Goal: Task Accomplishment & Management: Use online tool/utility

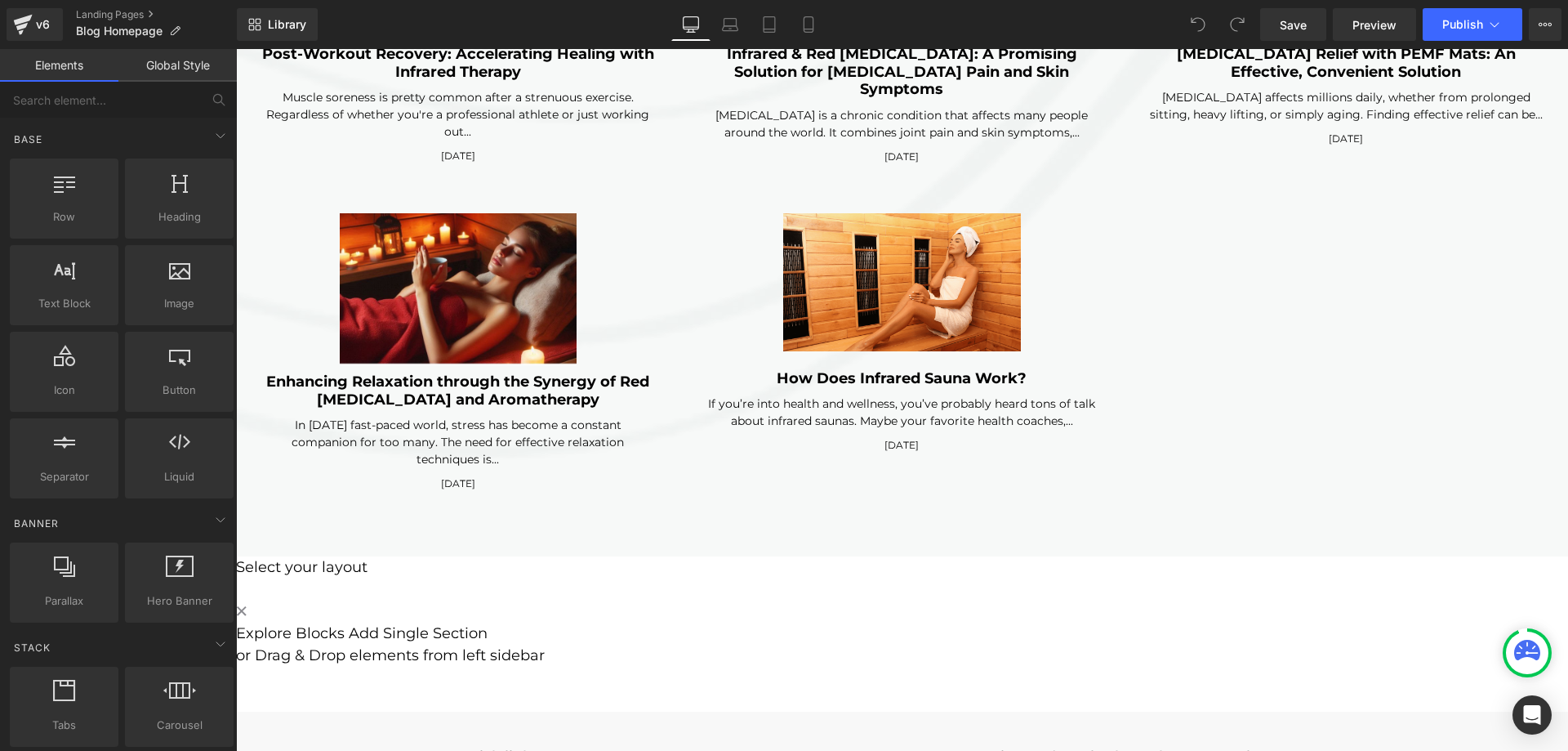
scroll to position [4413, 0]
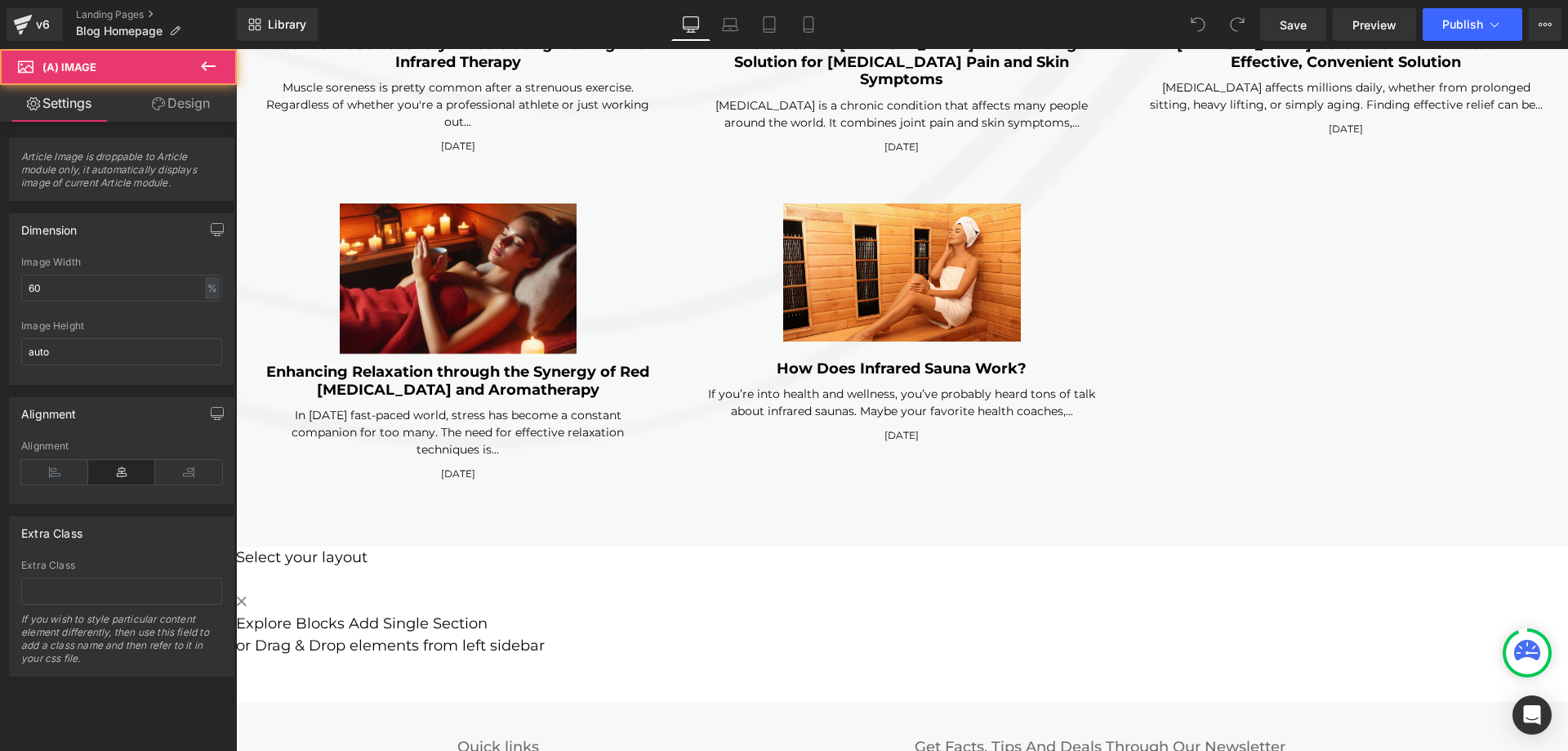
click div
click img
click div "If you’re into health and wellness, you’ve probably heard tons of talk about in…"
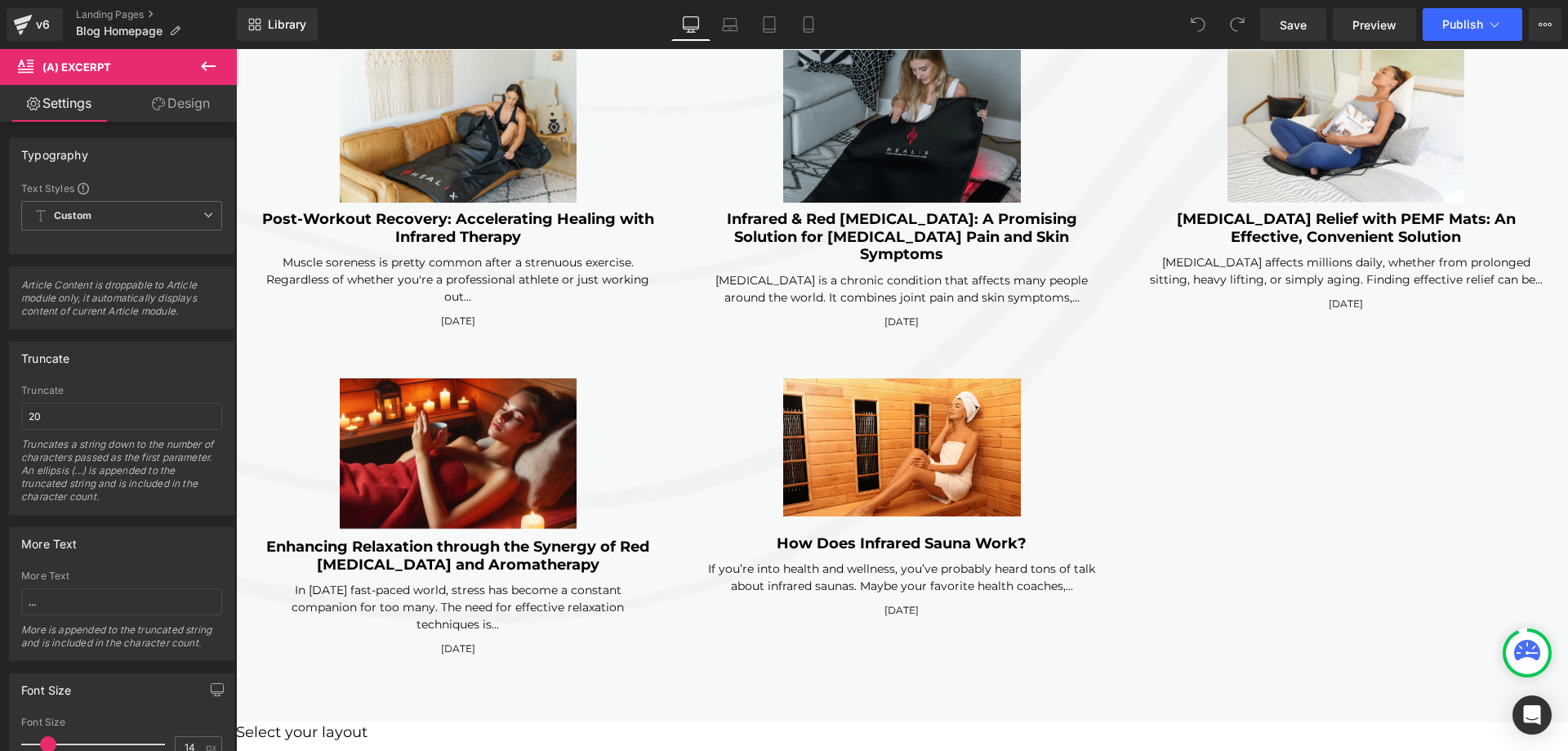
scroll to position [4494, 0]
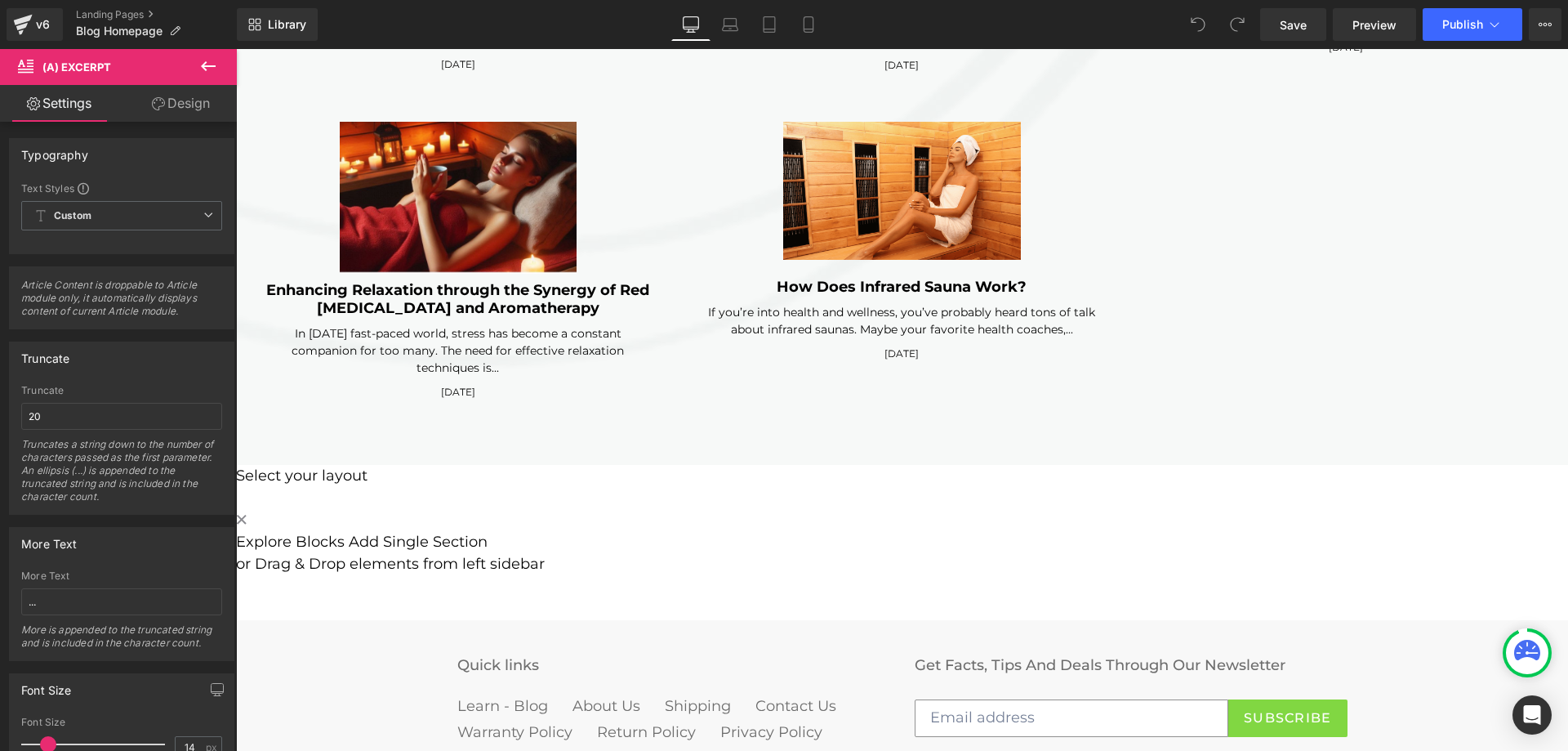
click div "In [DATE] fast-paced world, stress has become a constant companion for too many…"
click img
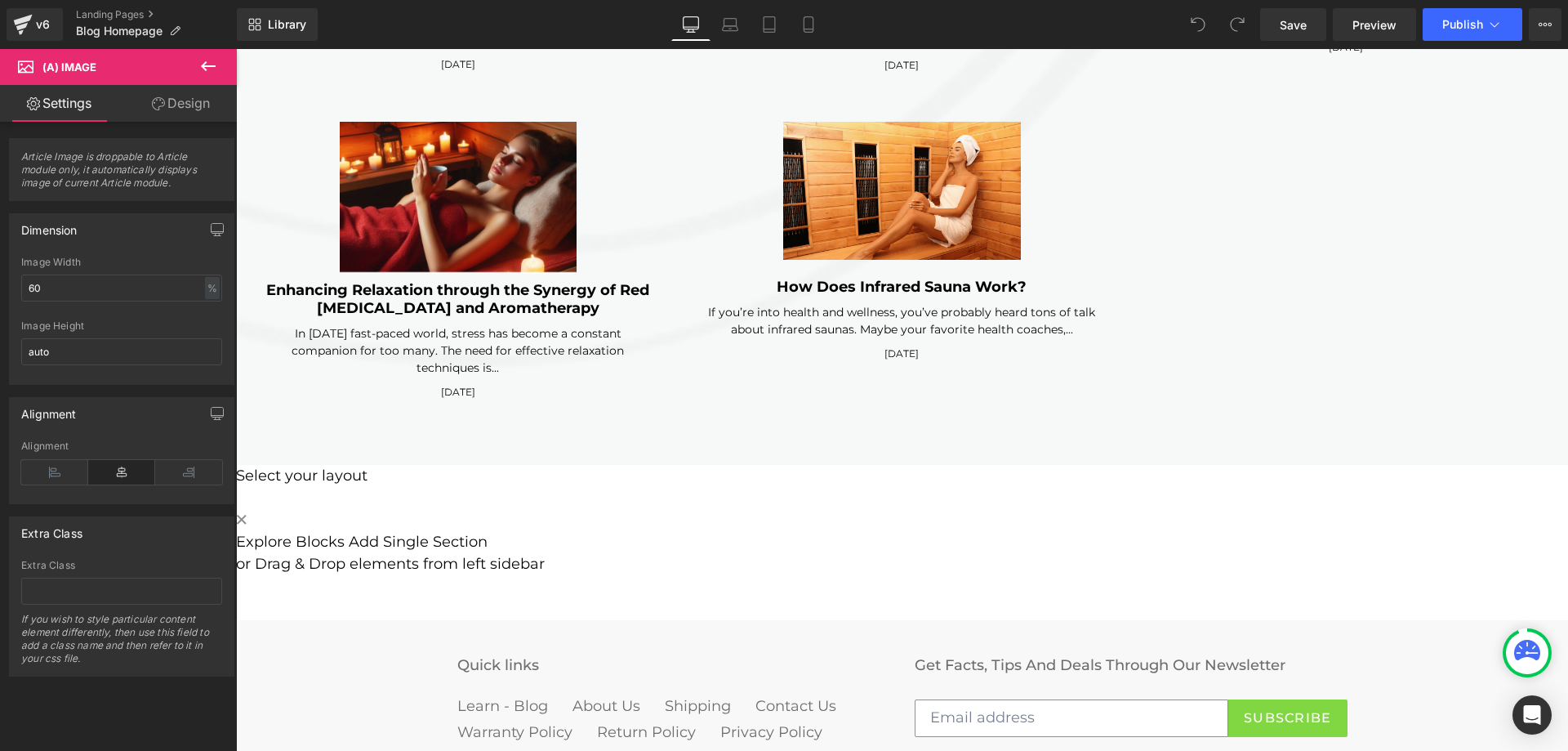
click div "(A) Image Infrared Heat for Runners: Reducing Soreness and Fatigue (A) Title If…"
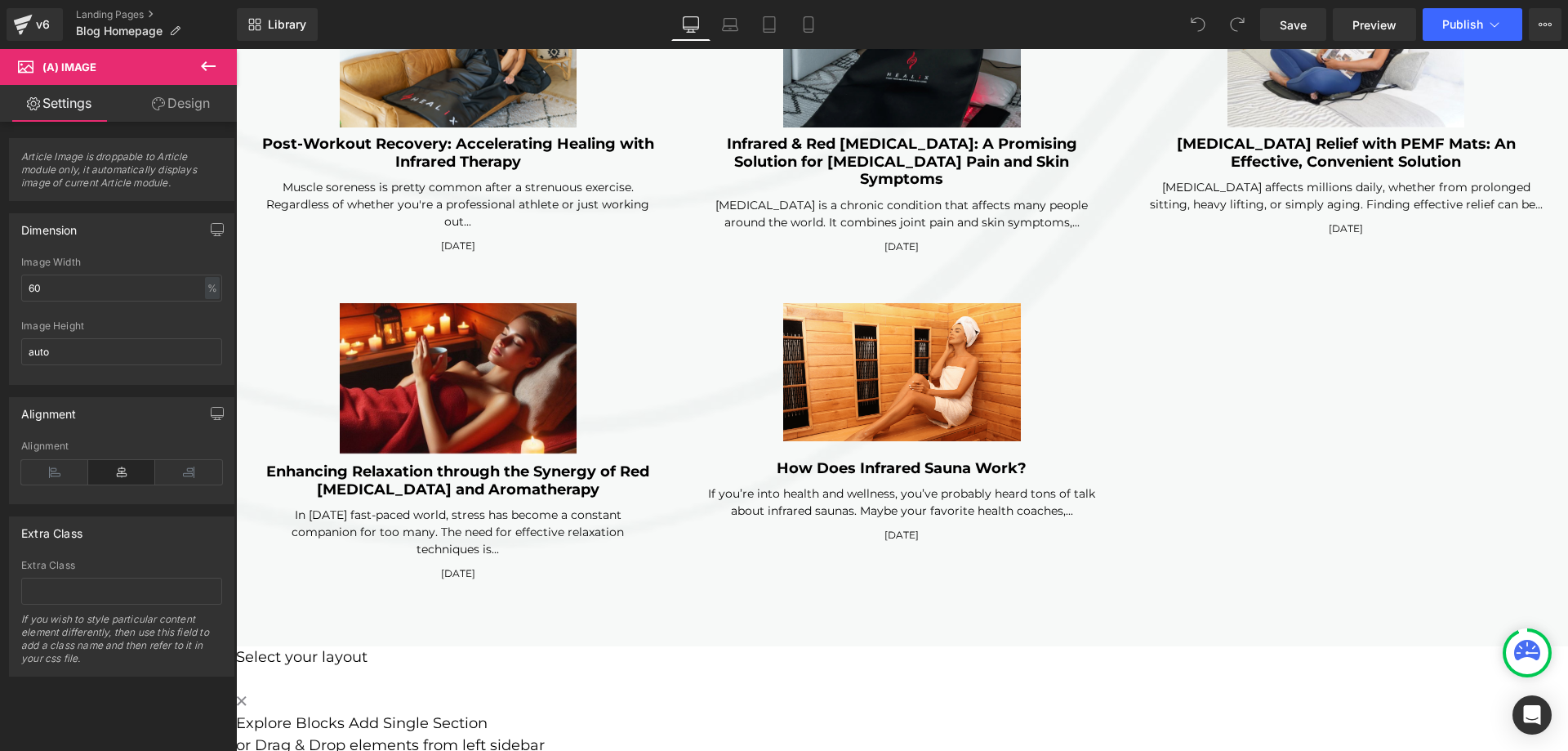
scroll to position [4249, 0]
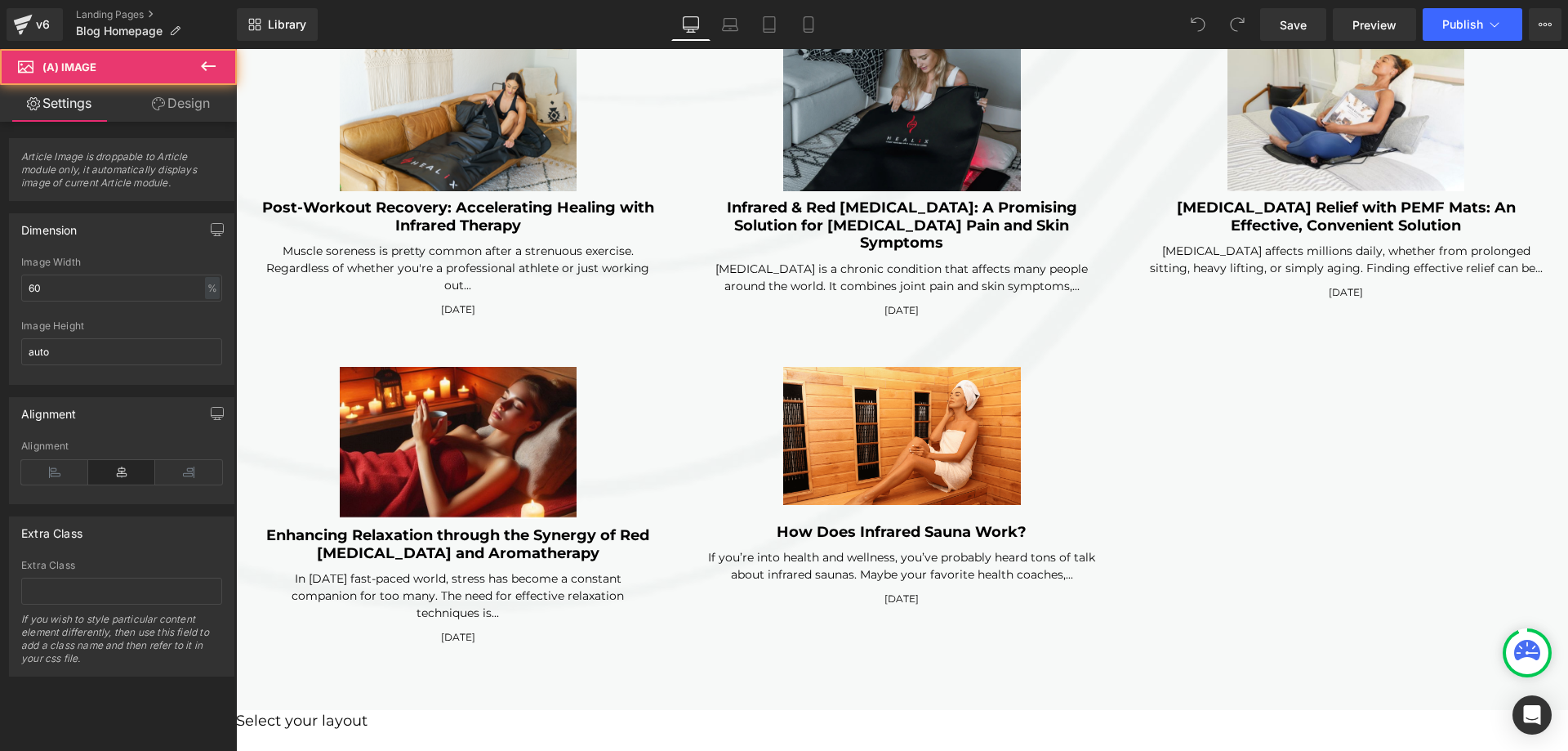
click img
click div
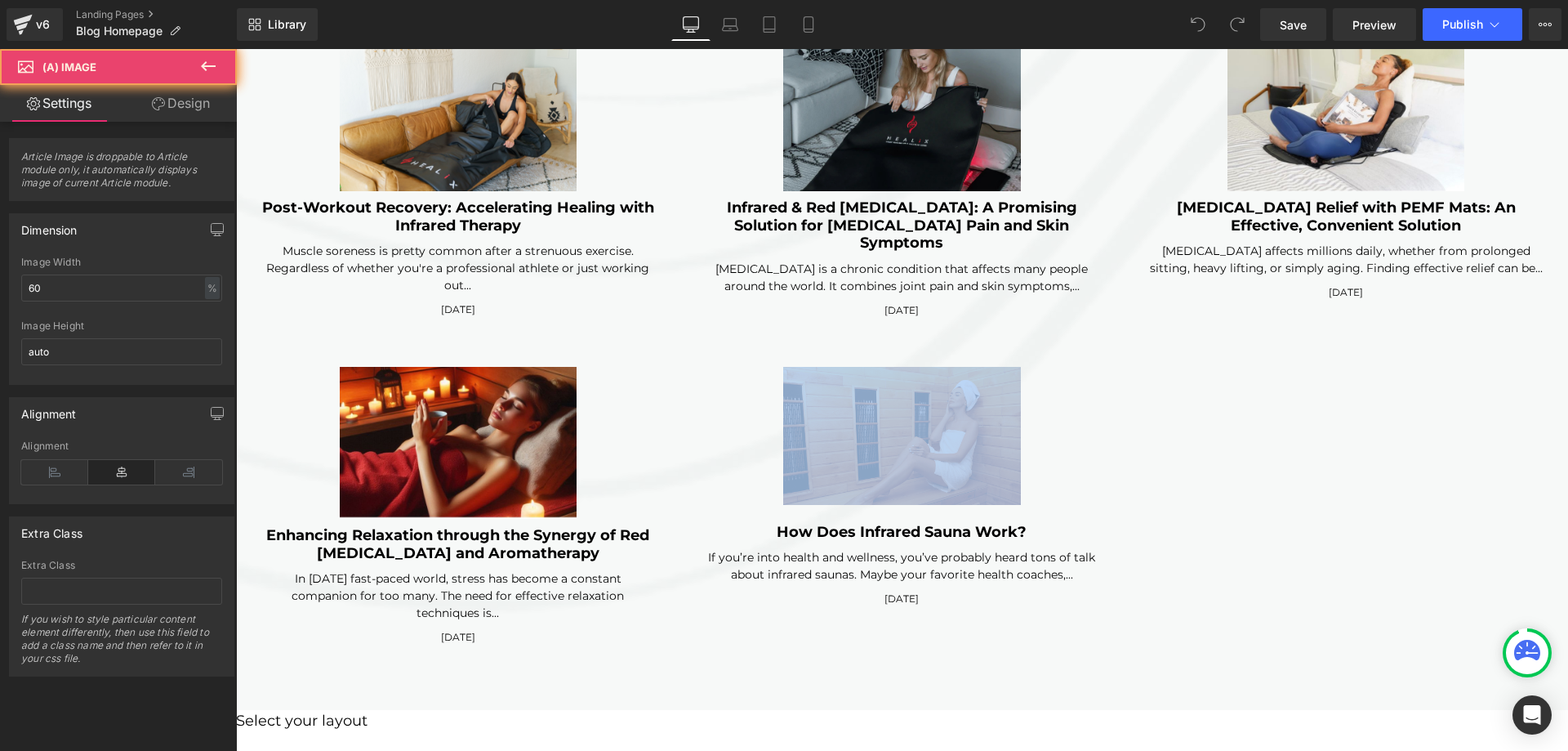
click div
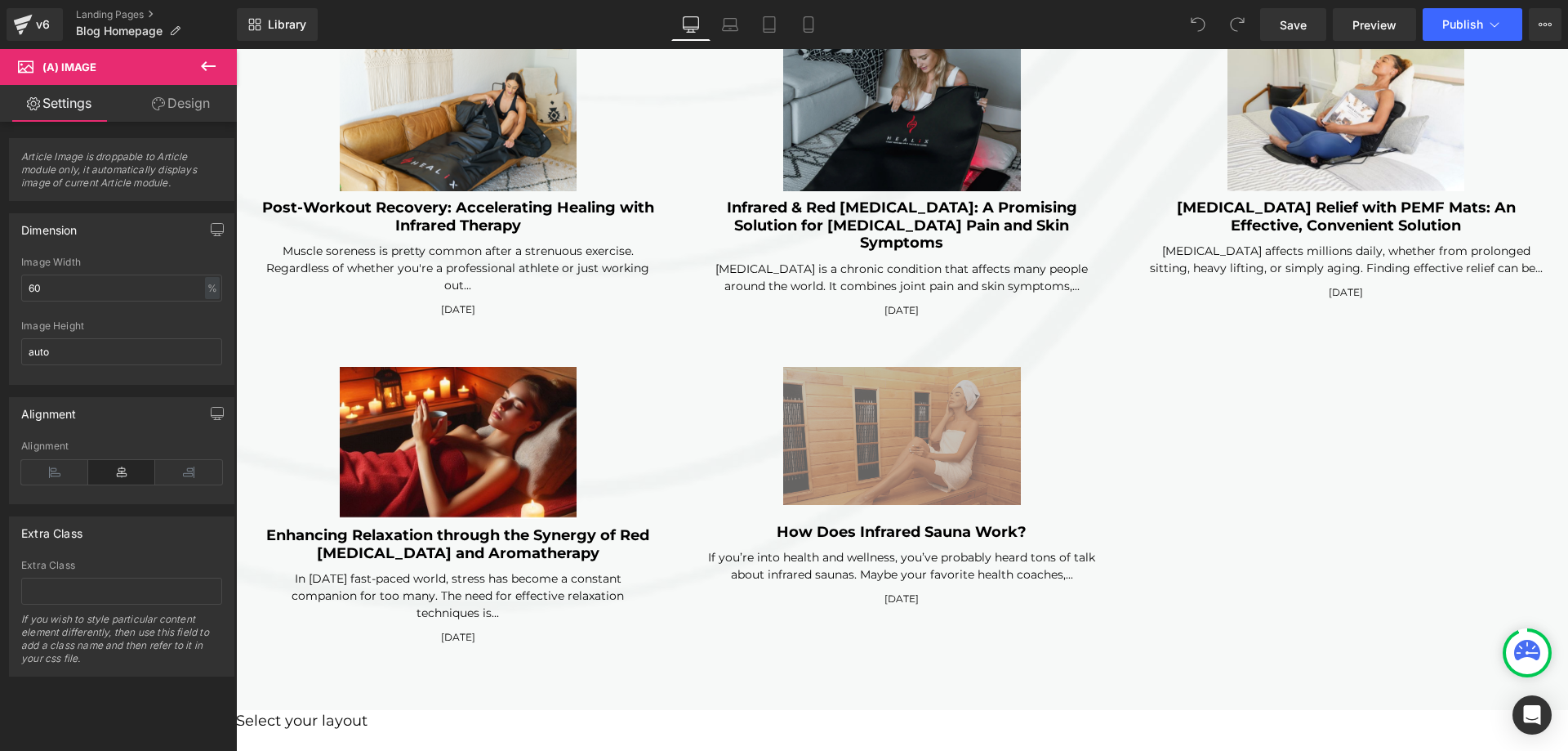
click at [190, 63] on button at bounding box center [208, 66] width 57 height 36
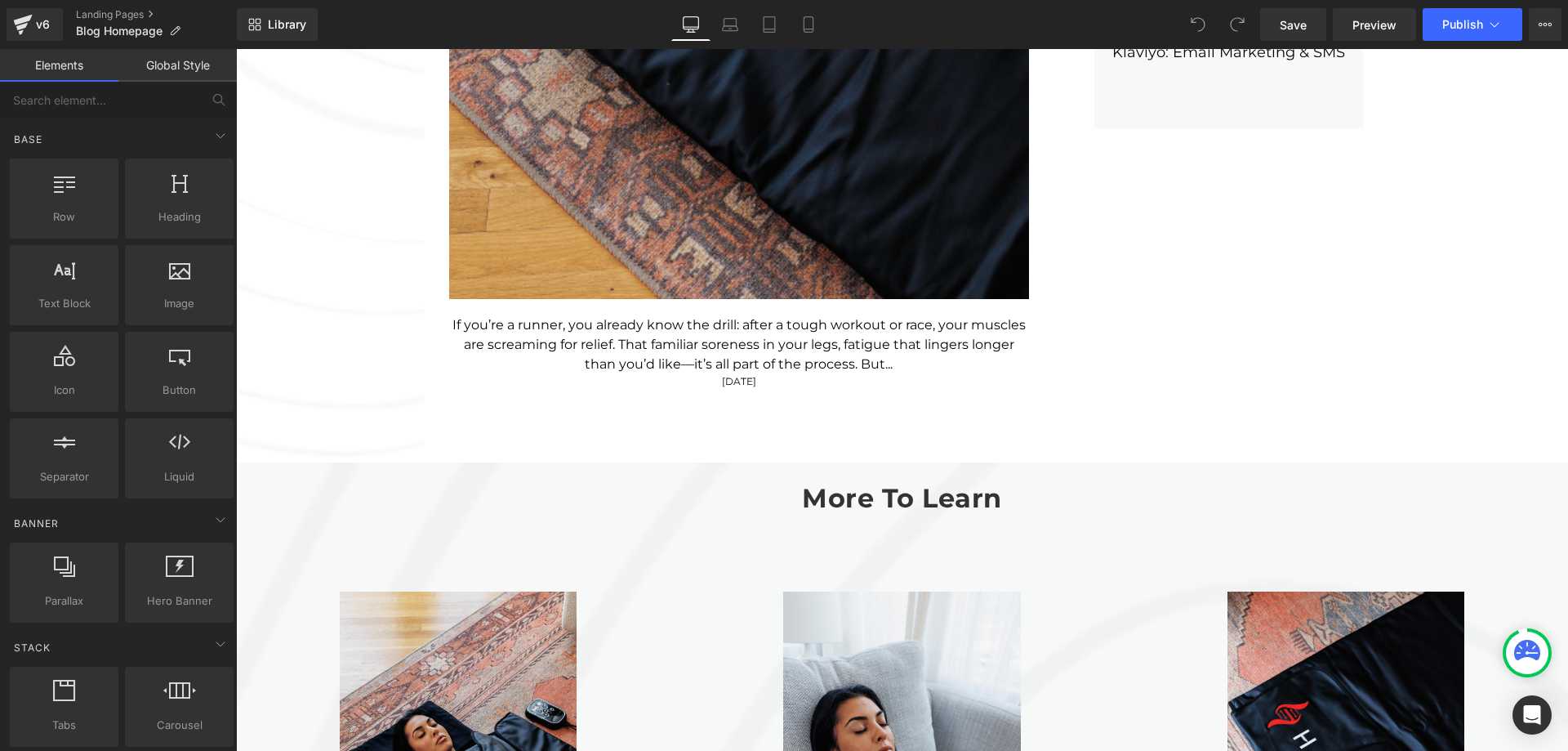
scroll to position [1472, 0]
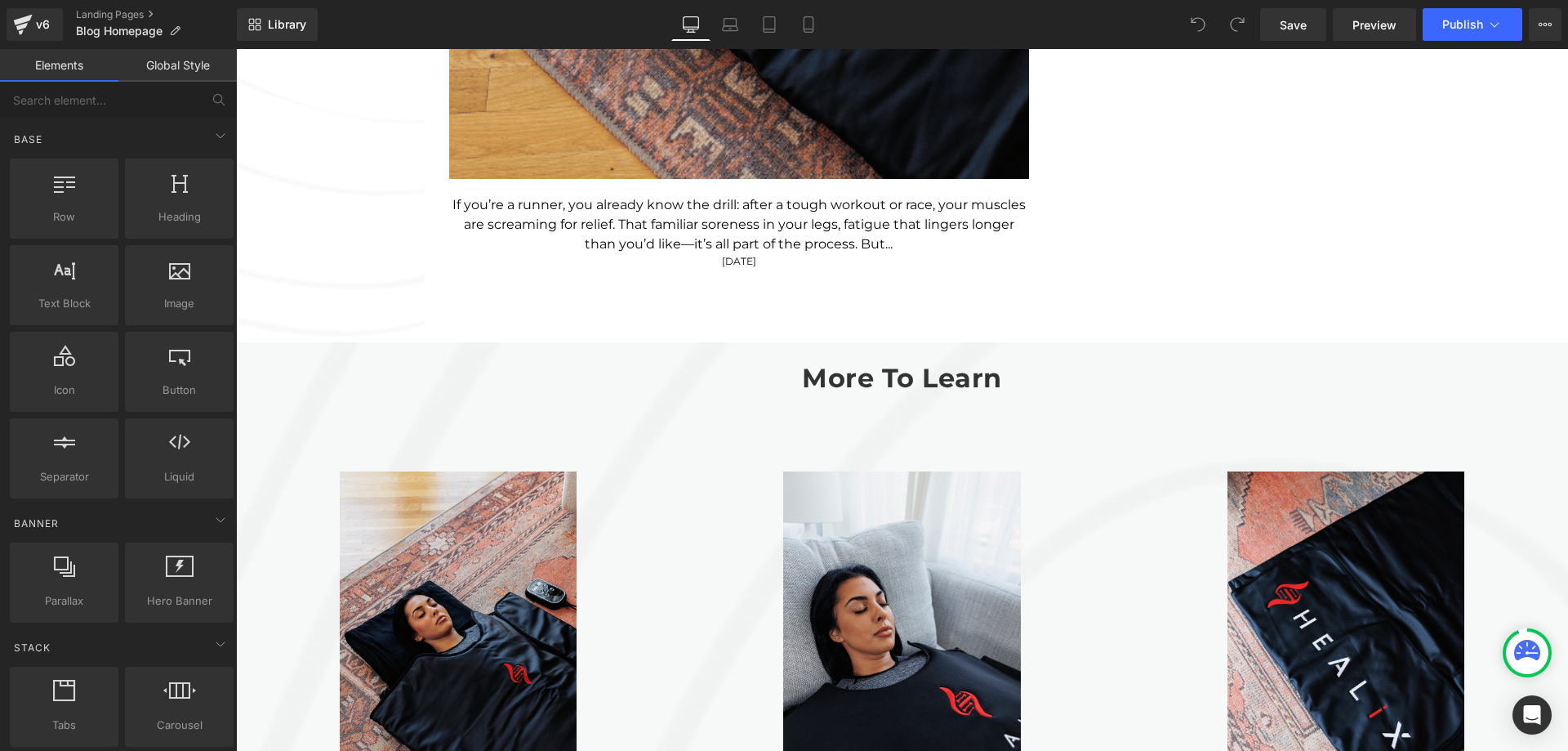
click div
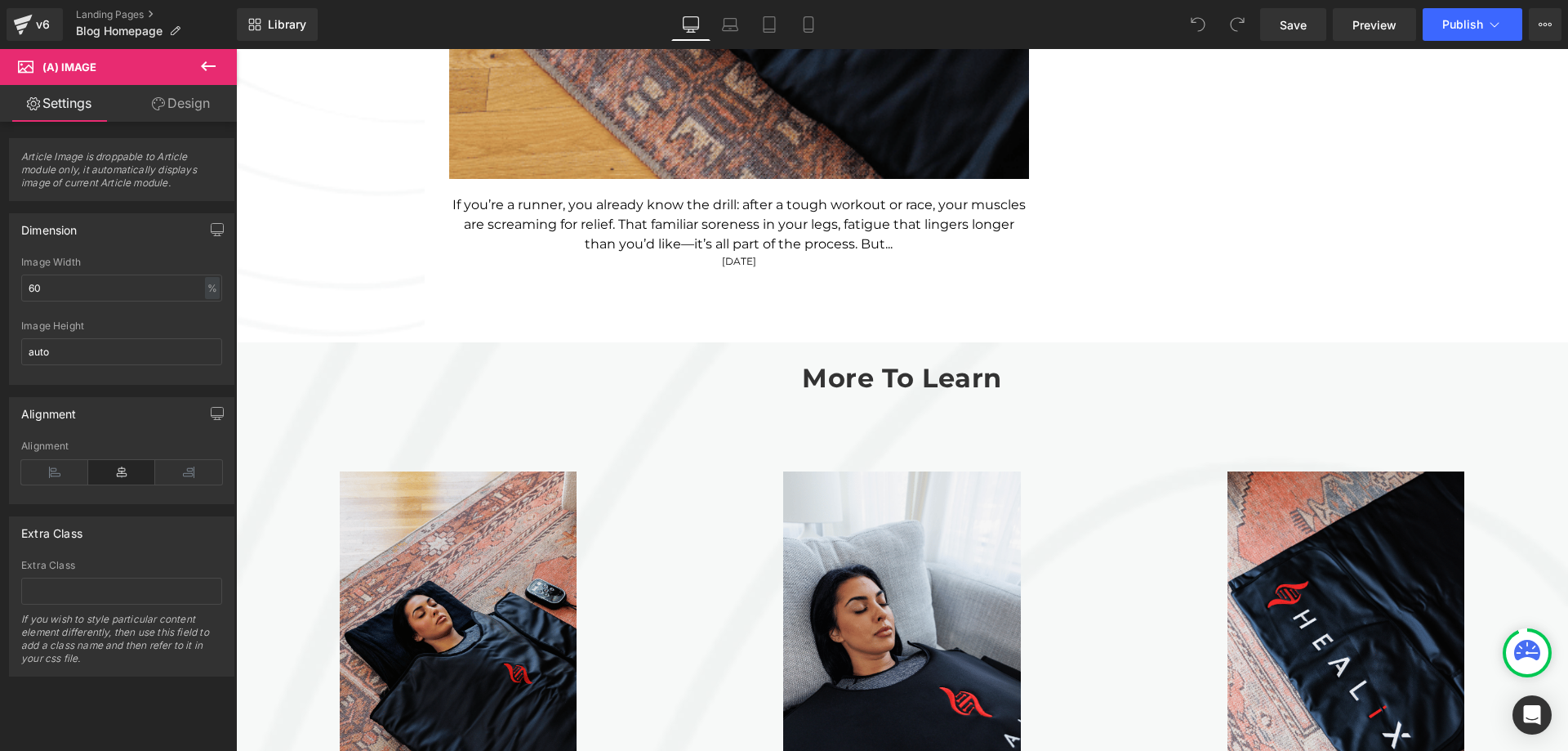
click at [209, 111] on link "Design" at bounding box center [181, 103] width 118 height 37
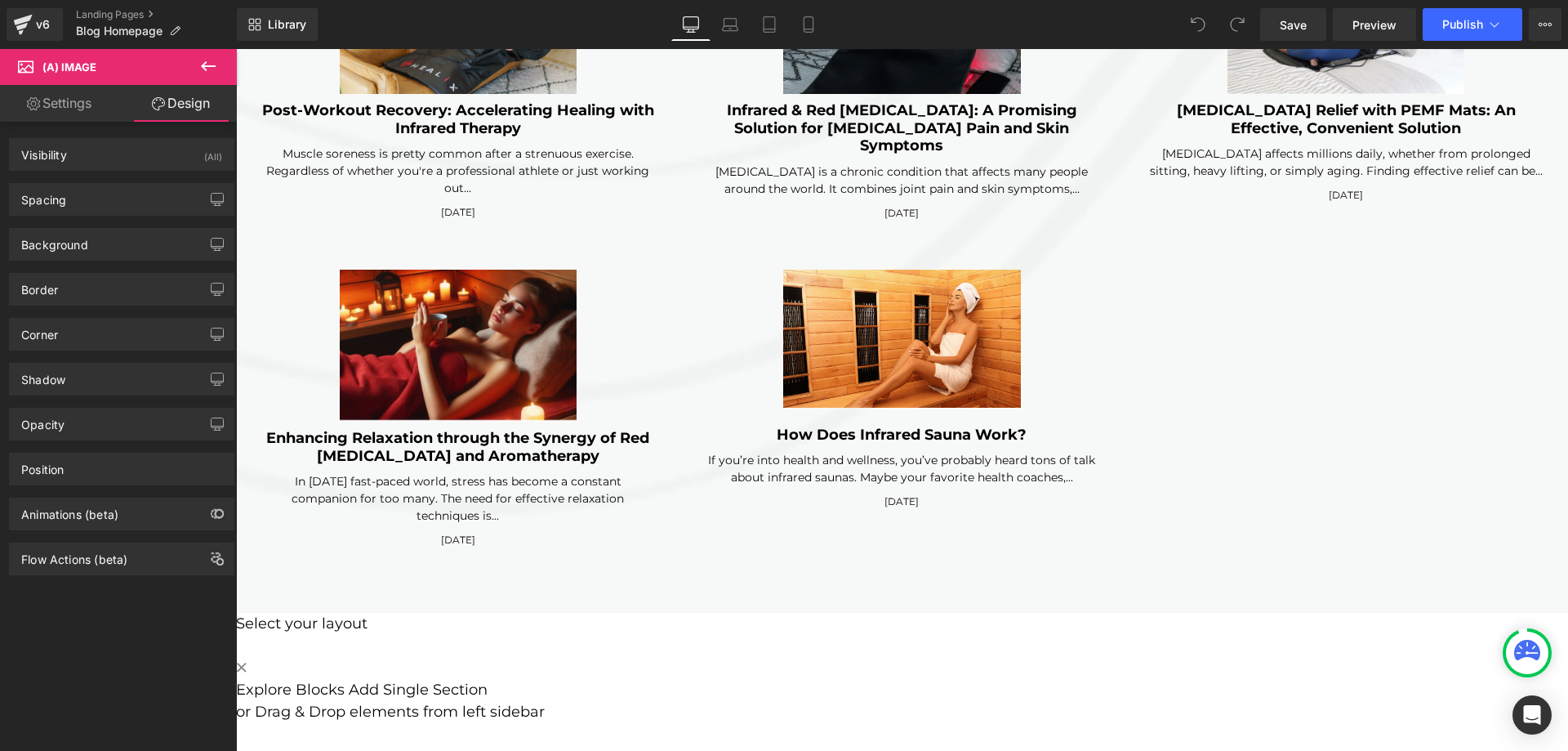
scroll to position [4494, 0]
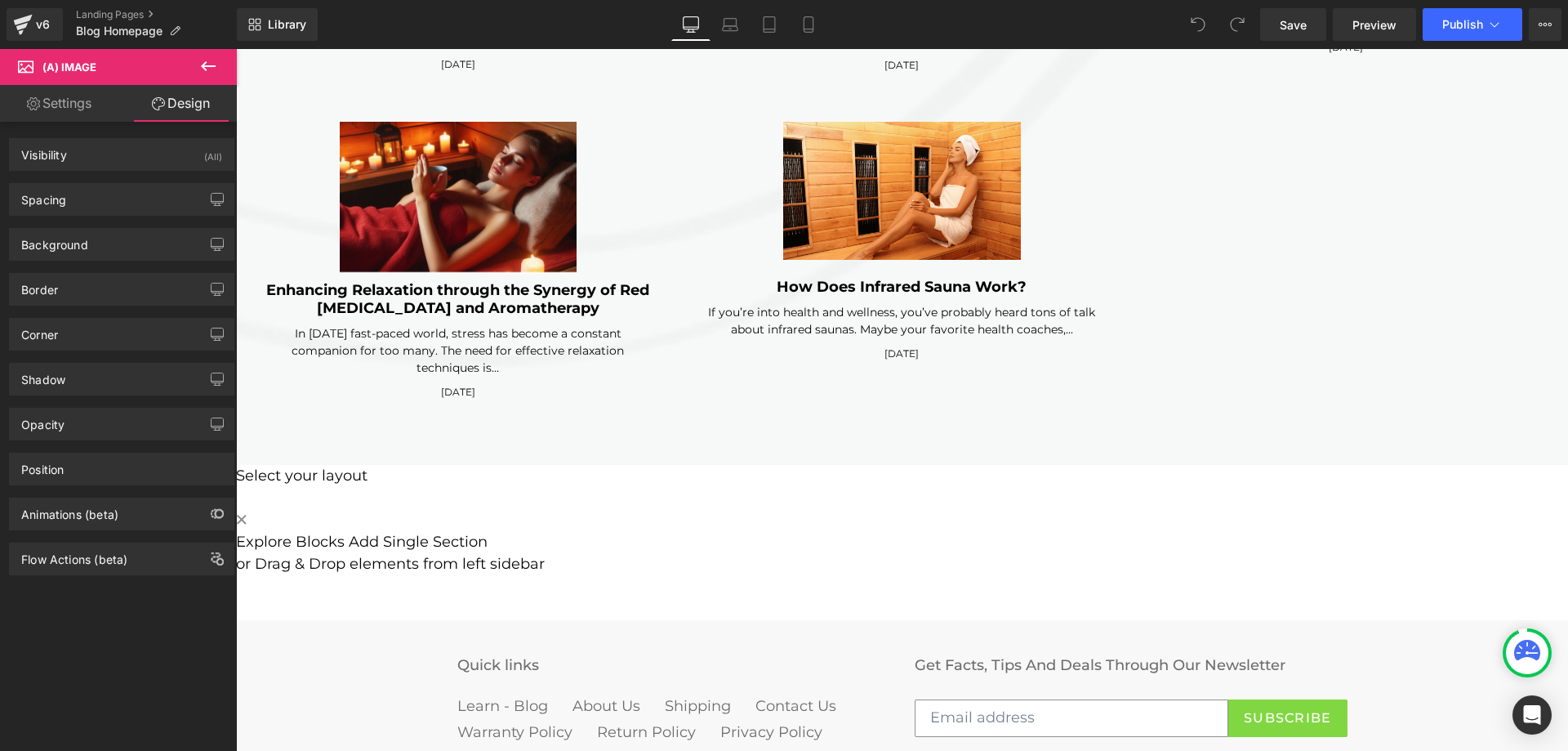
click div "(A) Image Infrared Heat for Runners: Reducing Soreness and Fatigue (A) Title If…"
click h3 "How Does Infrared Sauna Work?"
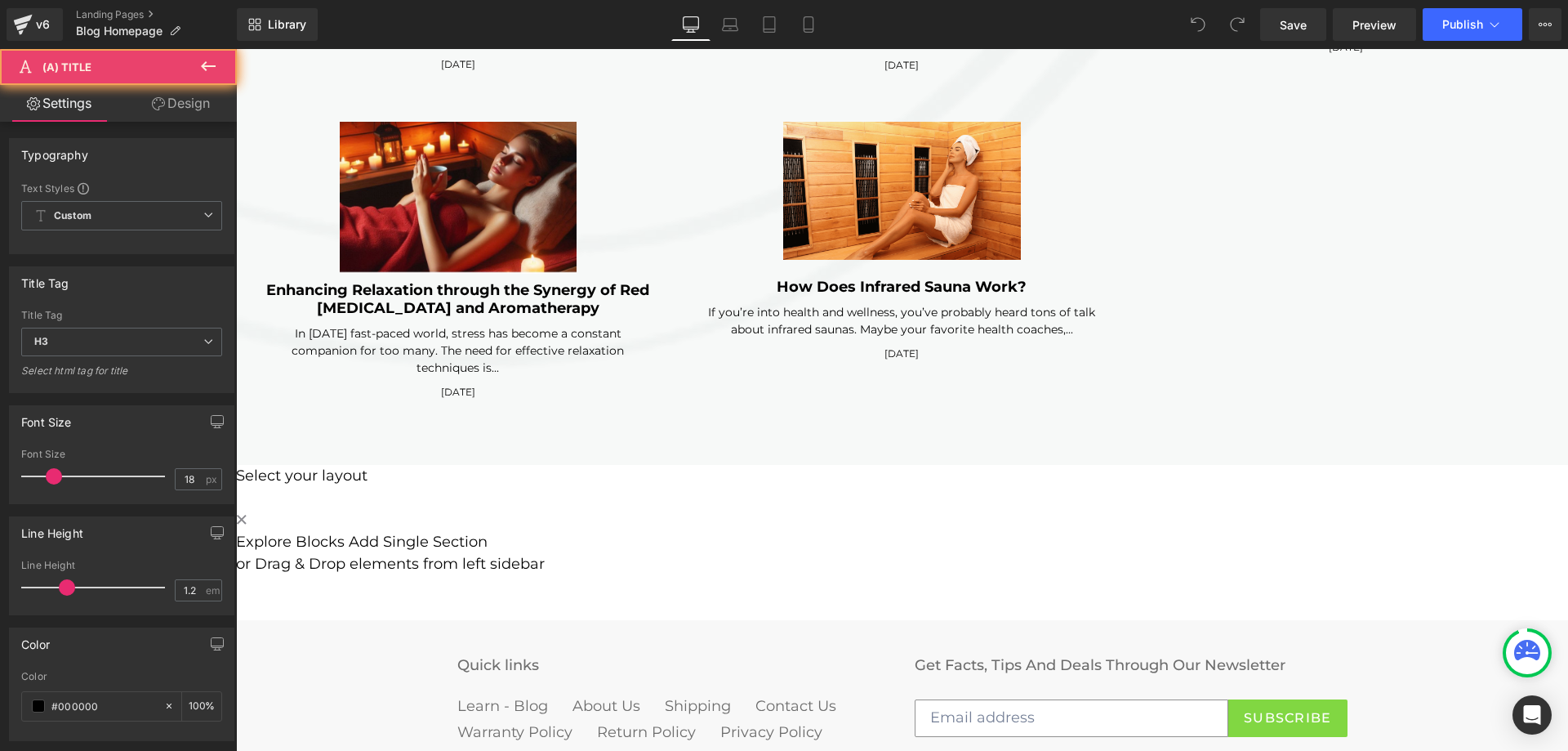
click h3 "How Does Infrared Sauna Work?"
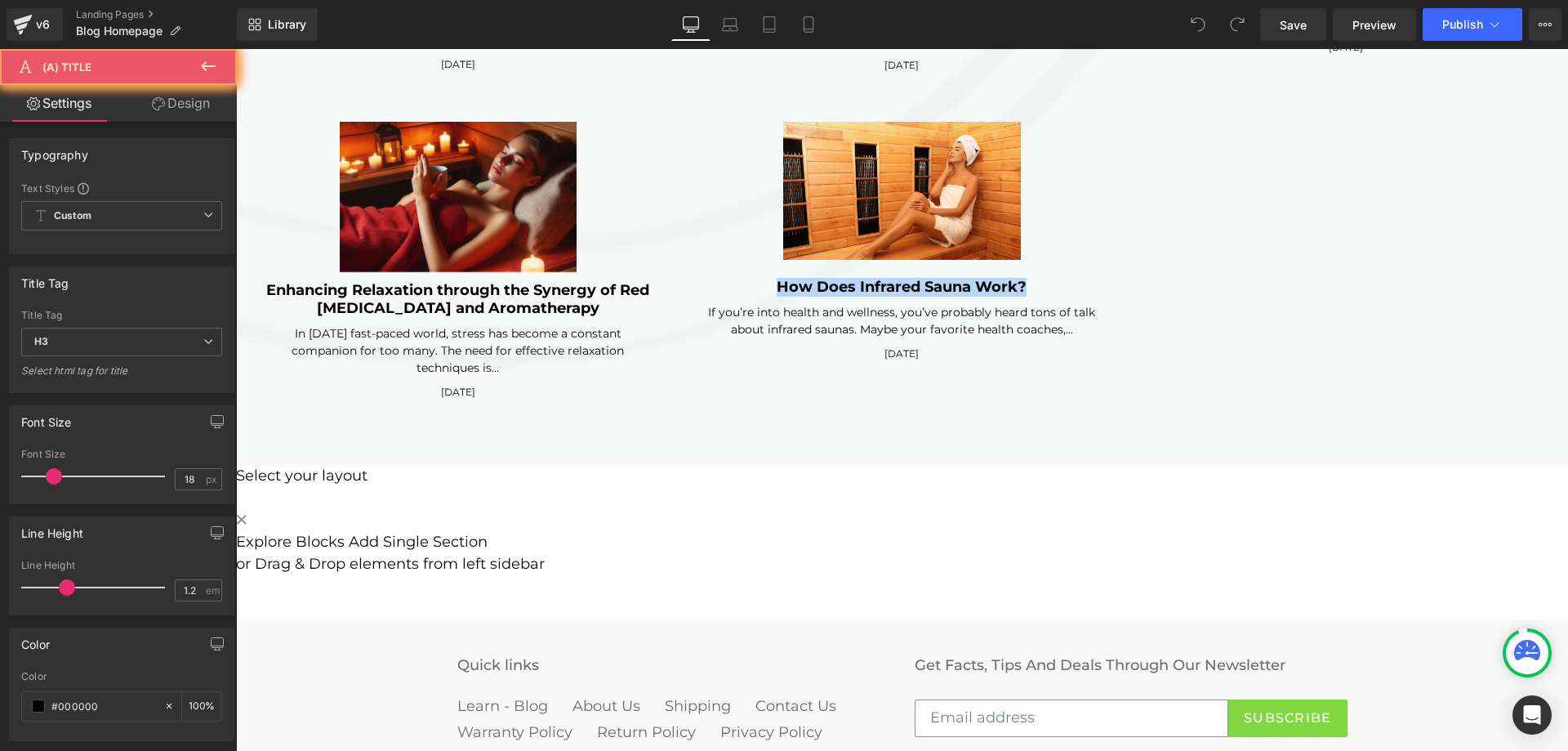
click h3 "How Does Infrared Sauna Work?"
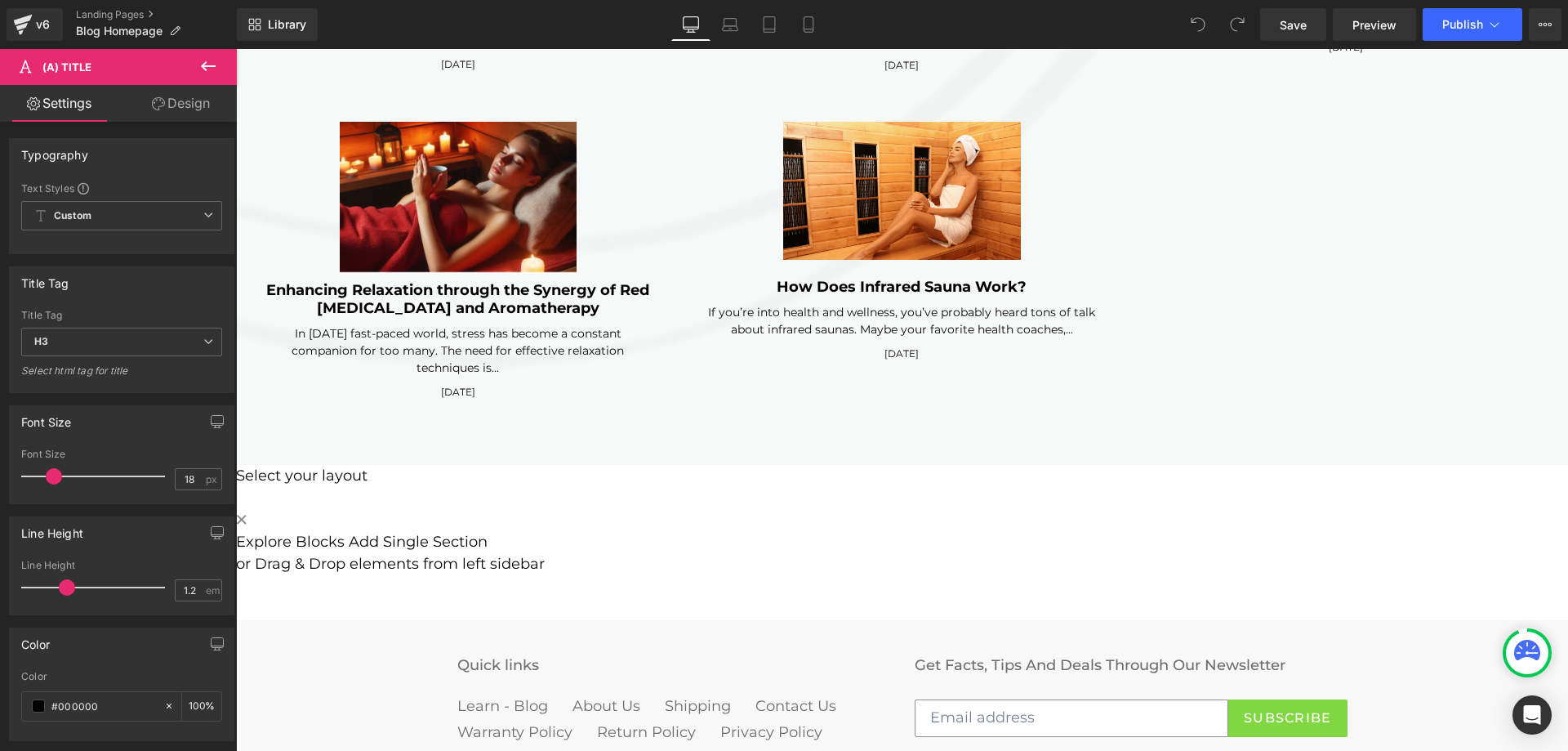
click h3 "How Does Infrared Sauna Work?"
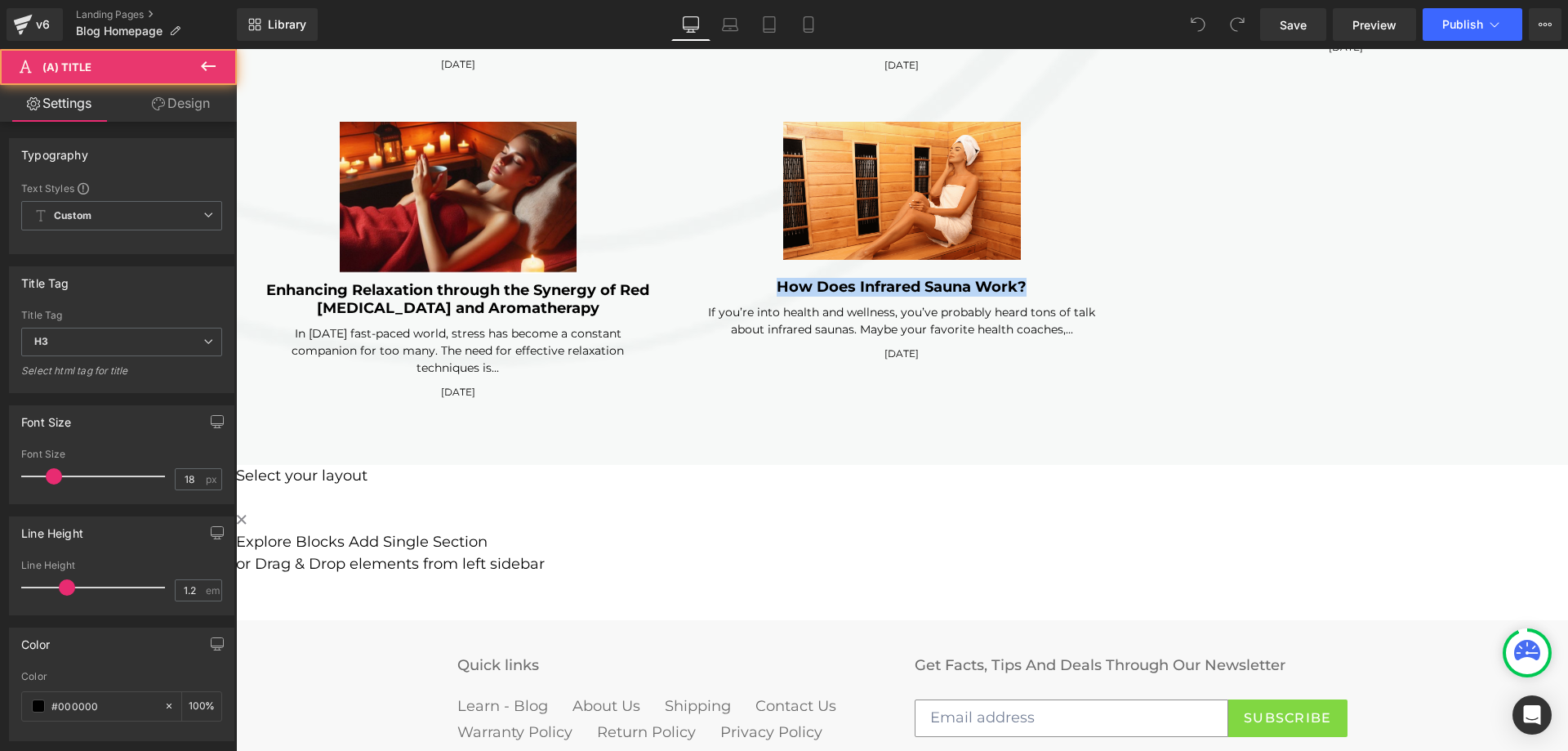
click h3 "How Does Infrared Sauna Work?"
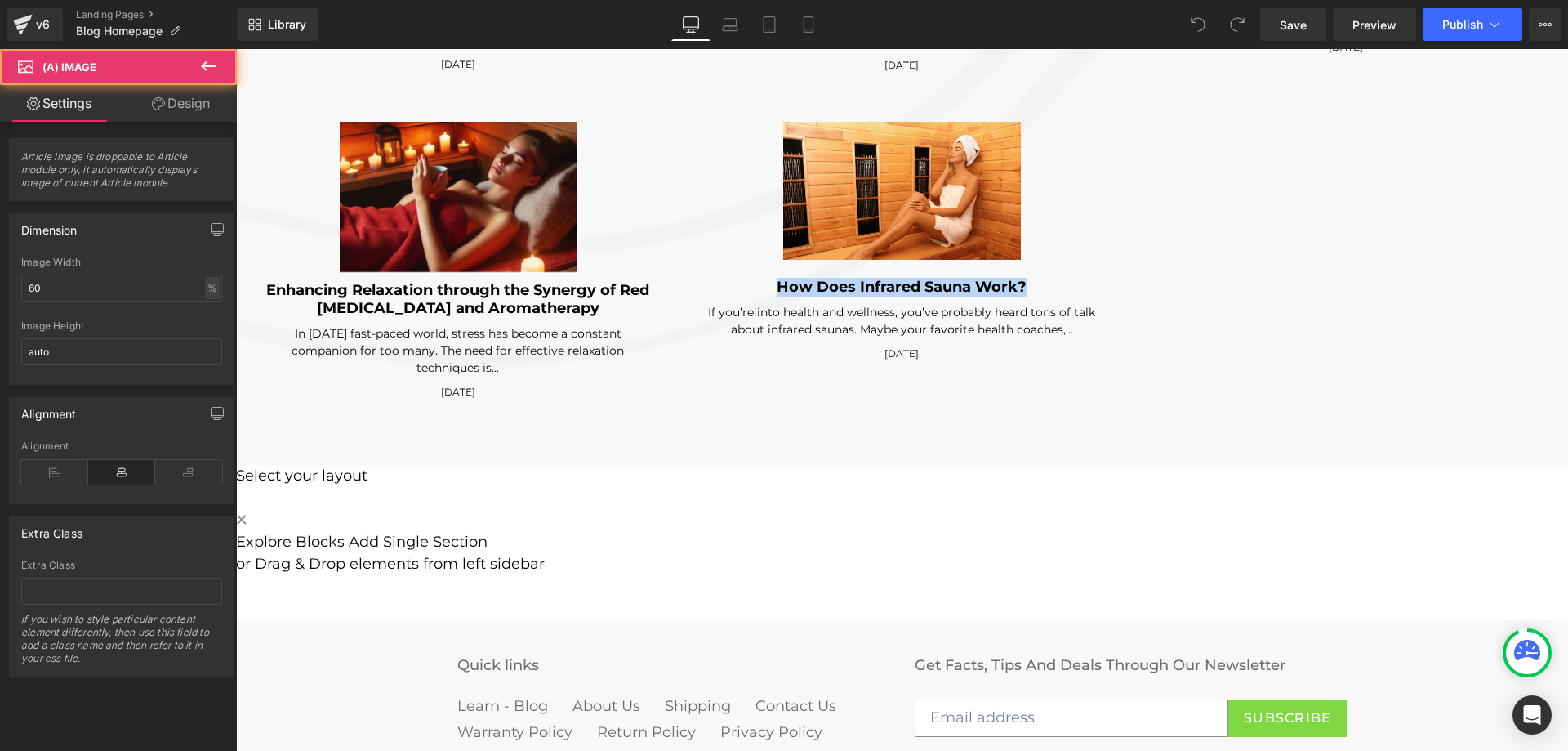
click img
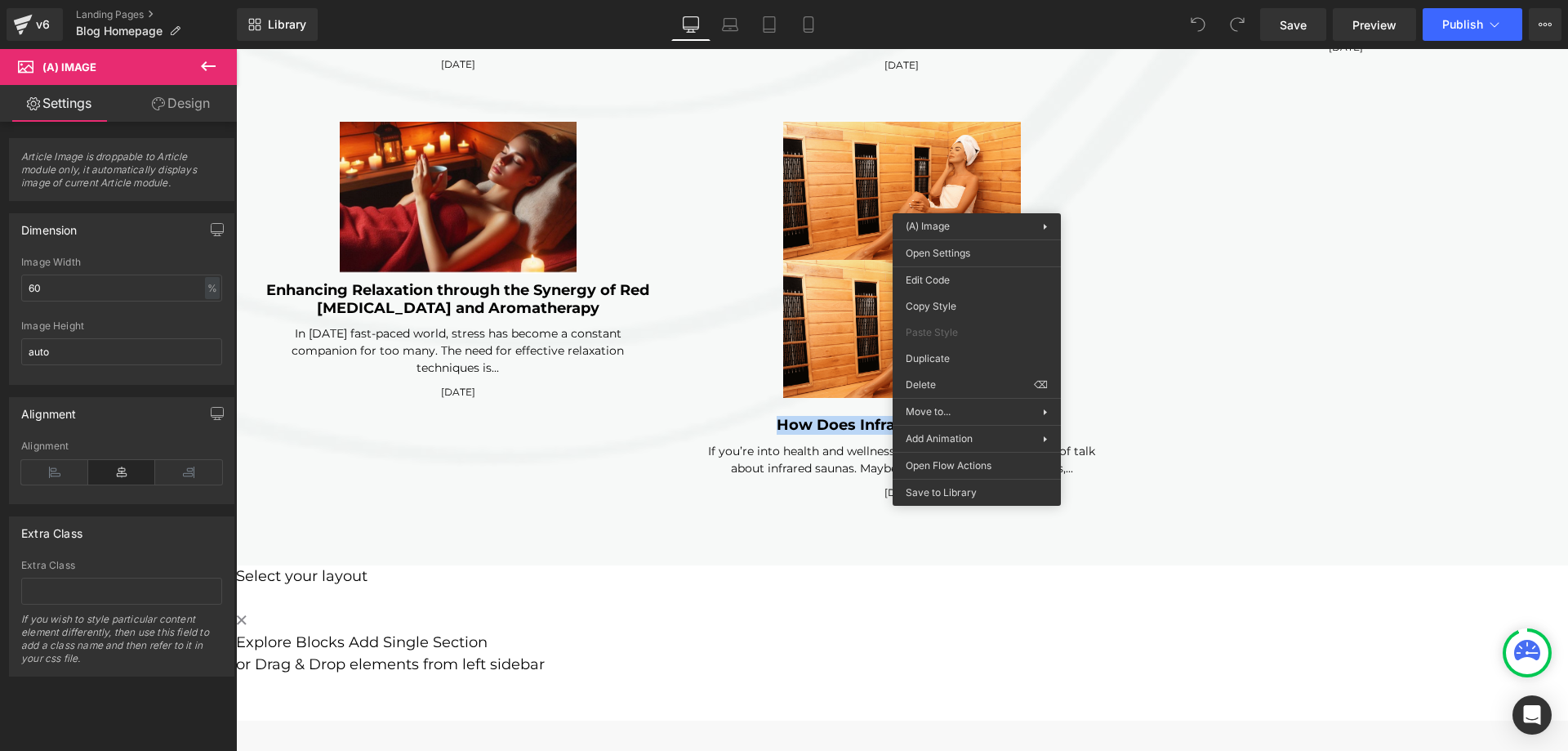
drag, startPoint x: 1194, startPoint y: 410, endPoint x: 958, endPoint y: 361, distance: 241.0
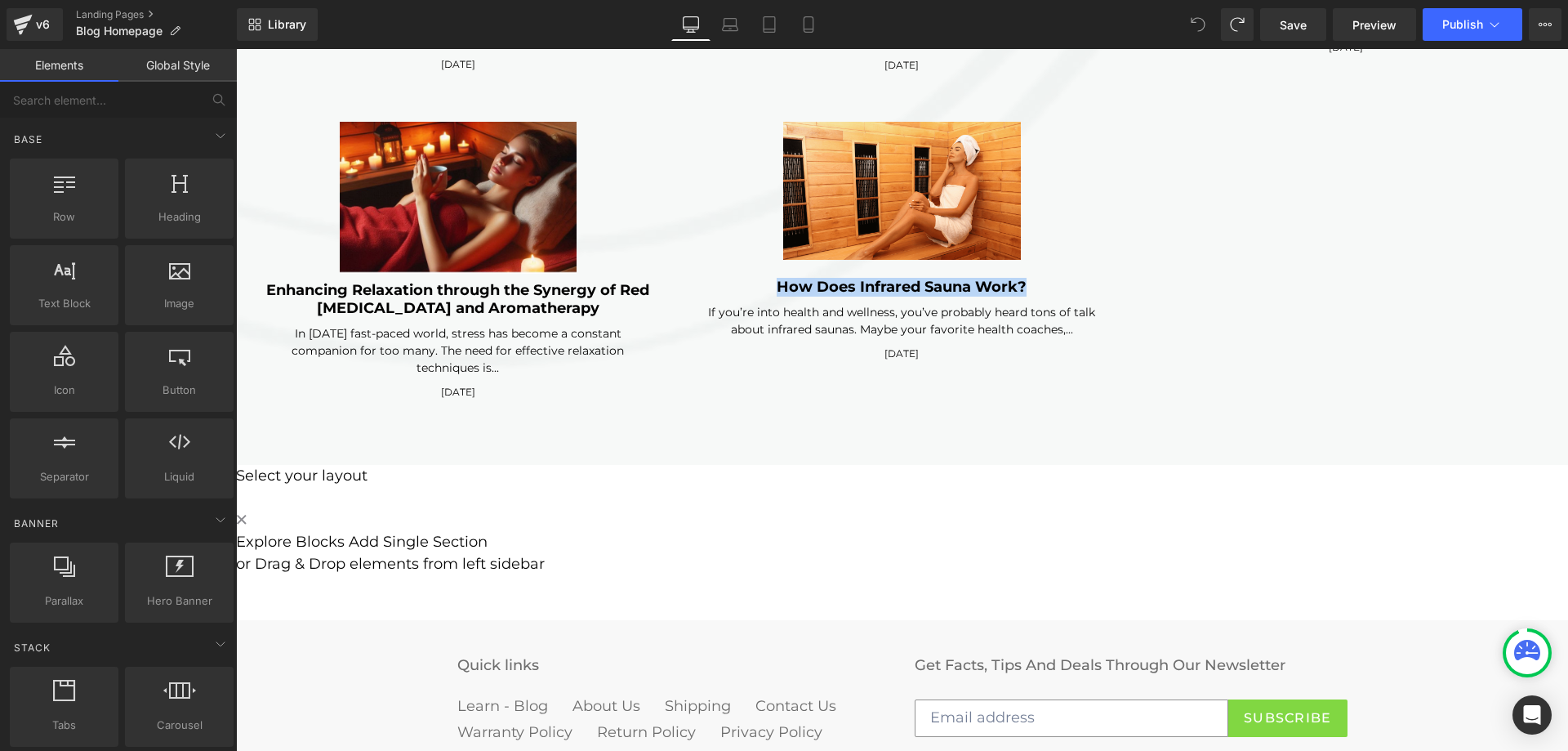
click div "If you’re into health and wellness, you’ve probably heard tons of talk about in…"
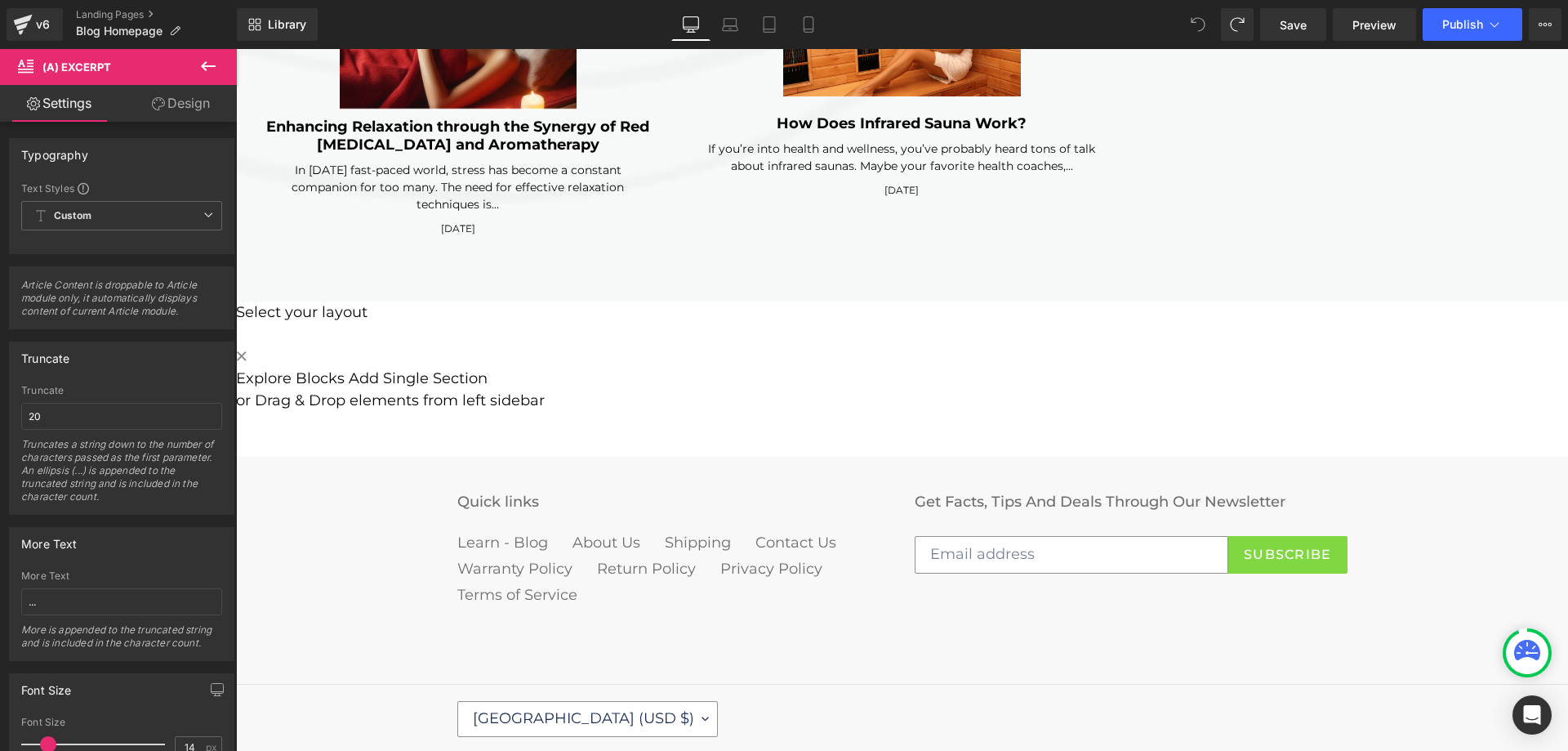
scroll to position [4331, 0]
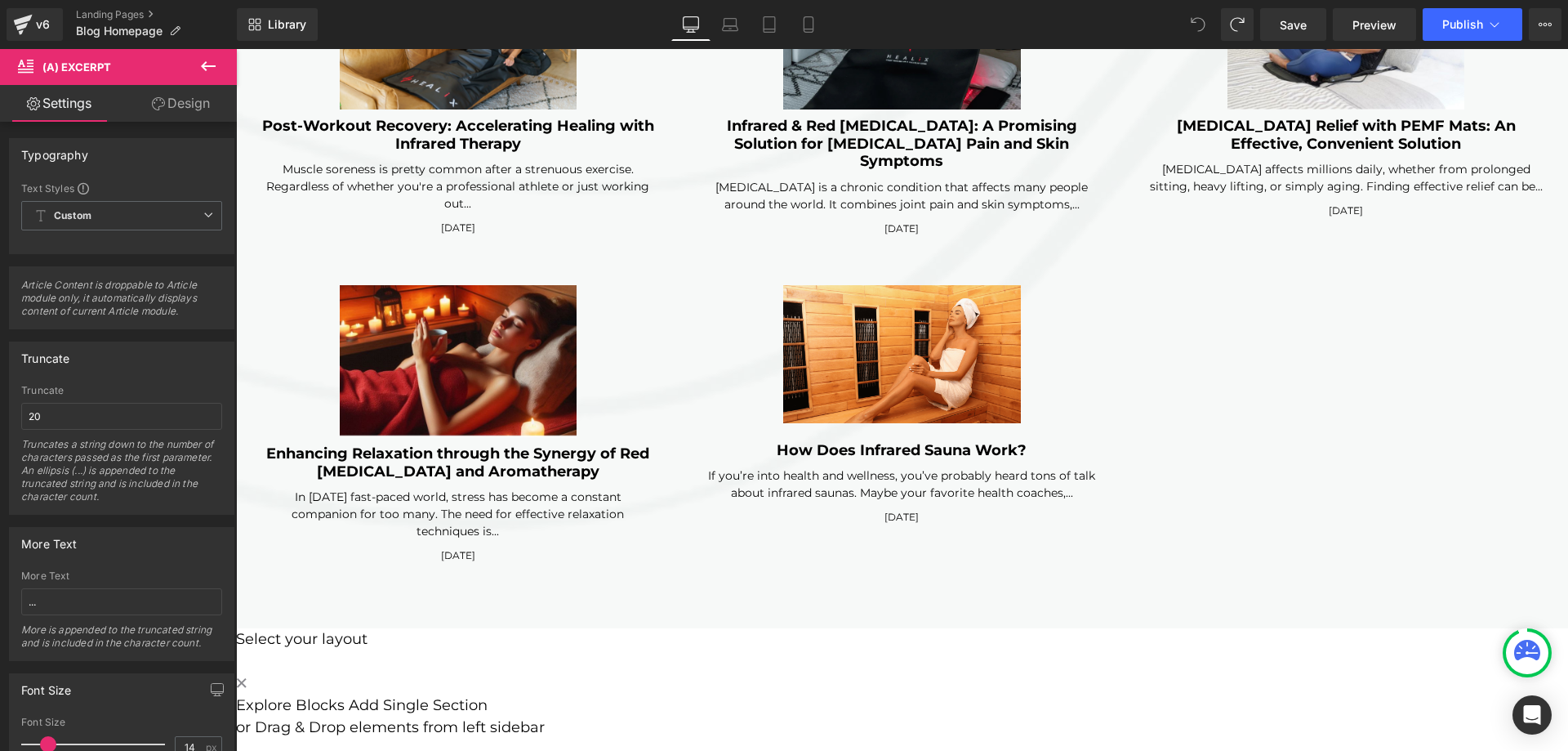
click icon
click link
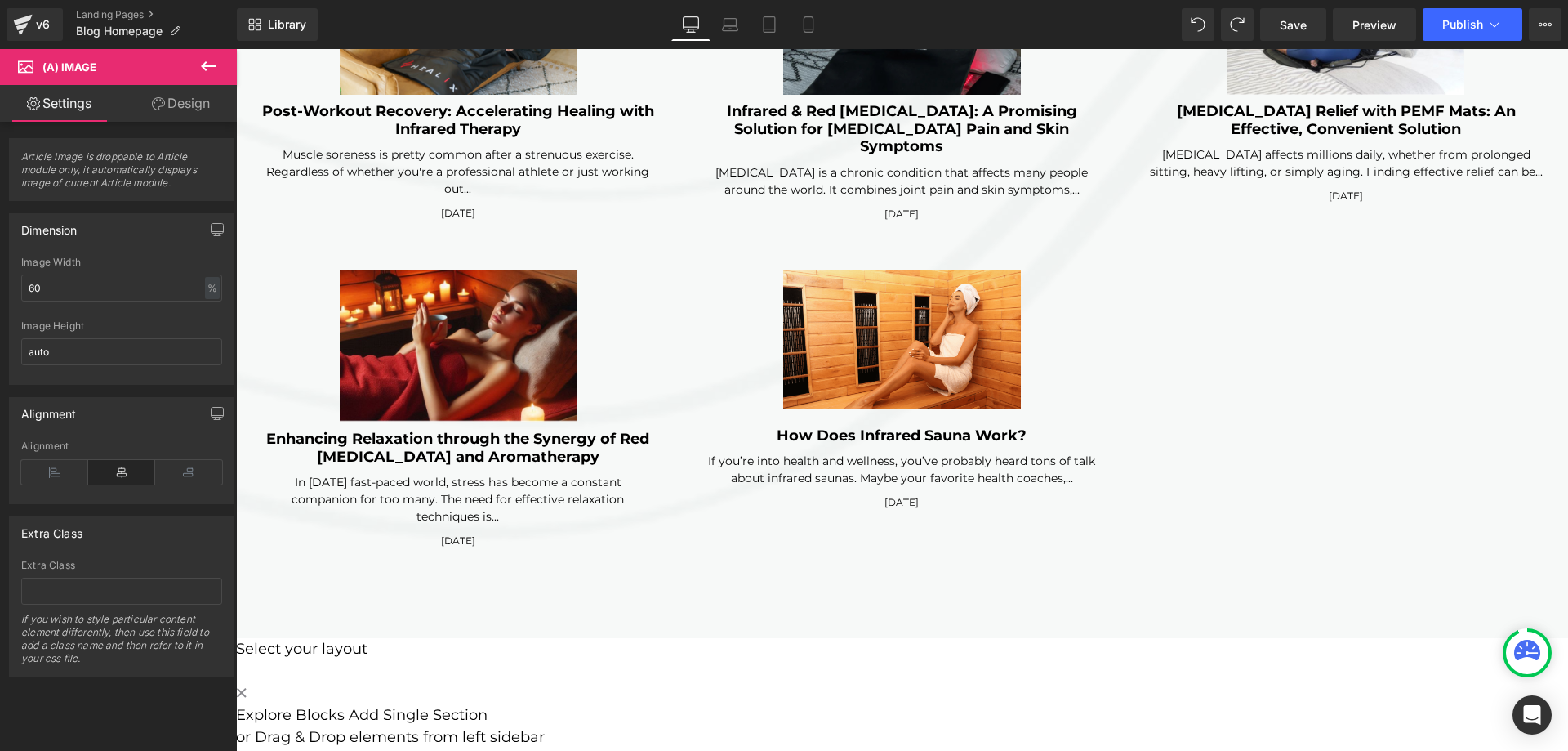
scroll to position [4348, 0]
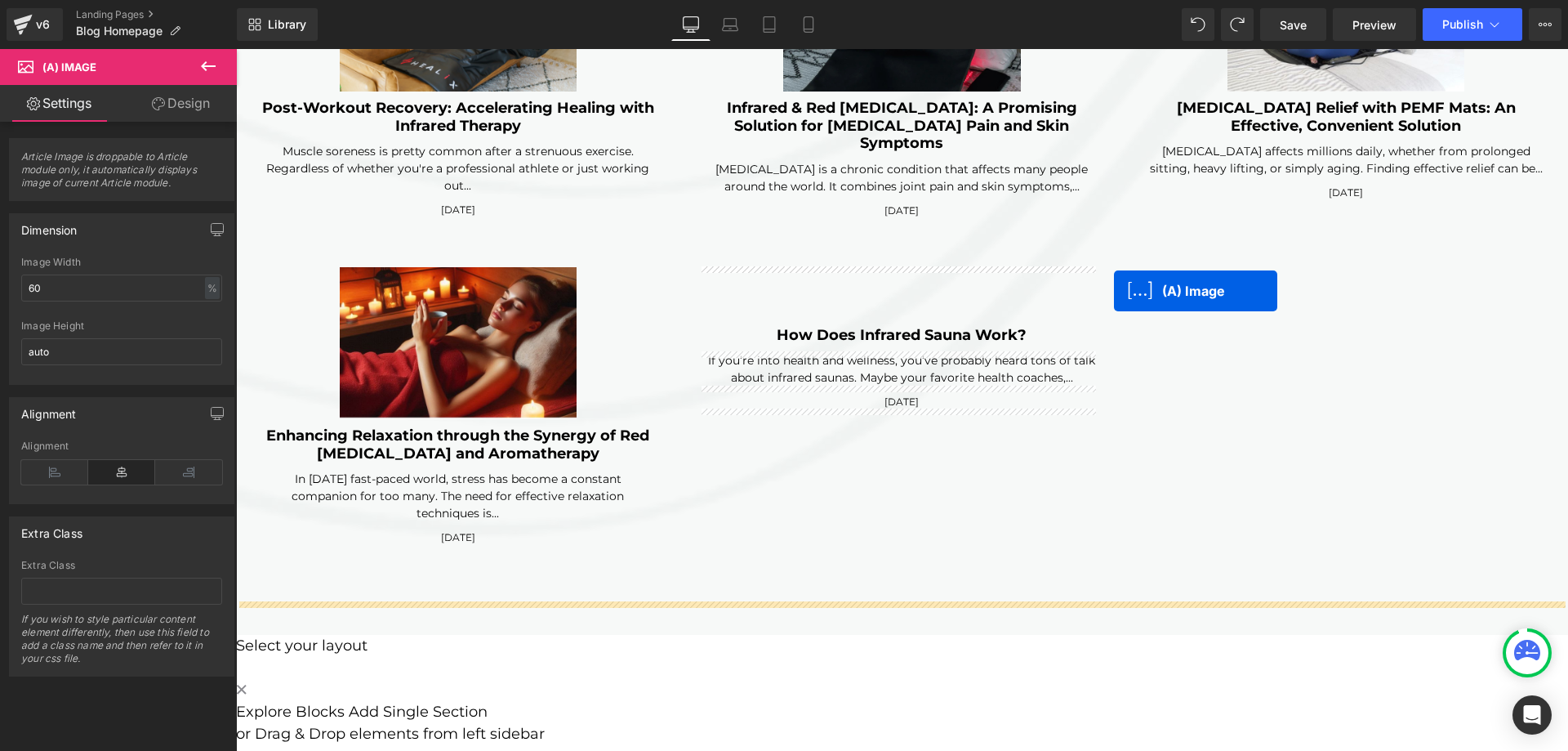
drag, startPoint x: 859, startPoint y: 278, endPoint x: 1114, endPoint y: 290, distance: 255.3
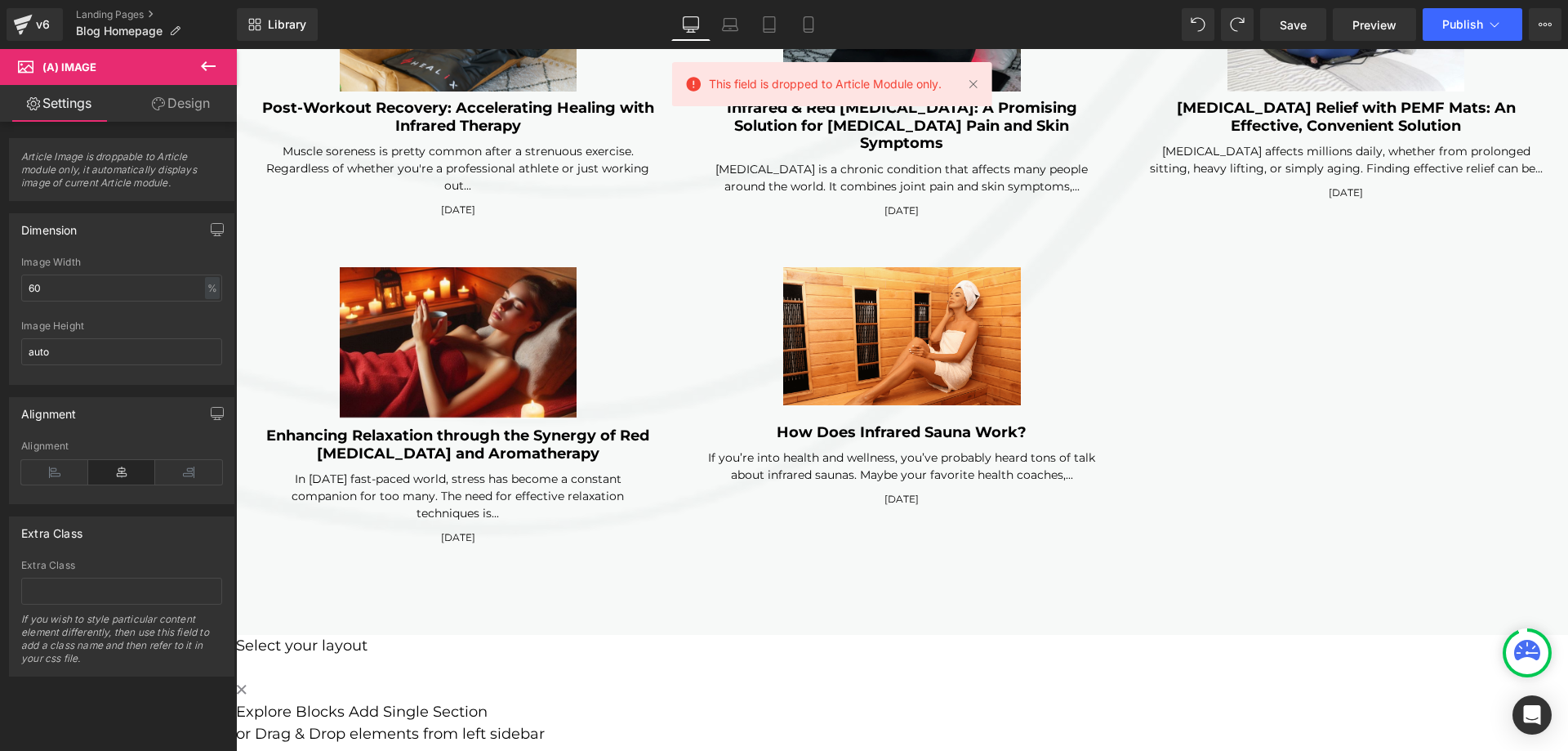
click span
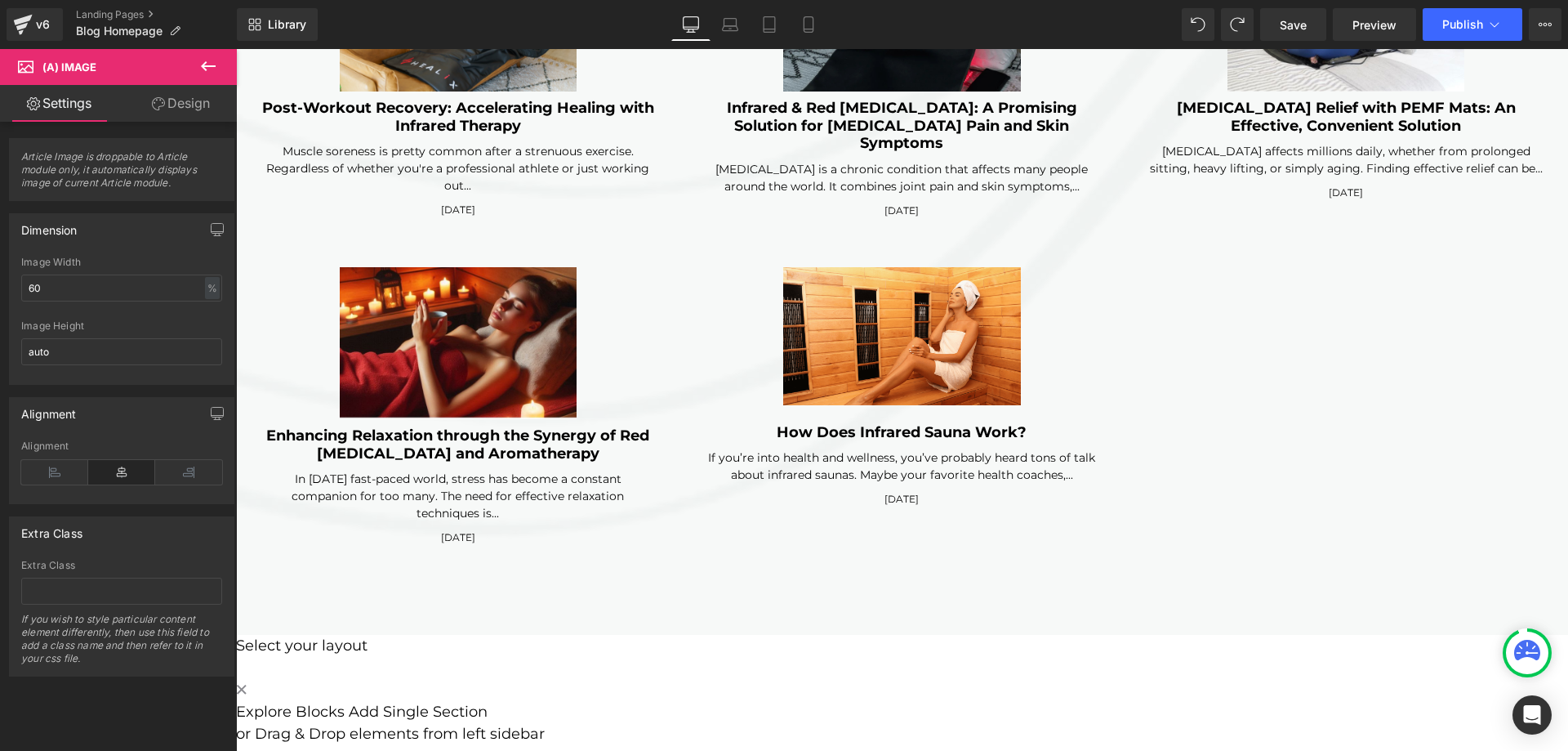
click div "(A) Image Infrared Heat for Runners: Reducing Soreness and Fatigue (A) Title If…"
click img
click icon
click div "(A) Image Infrared Heat for Runners: Reducing Soreness and Fatigue (A) Title If…"
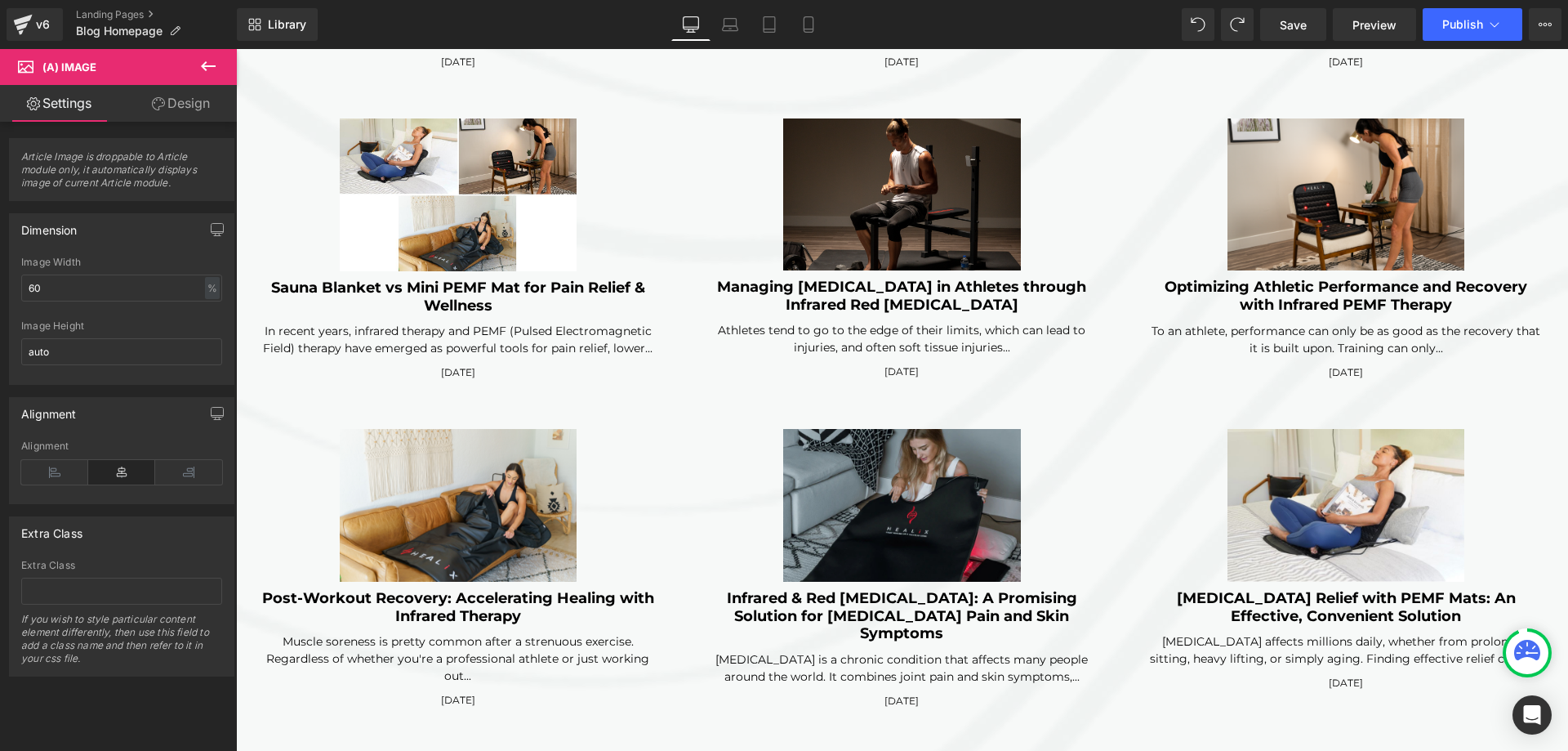
scroll to position [4186, 0]
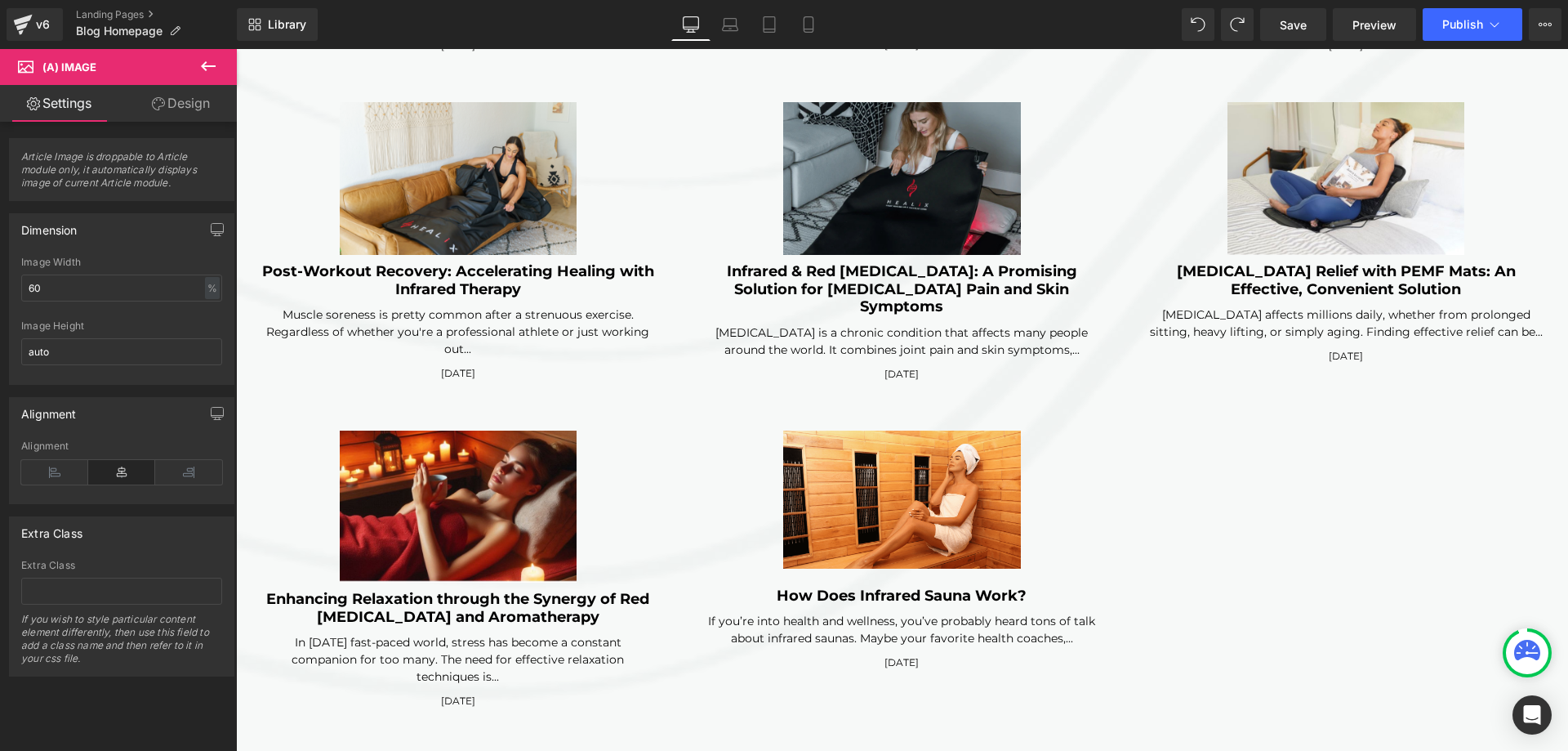
click at [209, 62] on icon at bounding box center [208, 66] width 19 height 19
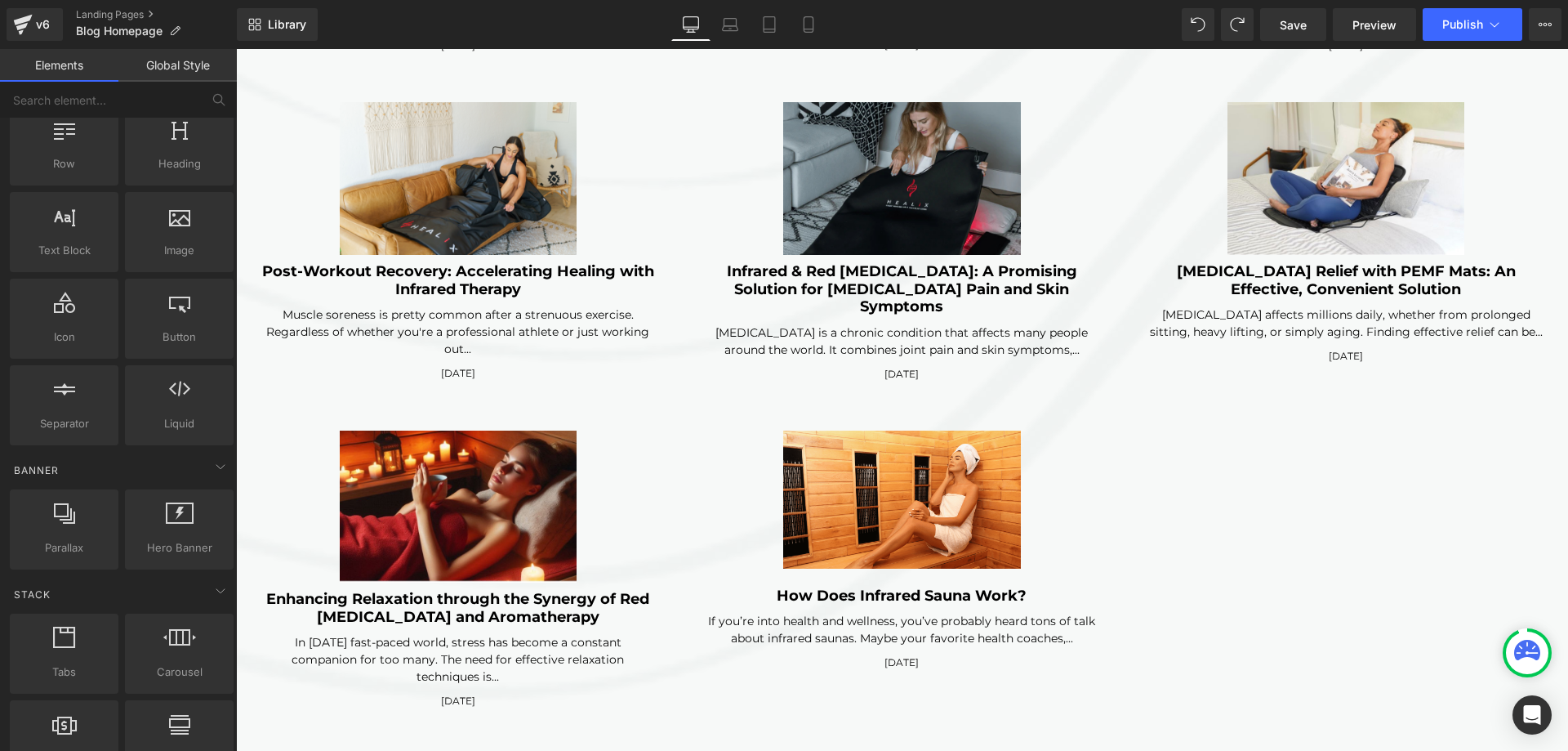
scroll to position [82, 0]
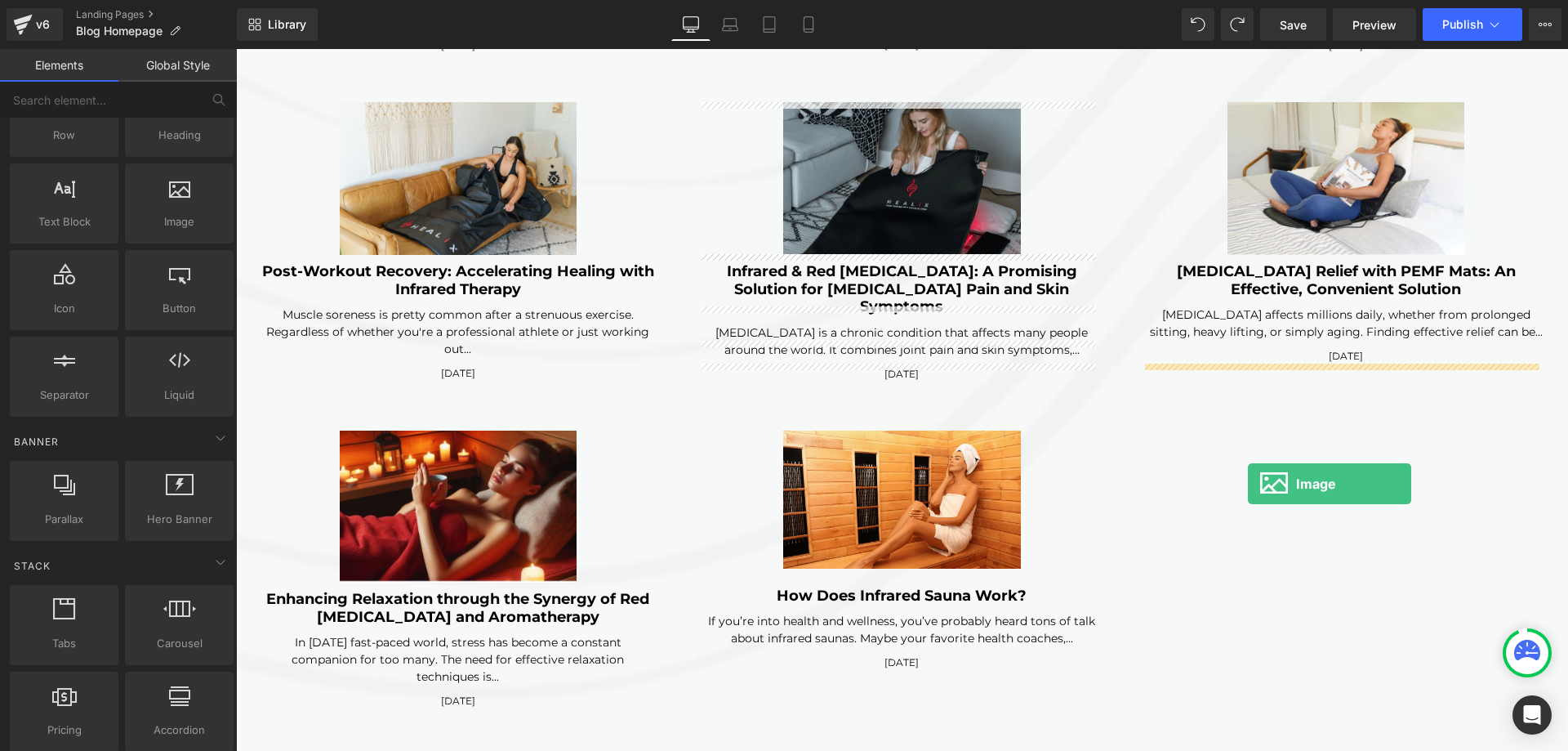
drag, startPoint x: 410, startPoint y: 274, endPoint x: 1248, endPoint y: 484, distance: 863.9
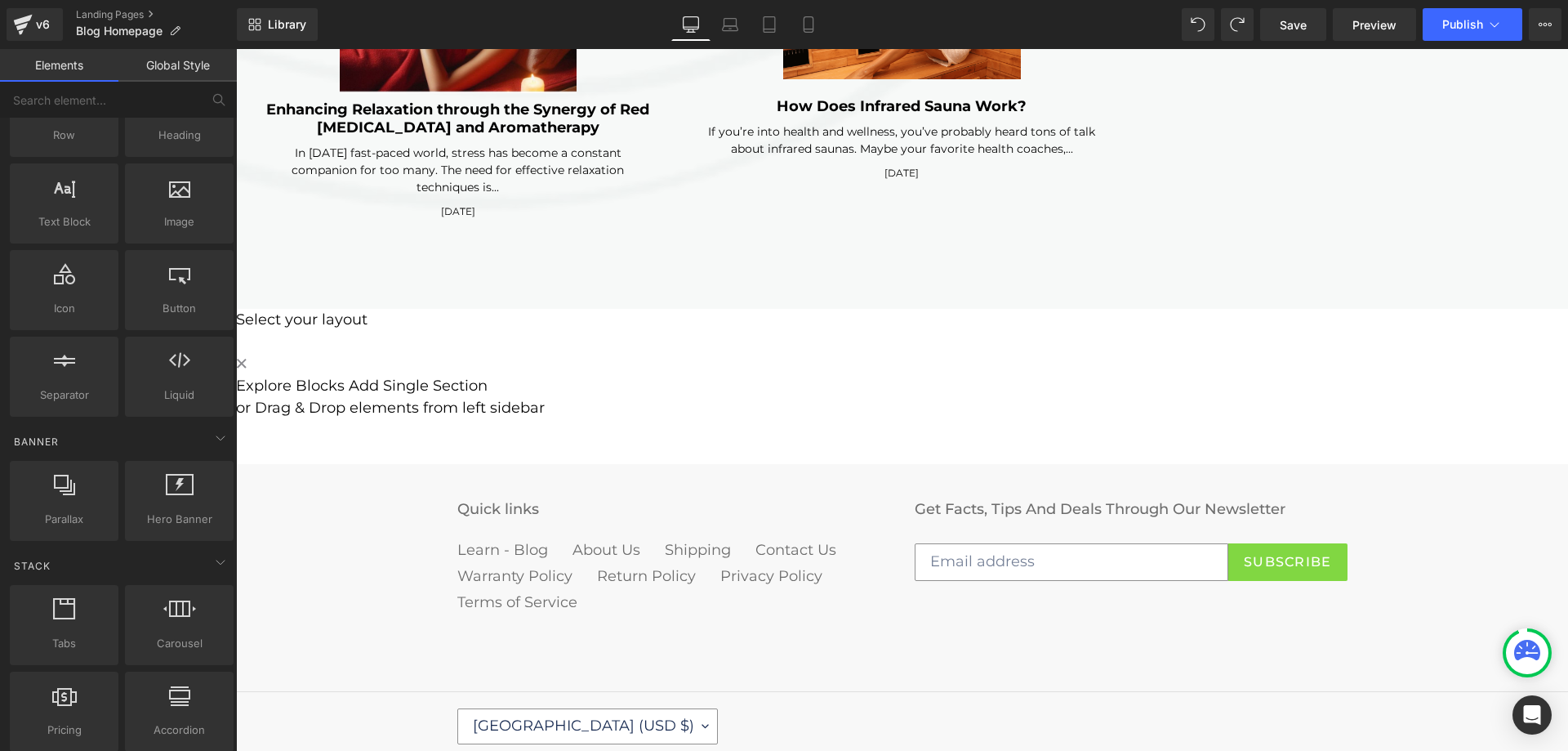
scroll to position [4430, 0]
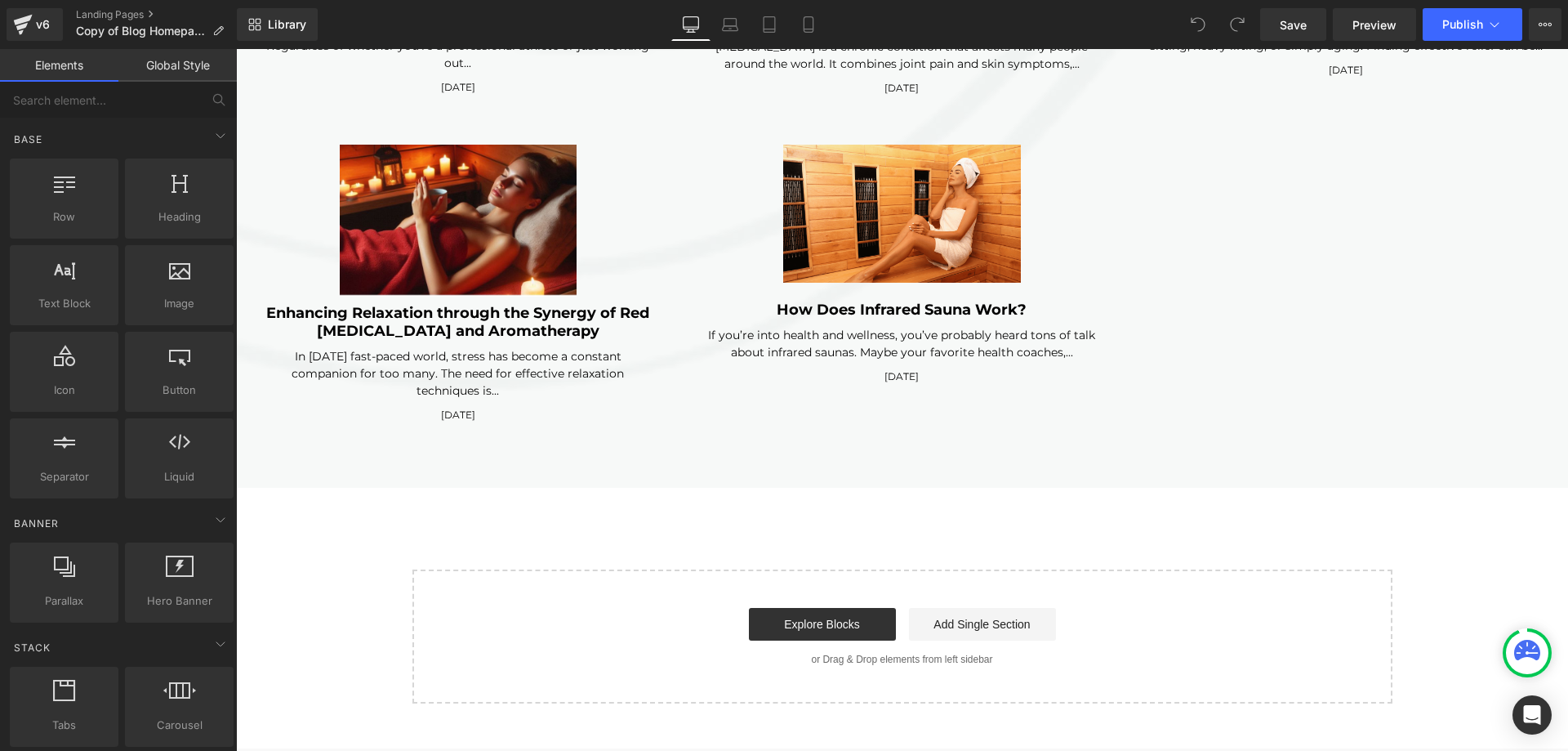
scroll to position [4329, 0]
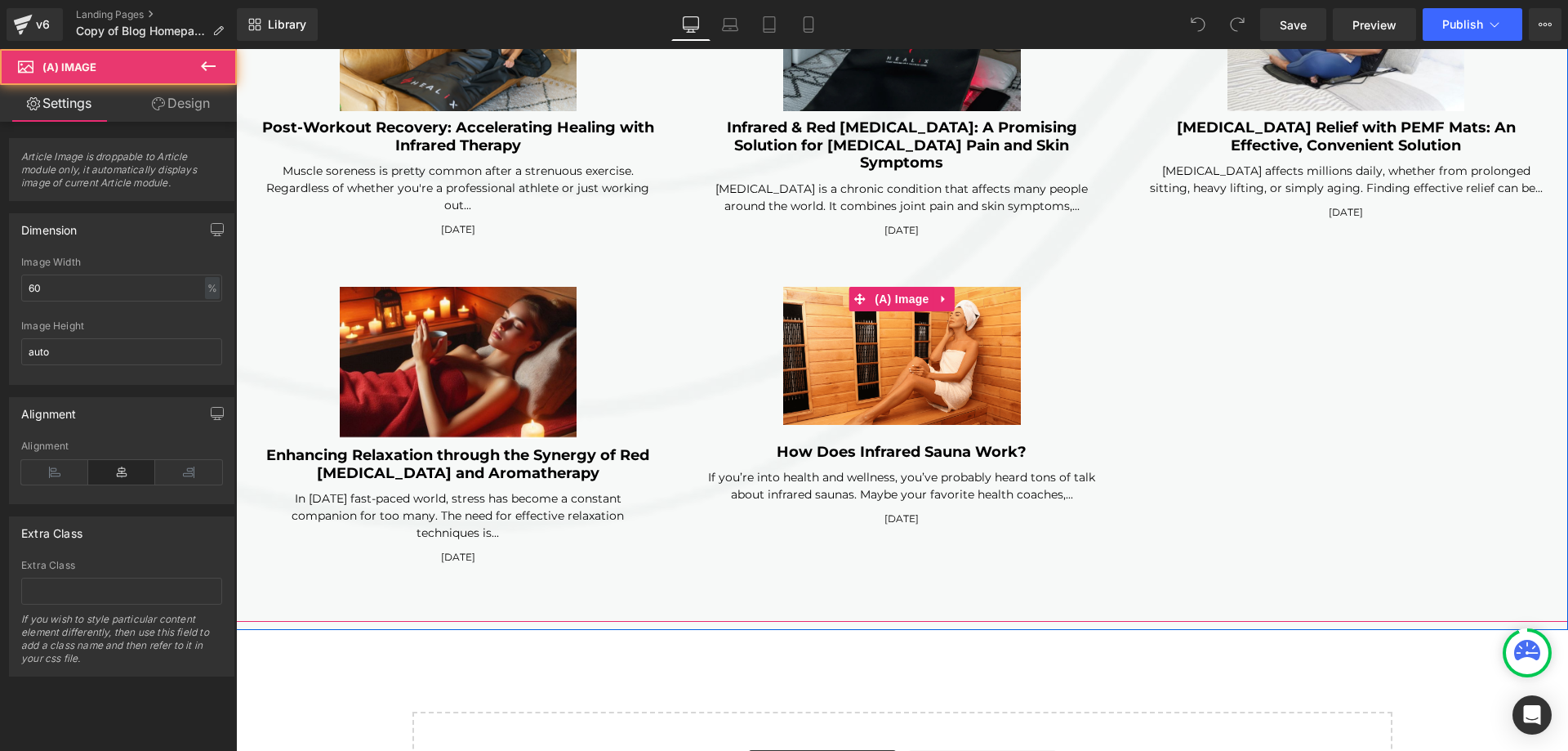
click div
click img
click icon
click link
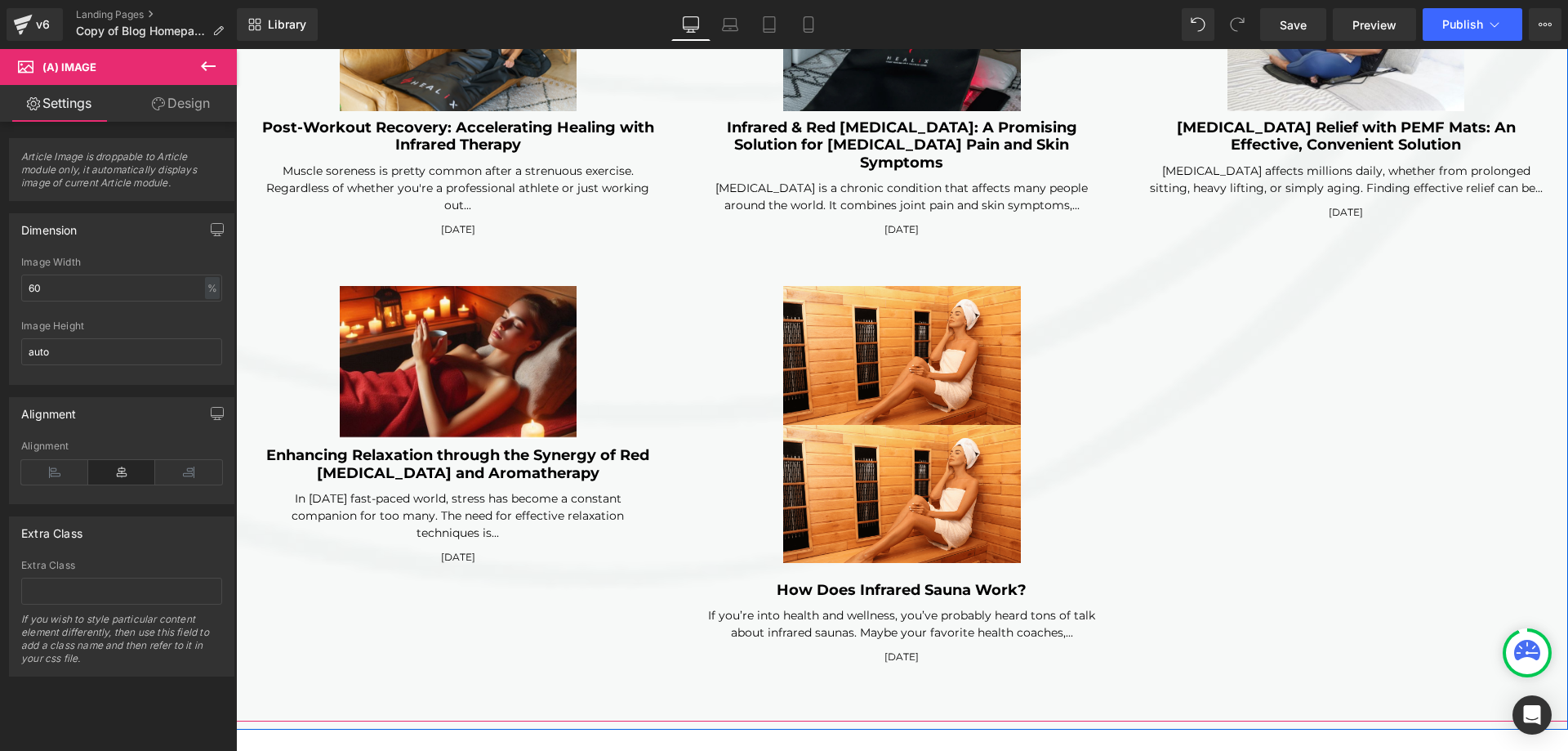
scroll to position [5798, 0]
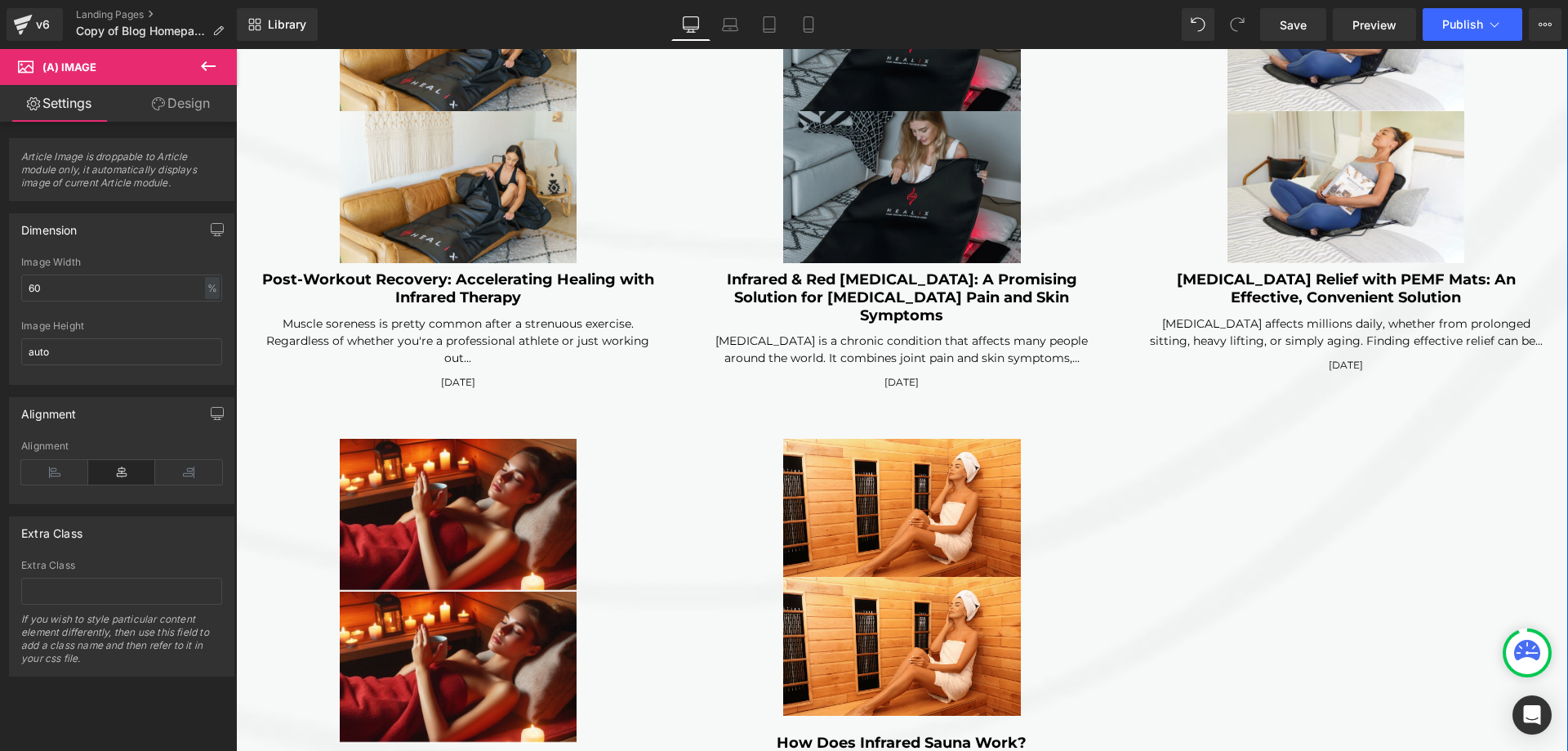
click div "(A) Image (A) Image Infrared Heat for Runners: Reducing Soreness and Fatigue (A…"
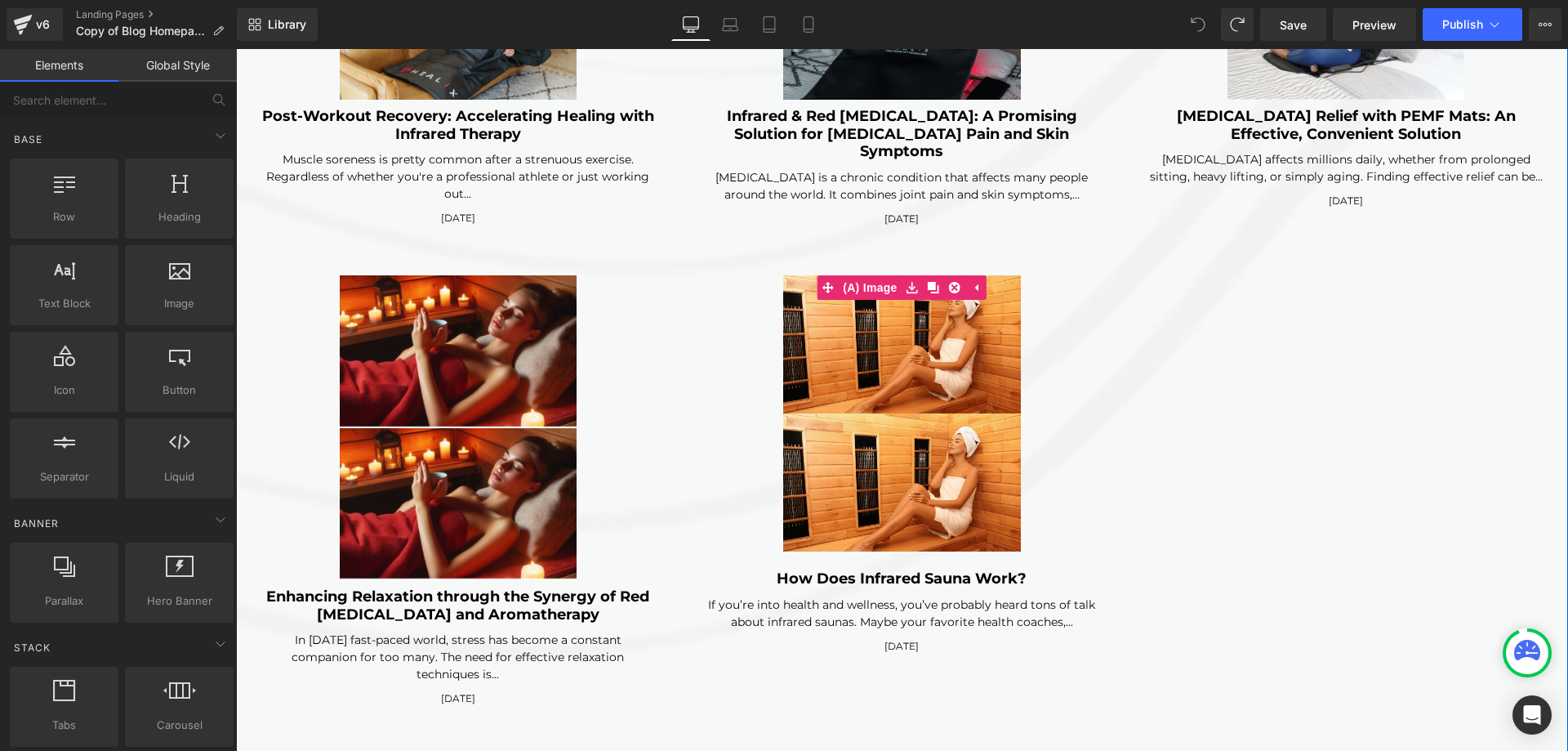
scroll to position [4341, 0]
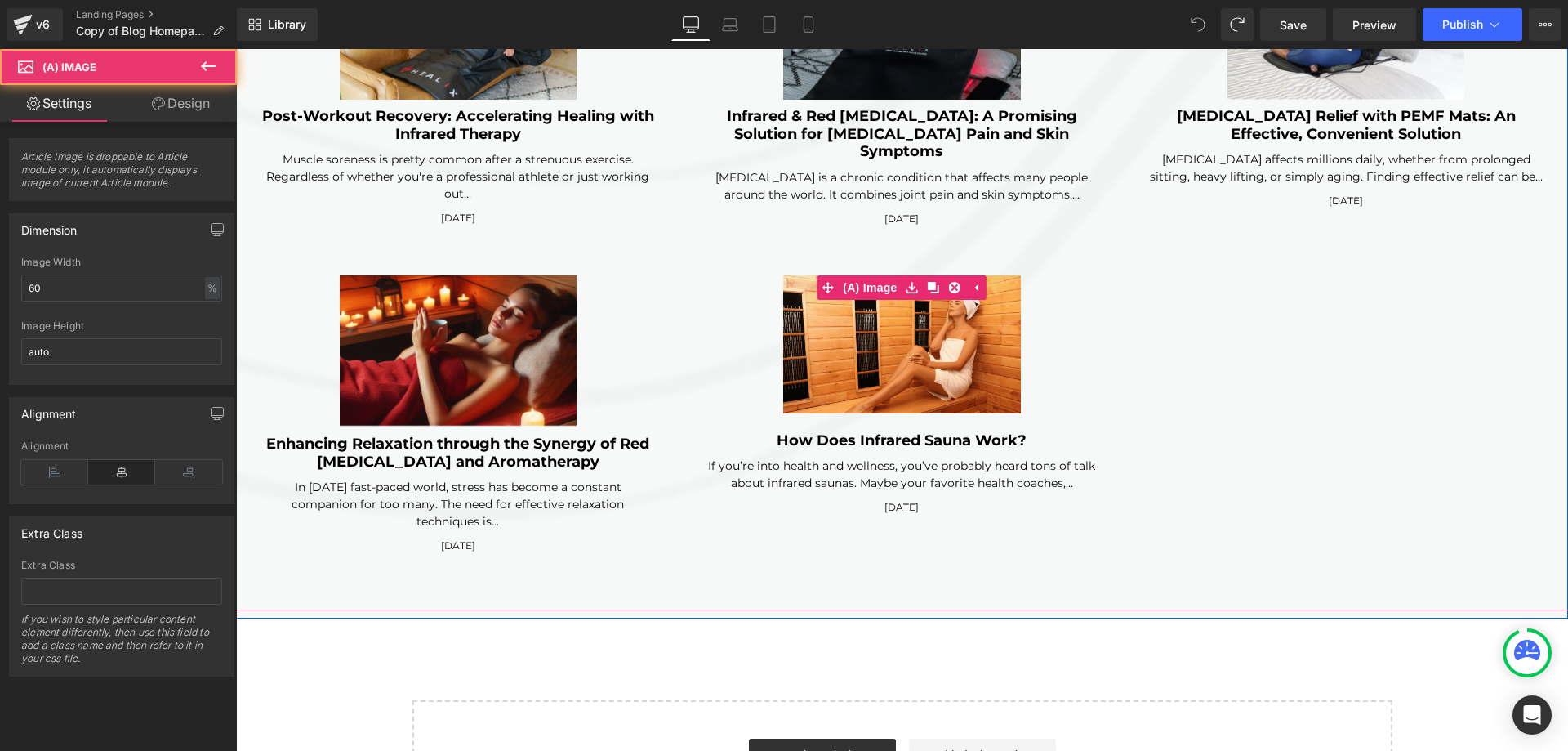
click img
click icon
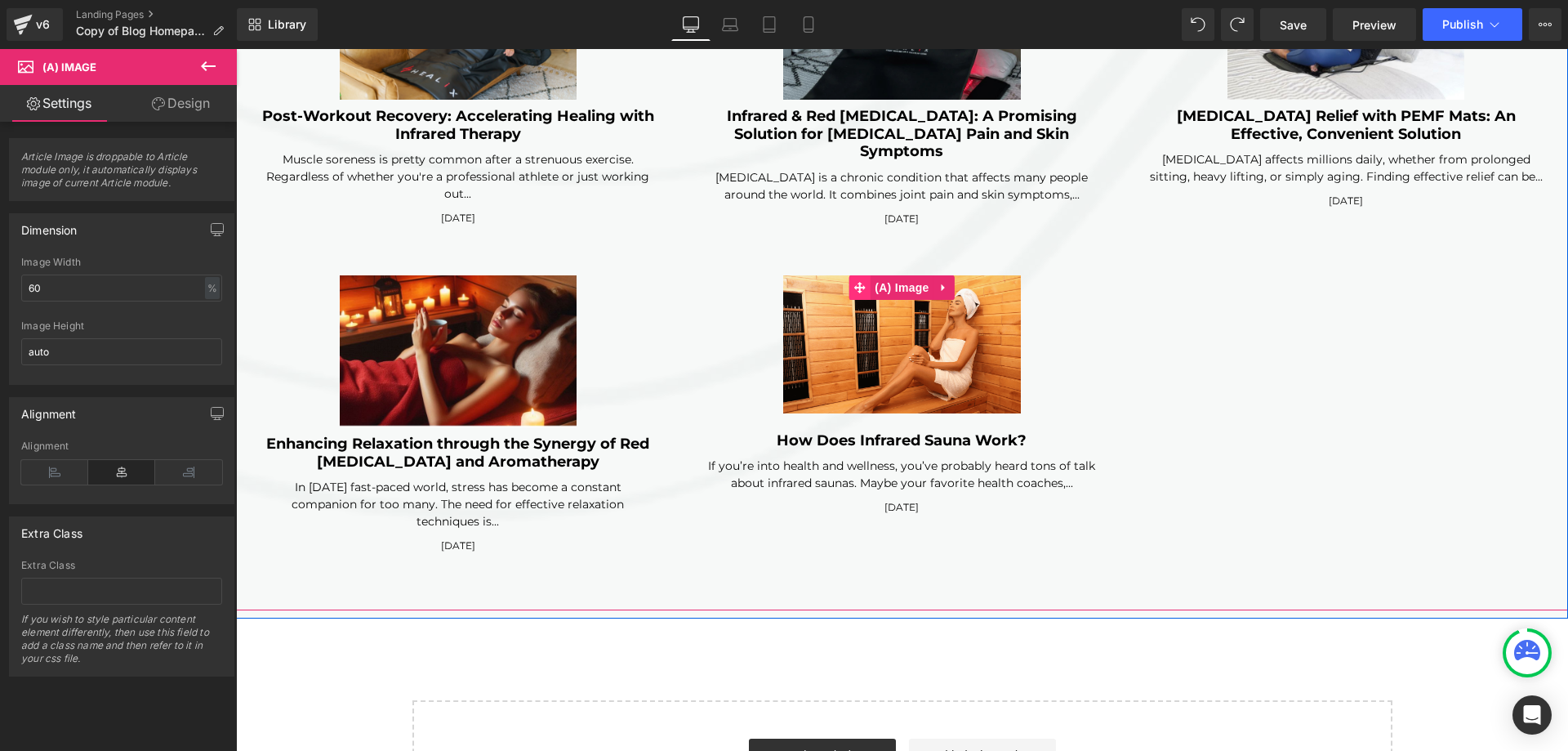
click icon
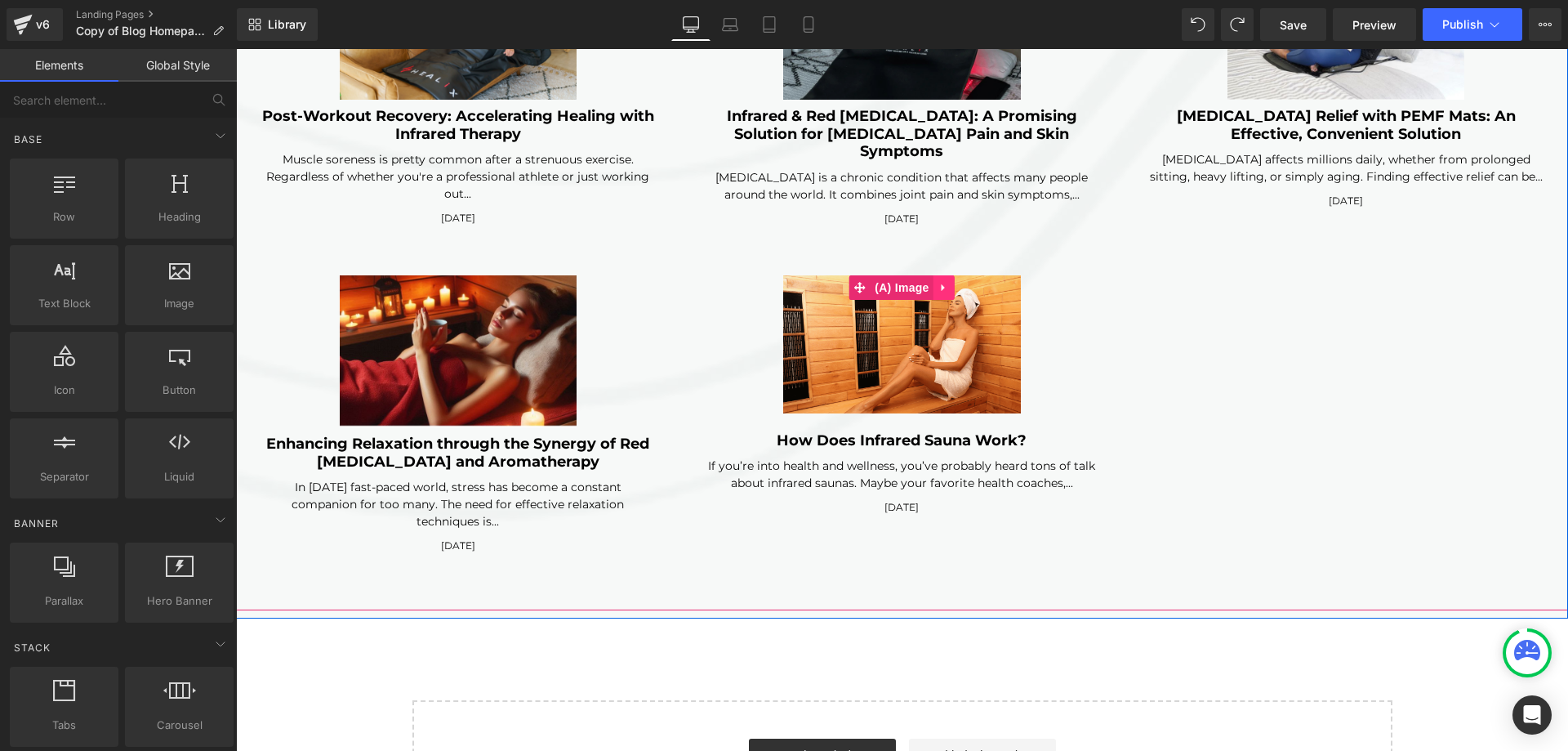
click icon
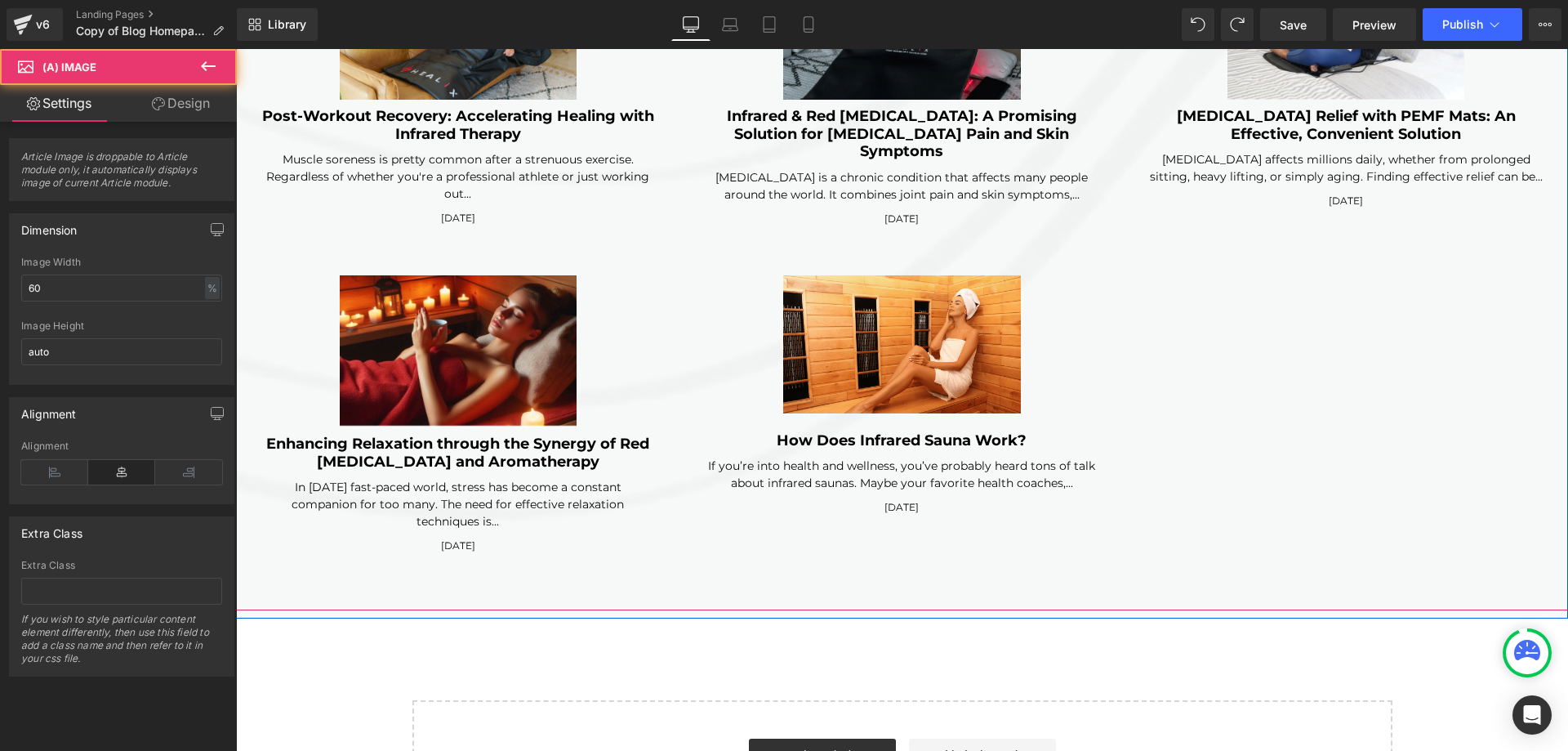
click div
click h3 "How Does Infrared Sauna Work?"
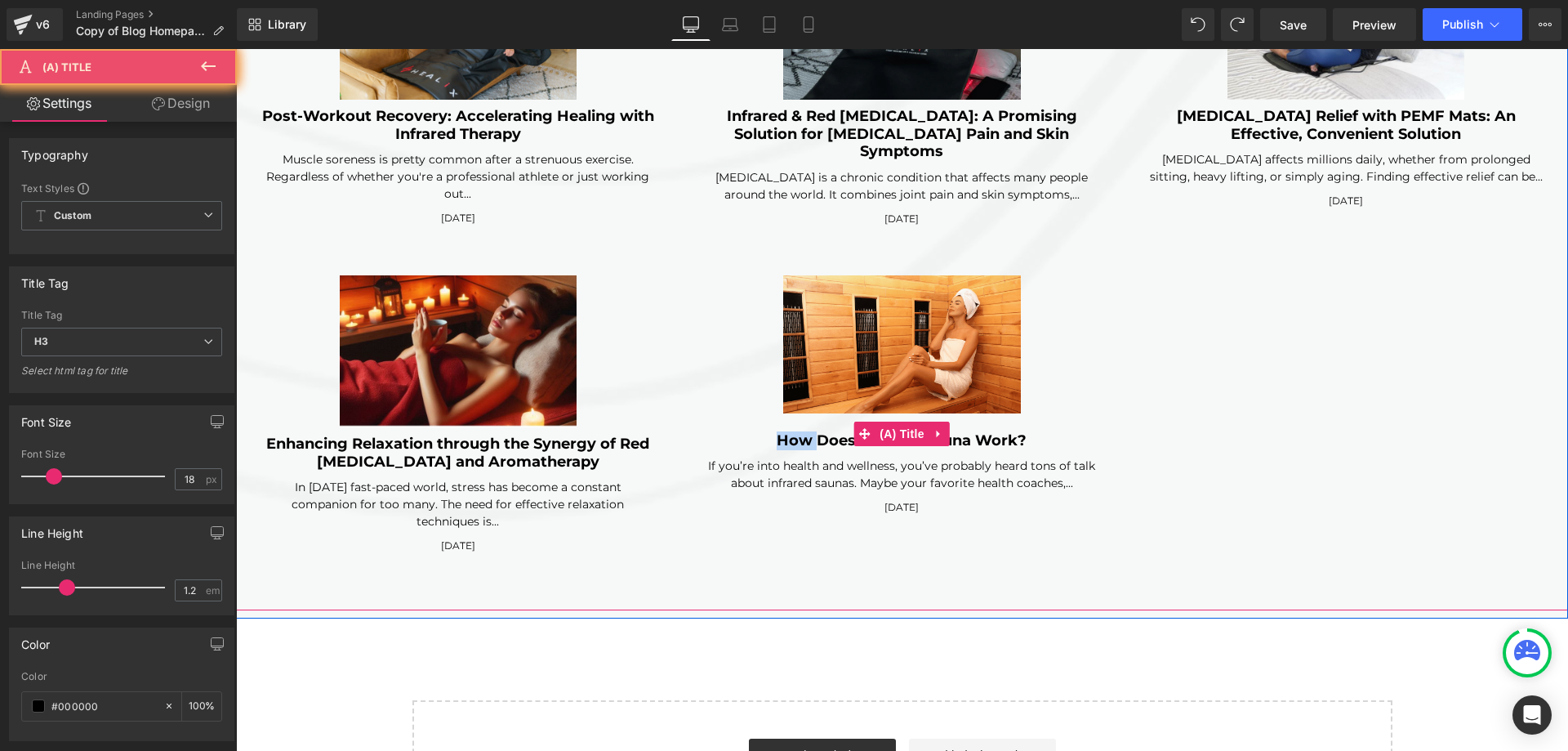
click h3 "How Does Infrared Sauna Work?"
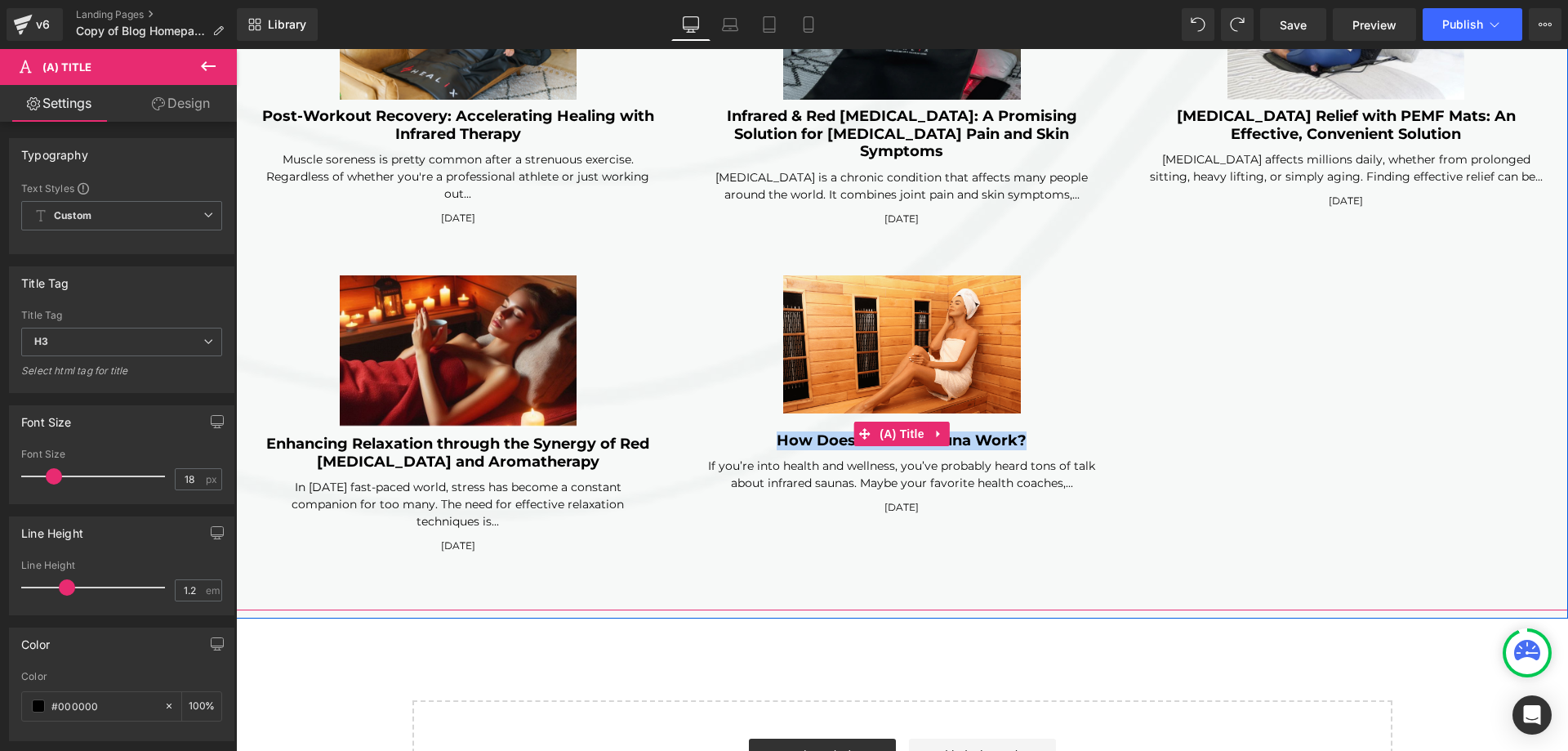
click h3 "How Does Infrared Sauna Work?"
click div
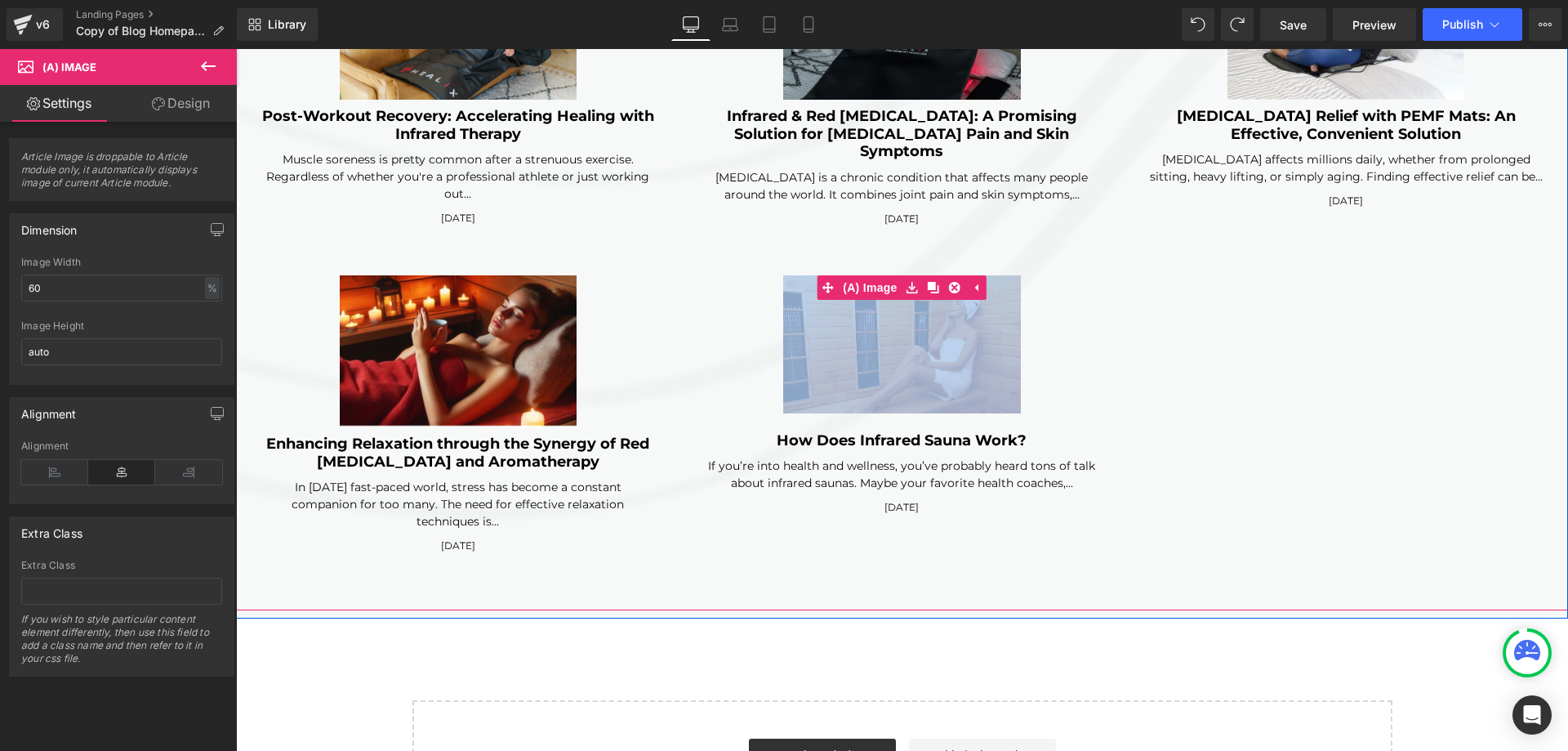
click div
drag, startPoint x: 1097, startPoint y: 361, endPoint x: 983, endPoint y: 357, distance: 114.1
click div "(A) Image How Does Infrared Sauna Work? (A) Title If you’re into health and wel…"
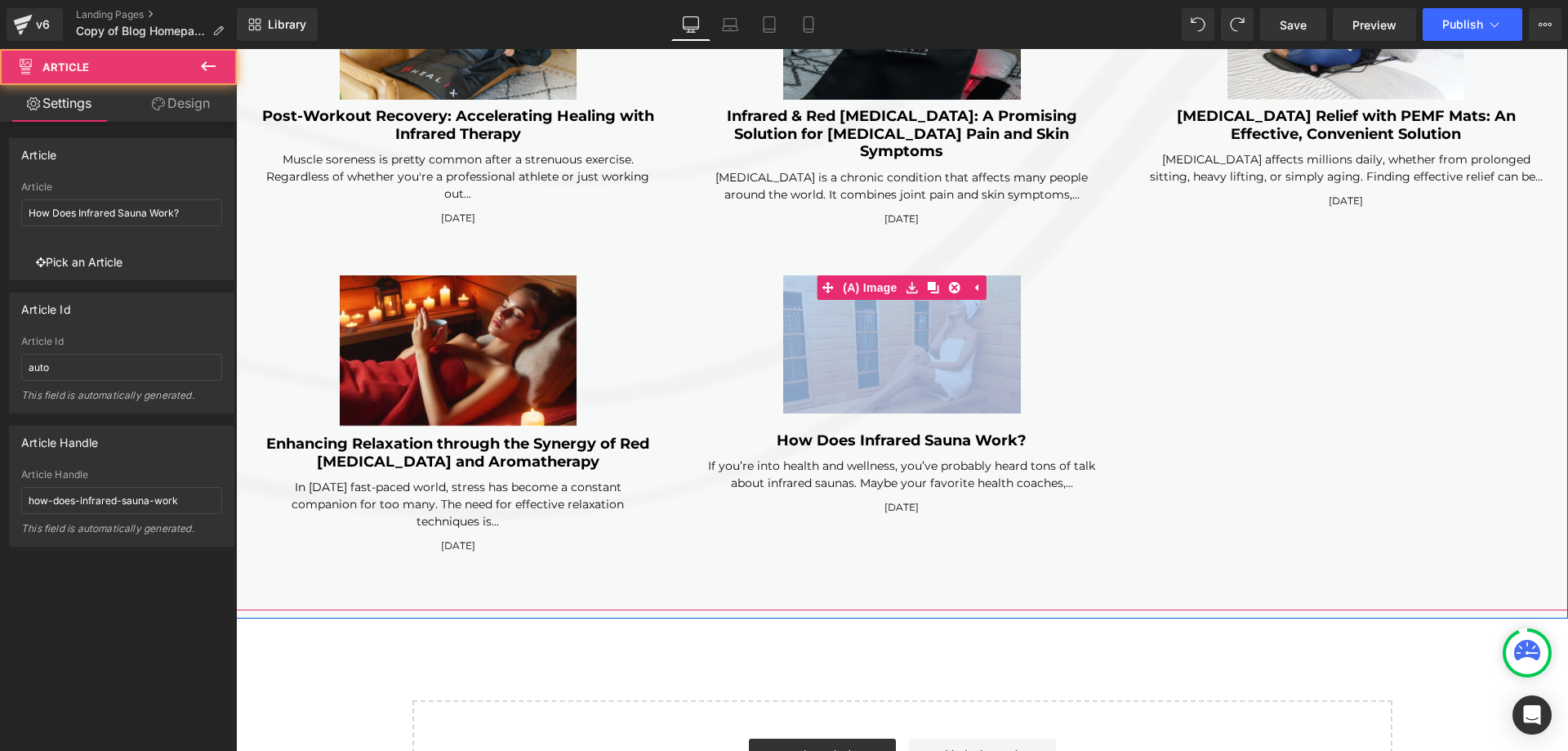
click img
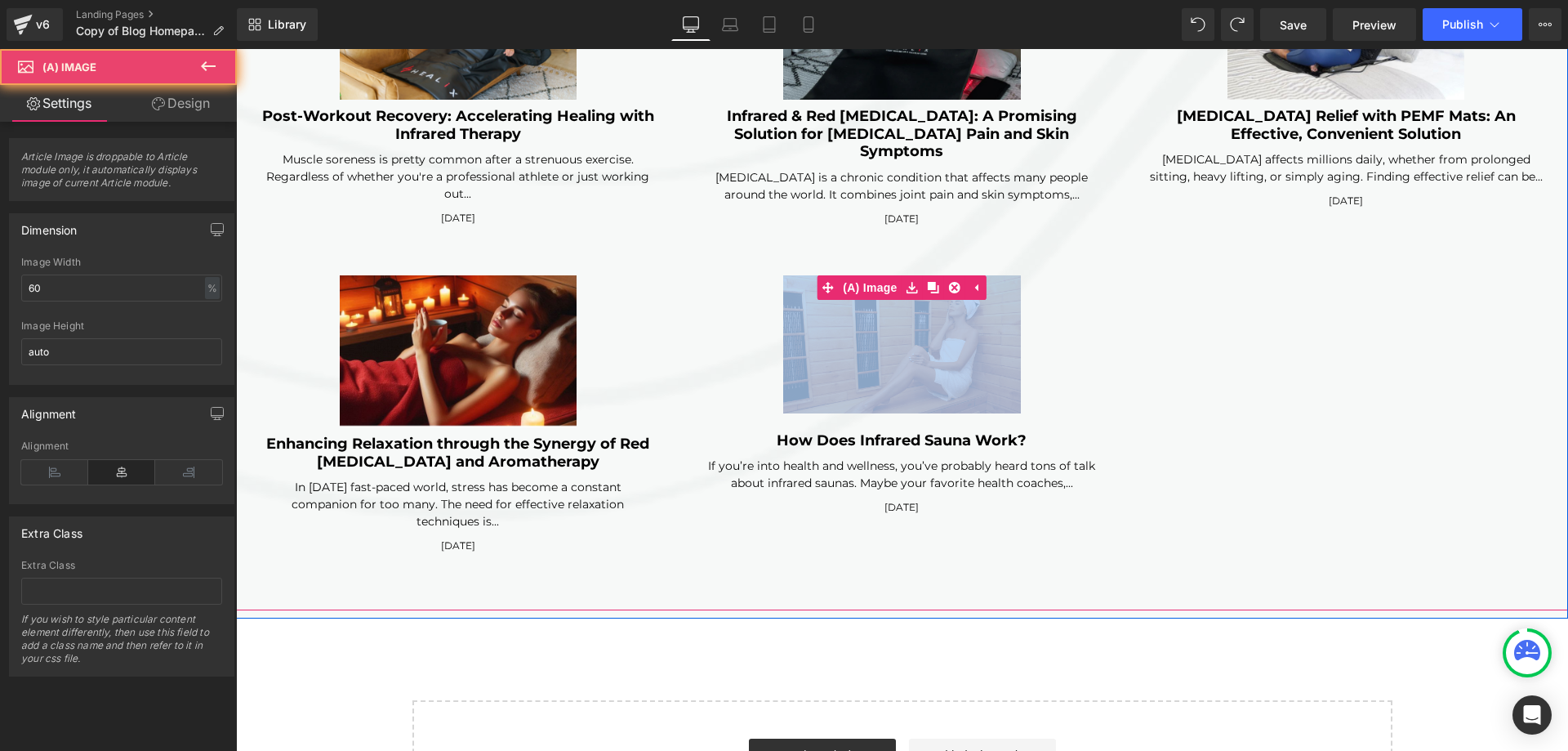
copy div "(A) Image"
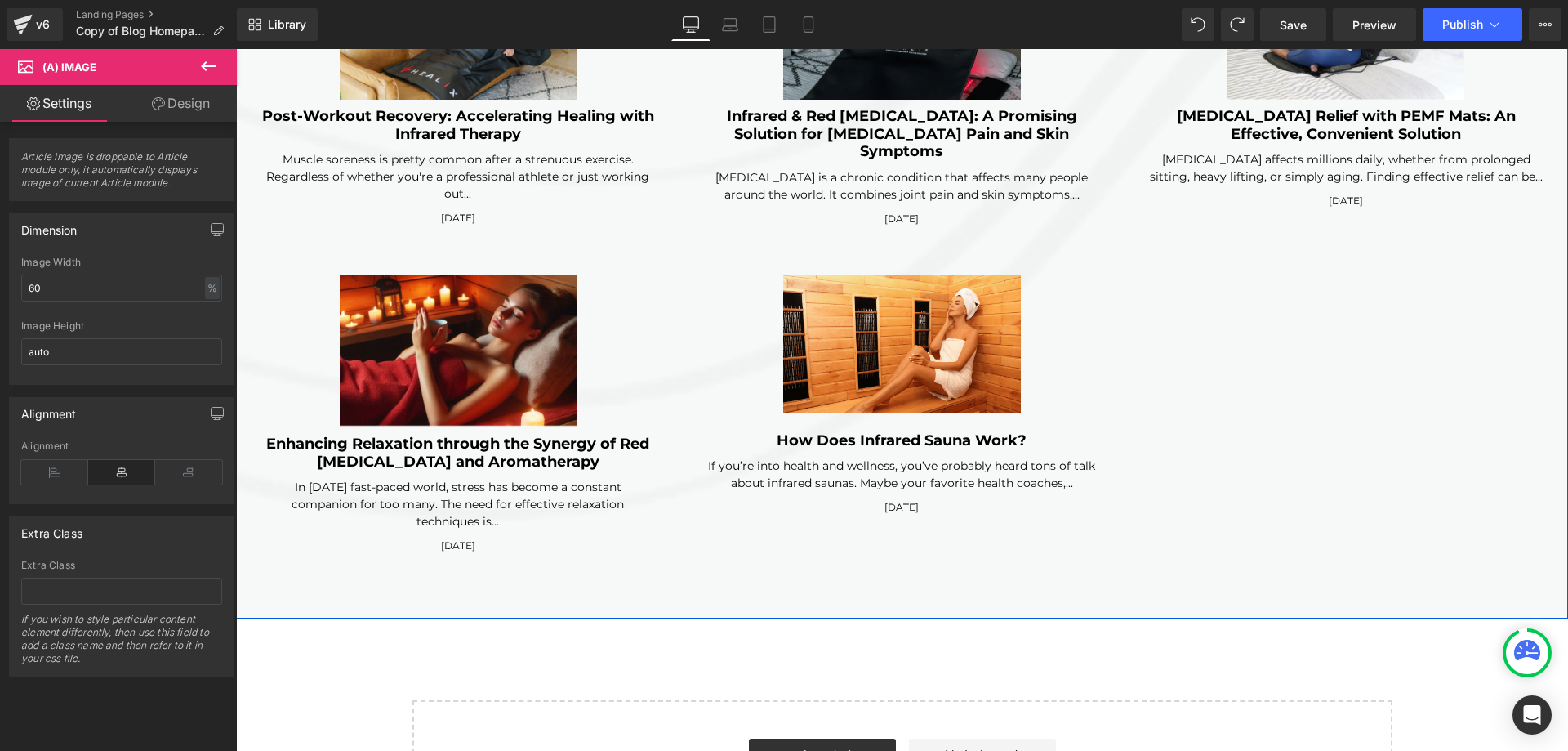
click div "(A) Image Infrared Heat for Runners: Reducing Soreness and Fatigue (A) Title If…"
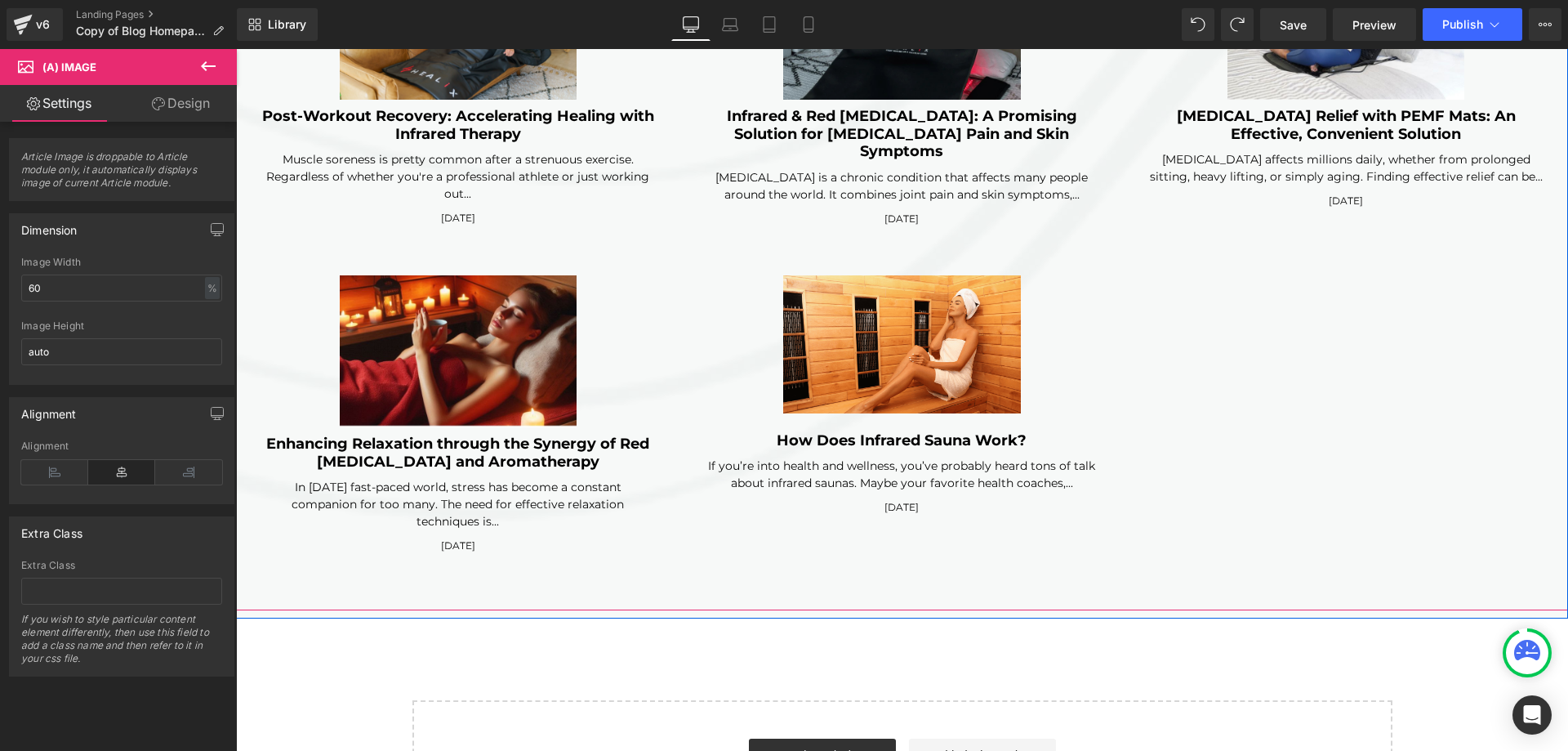
click div "(A) Image Infrared Heat for Runners: Reducing Soreness and Fatigue (A) Title If…"
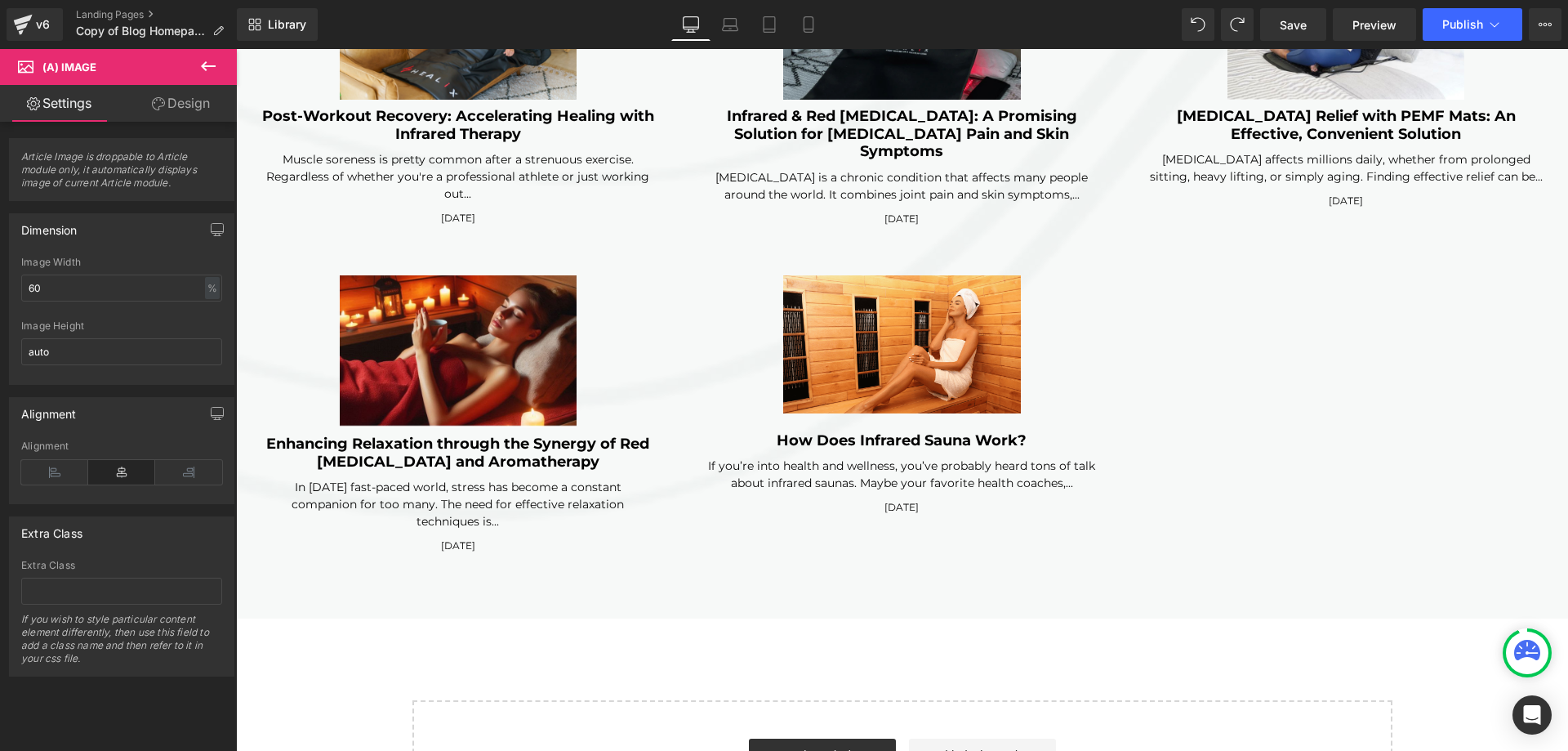
click at [207, 65] on icon at bounding box center [208, 66] width 14 height 10
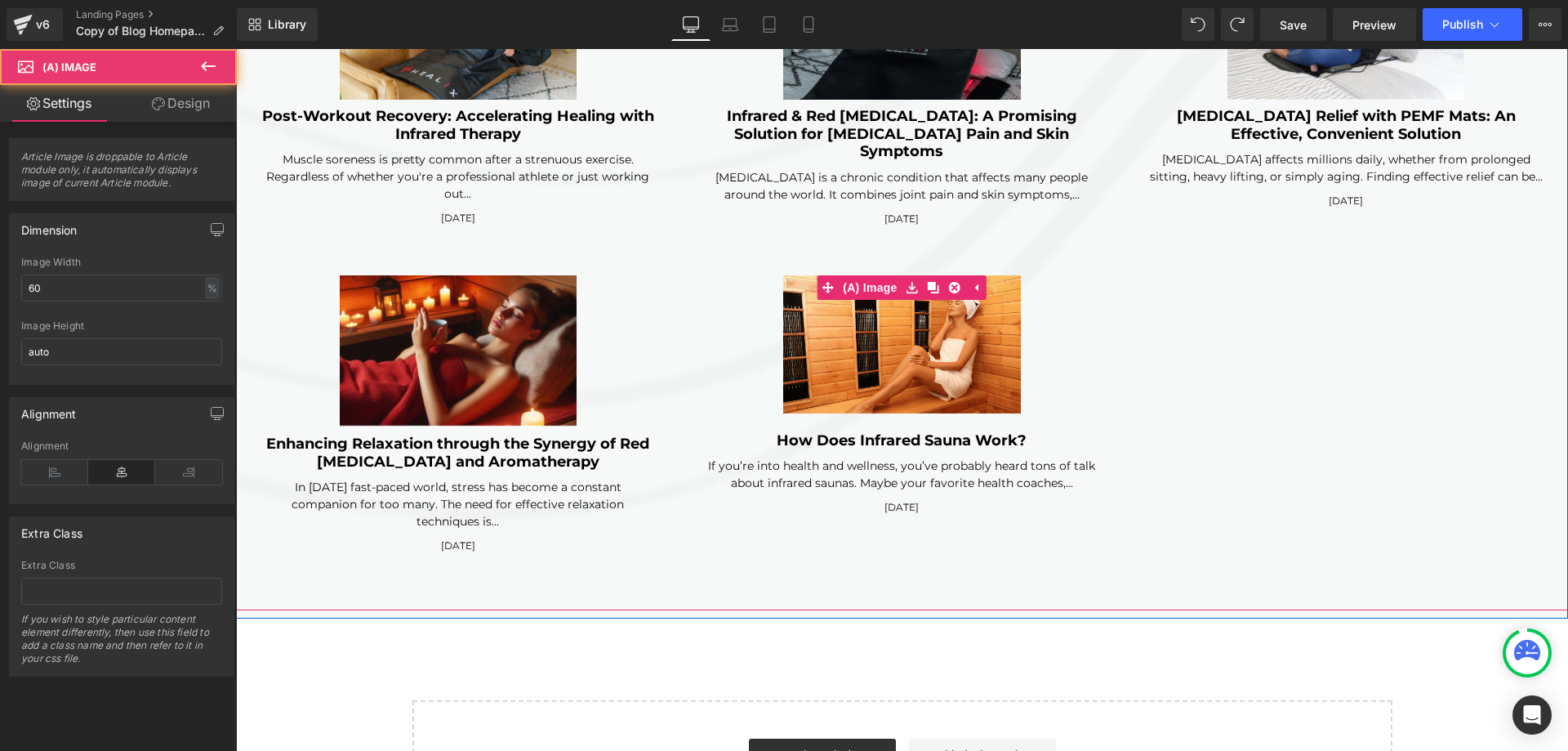
click div
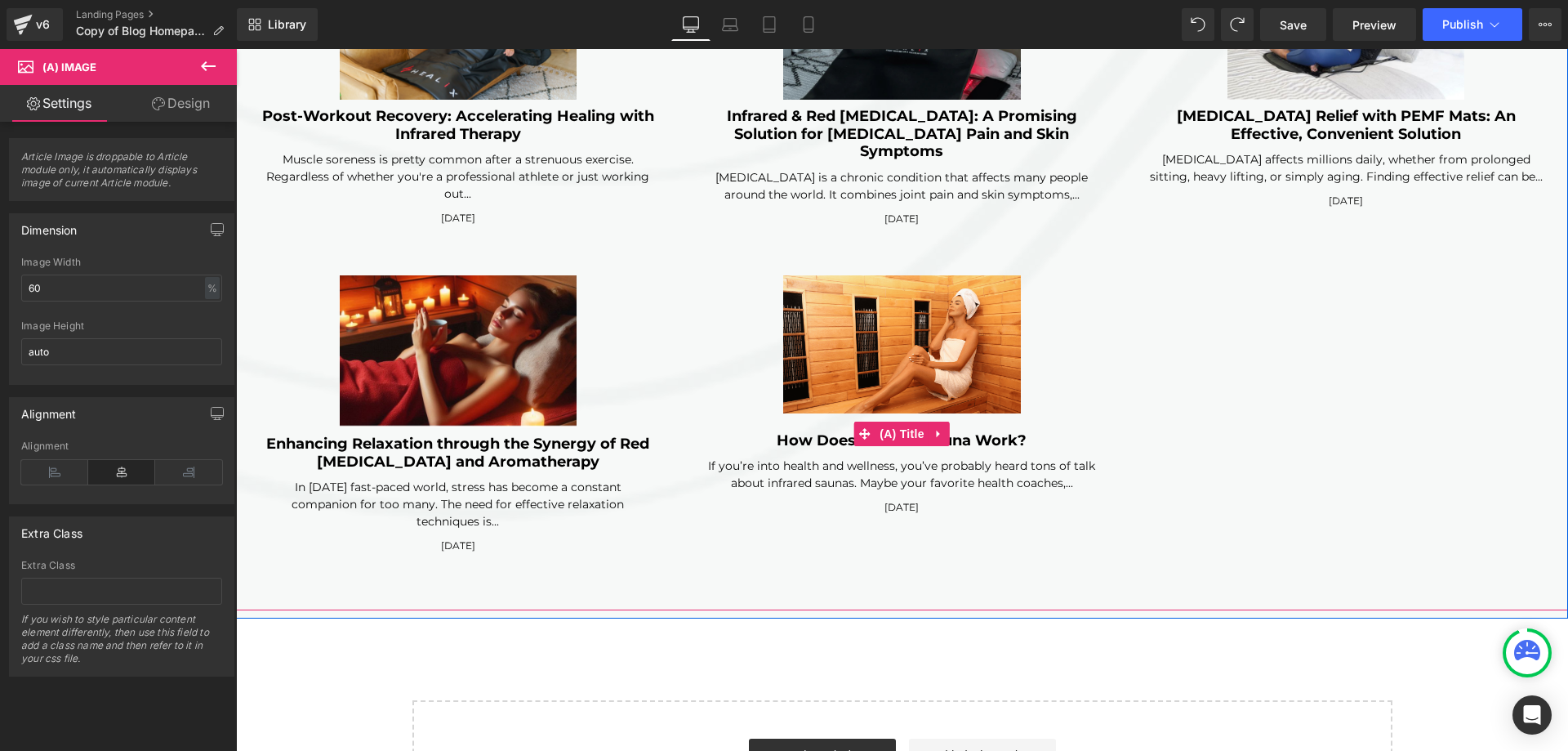
click h3 "How Does Infrared Sauna Work?"
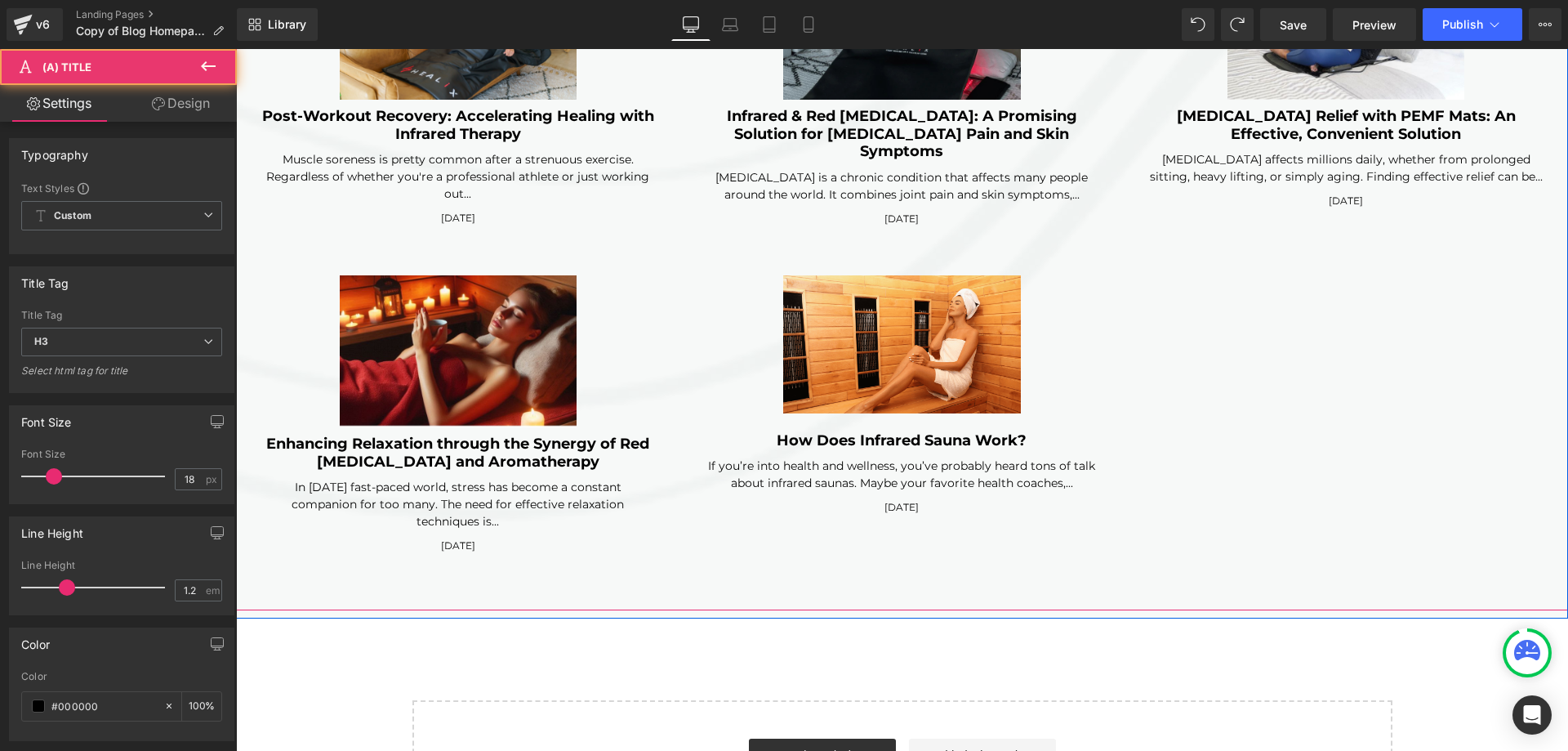
click div "If you’re into health and wellness, you’ve probably heard tons of talk about in…"
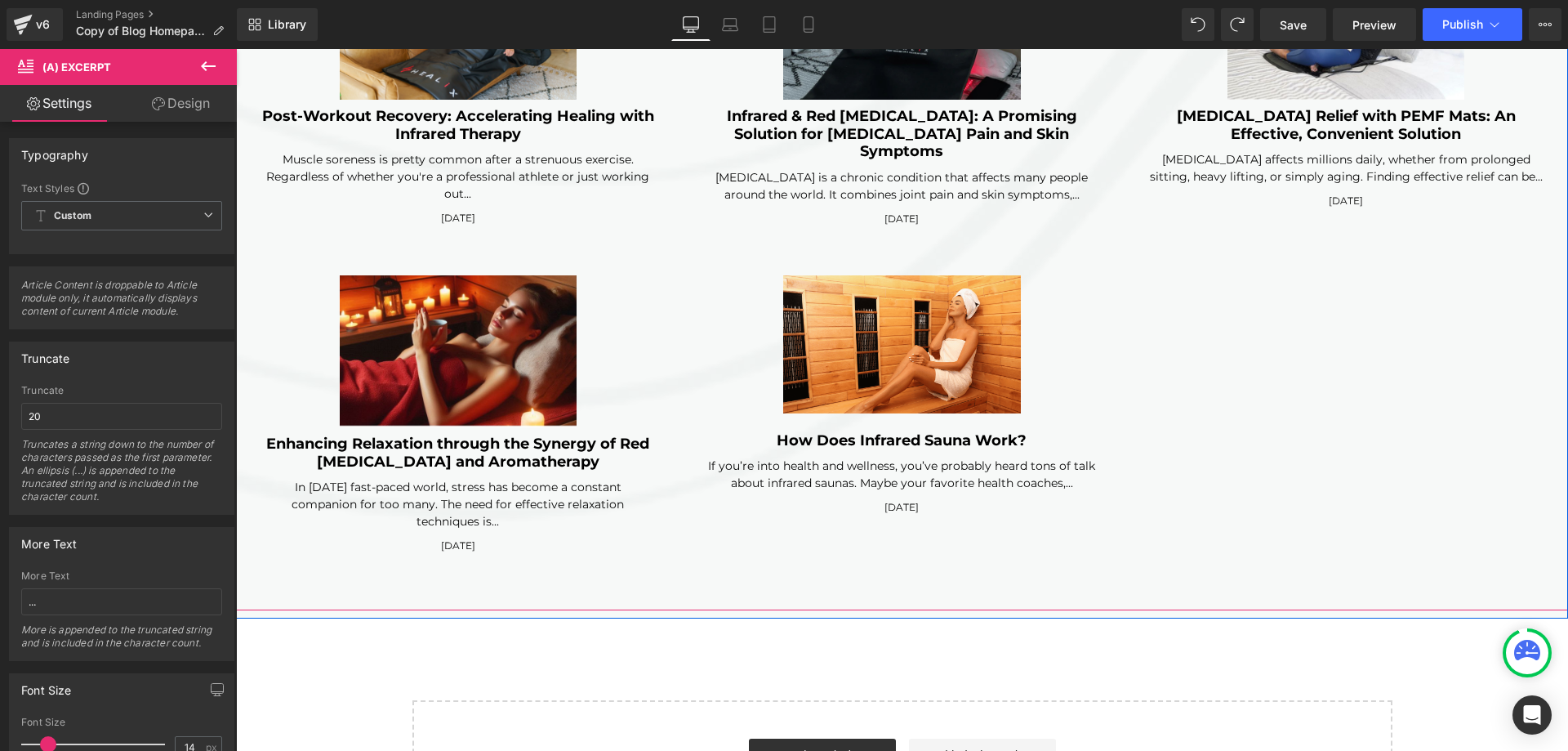
click div
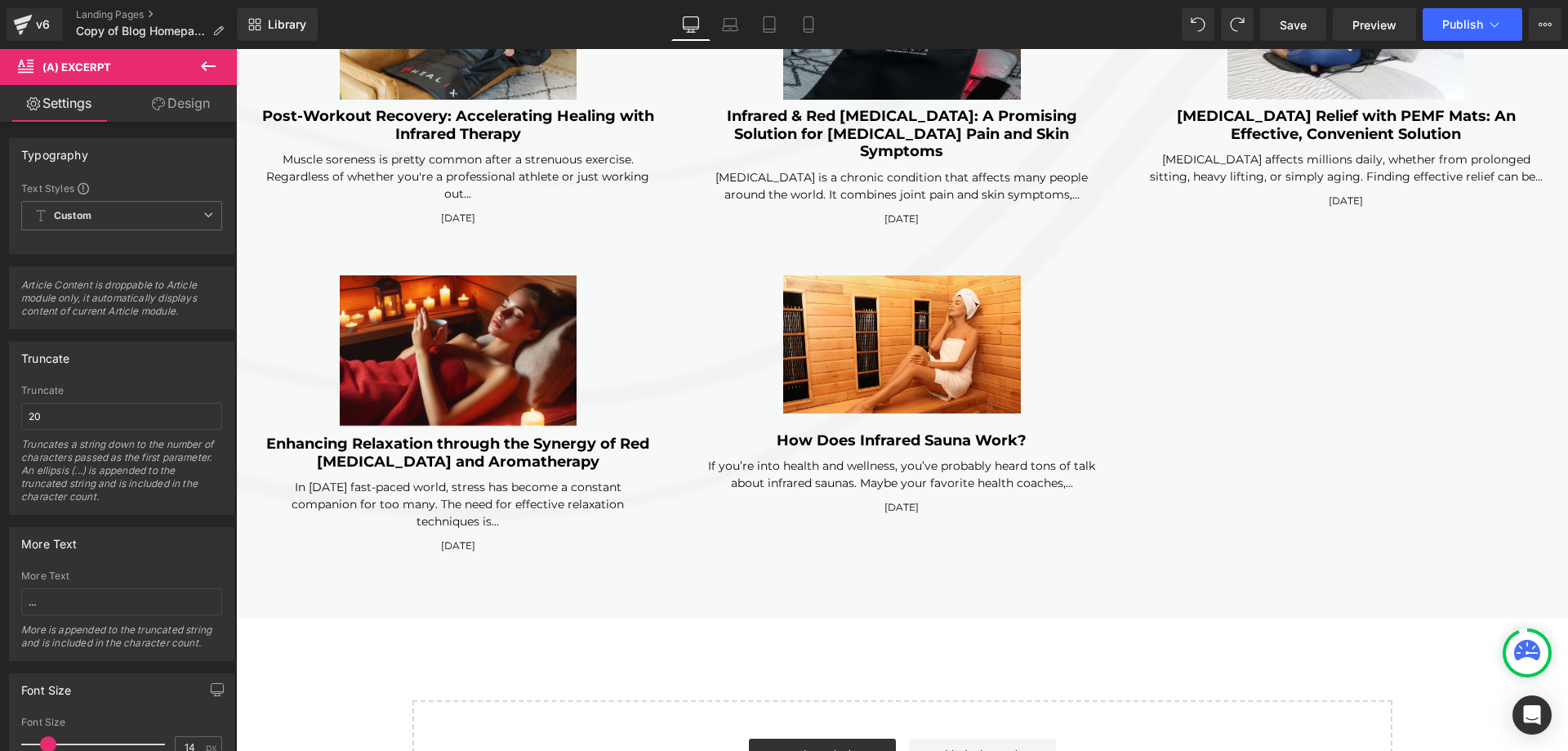
click at [209, 74] on icon at bounding box center [208, 66] width 19 height 19
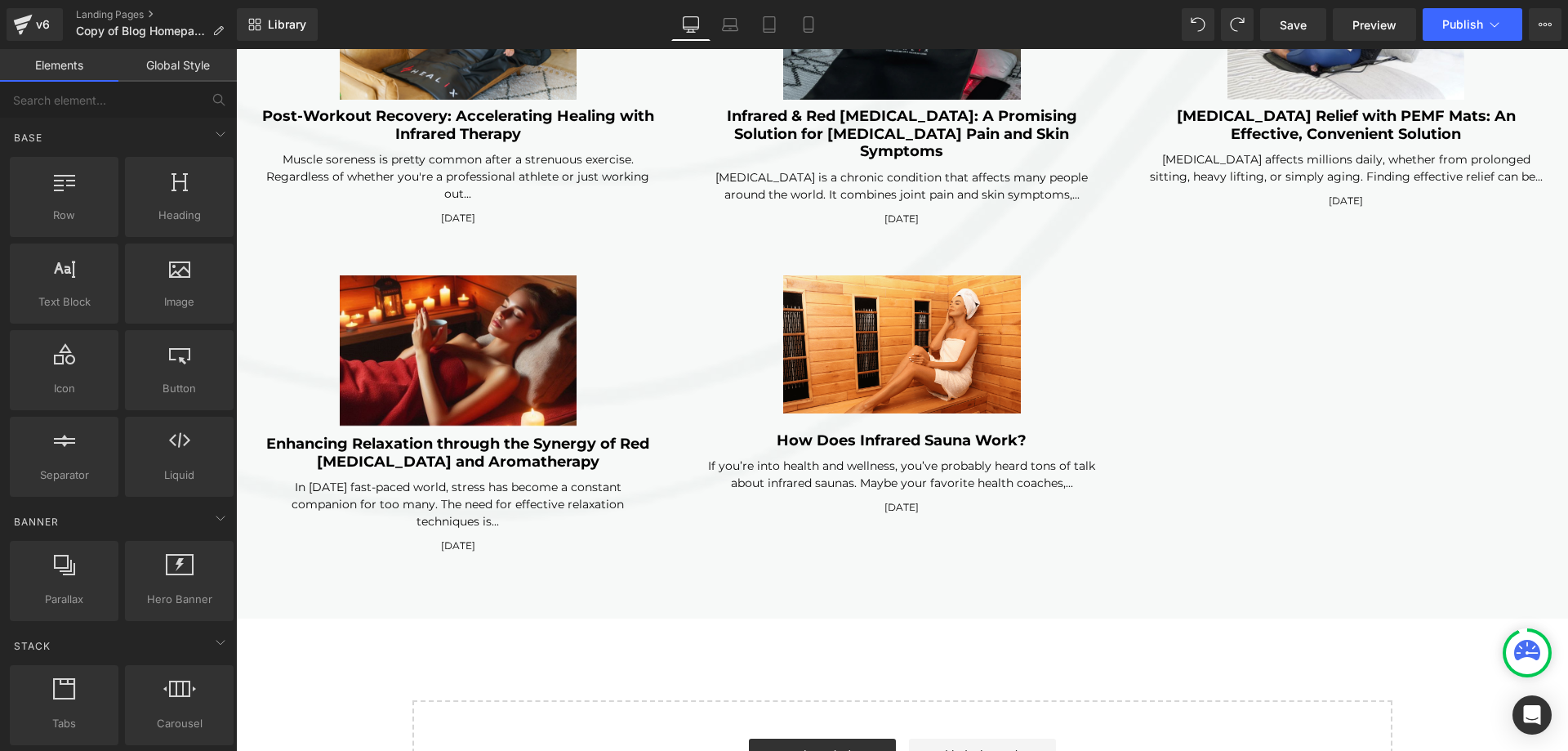
scroll to position [0, 0]
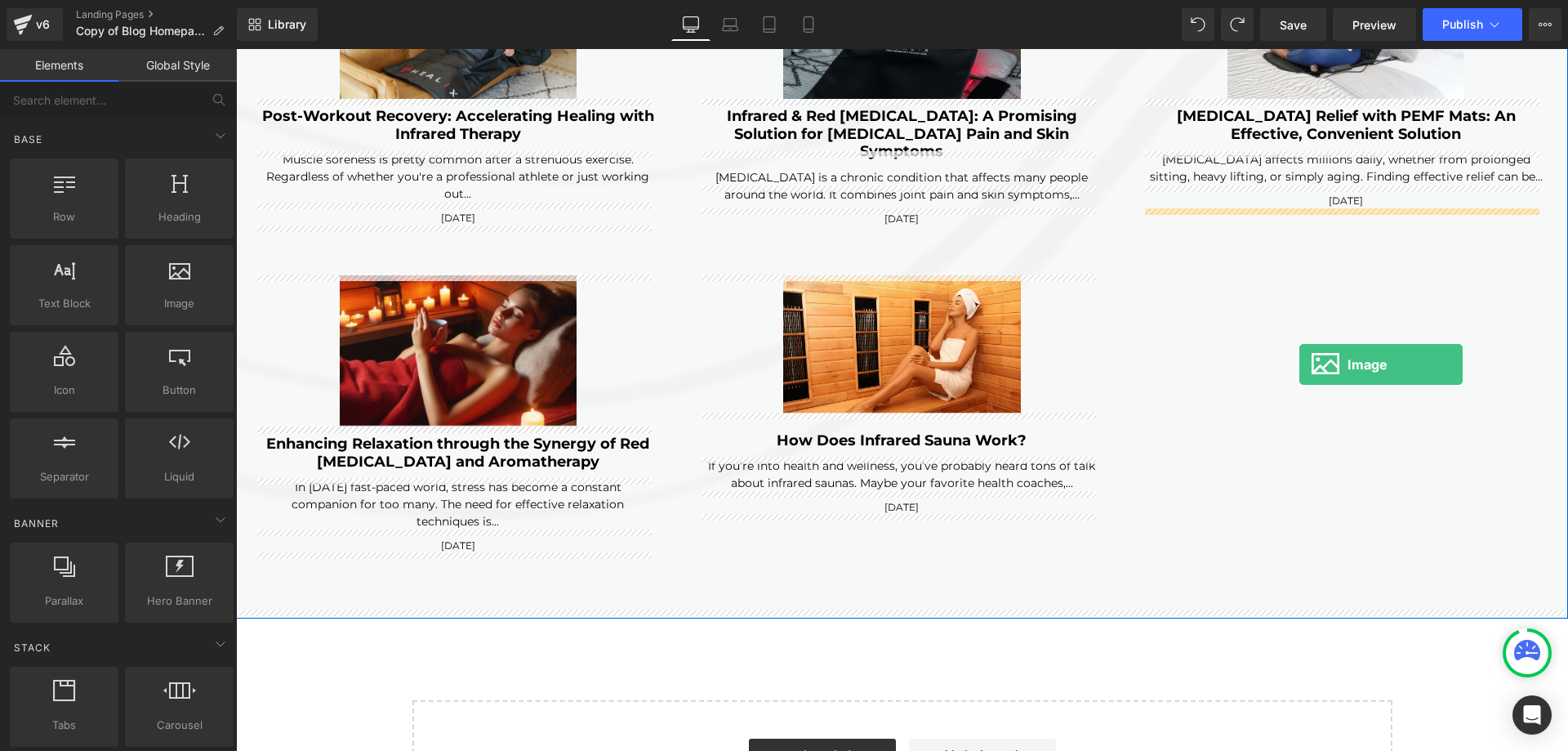
drag, startPoint x: 421, startPoint y: 344, endPoint x: 1299, endPoint y: 364, distance: 878.2
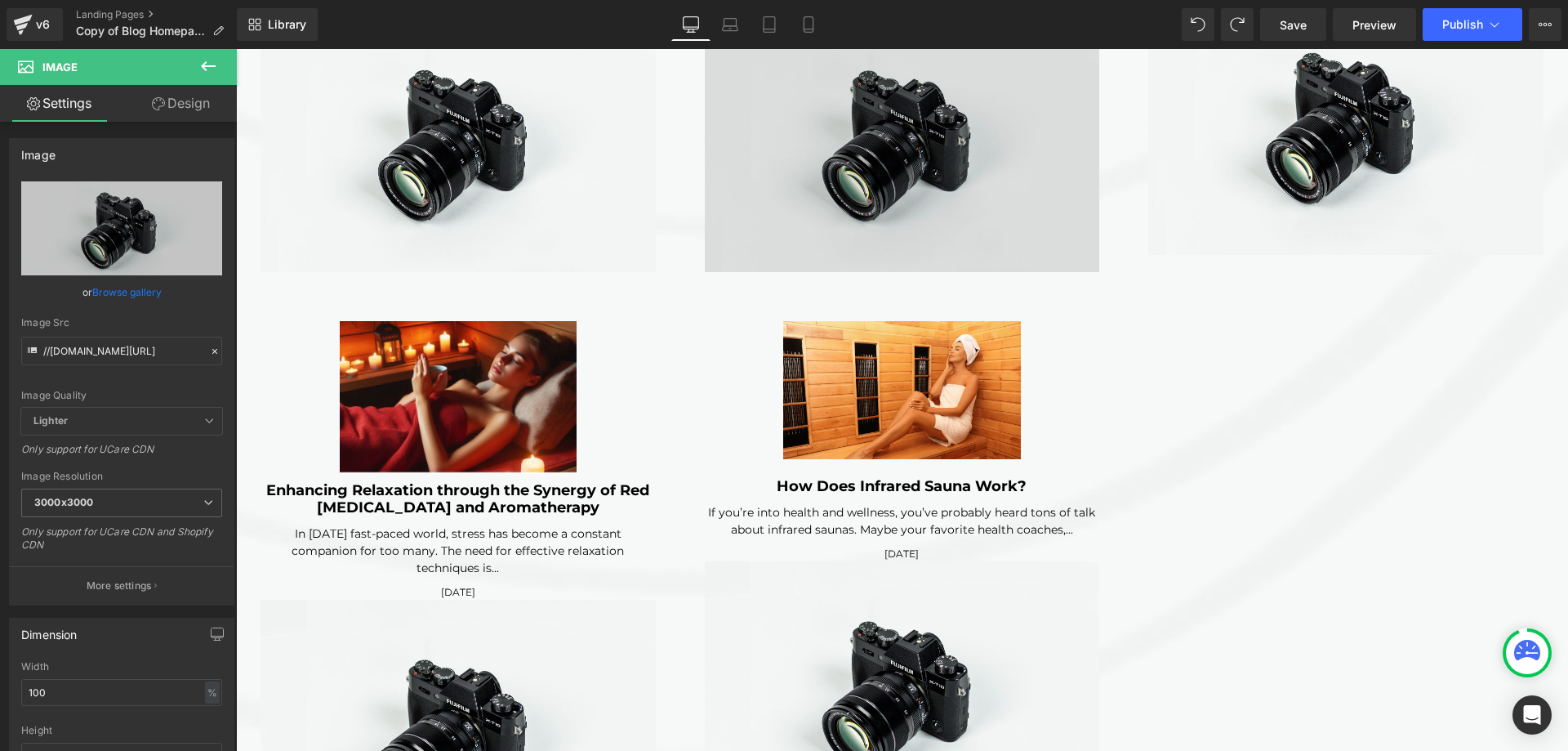
scroll to position [5731, 0]
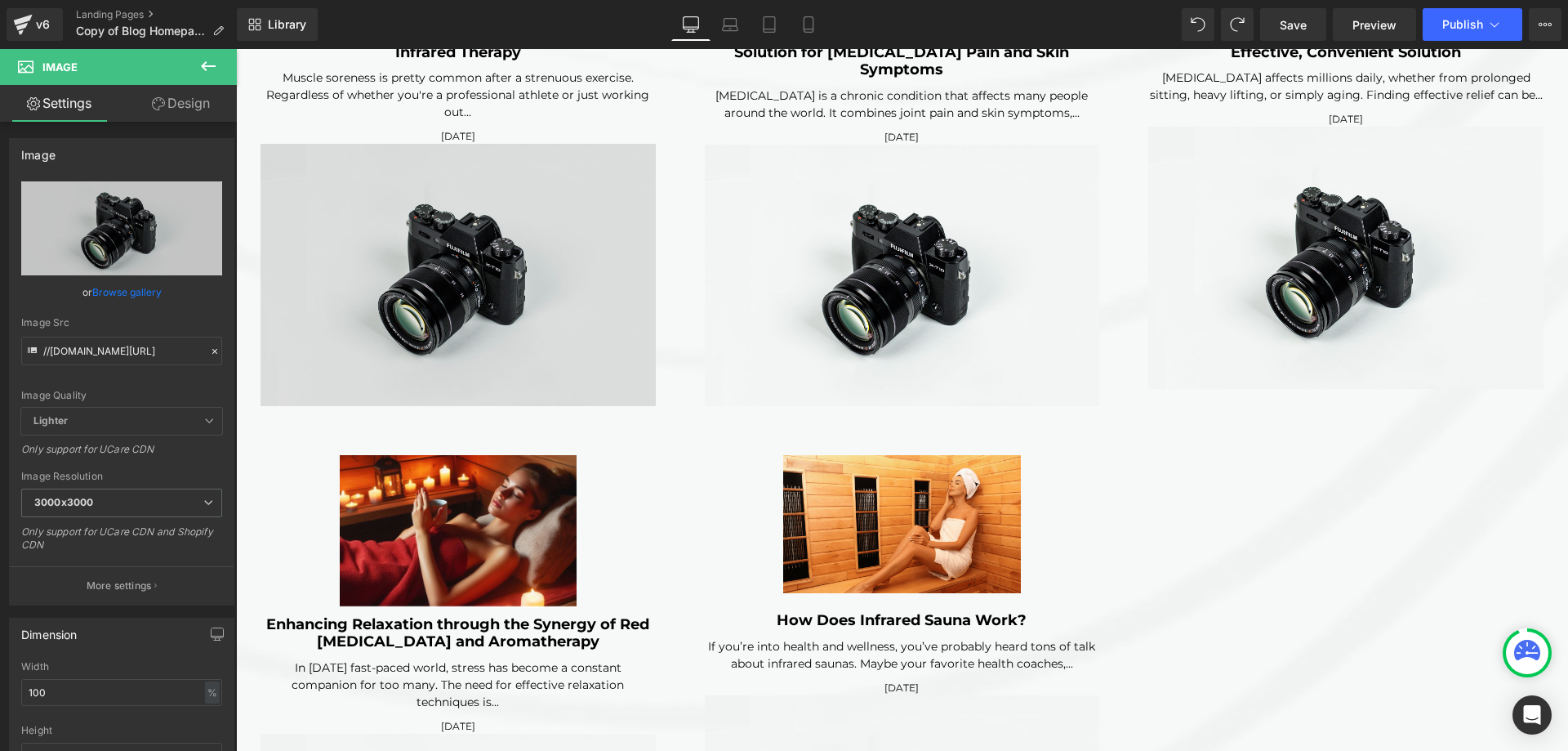
click img
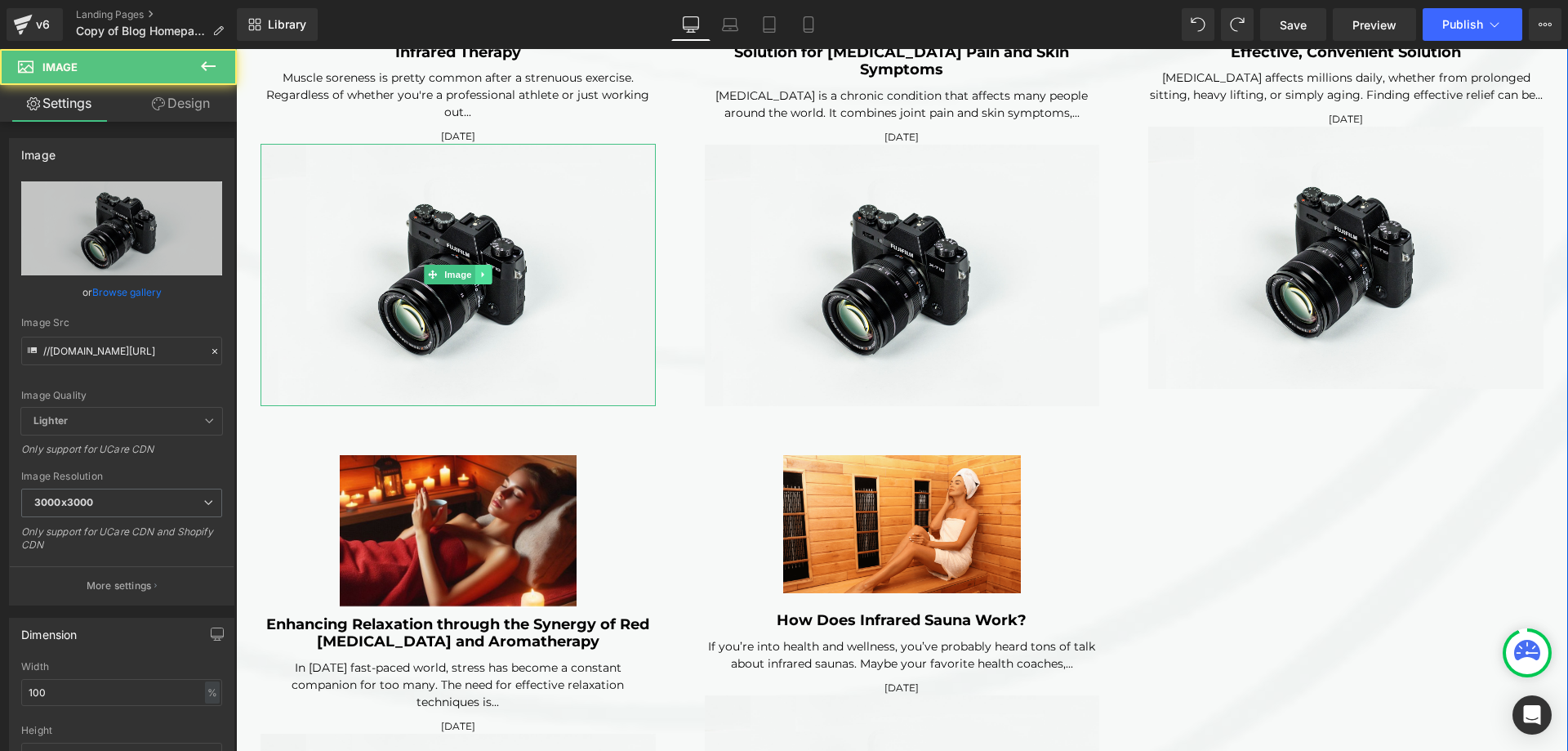
click icon
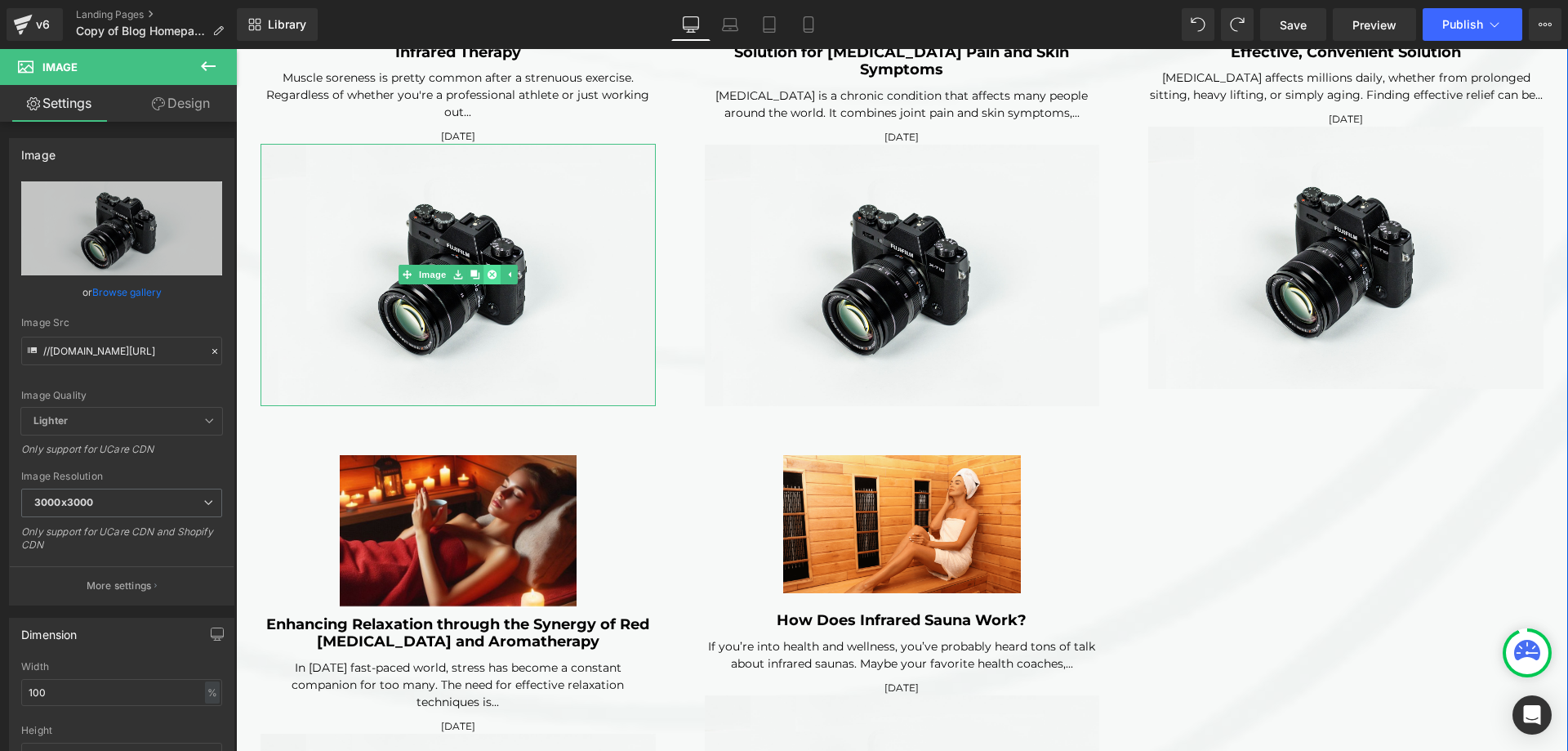
click icon
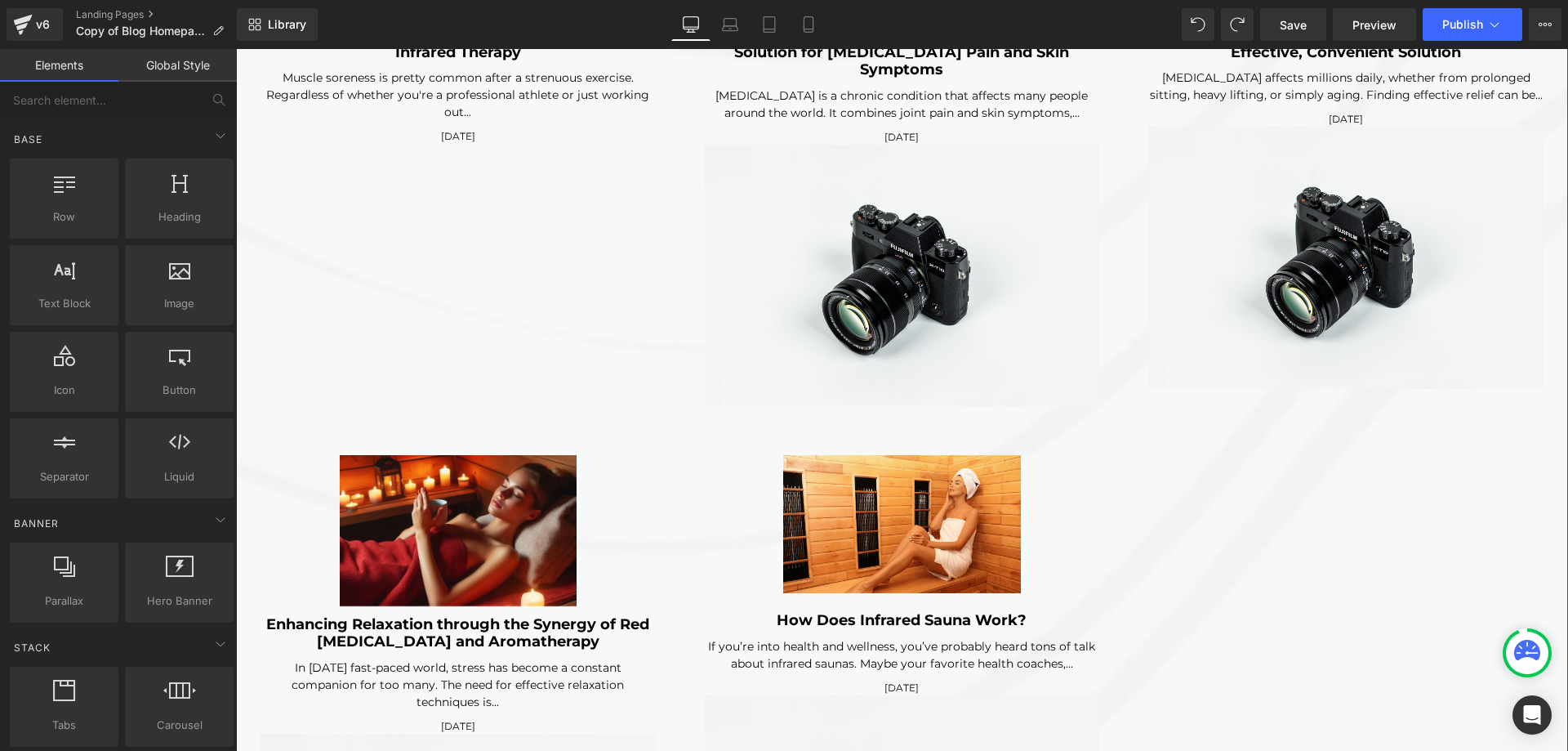
click div "(A) Image Infrared Heat for Runners: Reducing Soreness and Fatigue (A) Title If…"
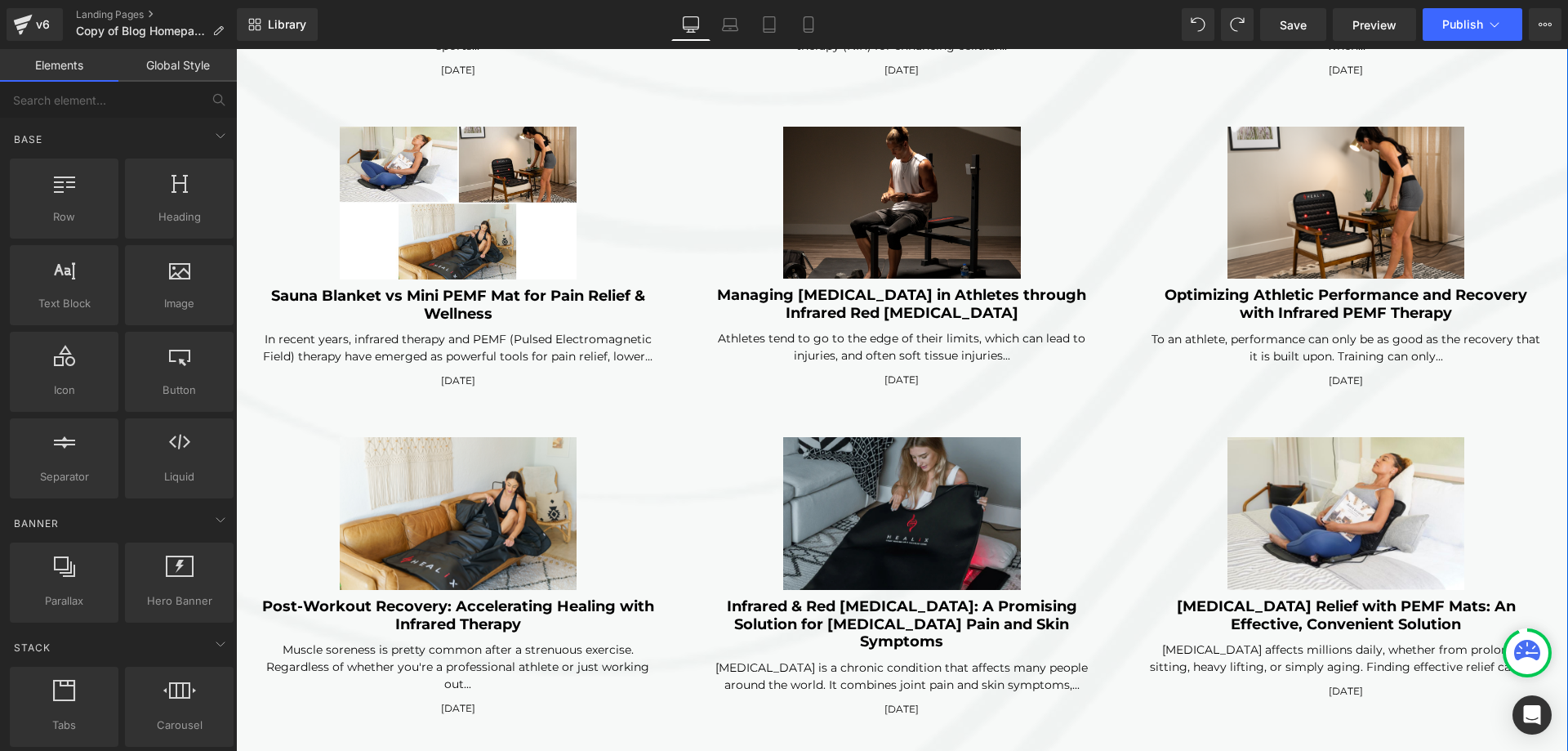
scroll to position [4177, 0]
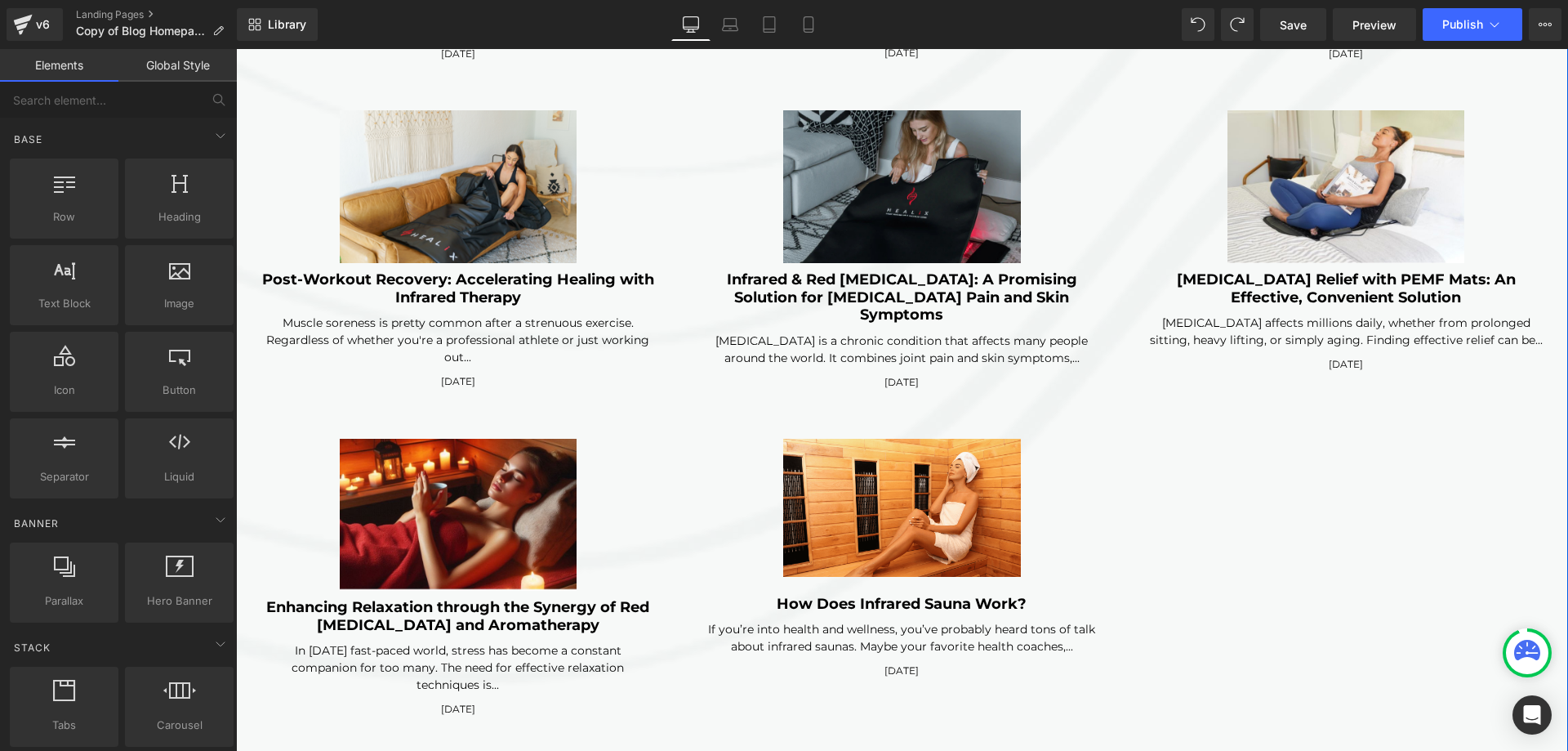
click div "[MEDICAL_DATA] is a chronic condition that affects many people around the world…"
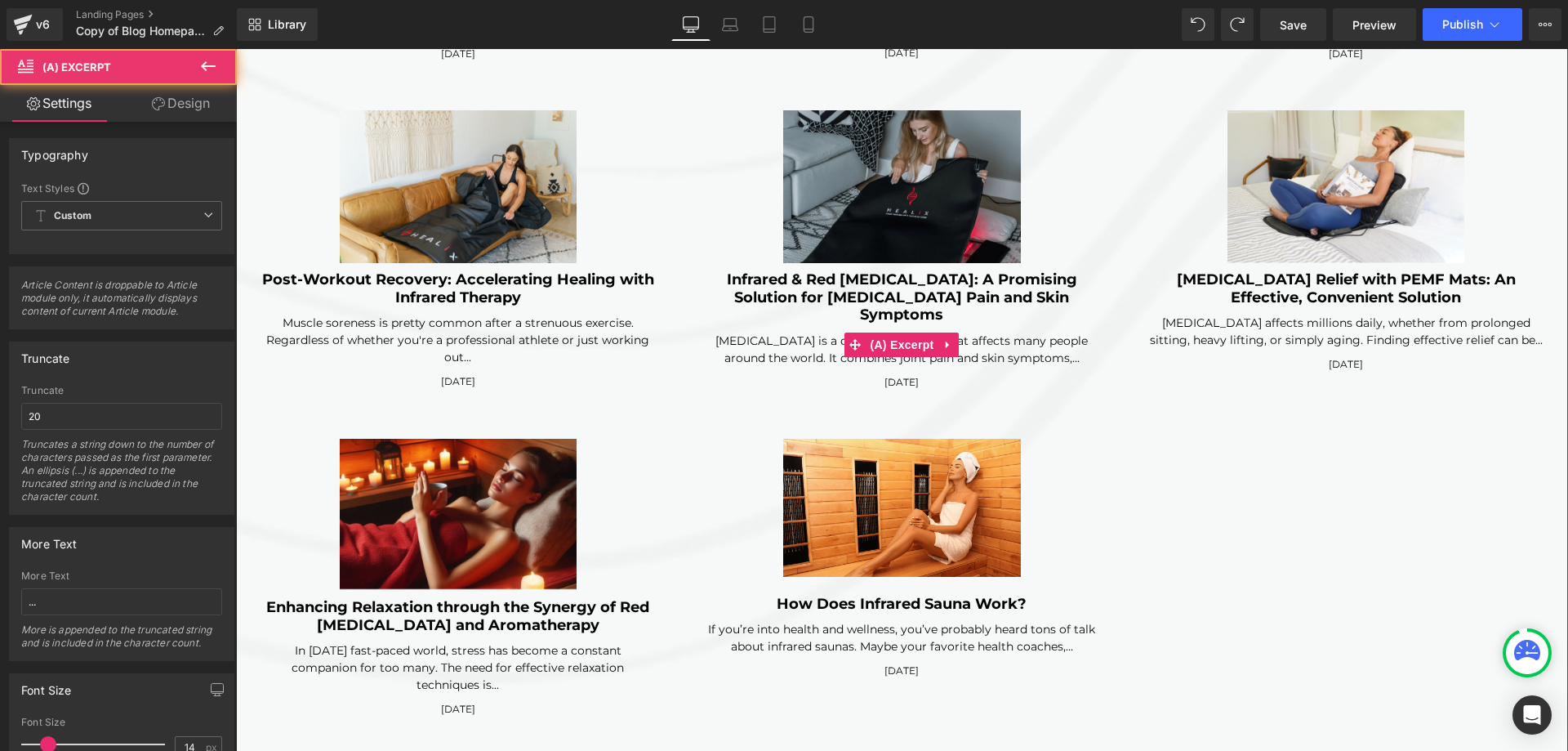
click div "[MEDICAL_DATA] is a chronic condition that affects many people around the world…"
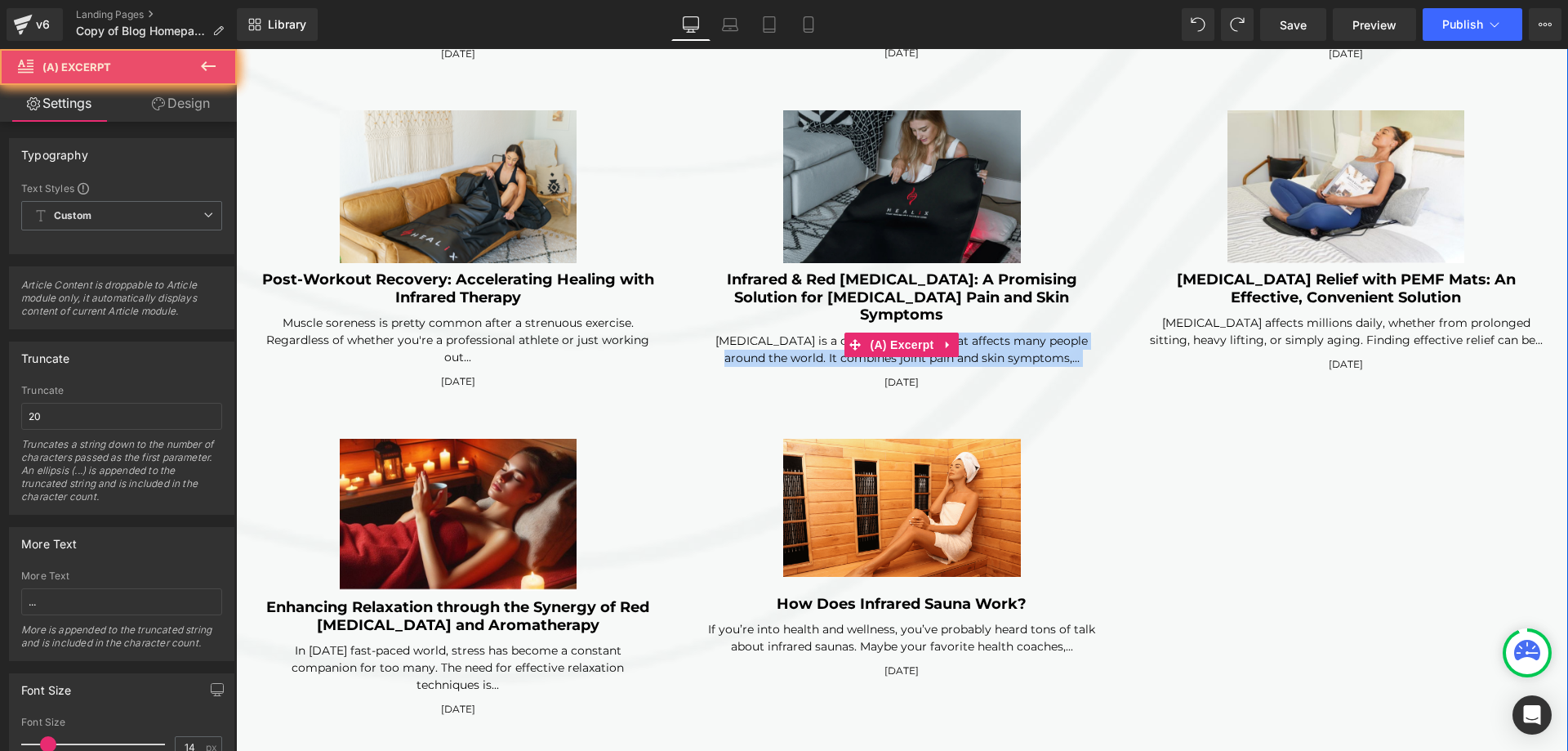
click div "[MEDICAL_DATA] is a chronic condition that affects many people around the world…"
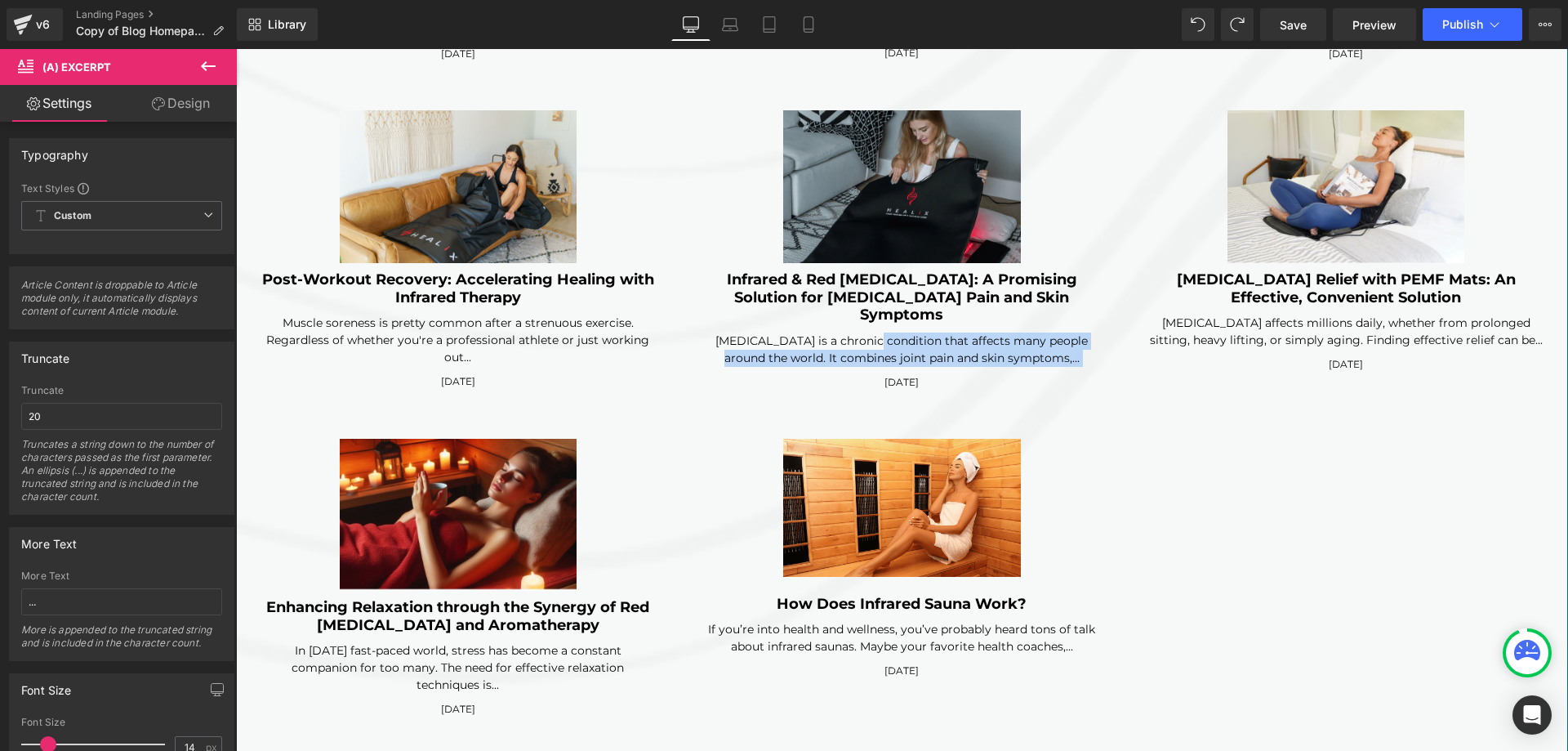
click div "(A) Image Infrared & Red Light Therapy: A Promising Solution for Psoriatic Arth…"
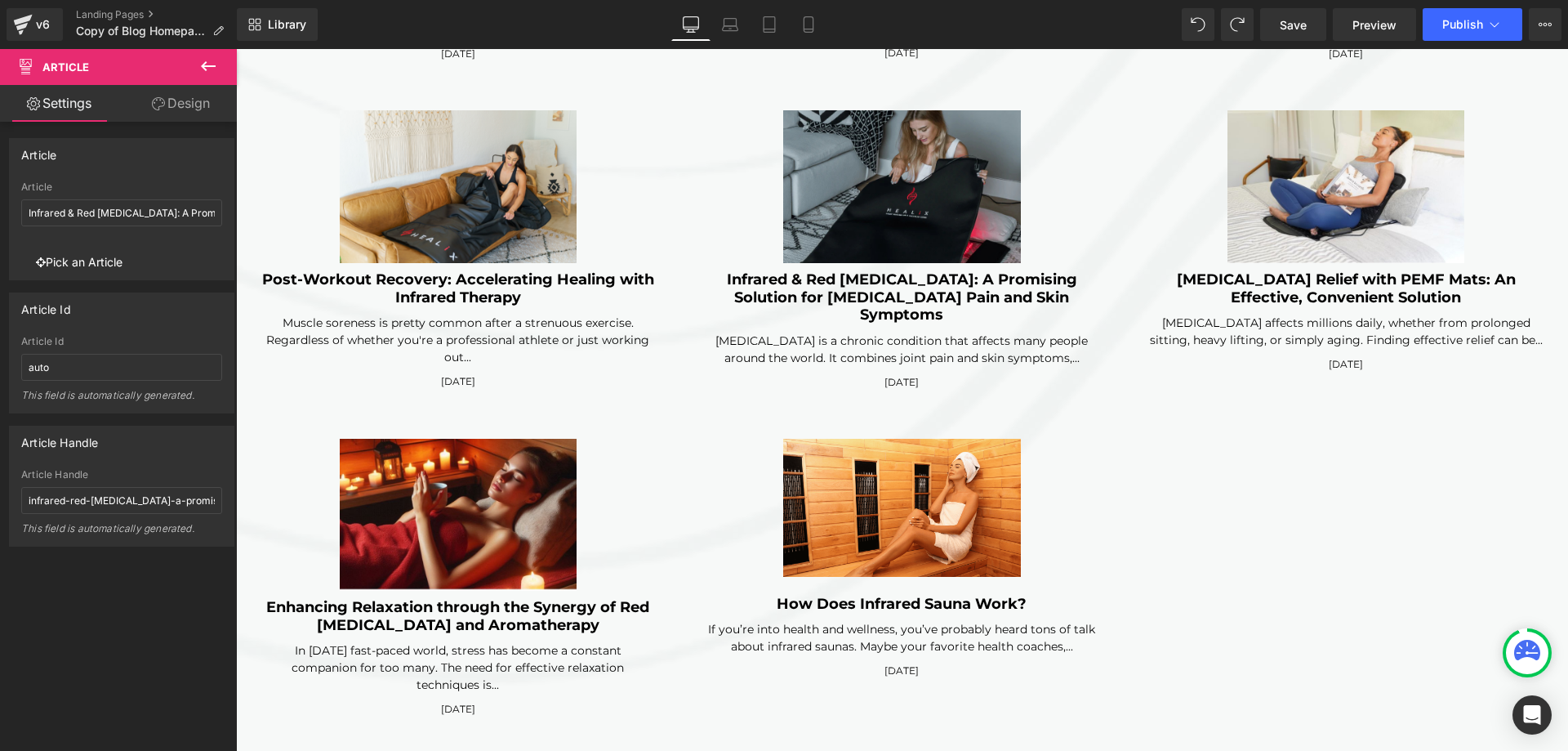
click at [205, 71] on icon at bounding box center [208, 66] width 19 height 19
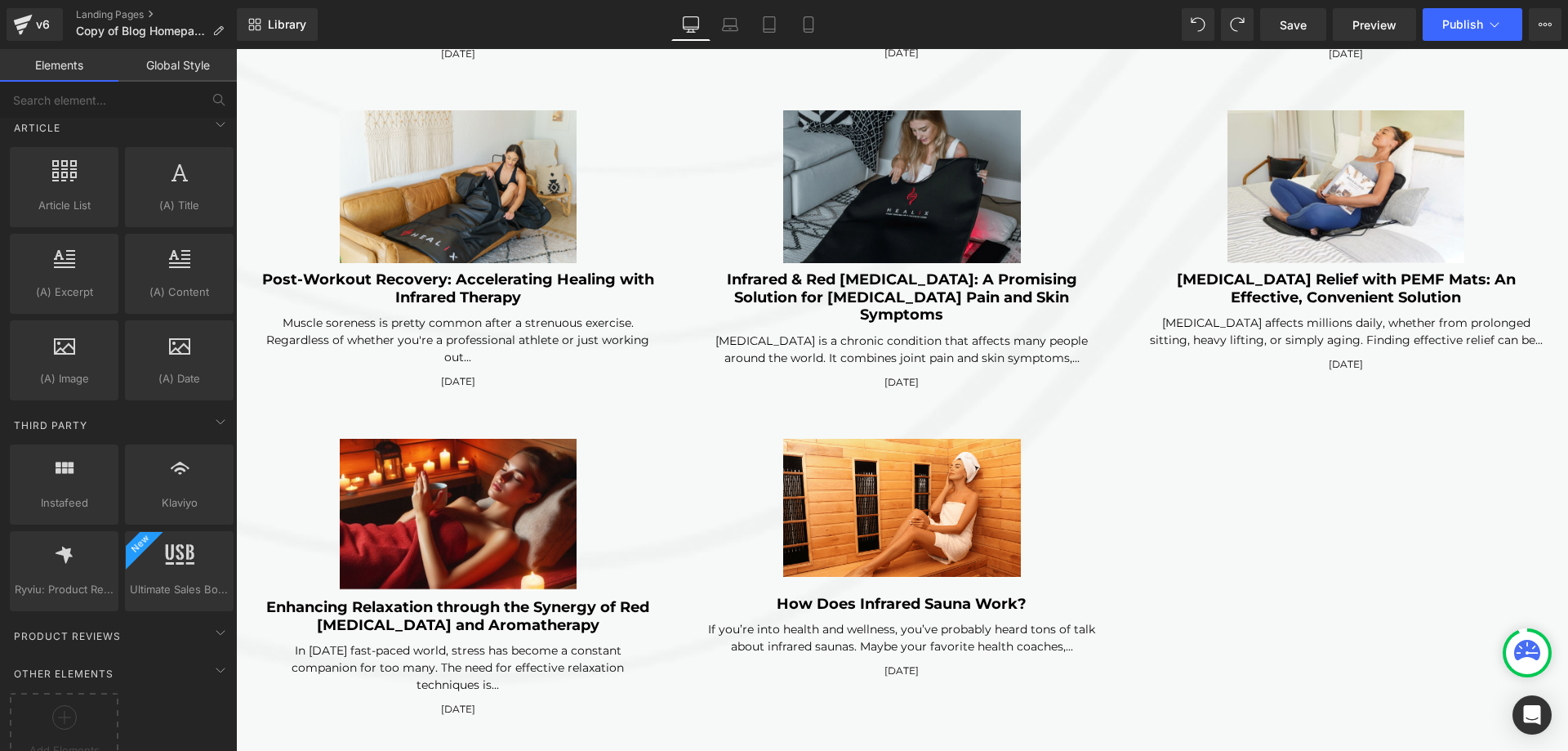
scroll to position [2859, 0]
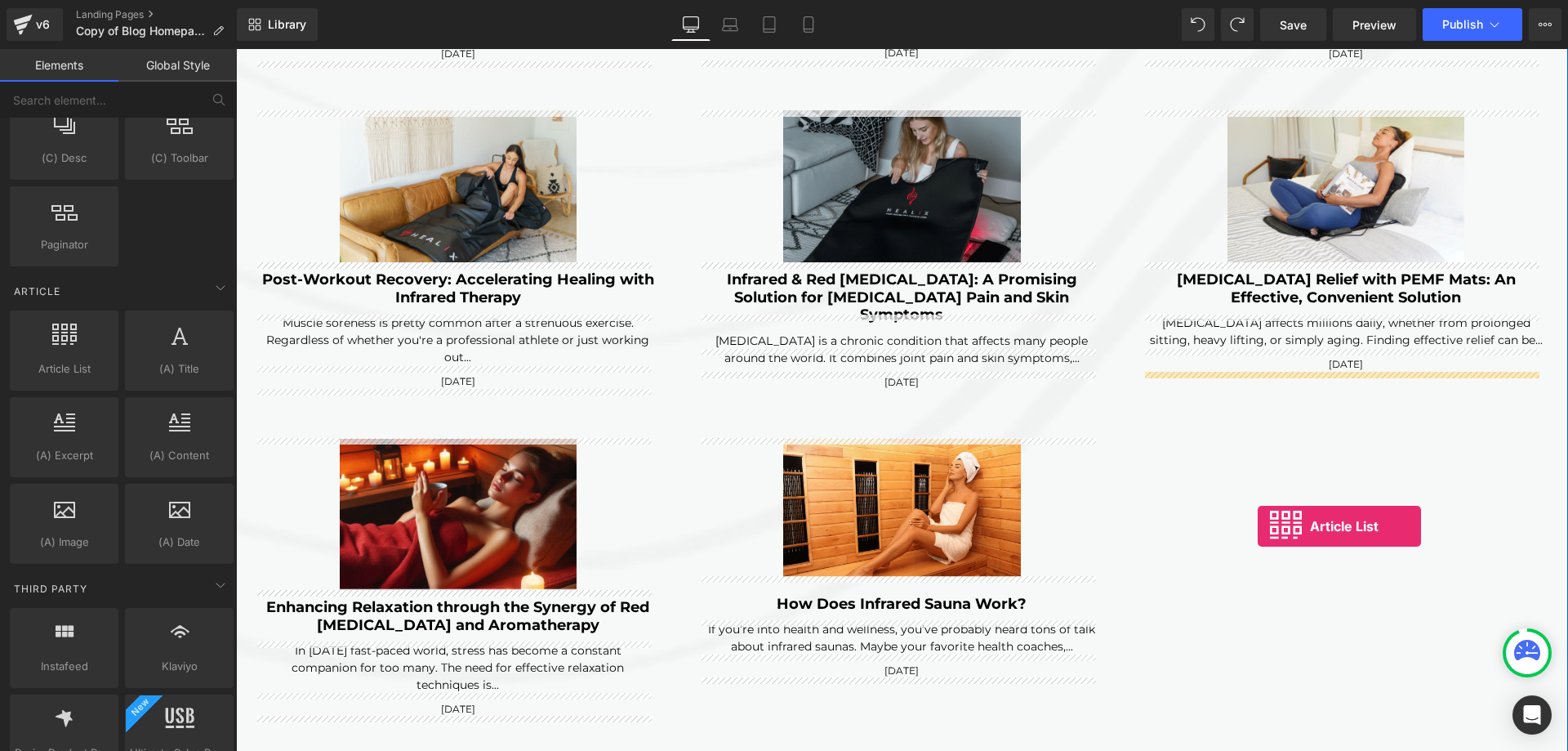
drag, startPoint x: 317, startPoint y: 398, endPoint x: 1257, endPoint y: 526, distance: 948.7
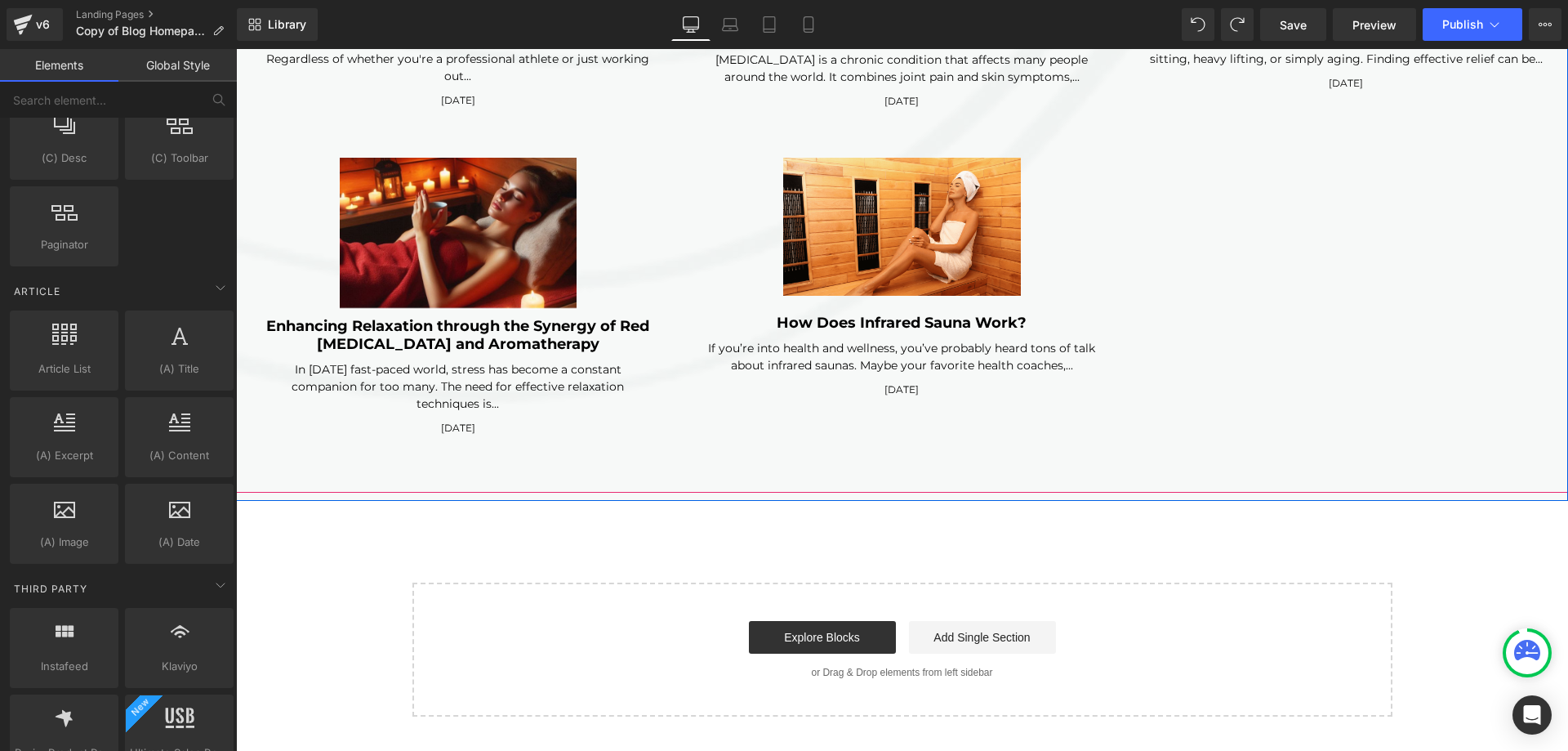
scroll to position [4398, 0]
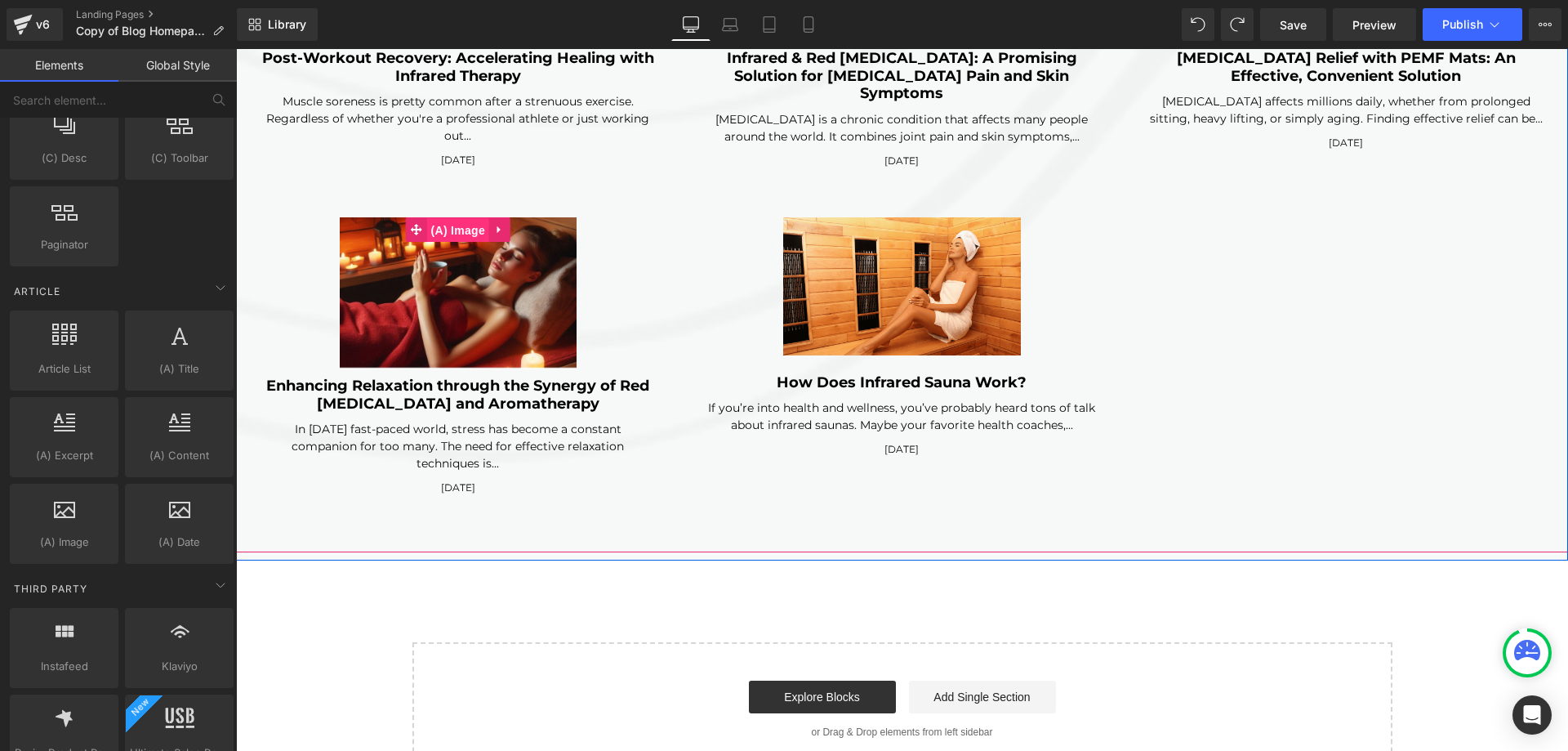
click span "(A) Image"
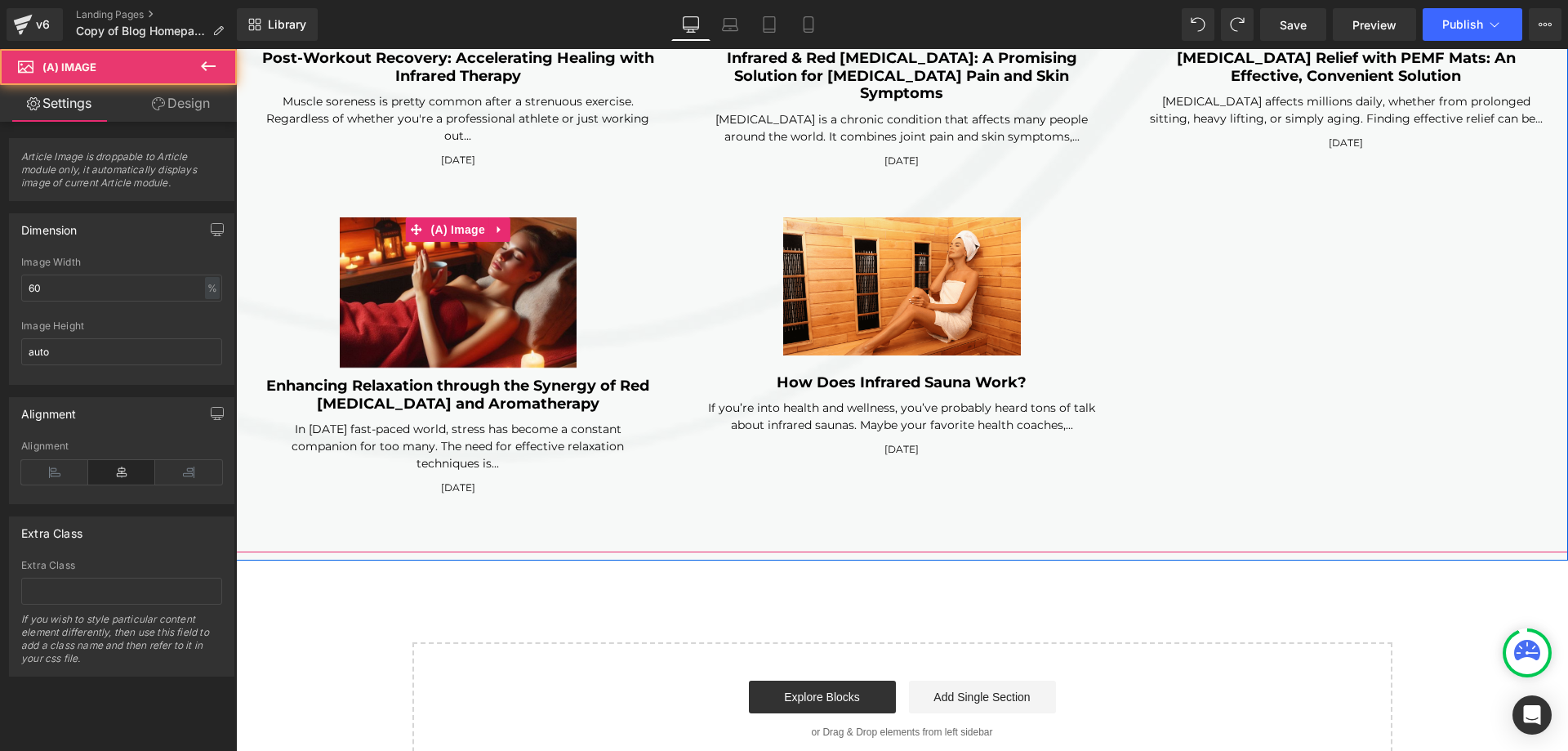
click div
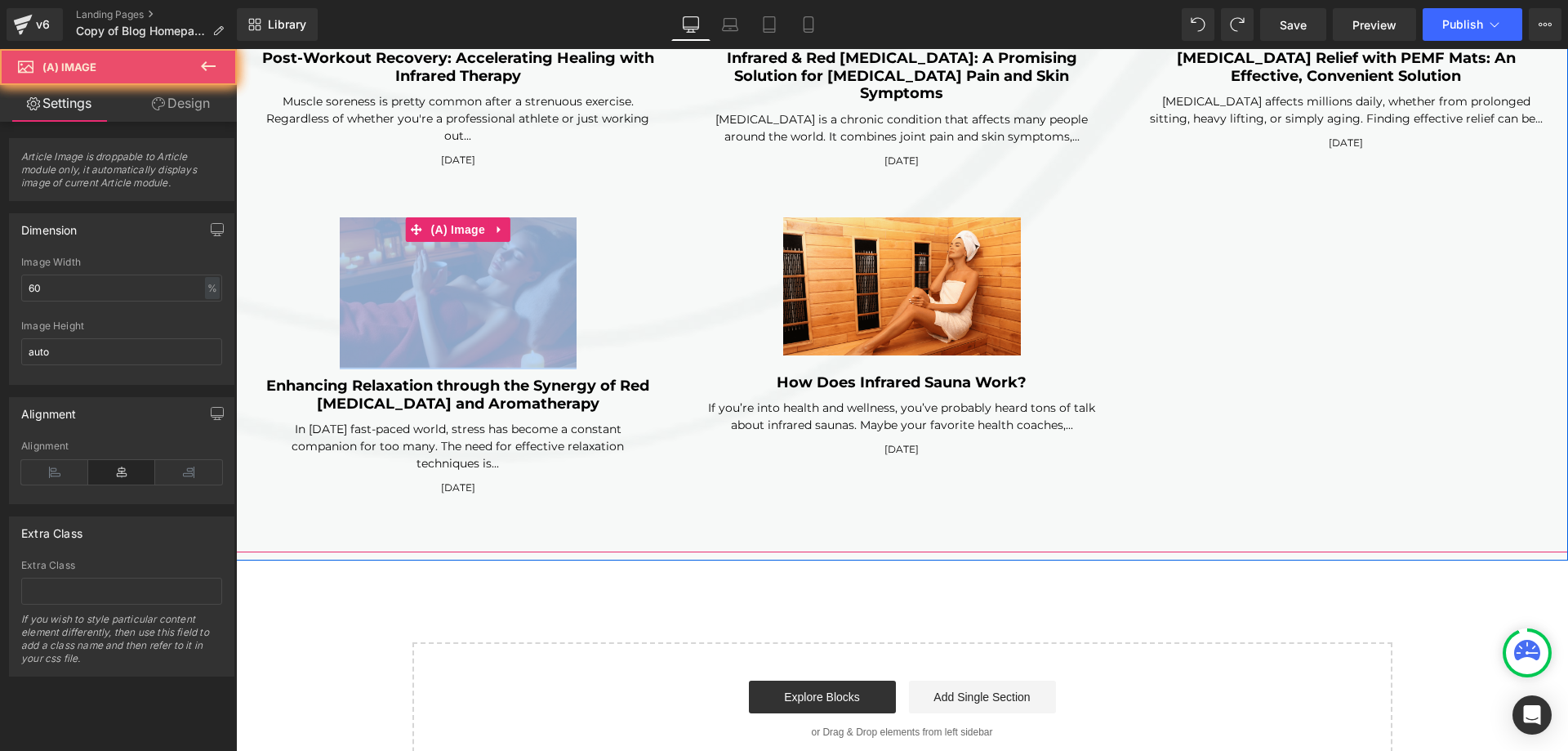
drag, startPoint x: 590, startPoint y: 238, endPoint x: 613, endPoint y: 173, distance: 68.9
click div
click img
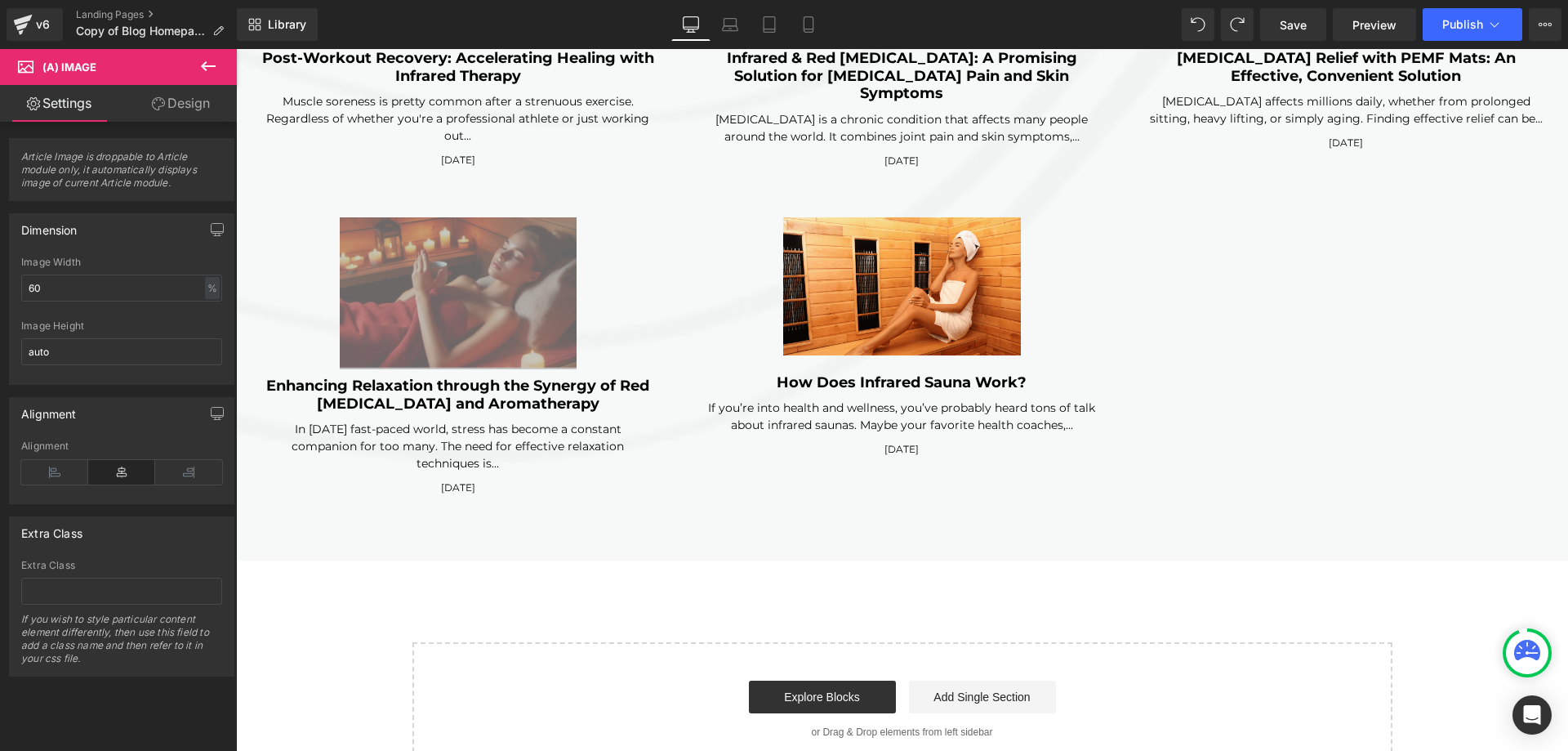
click at [205, 56] on button at bounding box center [208, 66] width 57 height 36
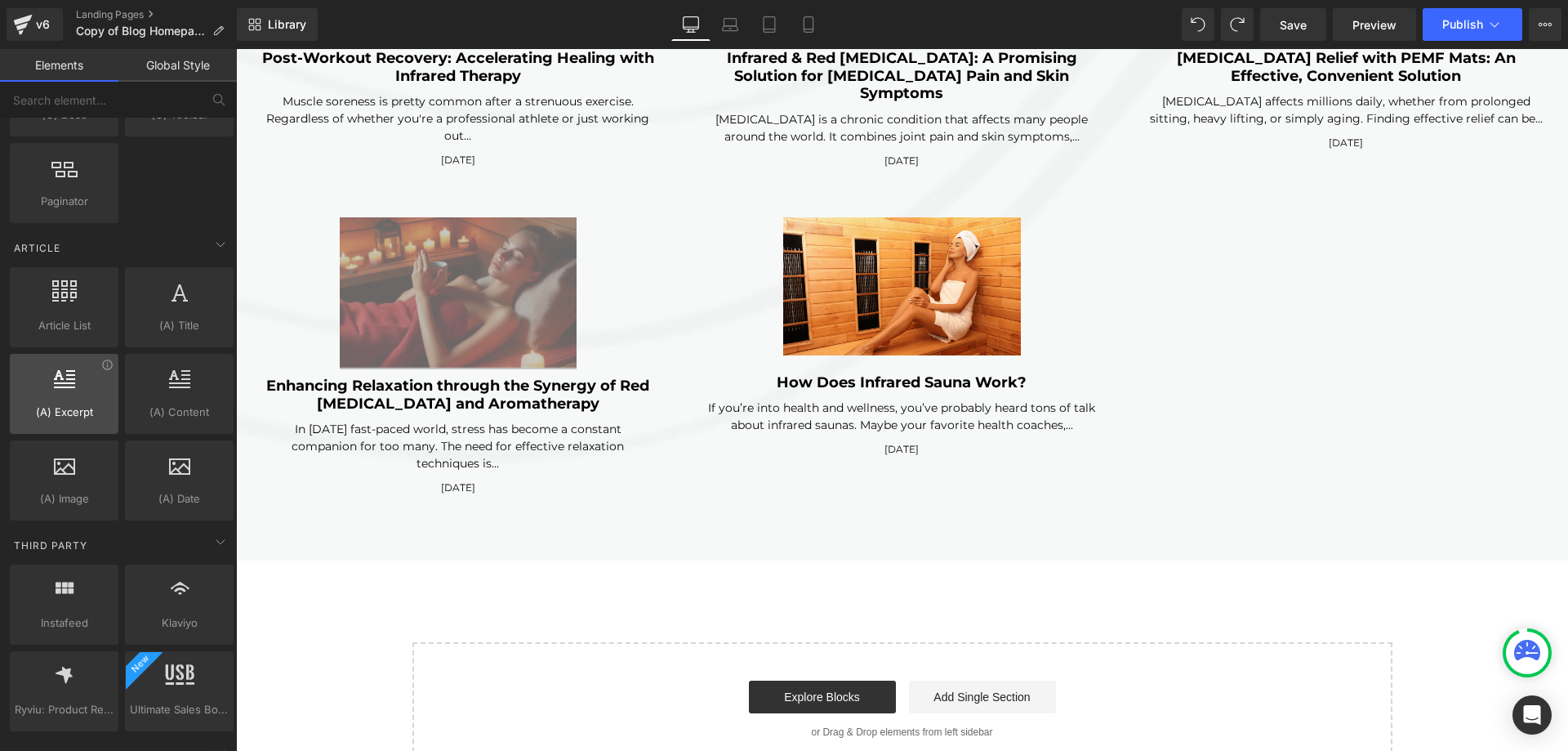
scroll to position [2941, 0]
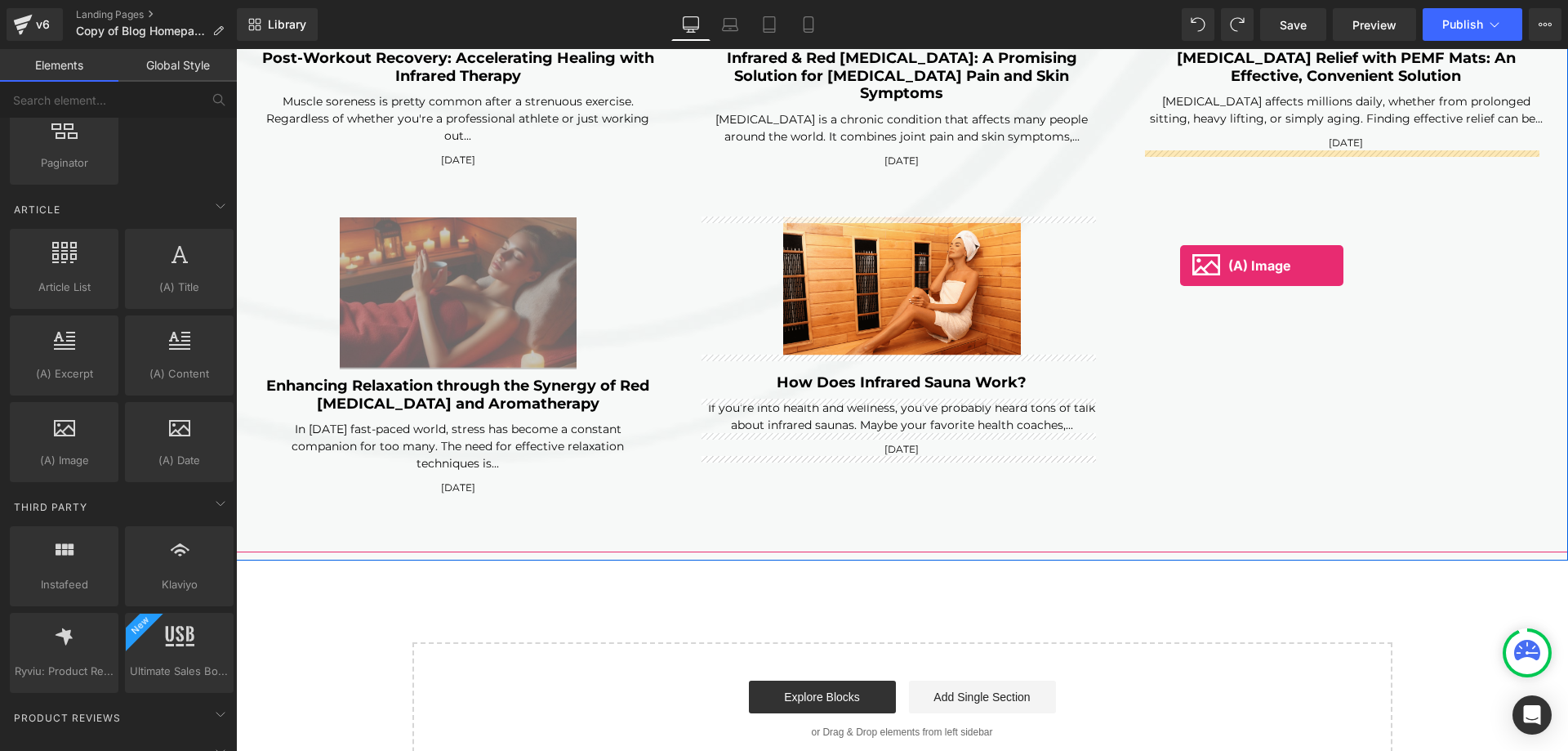
drag, startPoint x: 307, startPoint y: 493, endPoint x: 1180, endPoint y: 265, distance: 902.3
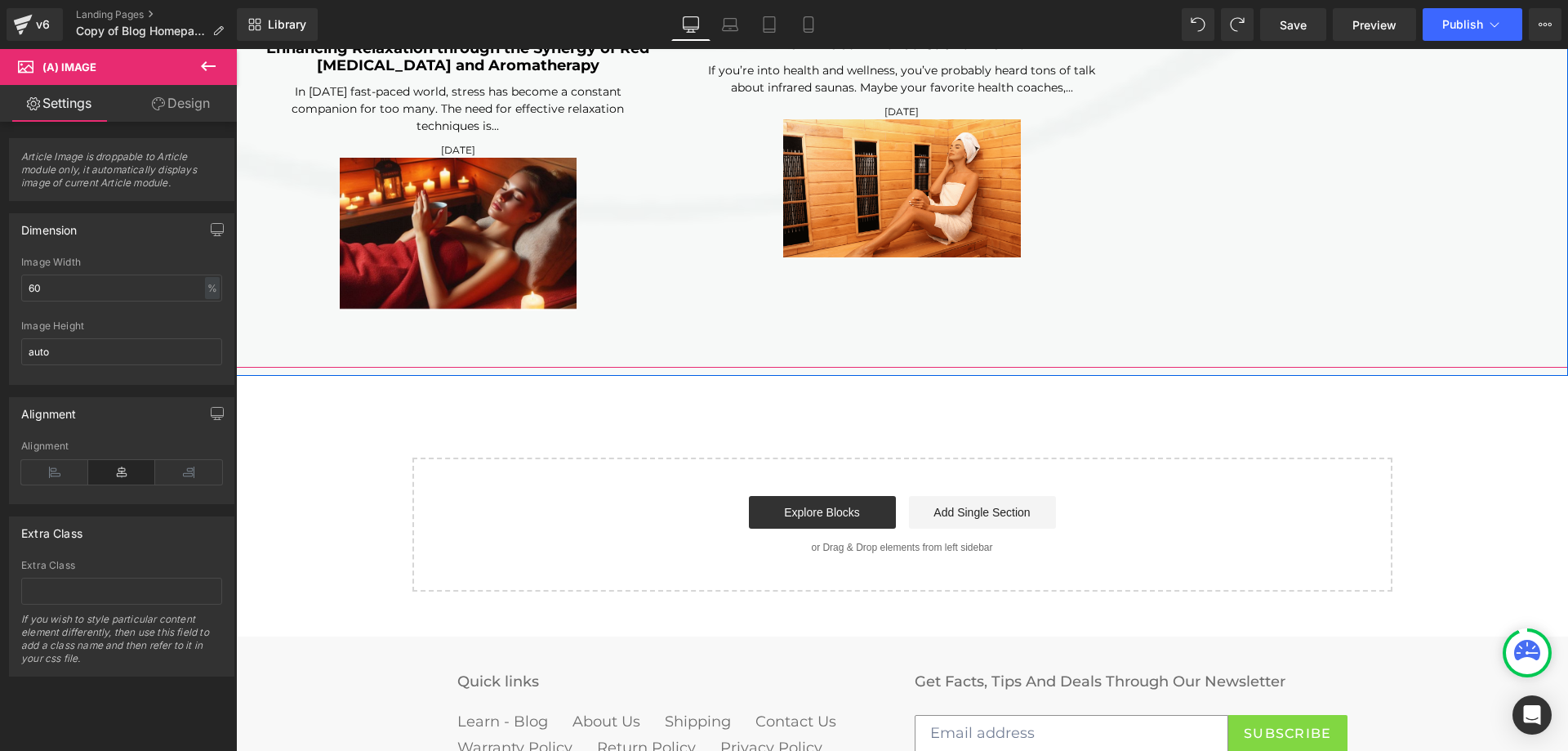
scroll to position [5868, 0]
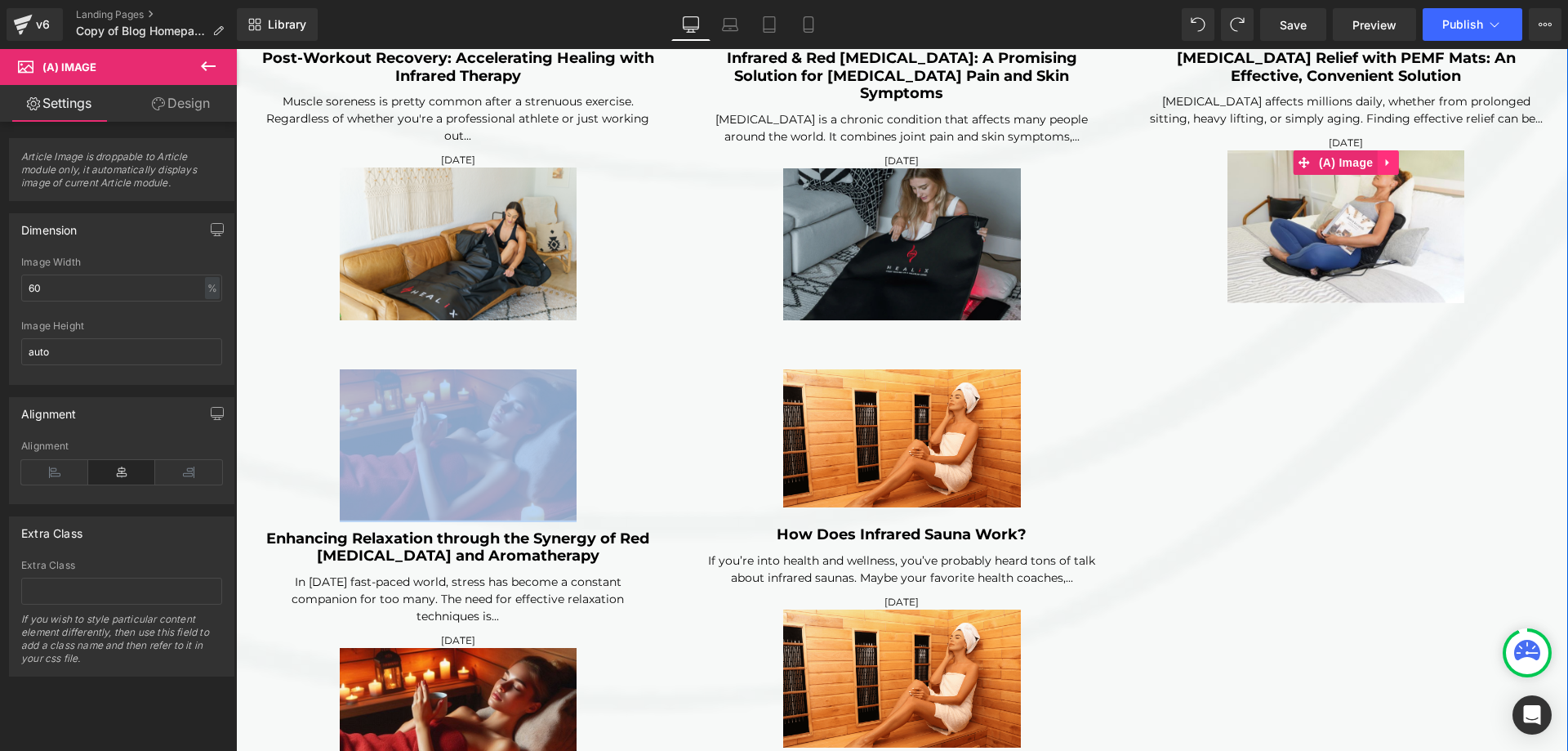
click icon
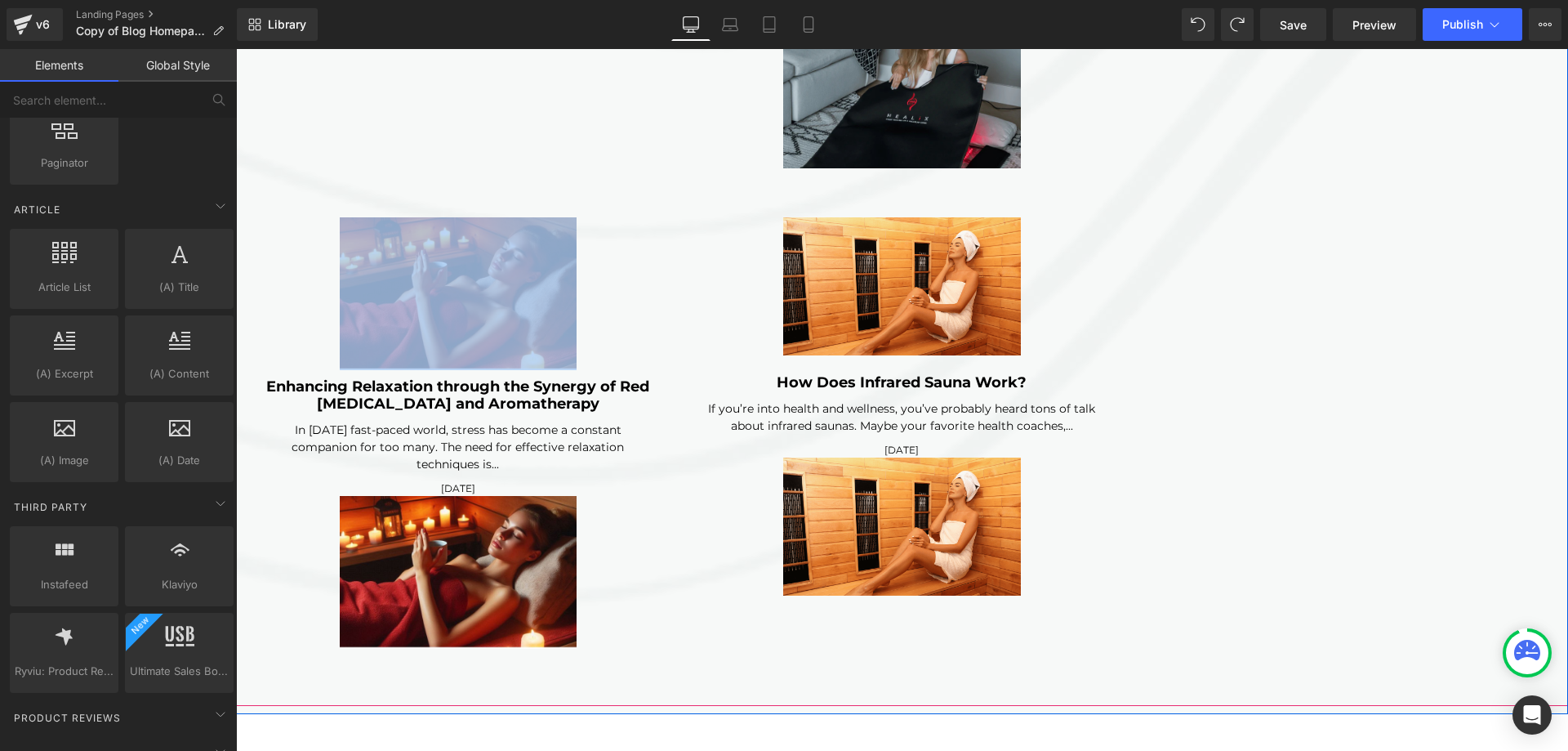
scroll to position [4398, 0]
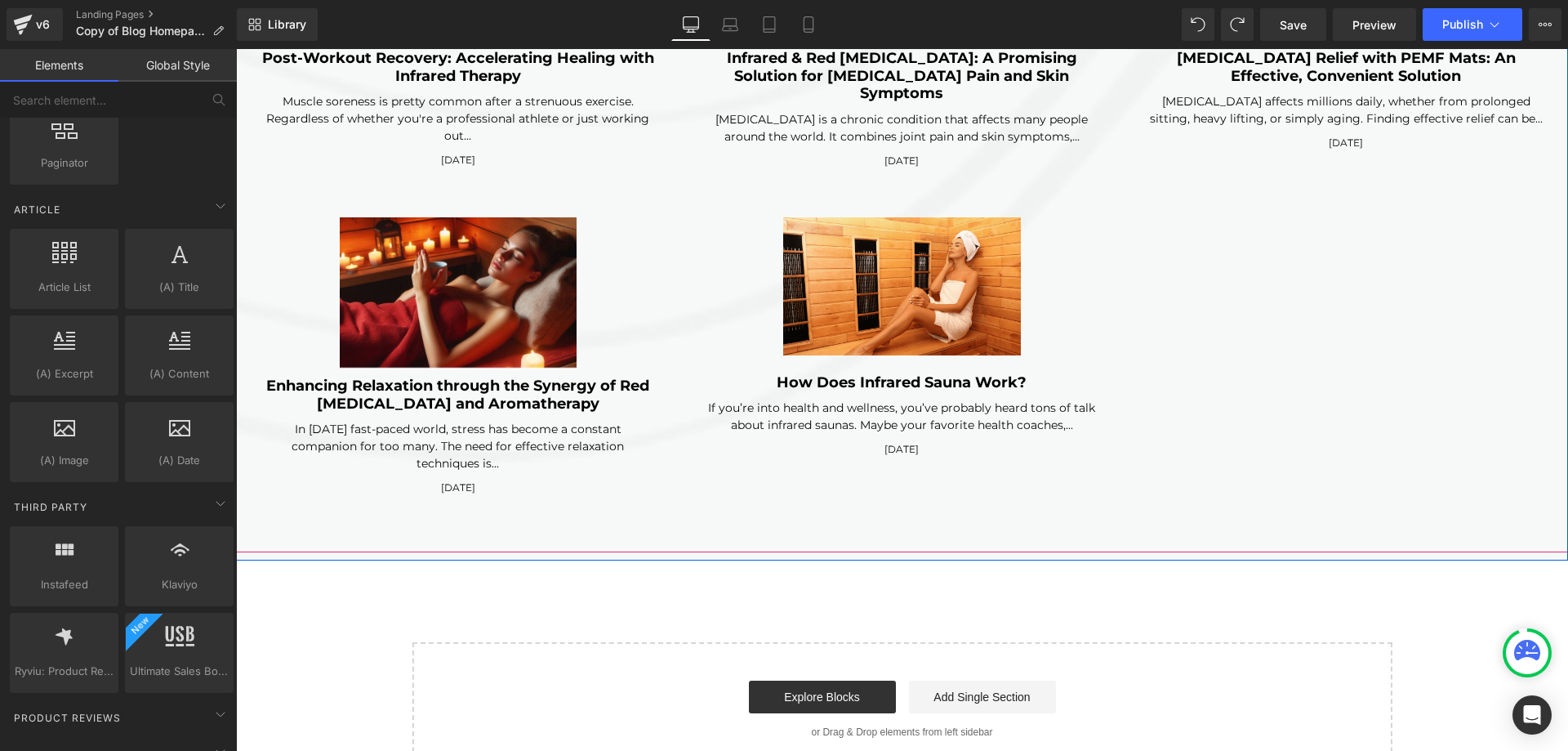
click div "(A) Image Infrared Heat for Runners: Reducing Soreness and Fatigue (A) Title If…"
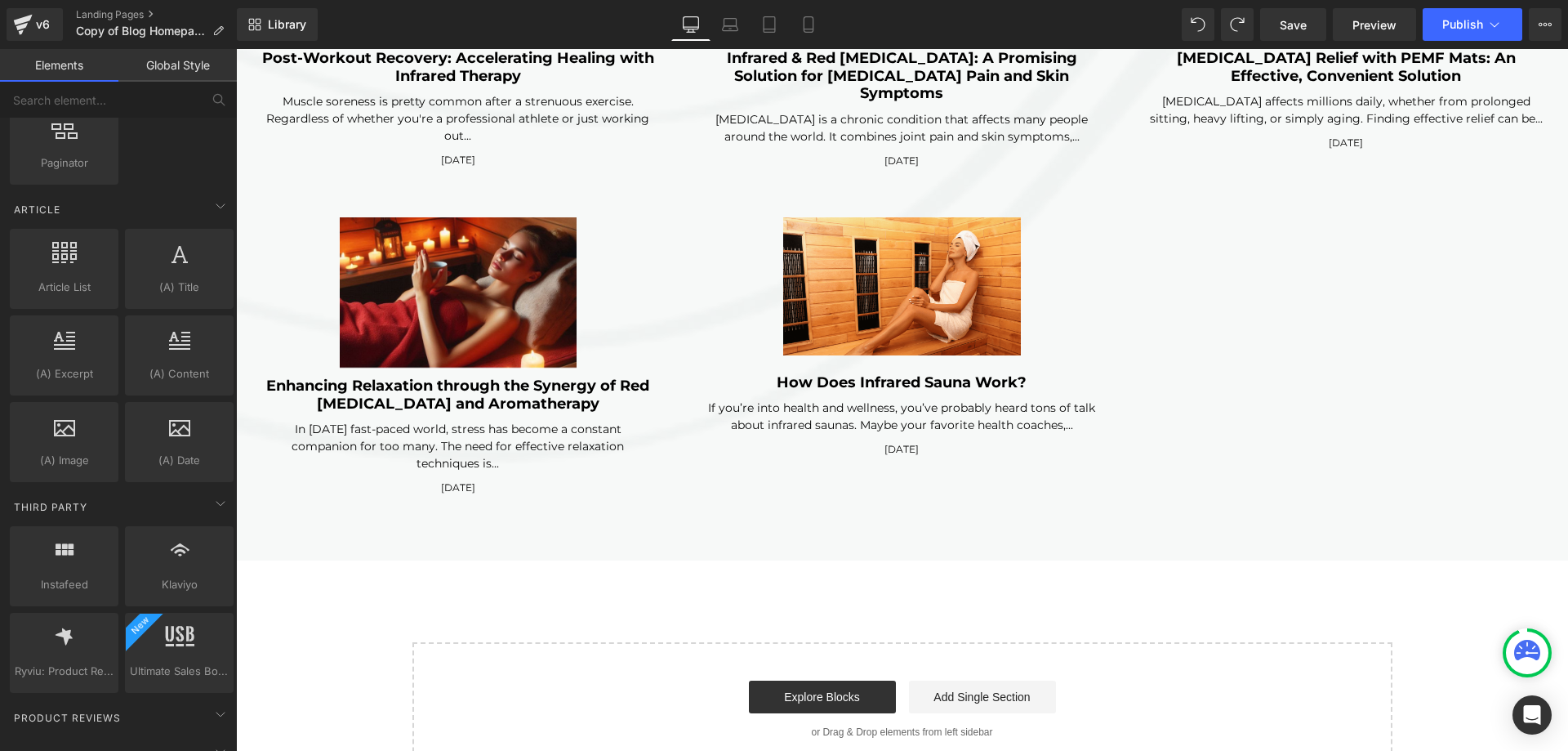
click at [208, 72] on link "Global Style" at bounding box center [177, 65] width 118 height 33
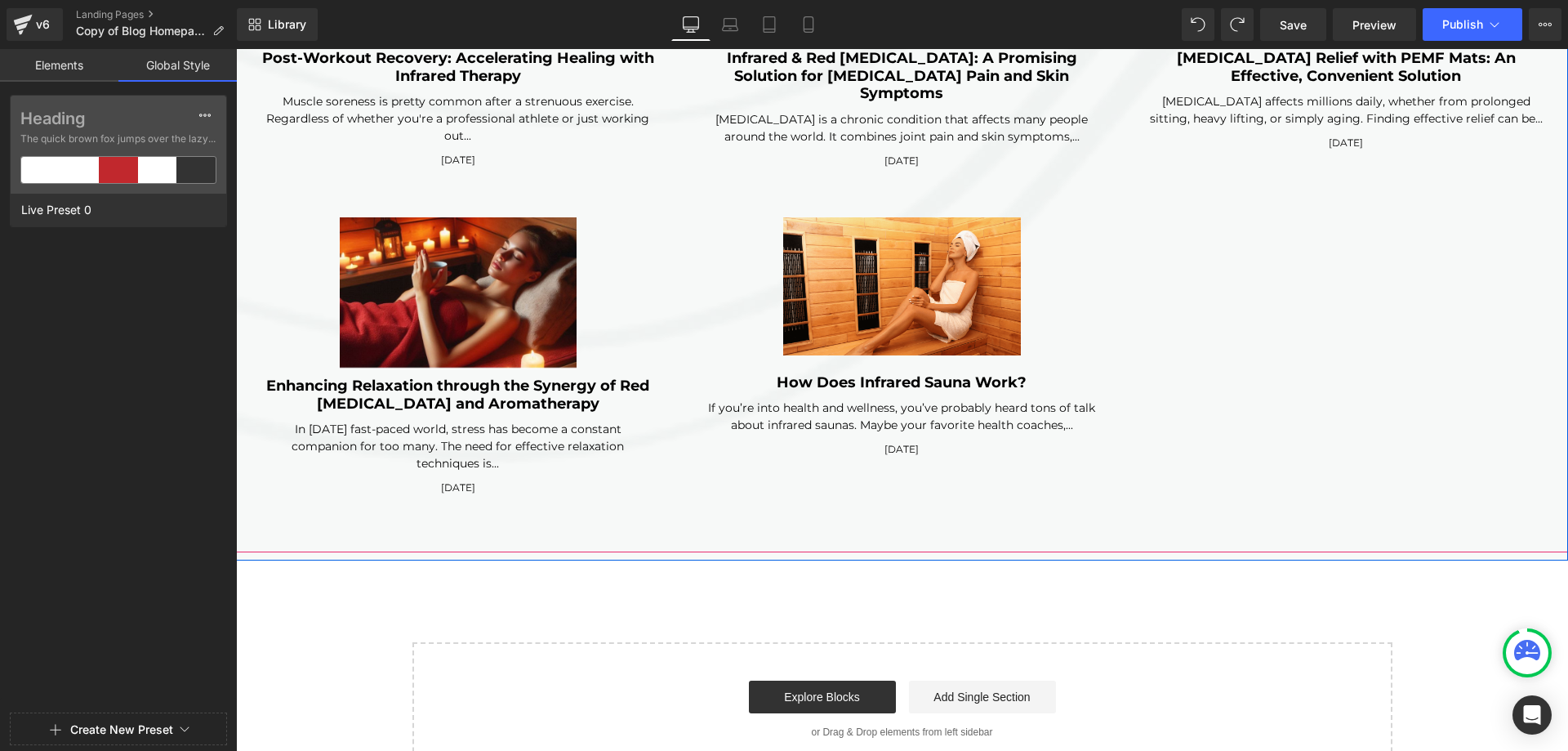
click div "(A) Image Enhancing Relaxation through the Synergy of Red Light Therapy and Aro…"
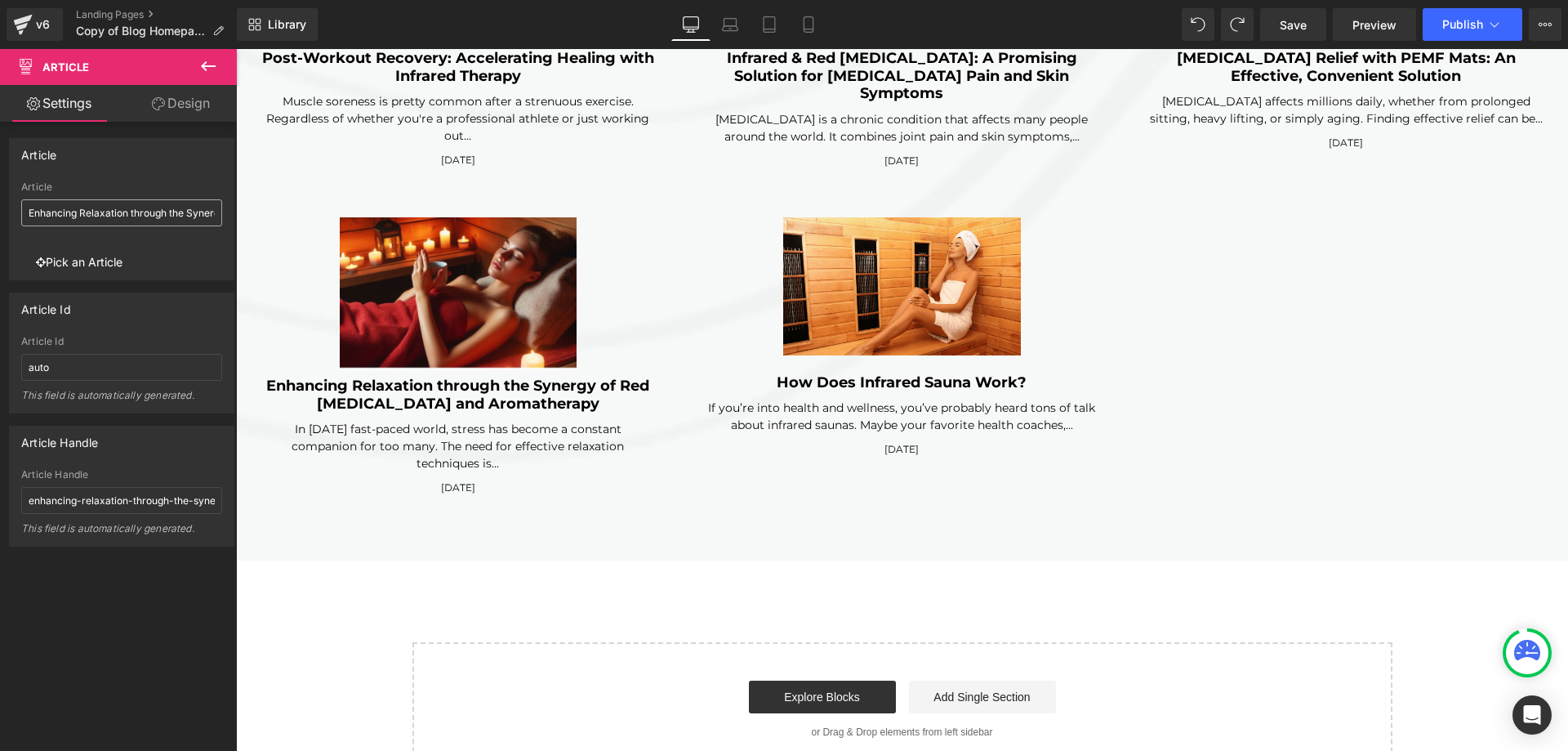
click at [137, 215] on input "Enhancing Relaxation through the Synergy of Red [MEDICAL_DATA] and Aromatherapy" at bounding box center [121, 213] width 201 height 27
click at [125, 264] on link "Pick an Article" at bounding box center [79, 263] width 116 height 35
click at [104, 264] on link "Pick an Article" at bounding box center [79, 263] width 116 height 35
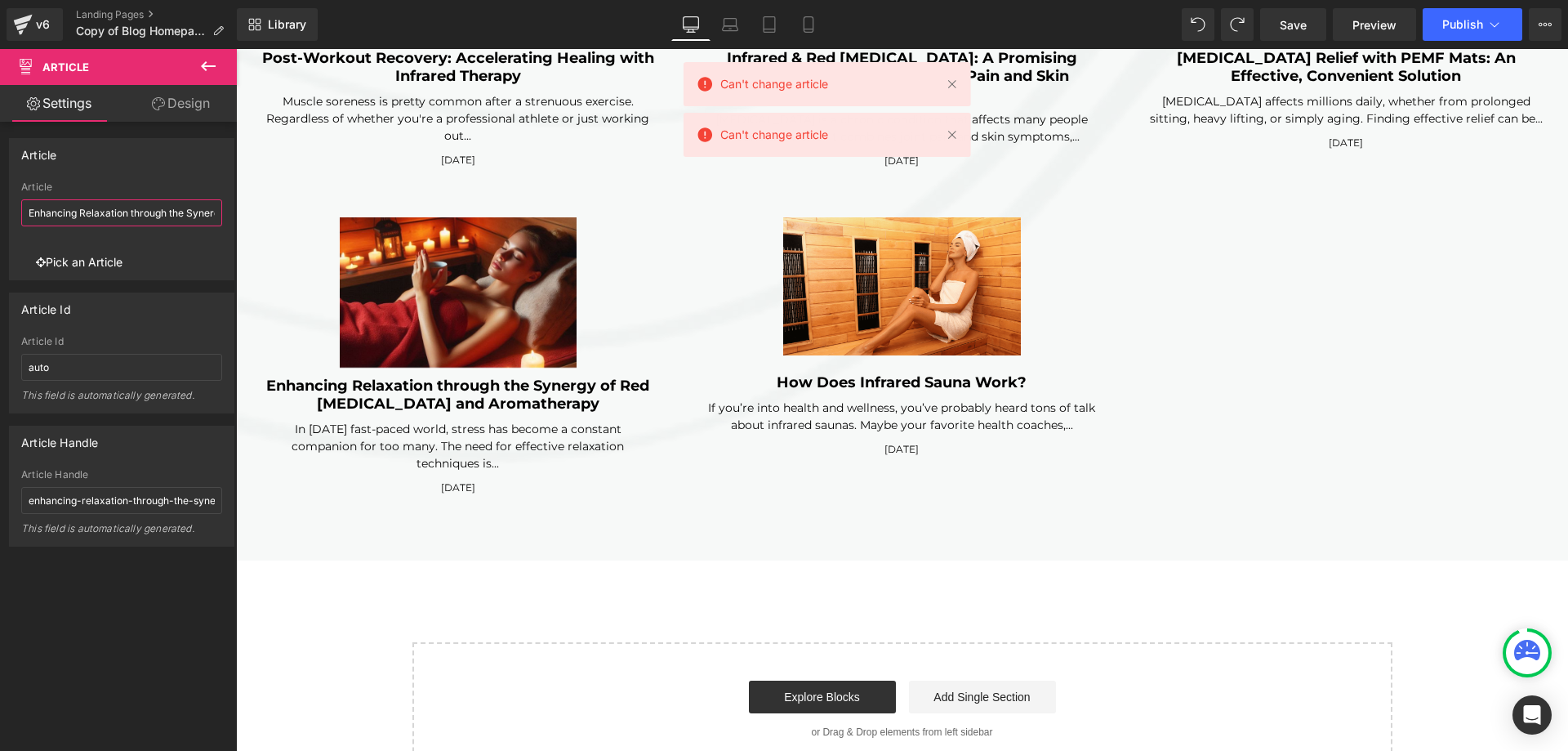
click at [120, 219] on input "Enhancing Relaxation through the Synergy of Red [MEDICAL_DATA] and Aromatherapy" at bounding box center [121, 213] width 201 height 27
click at [112, 363] on input "auto" at bounding box center [121, 367] width 201 height 27
drag, startPoint x: 101, startPoint y: 261, endPoint x: 64, endPoint y: 262, distance: 37.0
click at [100, 260] on link "Pick an Article" at bounding box center [79, 263] width 116 height 35
click at [53, 262] on link "Pick an Article" at bounding box center [79, 263] width 116 height 35
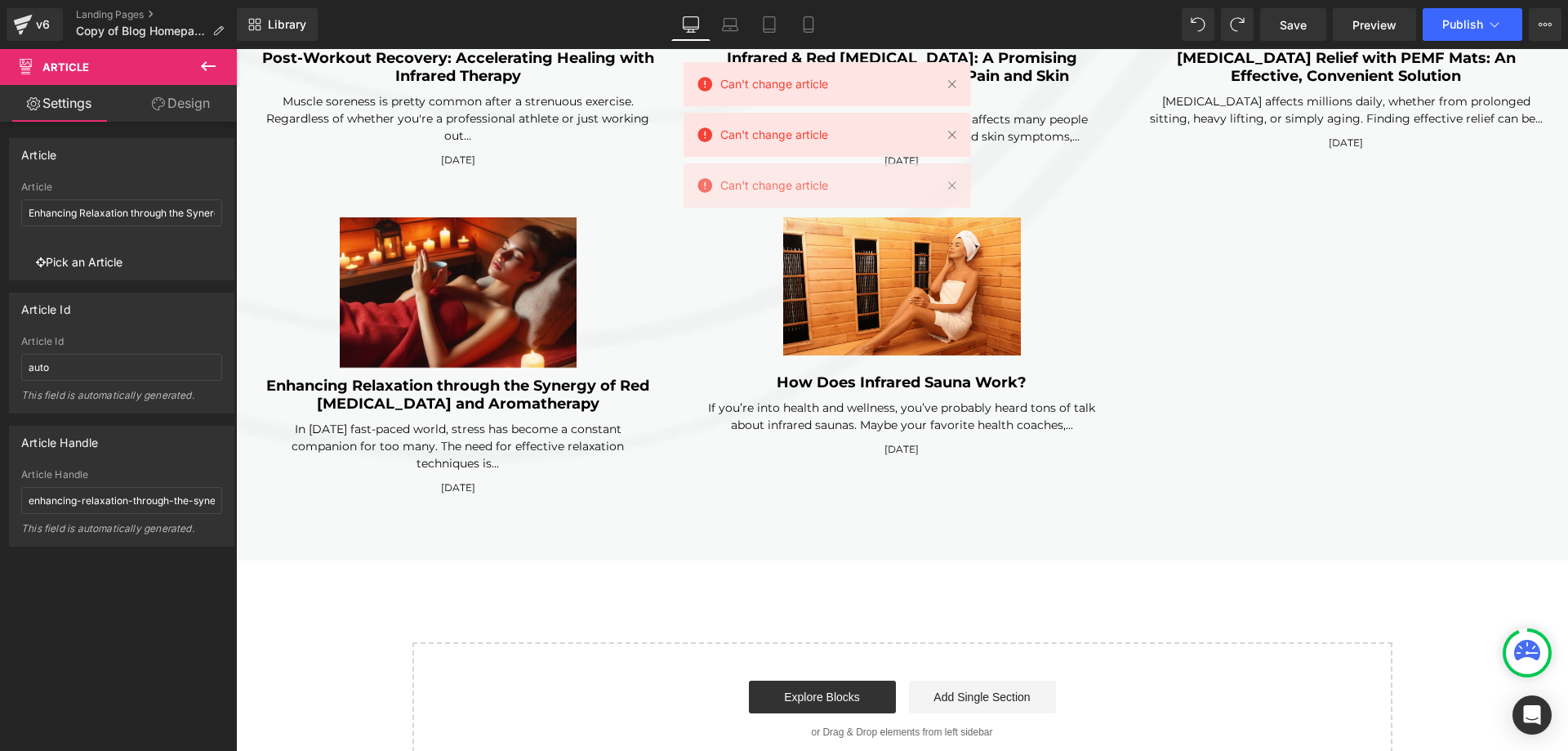
click at [53, 262] on link "Pick an Article" at bounding box center [79, 263] width 116 height 35
click at [96, 508] on input "enhancing-relaxation-through-the-synergy-of-red-light-therapy-and-aromatherapy" at bounding box center [121, 500] width 201 height 27
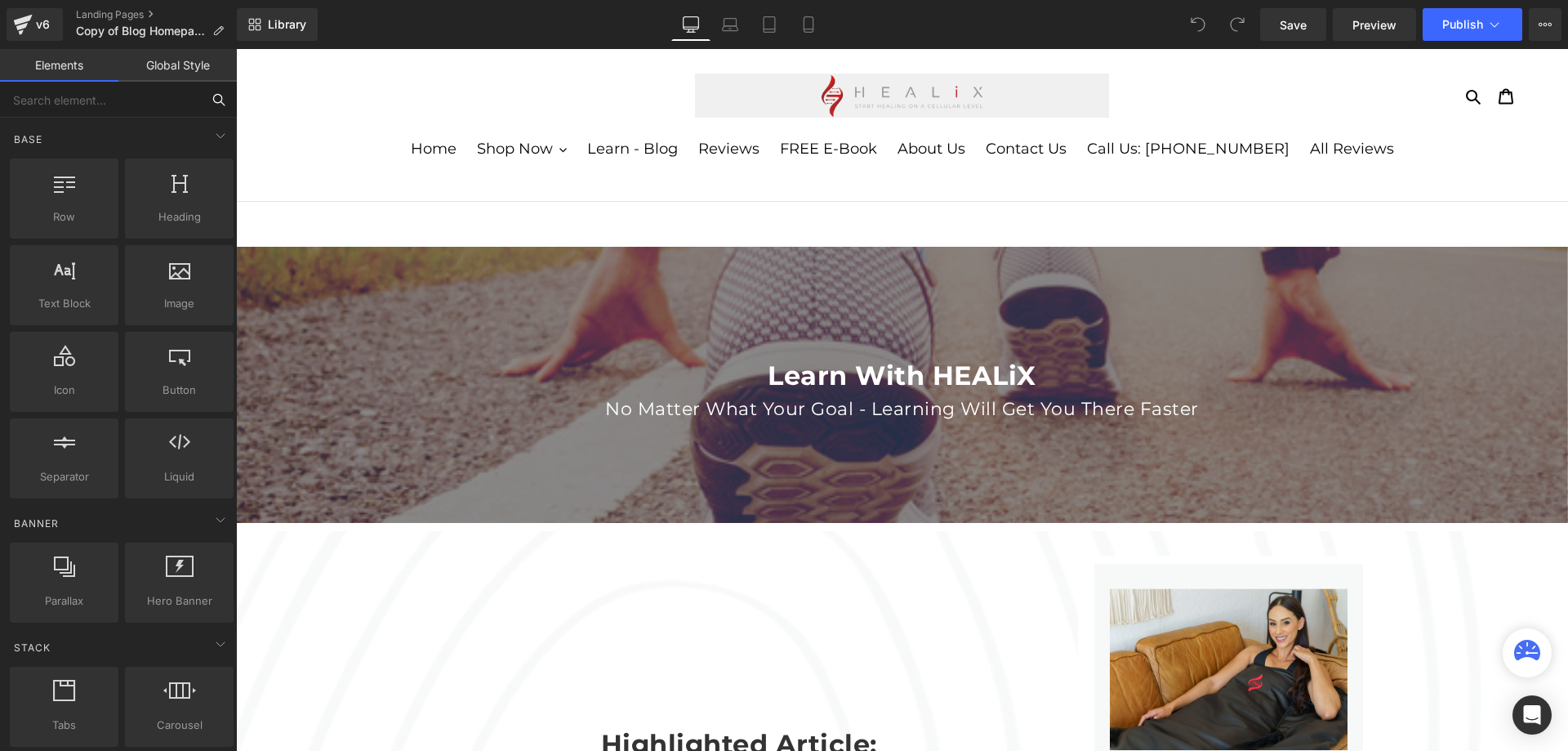
click at [132, 101] on input "text" at bounding box center [100, 99] width 201 height 36
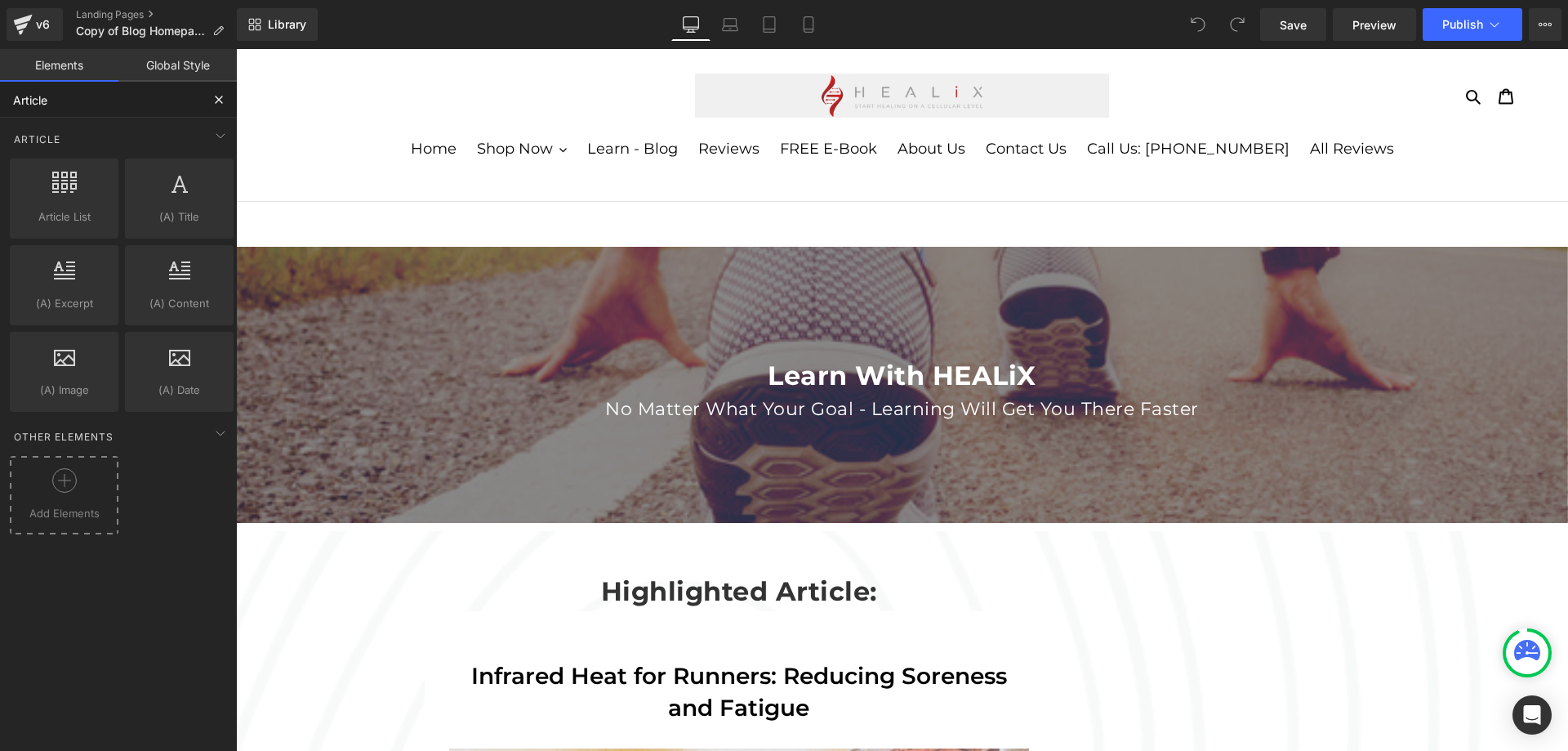
click at [67, 491] on circle at bounding box center [63, 481] width 24 height 24
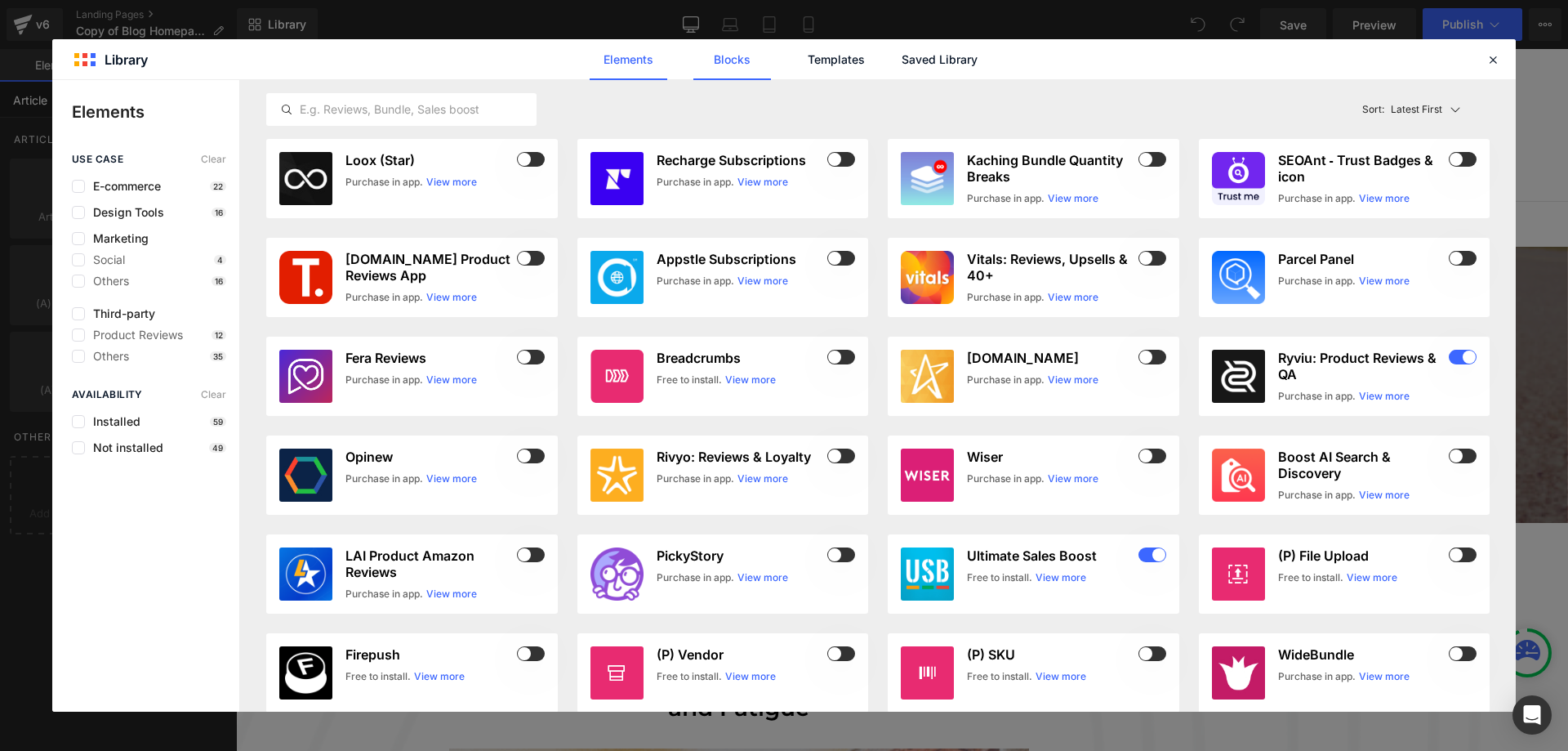
type input "Article"
click at [901, 64] on link "Blocks" at bounding box center [939, 60] width 78 height 40
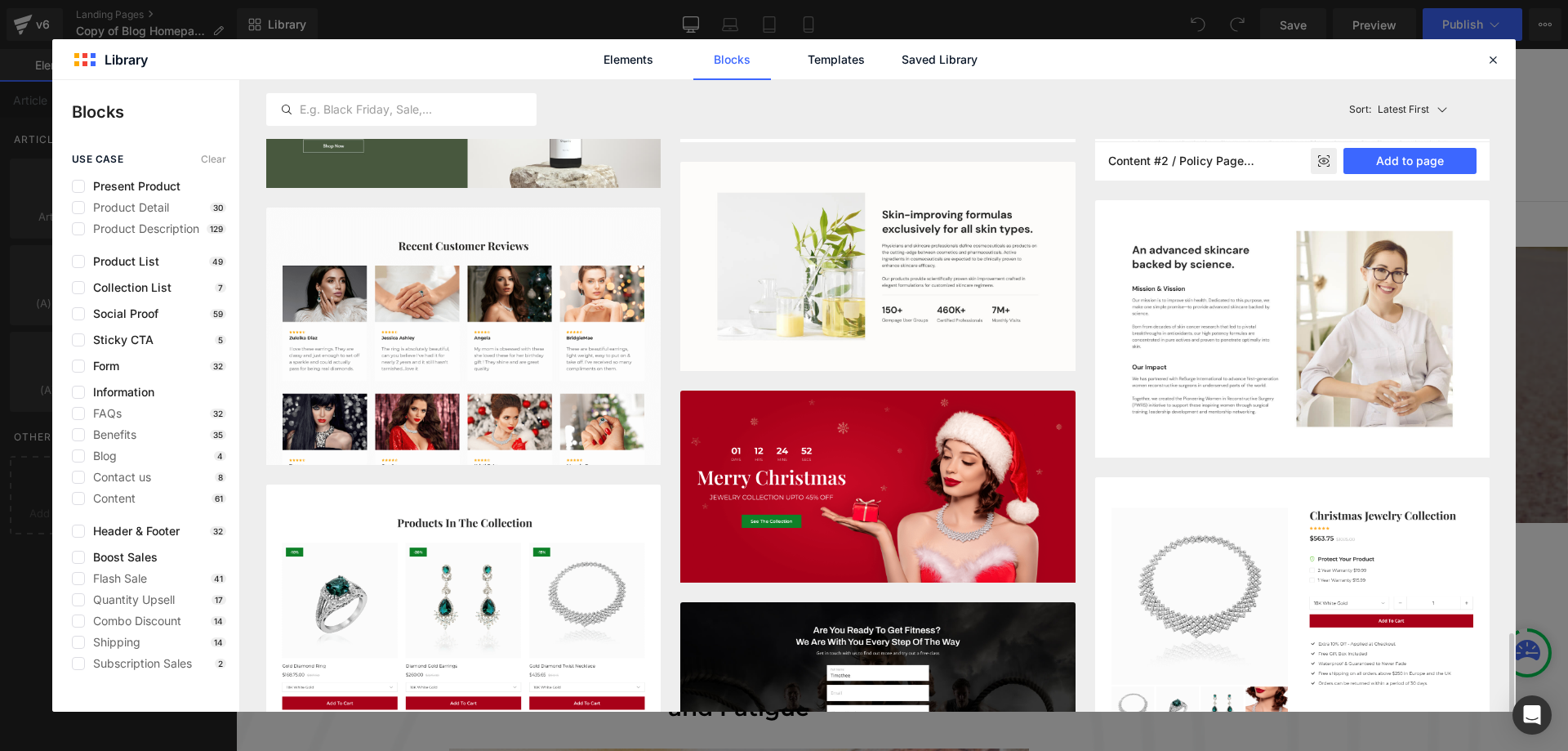
scroll to position [3405, 0]
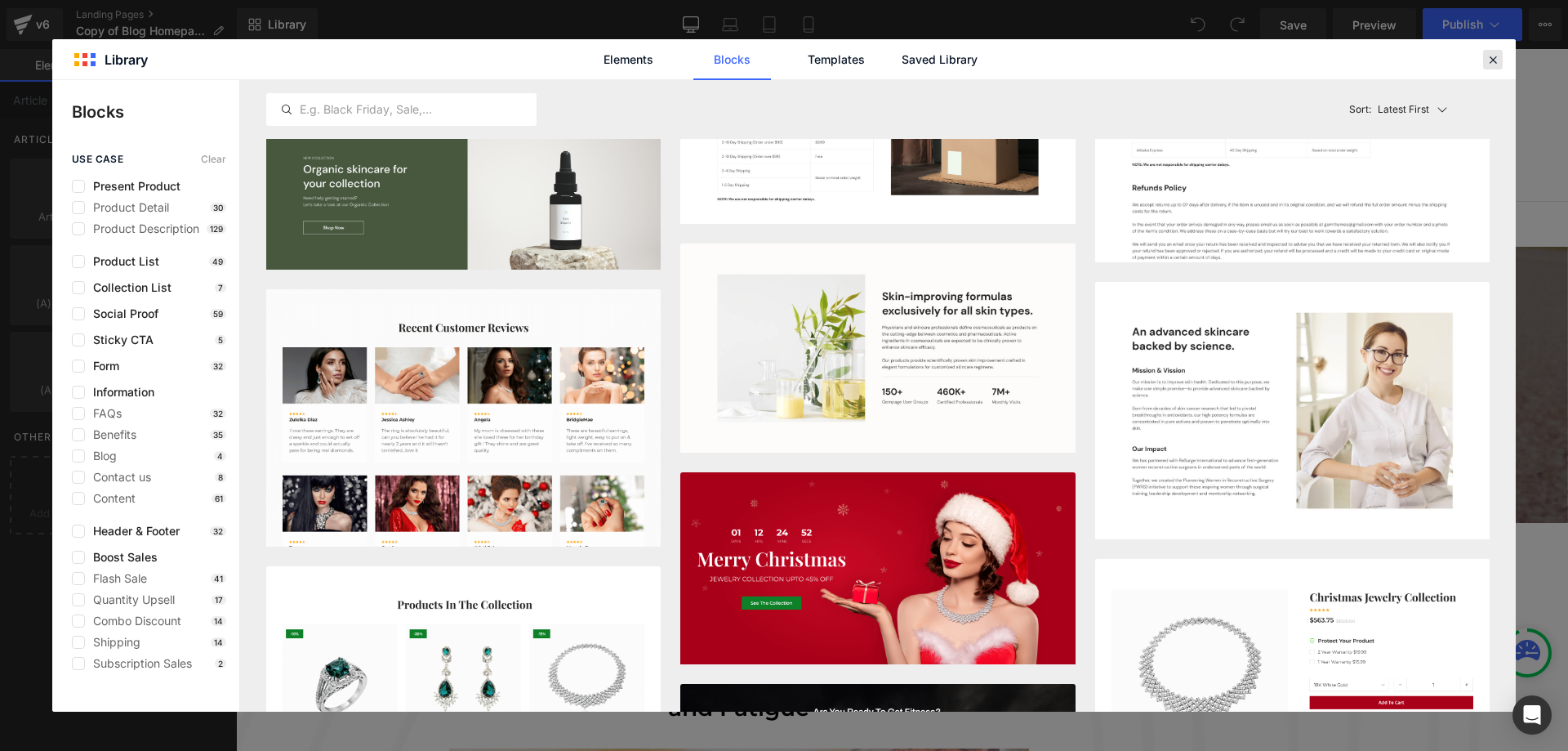
click at [1489, 65] on icon at bounding box center [1492, 59] width 14 height 14
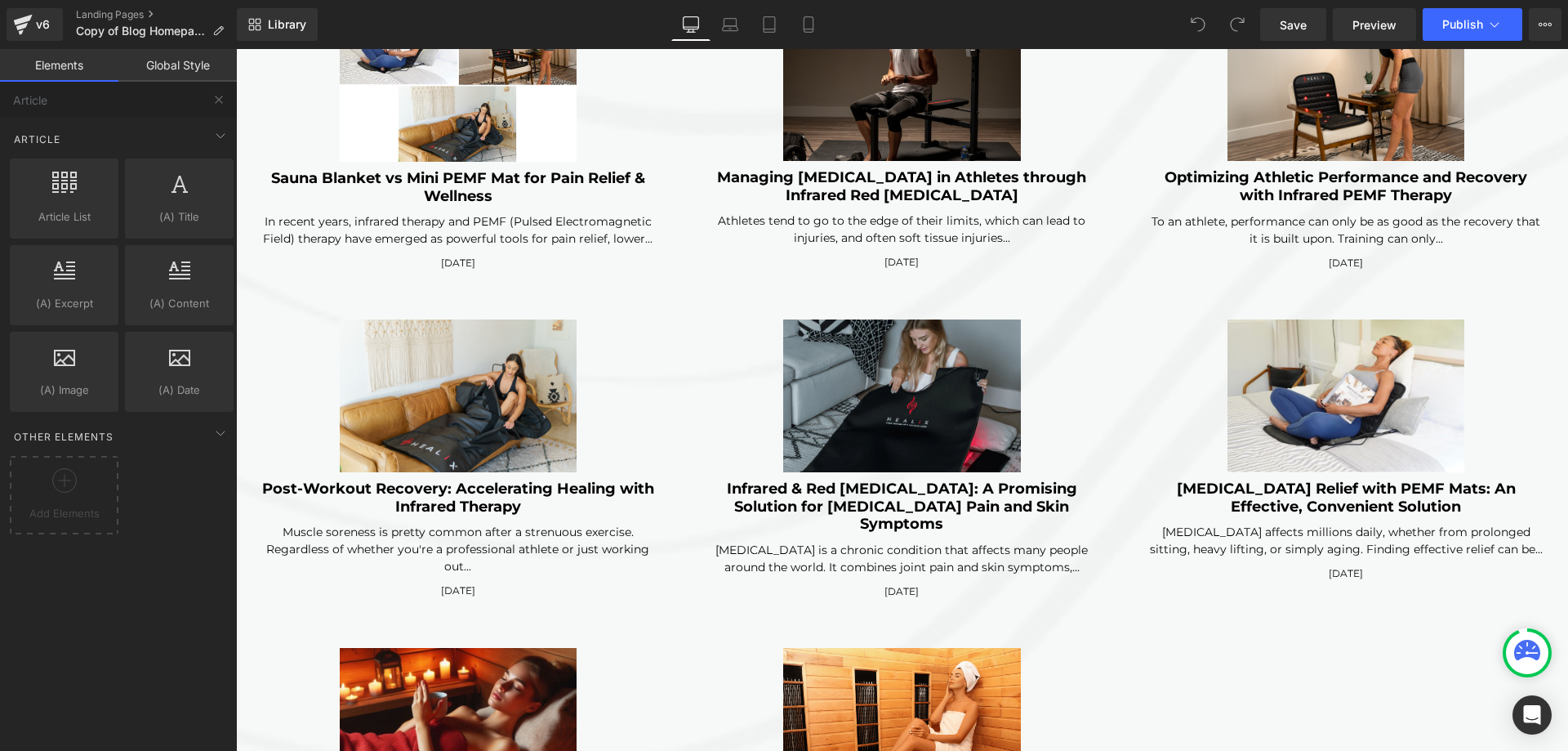
scroll to position [4329, 0]
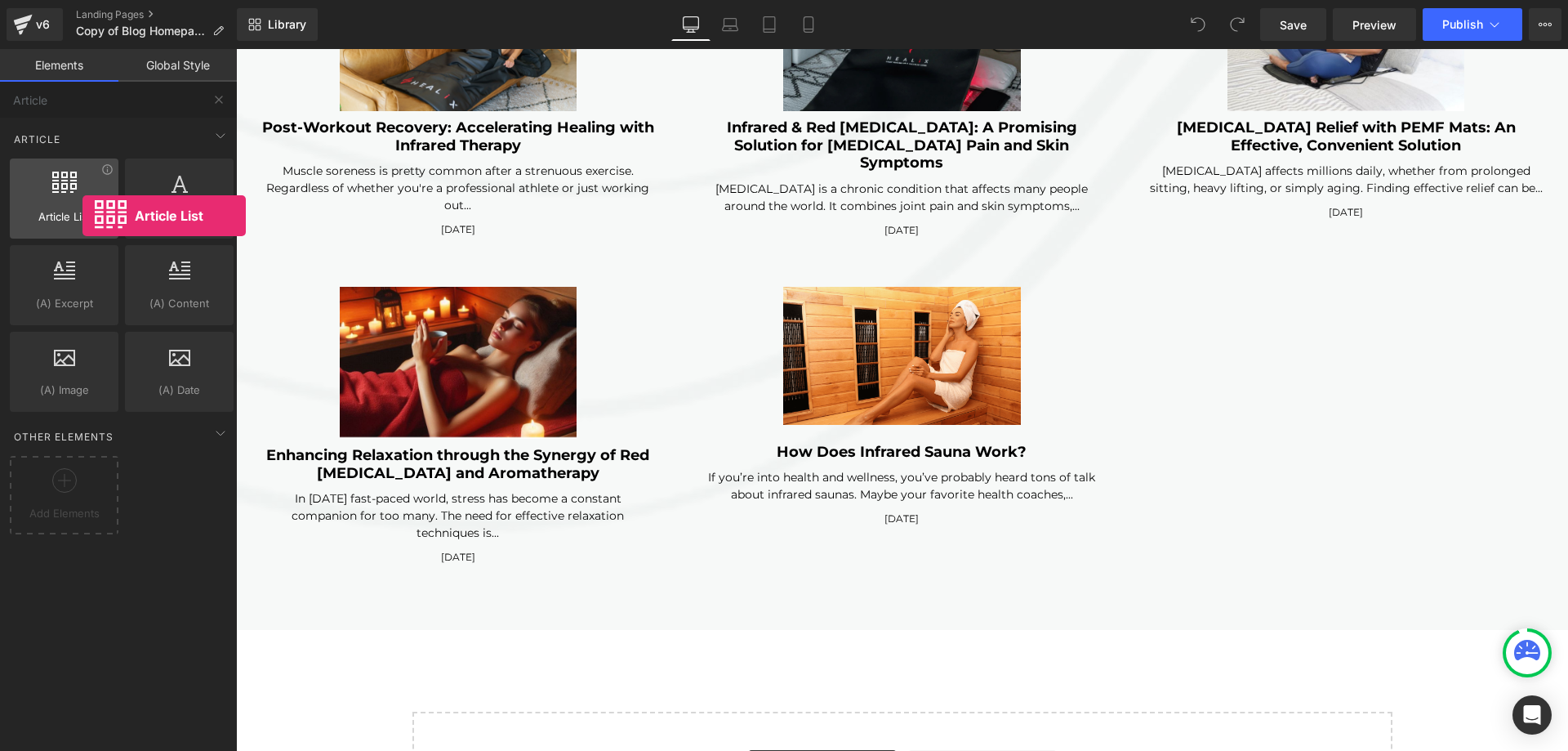
click at [83, 215] on span "Article List" at bounding box center [63, 217] width 99 height 17
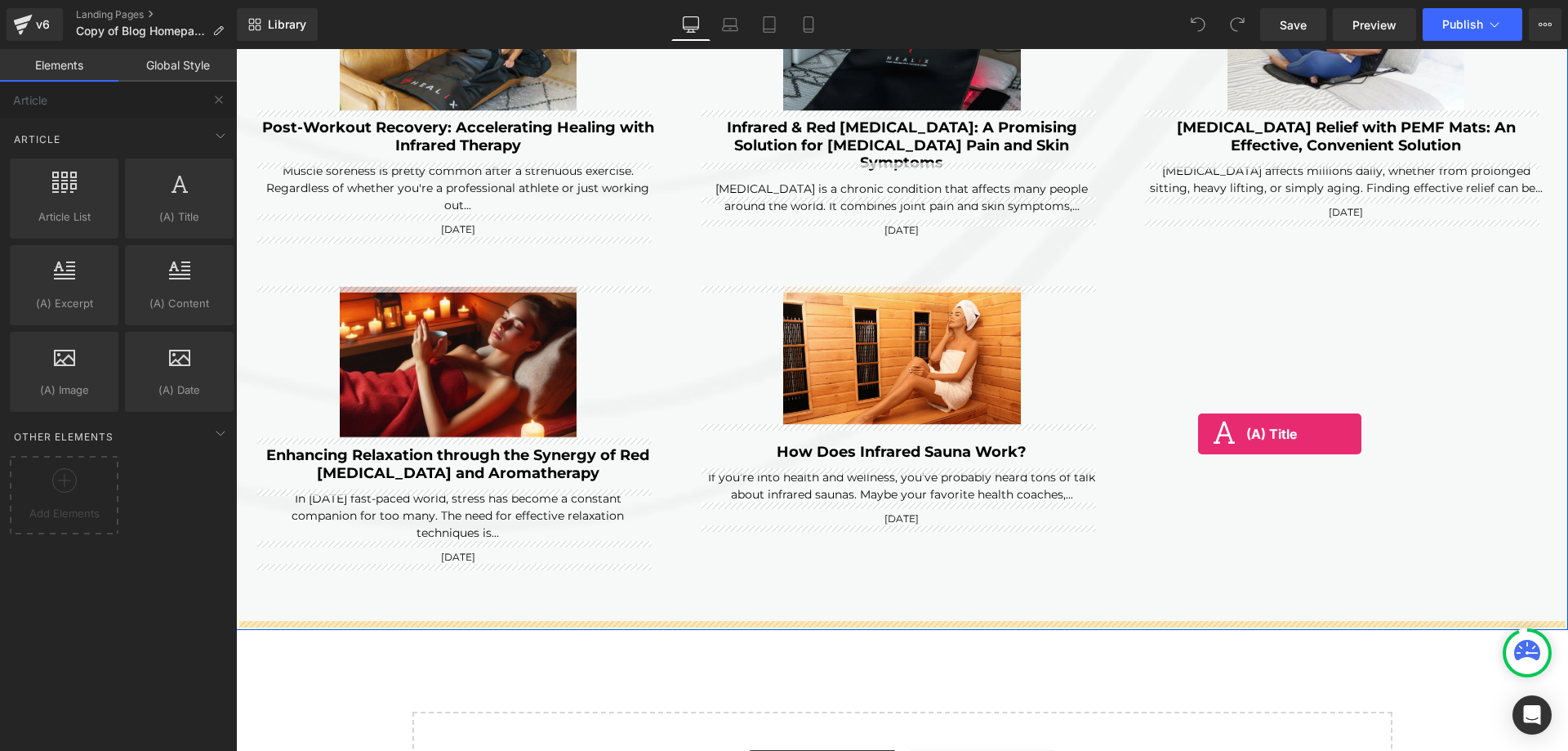
drag, startPoint x: 378, startPoint y: 262, endPoint x: 1198, endPoint y: 434, distance: 837.8
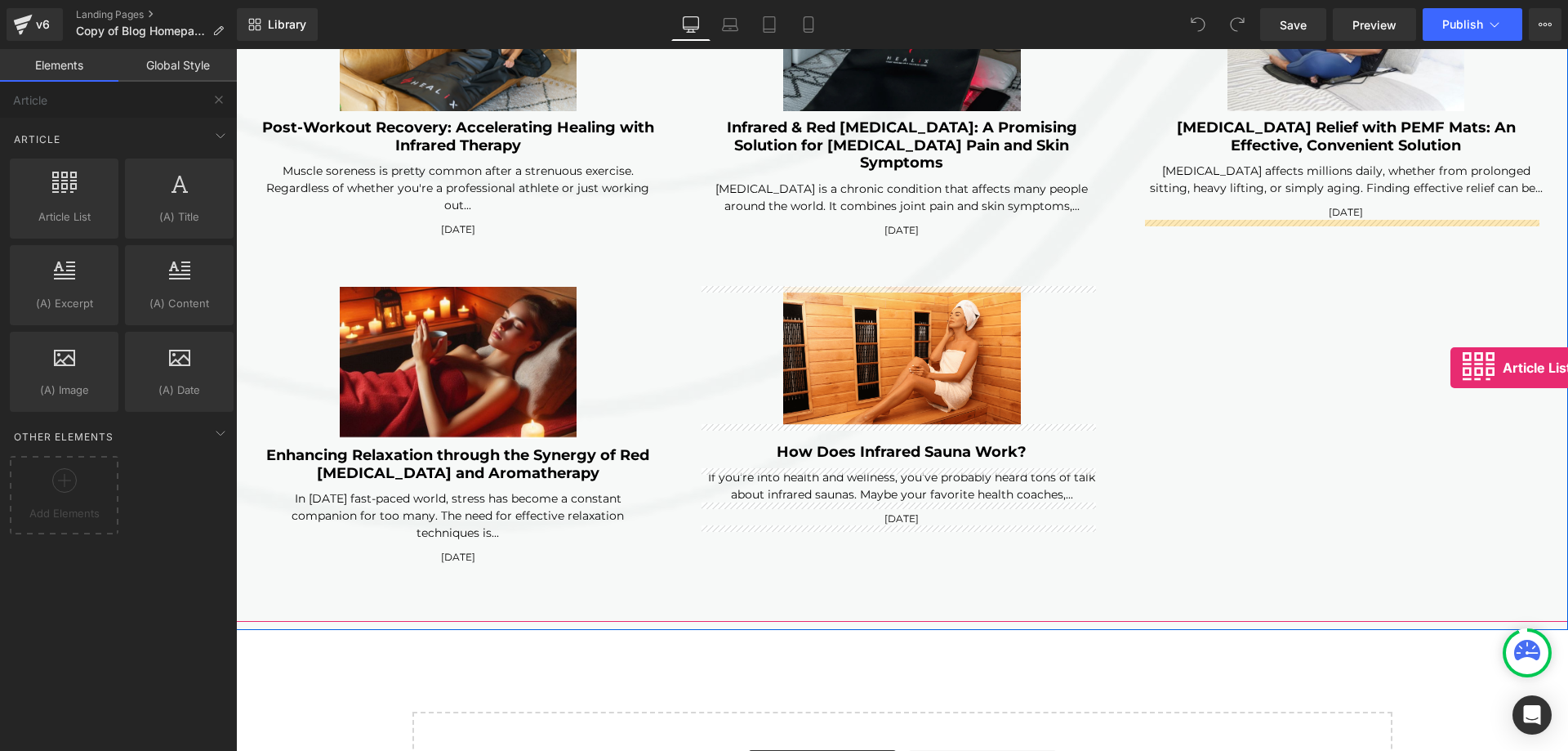
drag, startPoint x: 324, startPoint y: 251, endPoint x: 1451, endPoint y: 367, distance: 1133.0
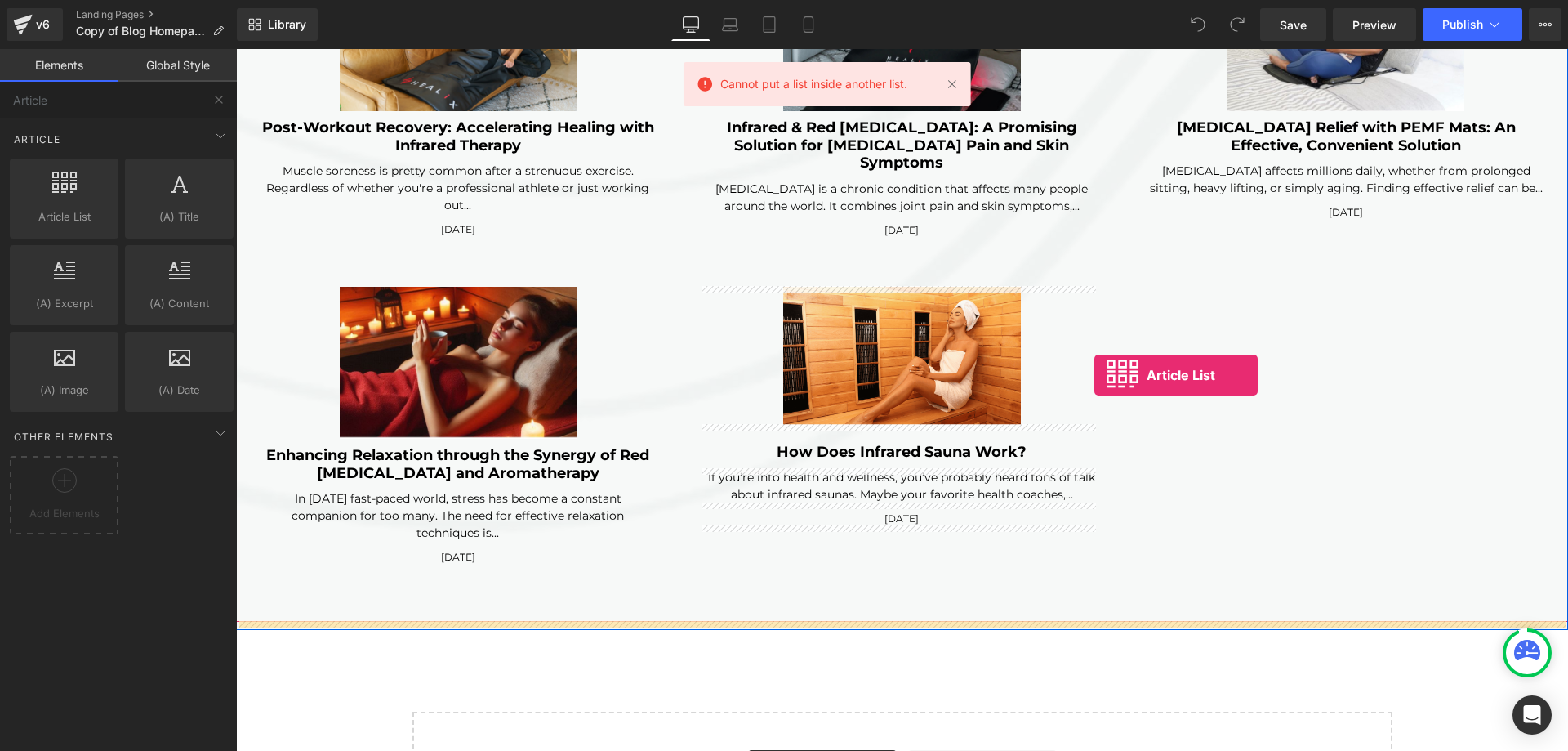
drag, startPoint x: 334, startPoint y: 262, endPoint x: 1094, endPoint y: 375, distance: 768.4
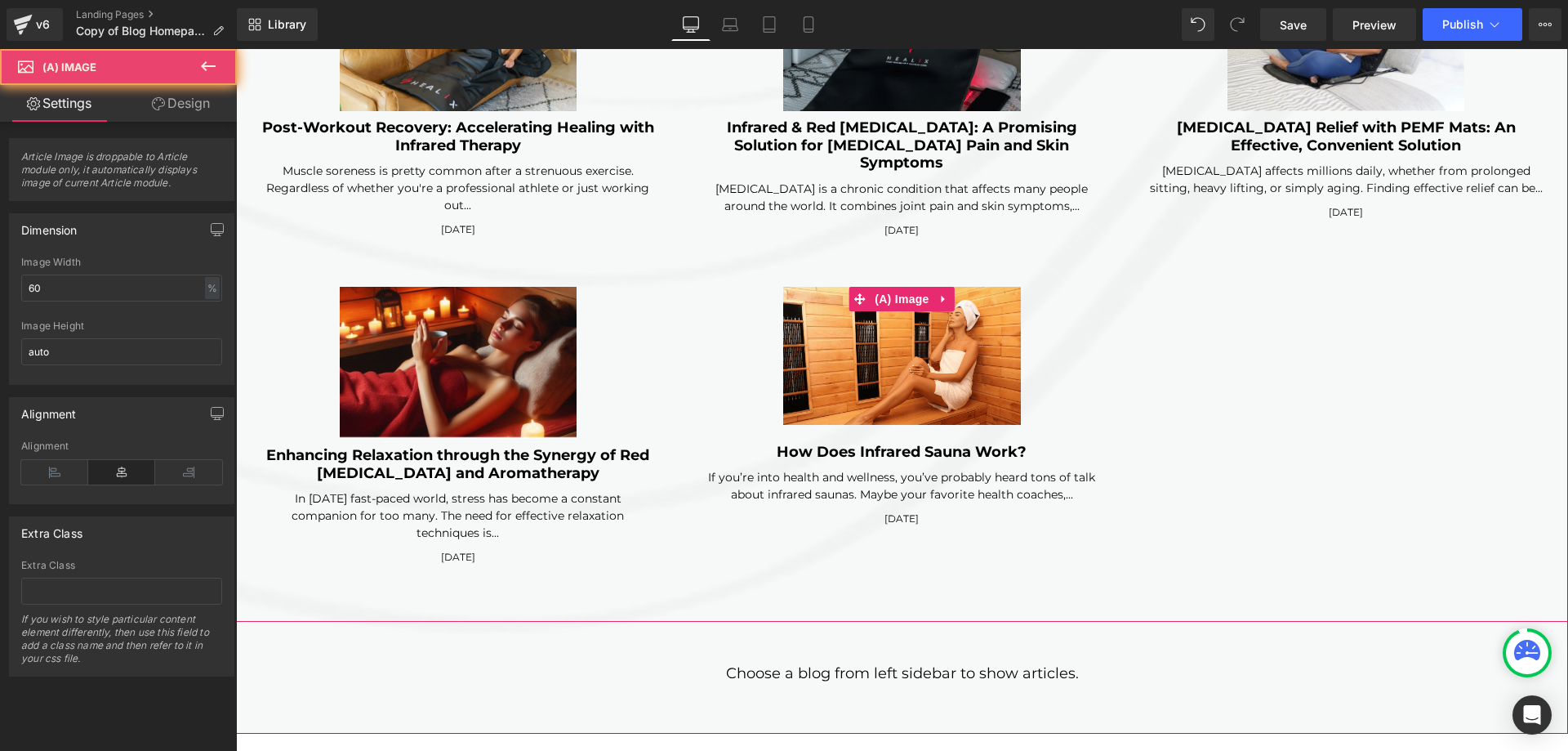
click div
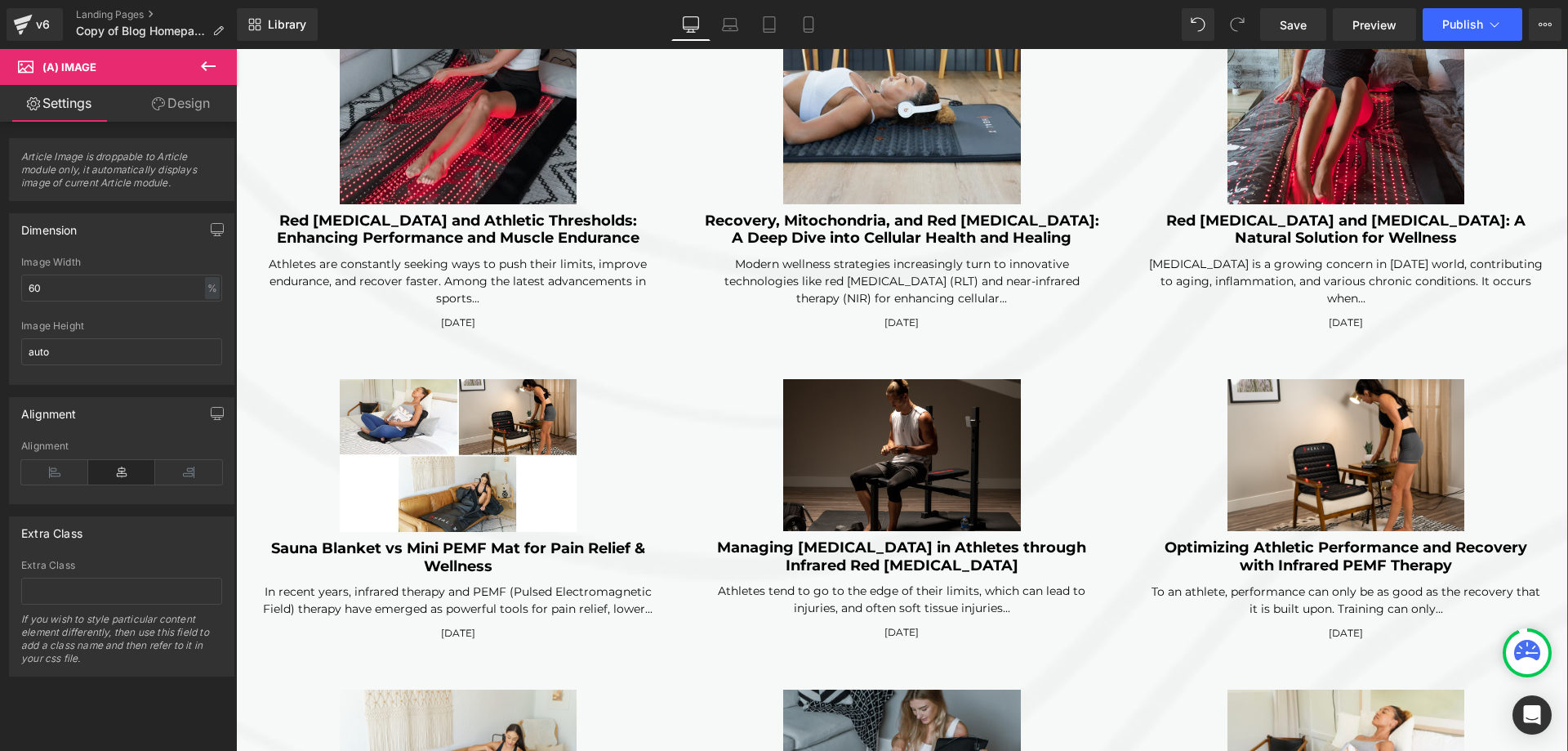
scroll to position [3513, 0]
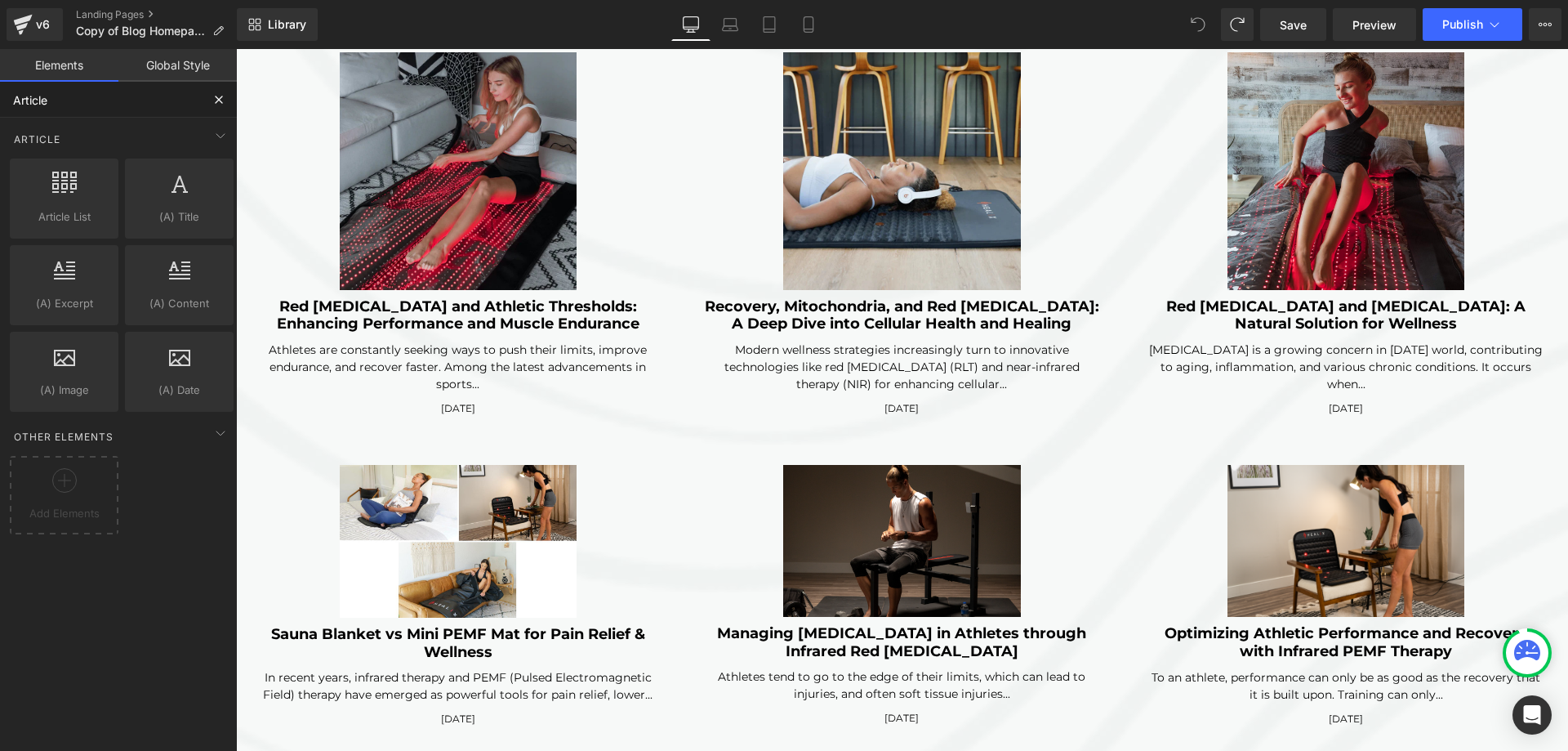
click at [173, 100] on input "Article" at bounding box center [100, 99] width 201 height 36
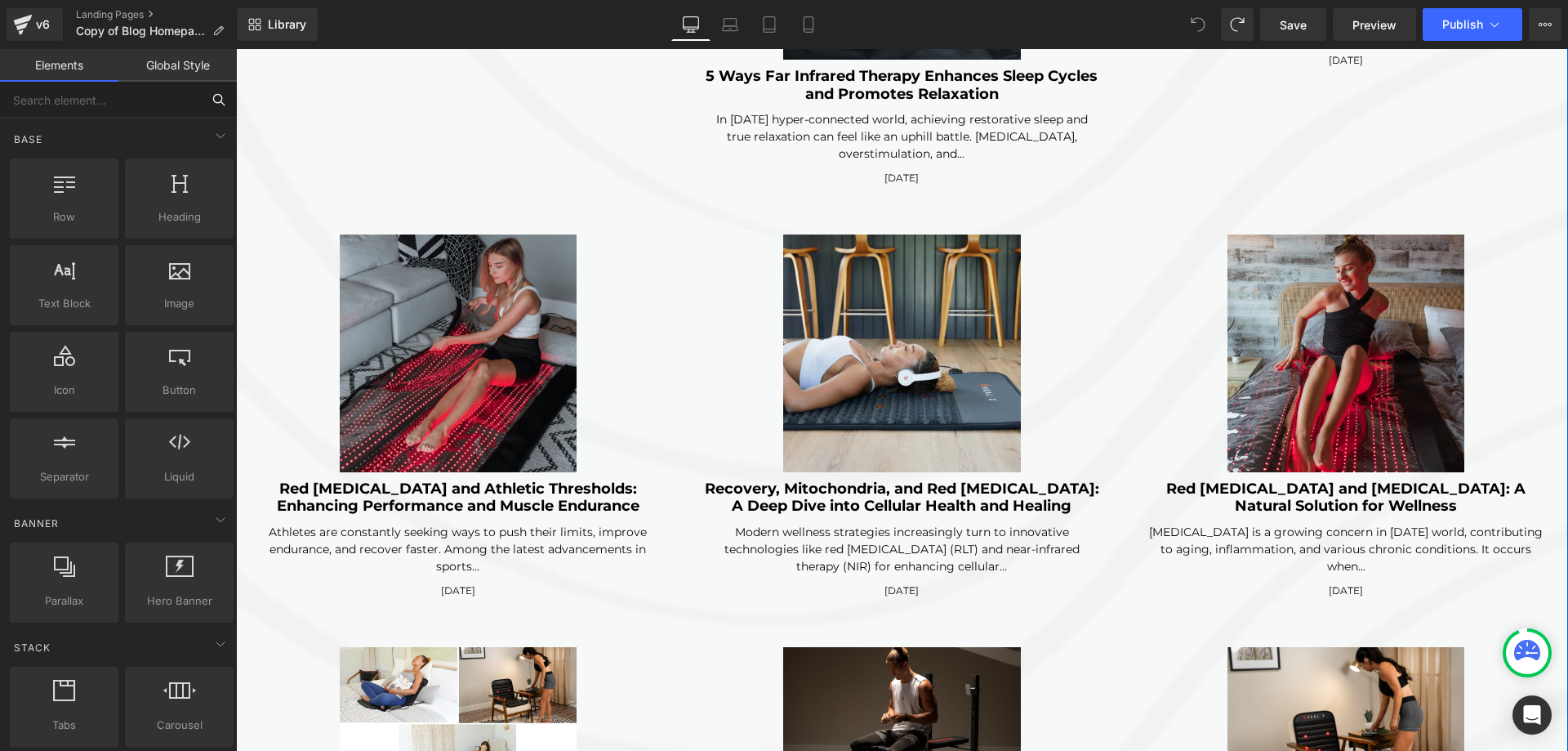
scroll to position [3104, 0]
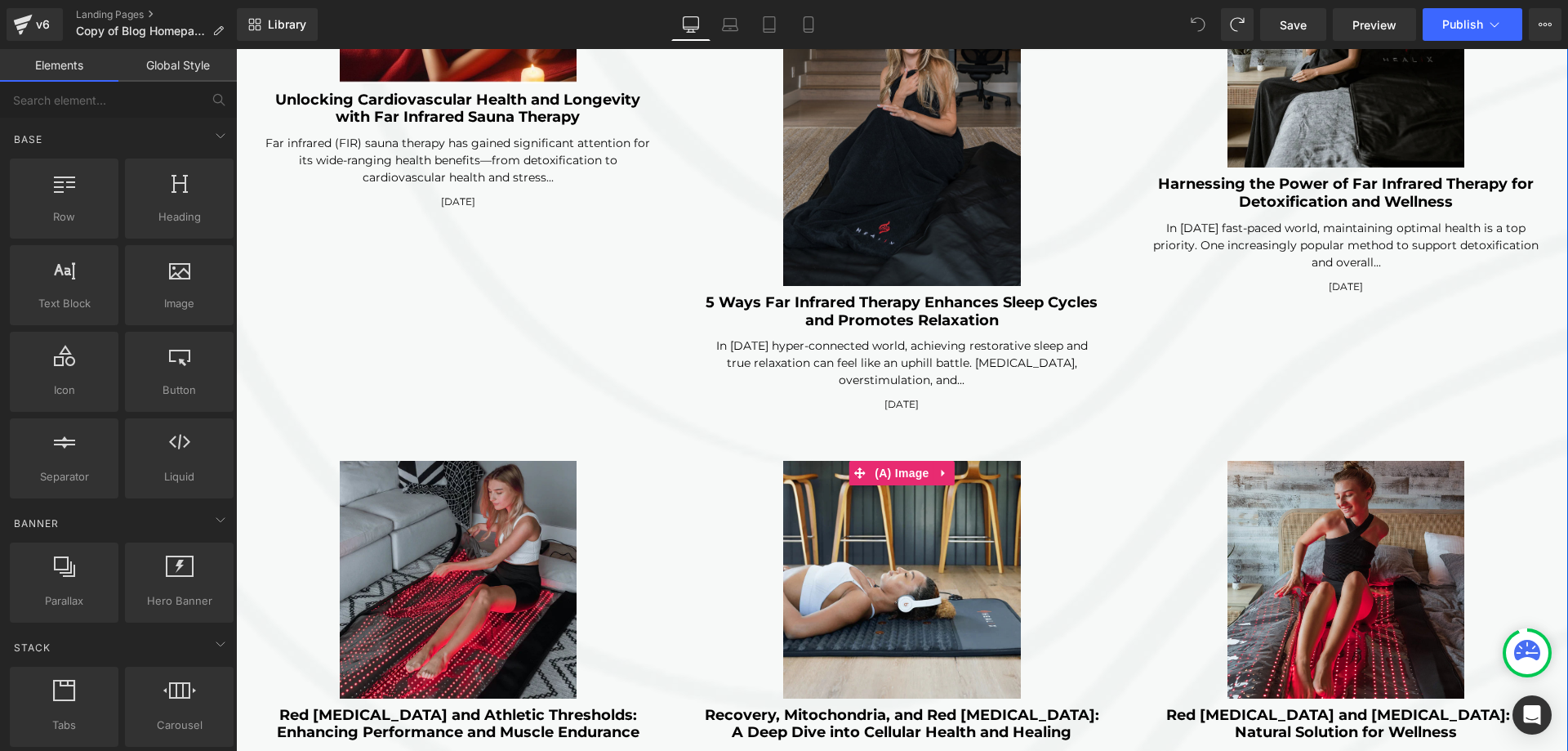
click img
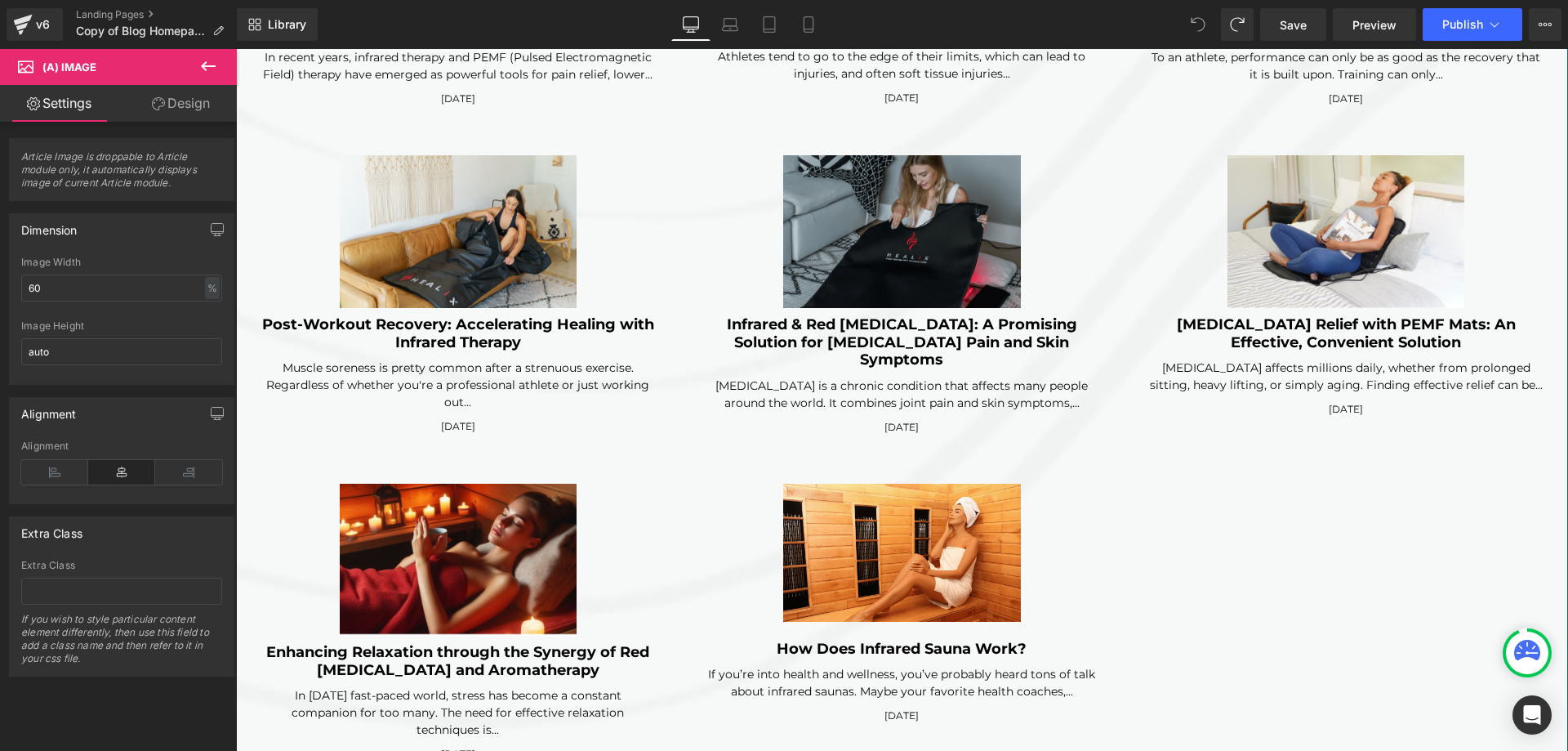
scroll to position [4411, 0]
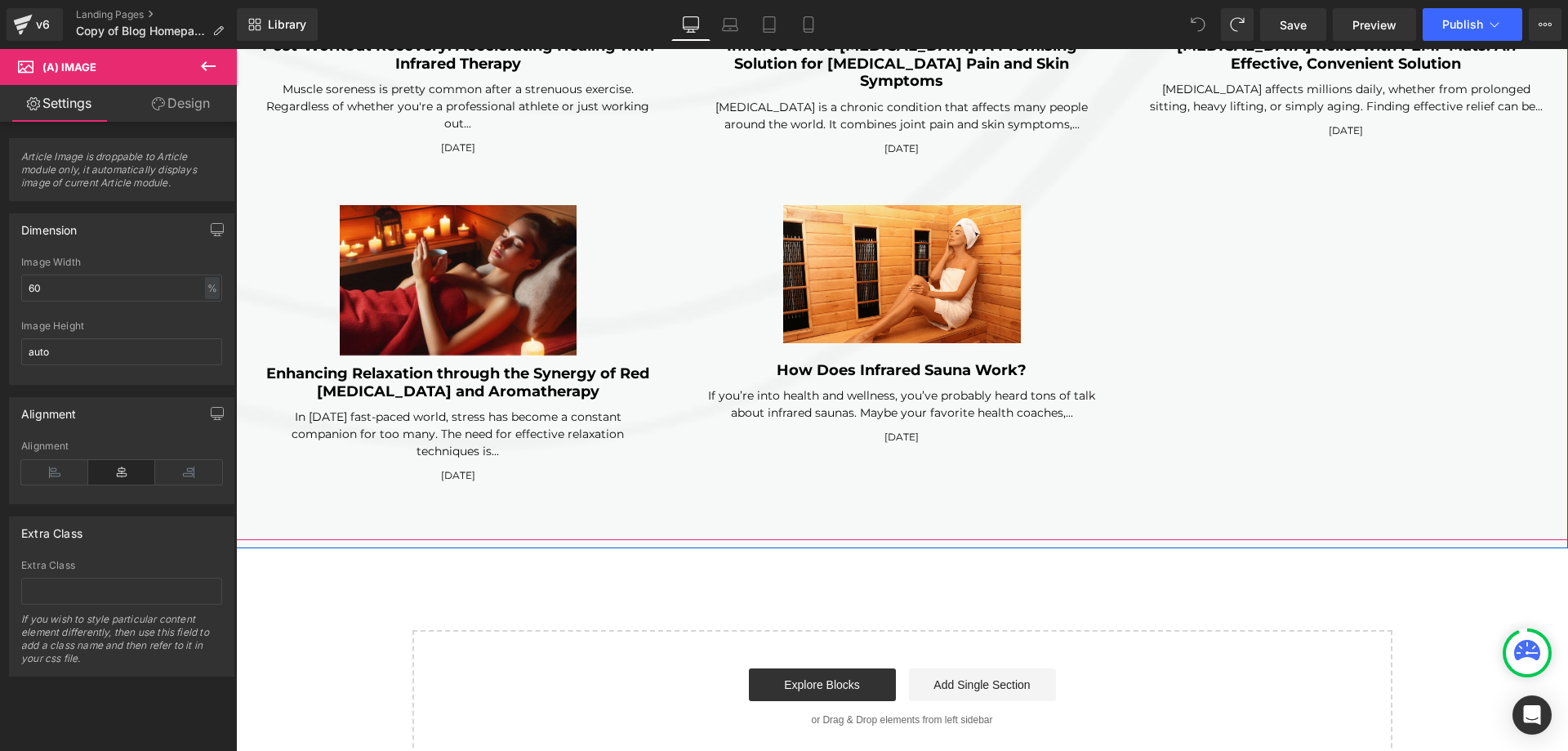
click div "(A) Image Enhancing Relaxation through the Synergy of Red Light Therapy and Aro…"
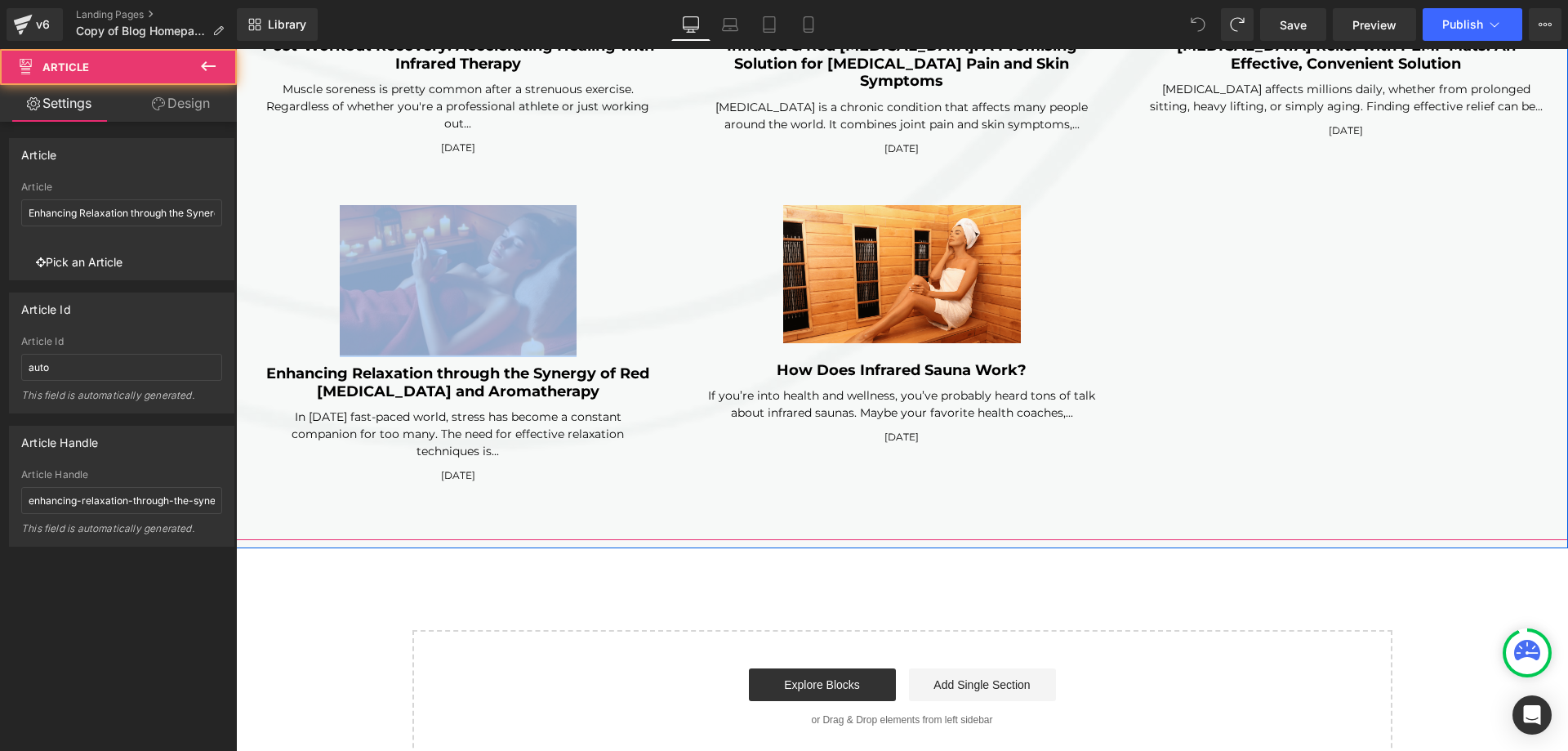
click div "(A) Image Enhancing Relaxation through the Synergy of Red Light Therapy and Aro…"
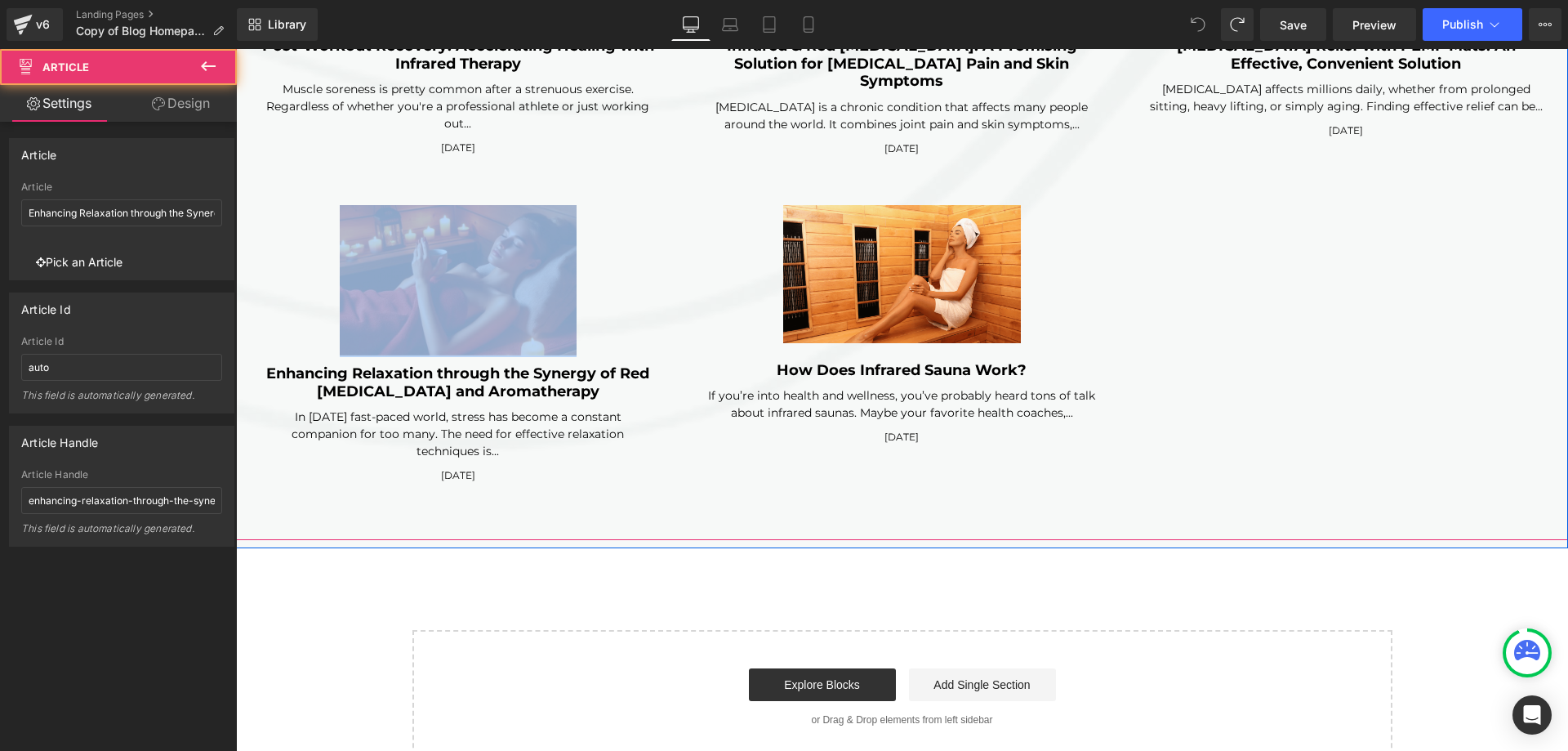
click div "(A) Image Enhancing Relaxation through the Synergy of Red Light Therapy and Aro…"
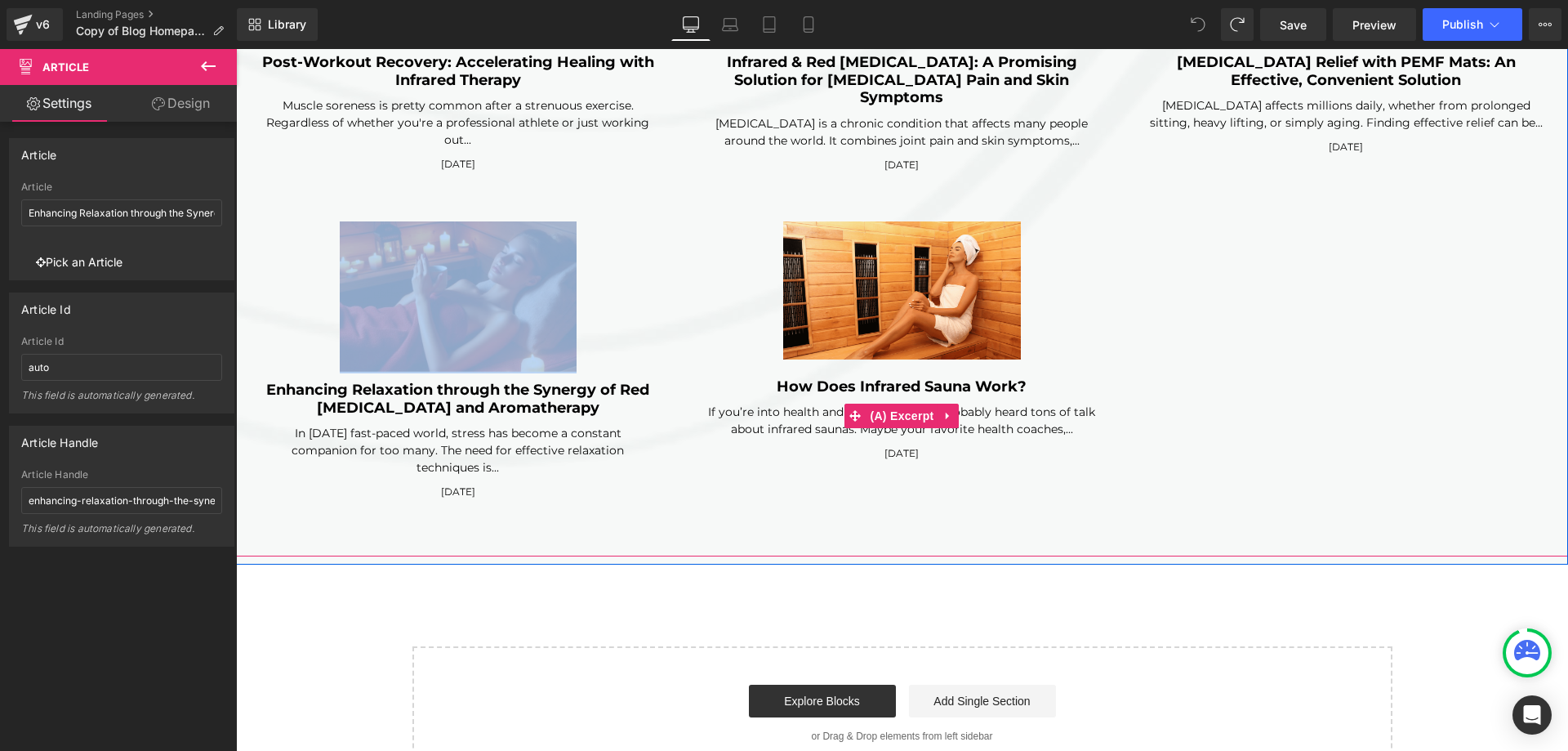
scroll to position [4166, 0]
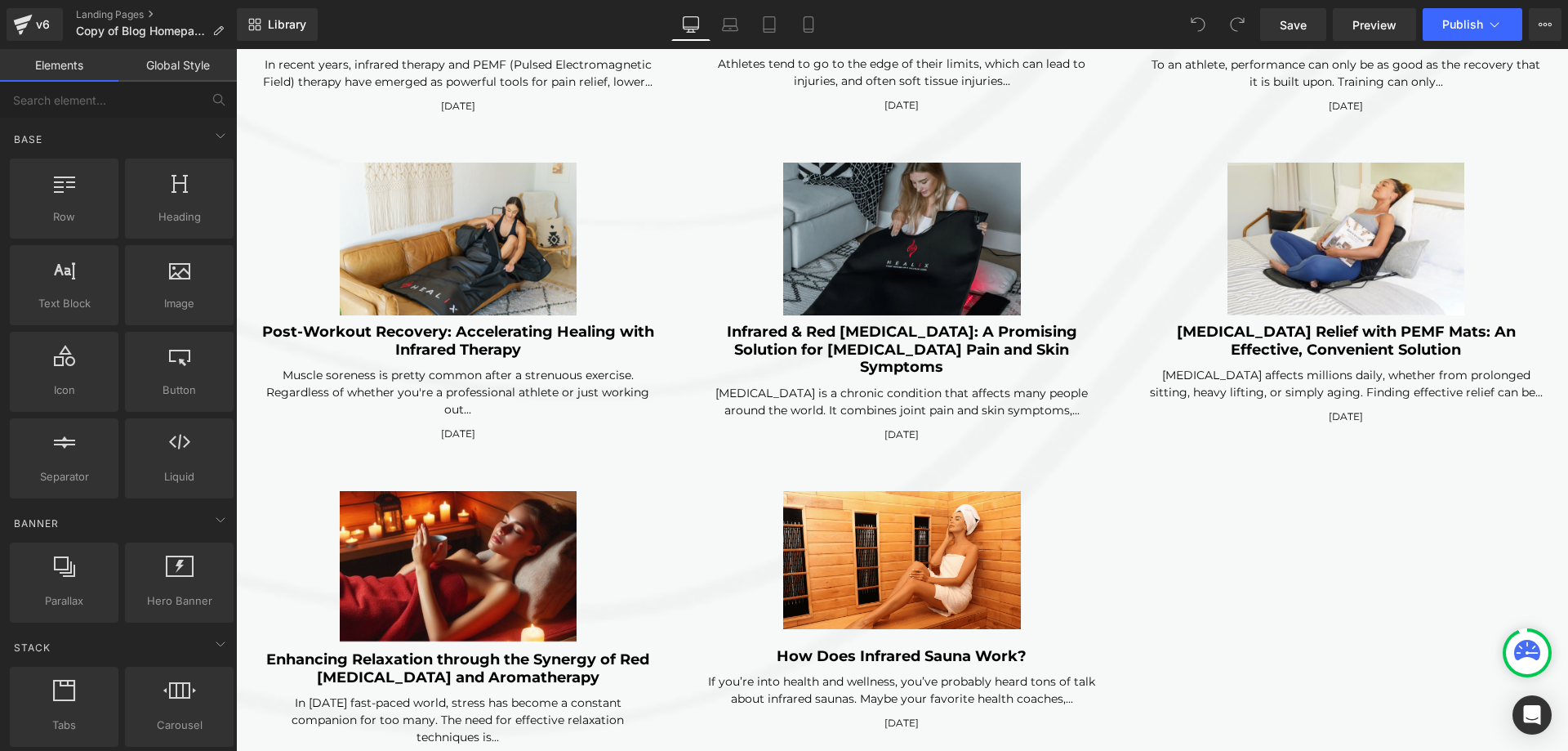
scroll to position [4186, 0]
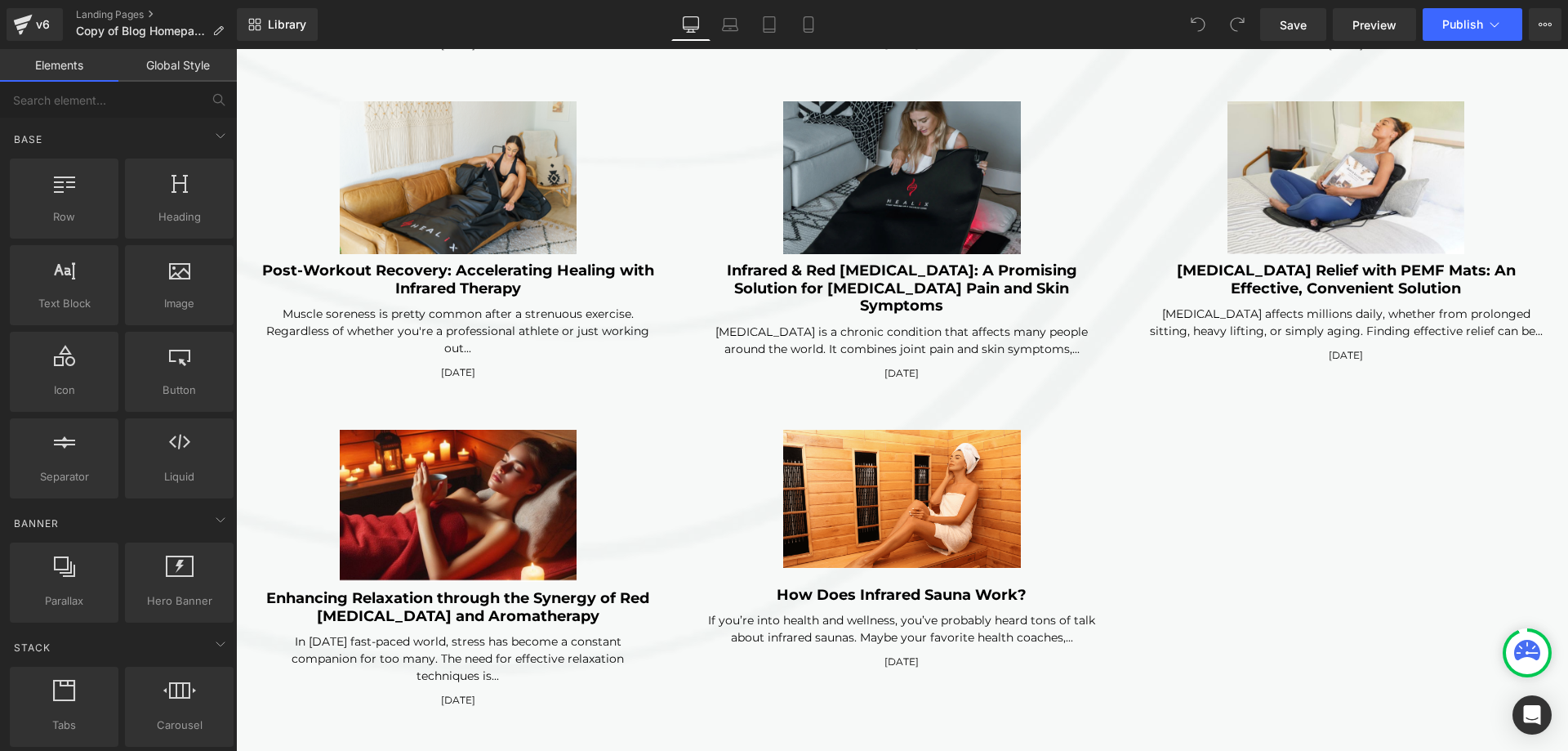
click img
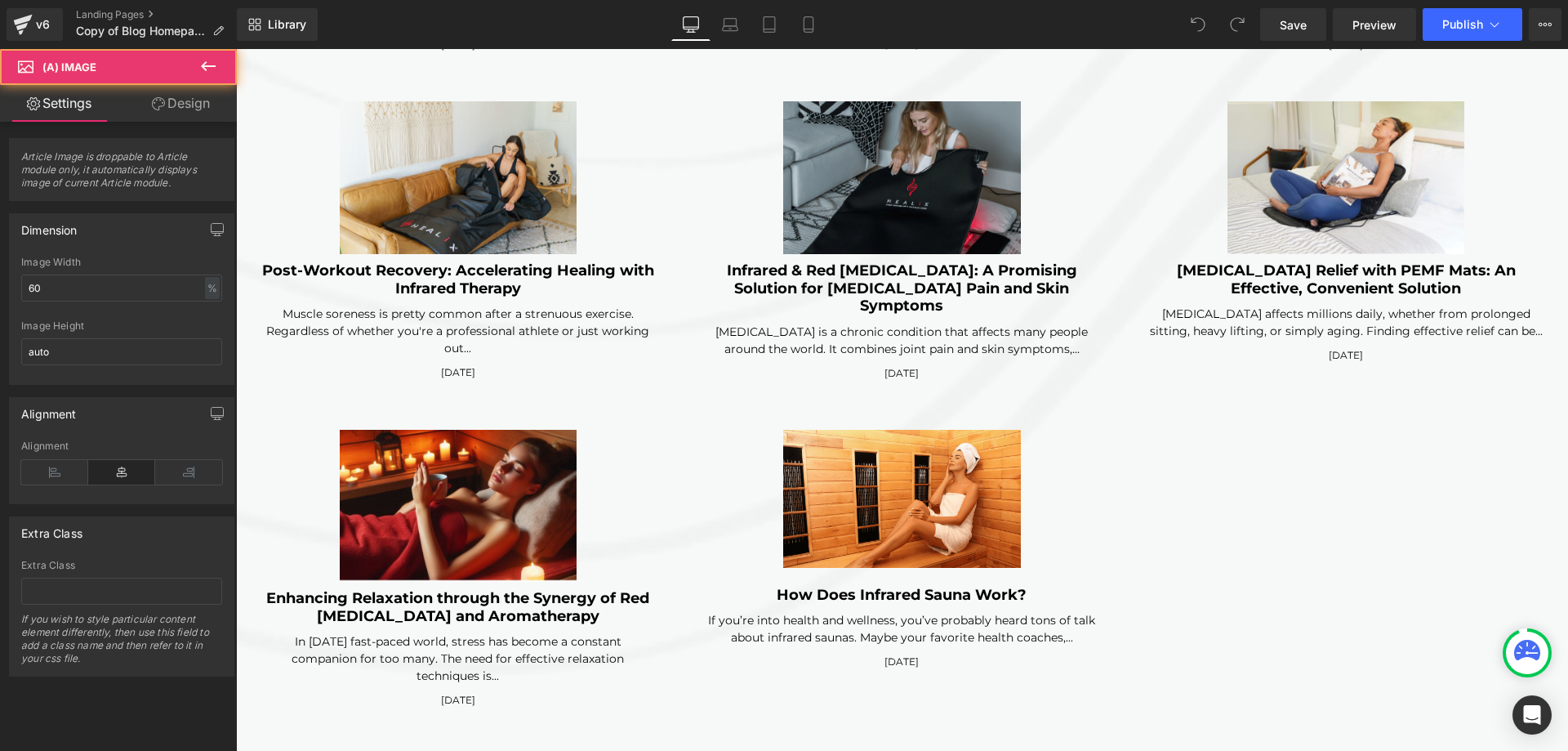
click icon
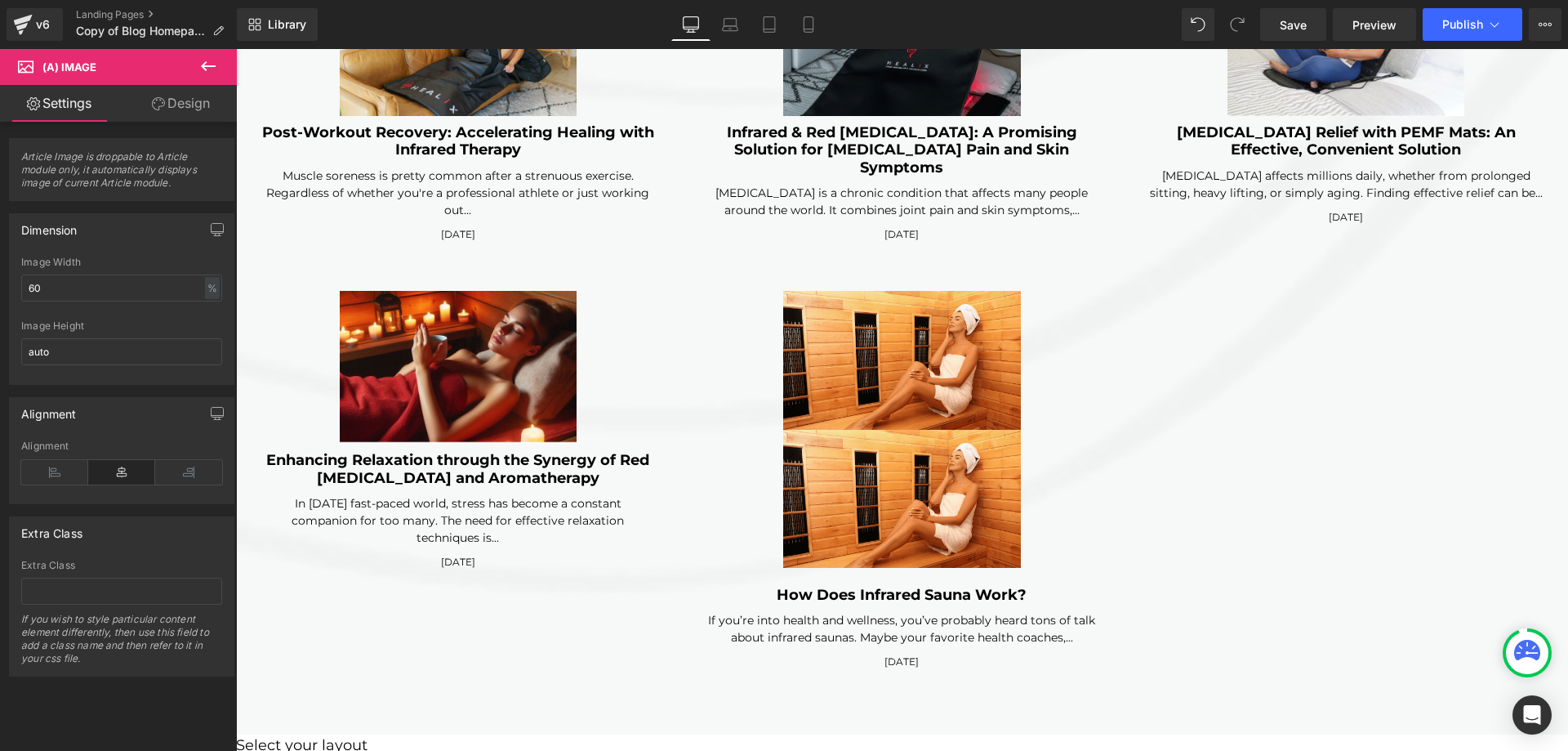
scroll to position [5820, 0]
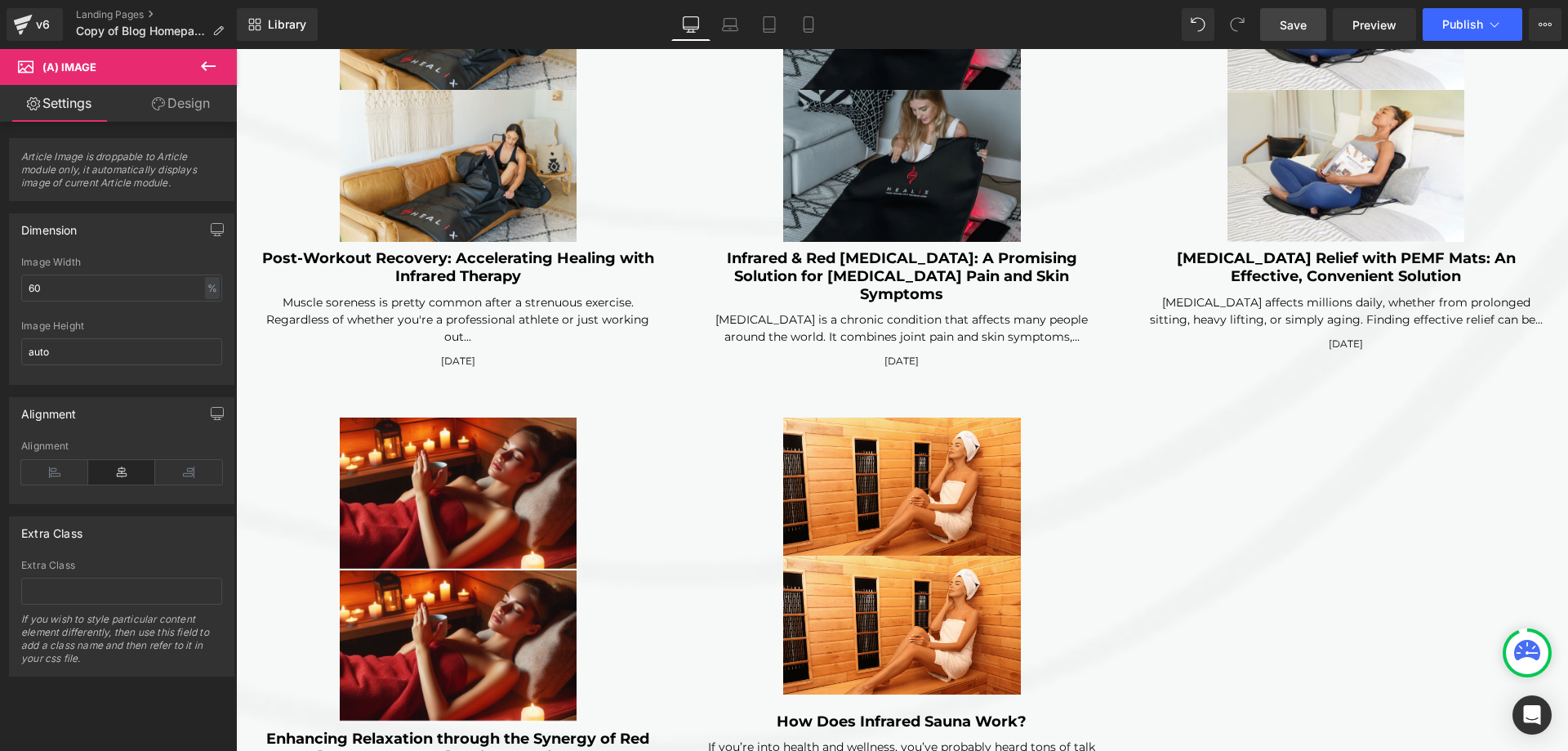
drag, startPoint x: 1305, startPoint y: 21, endPoint x: 762, endPoint y: 380, distance: 650.9
click at [1305, 21] on span "Save" at bounding box center [1293, 25] width 27 height 17
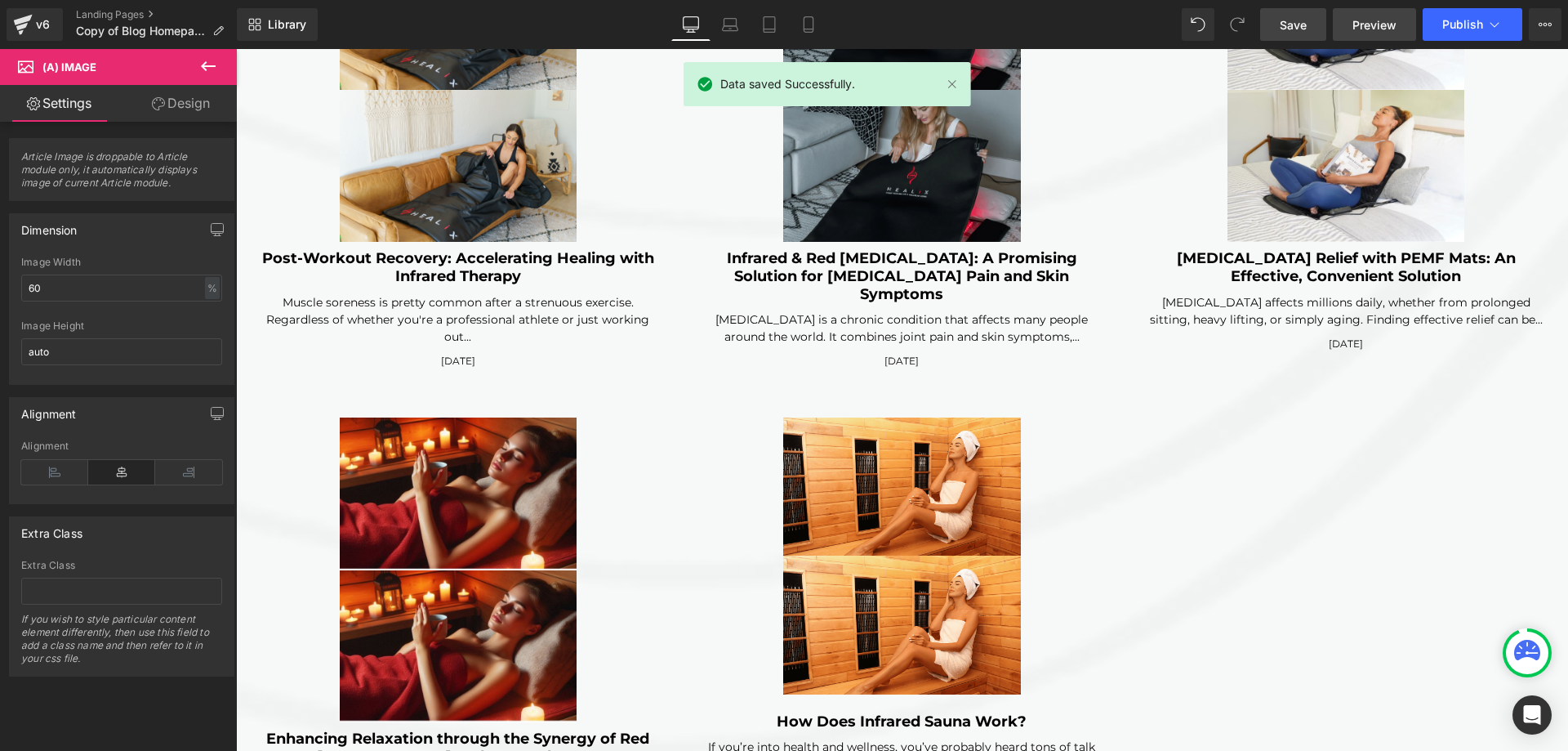
click at [1370, 30] on span "Preview" at bounding box center [1375, 25] width 44 height 17
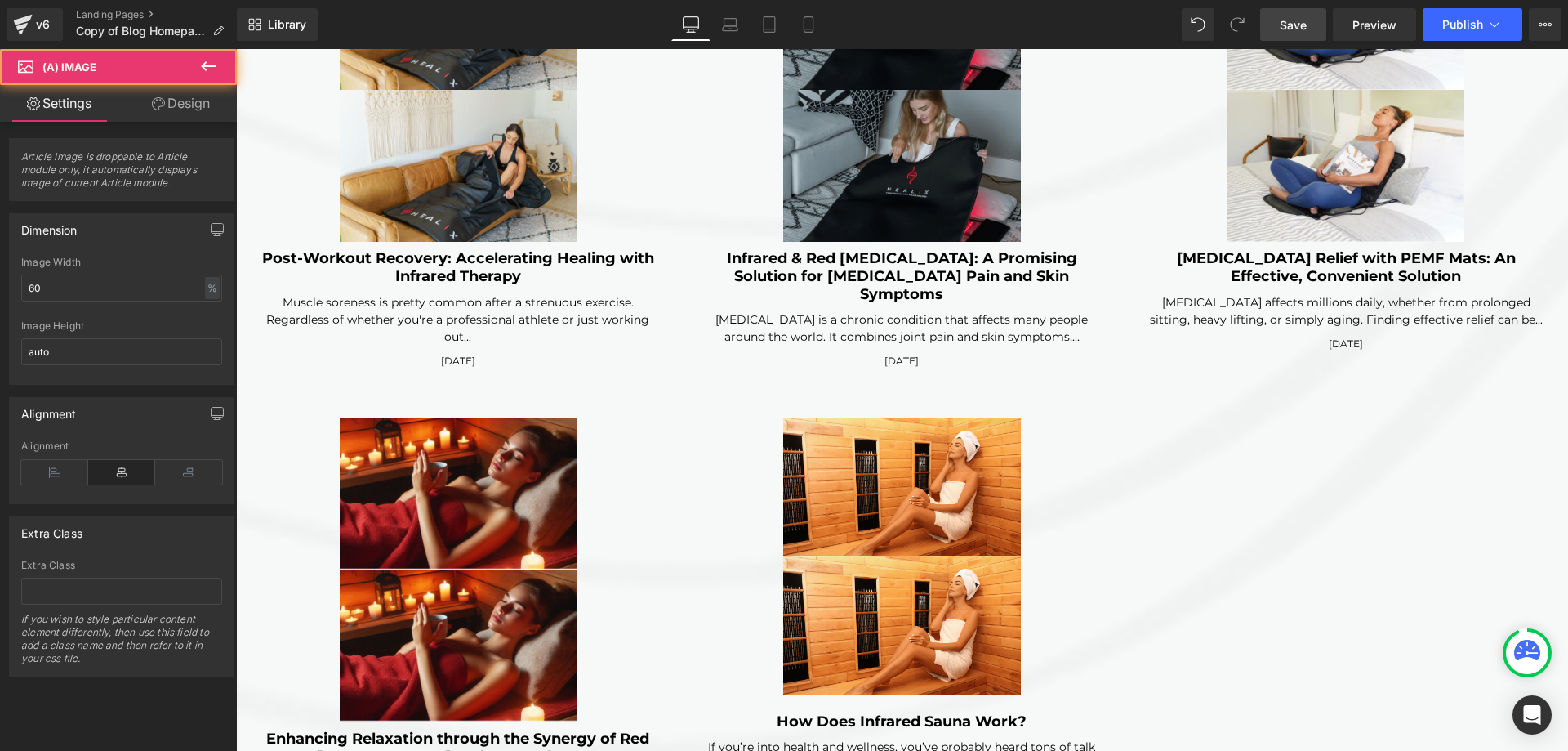
click img
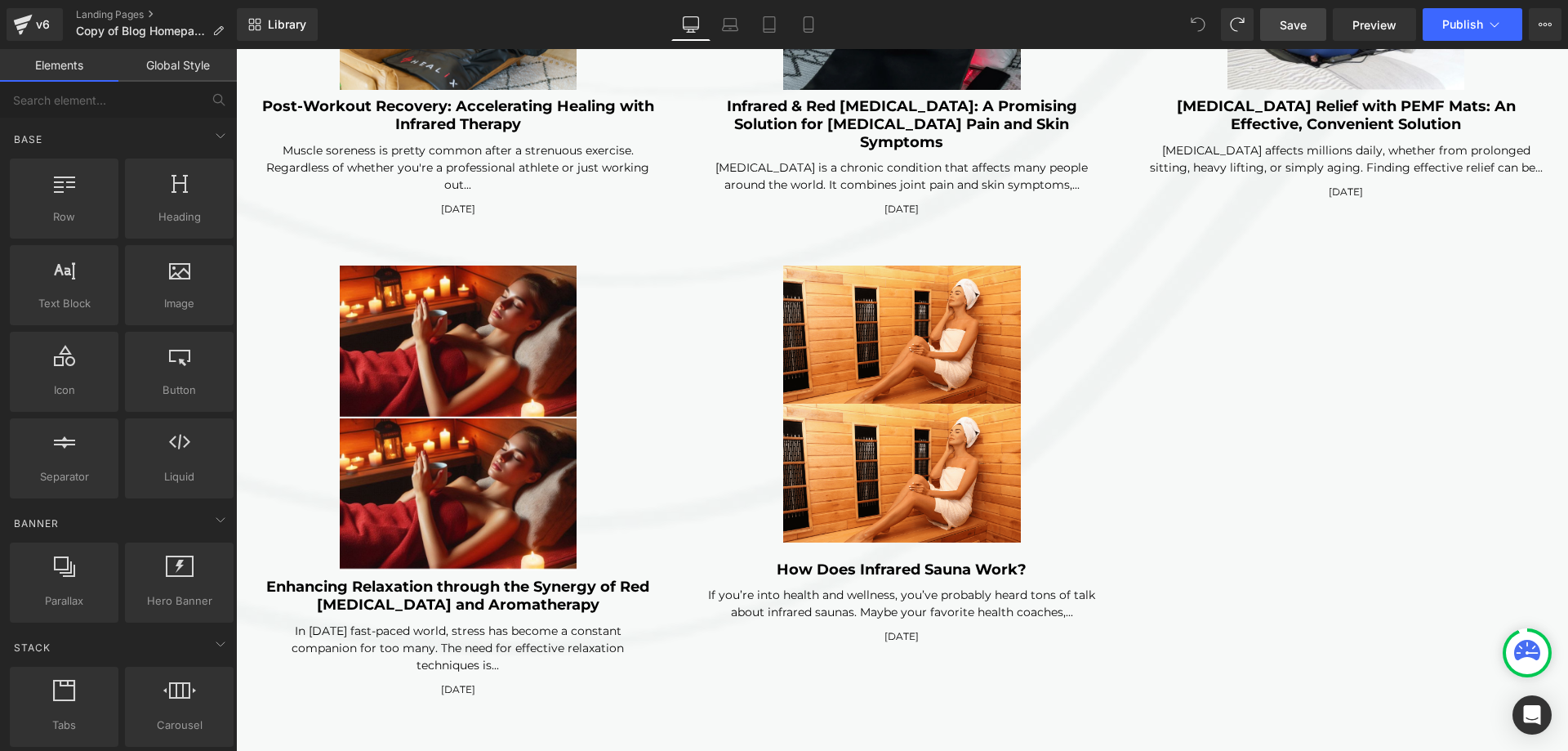
scroll to position [4350, 0]
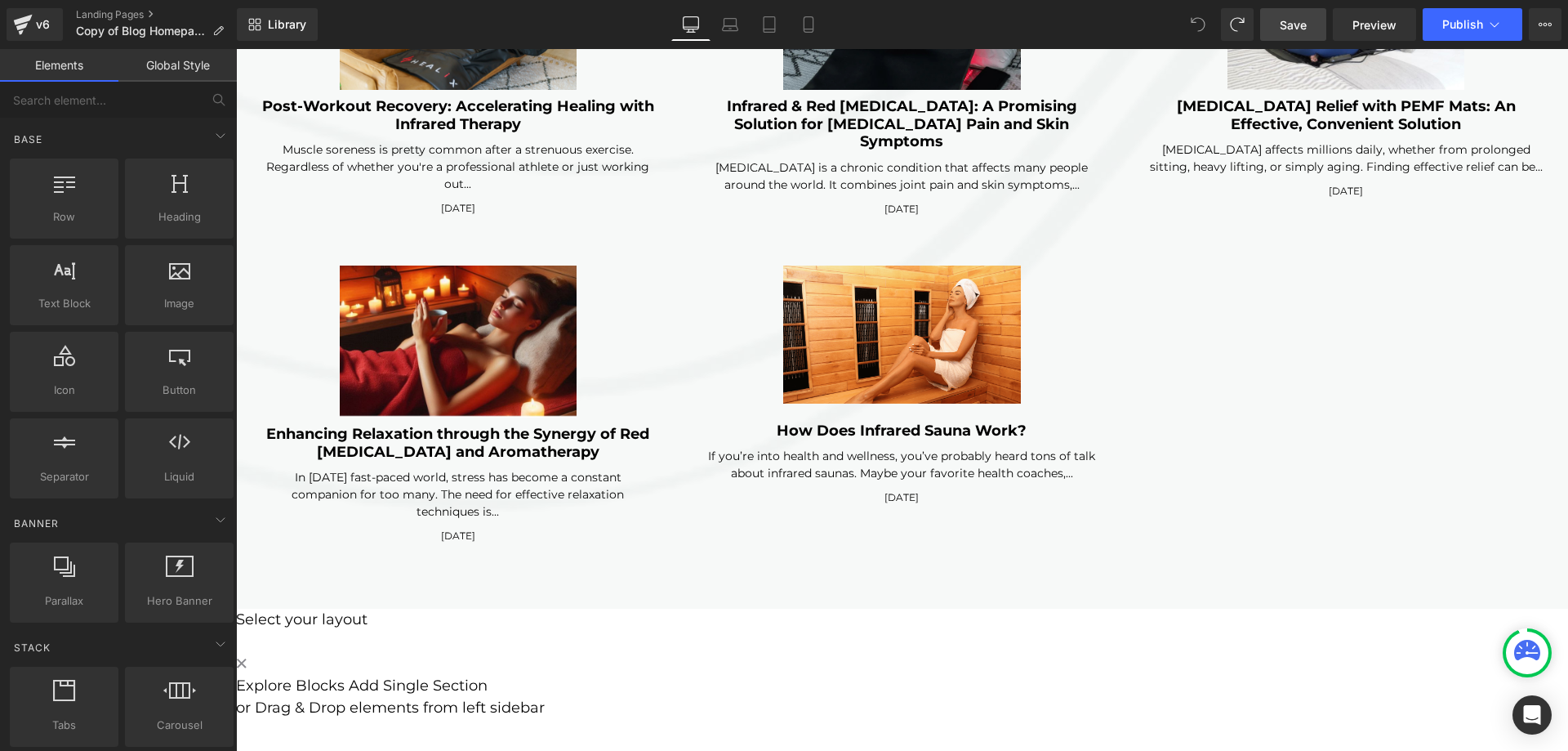
click at [1302, 30] on span "Save" at bounding box center [1293, 25] width 27 height 17
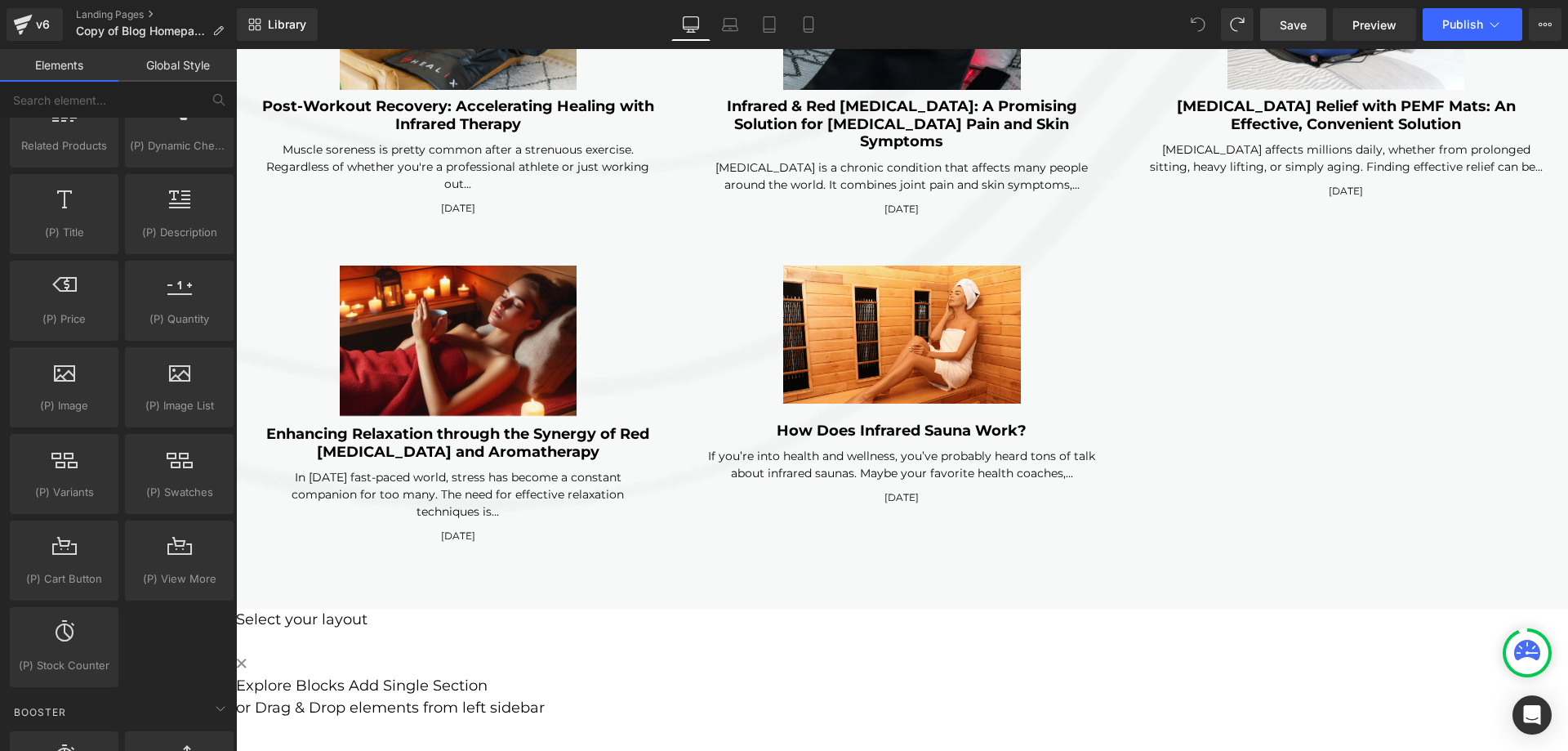
scroll to position [1552, 0]
click div "(A) Image Enhancing Relaxation through the Synergy of Red [MEDICAL_DATA] and Ar…"
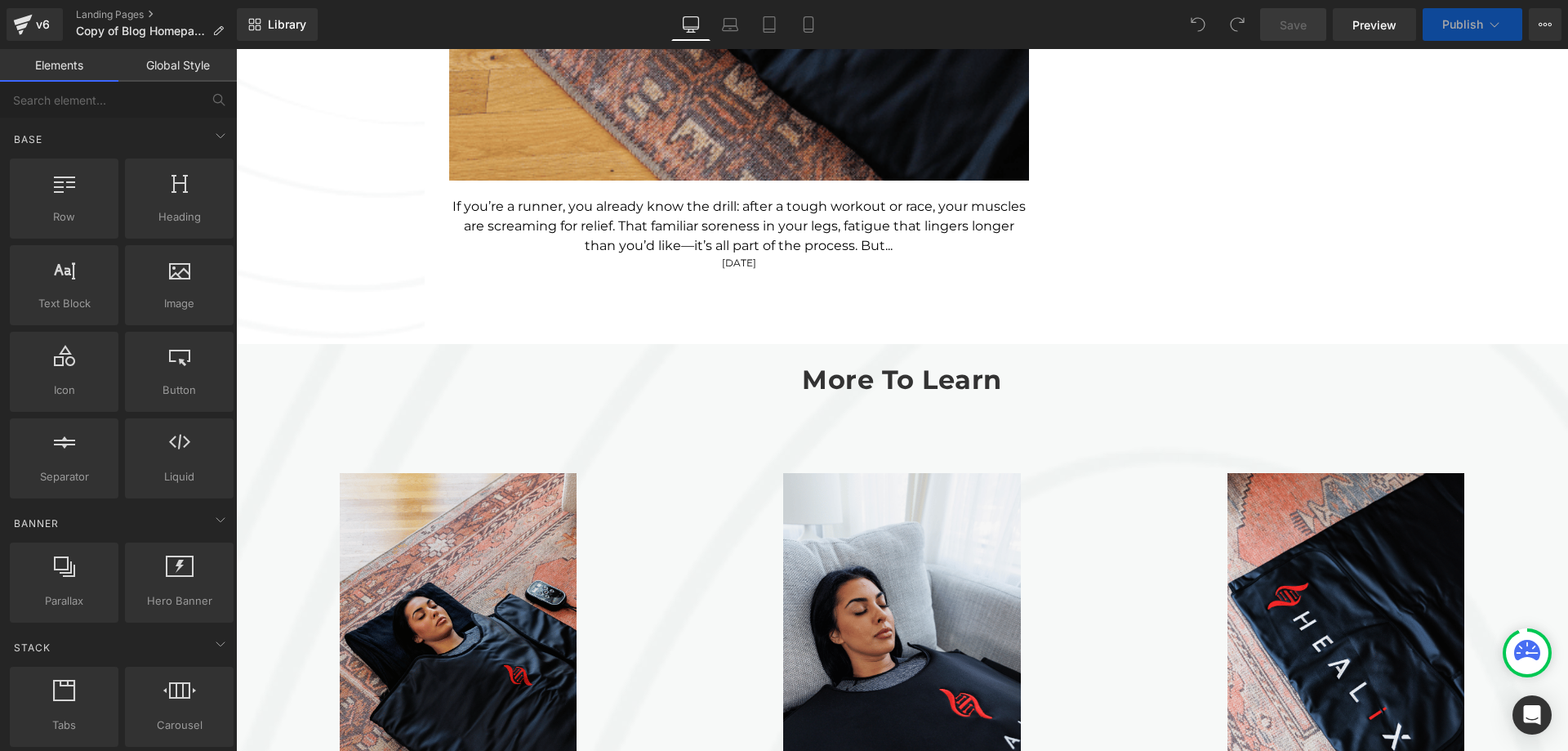
scroll to position [1715, 0]
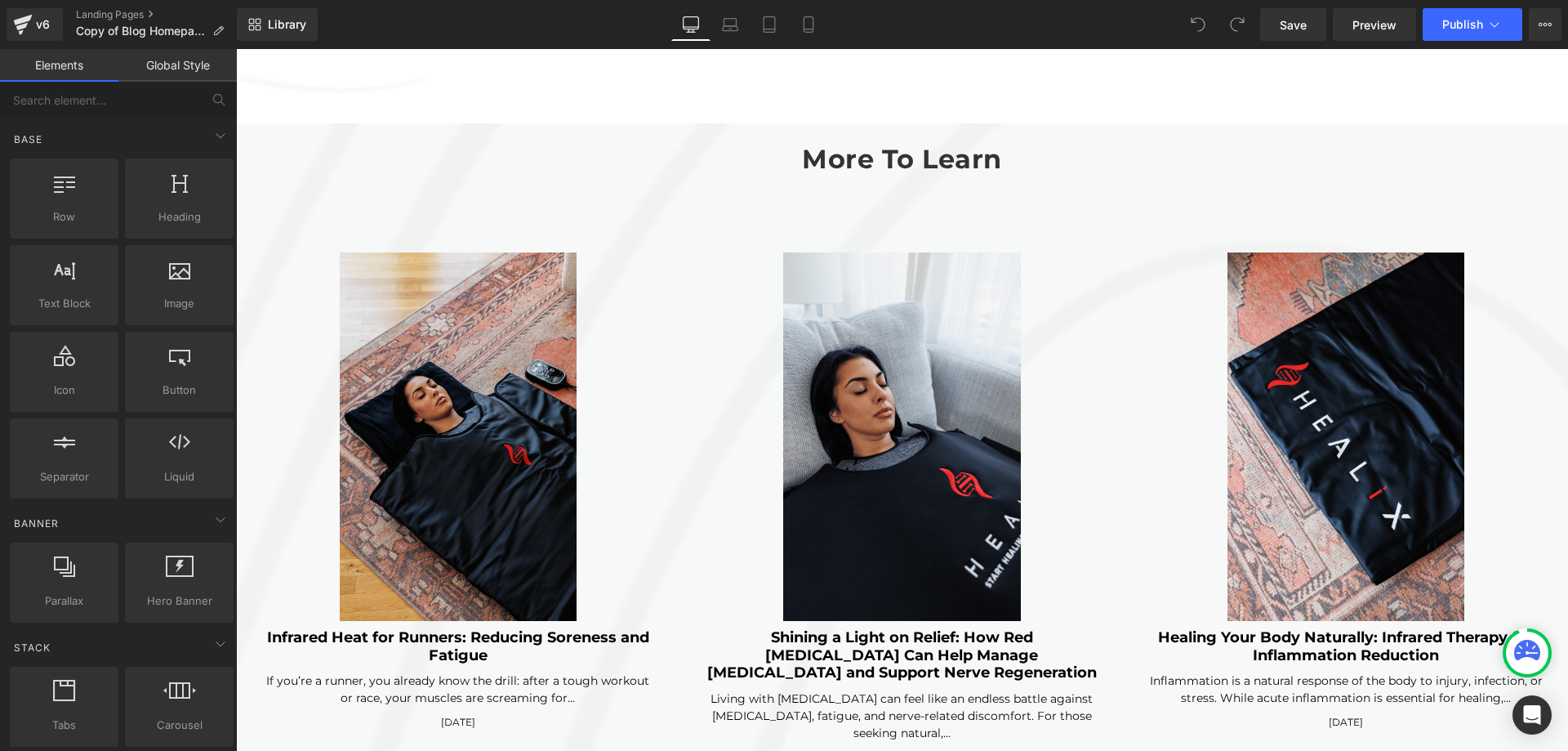
click at [562, 139] on h3 "More To Learn" at bounding box center [901, 159] width 1332 height 39
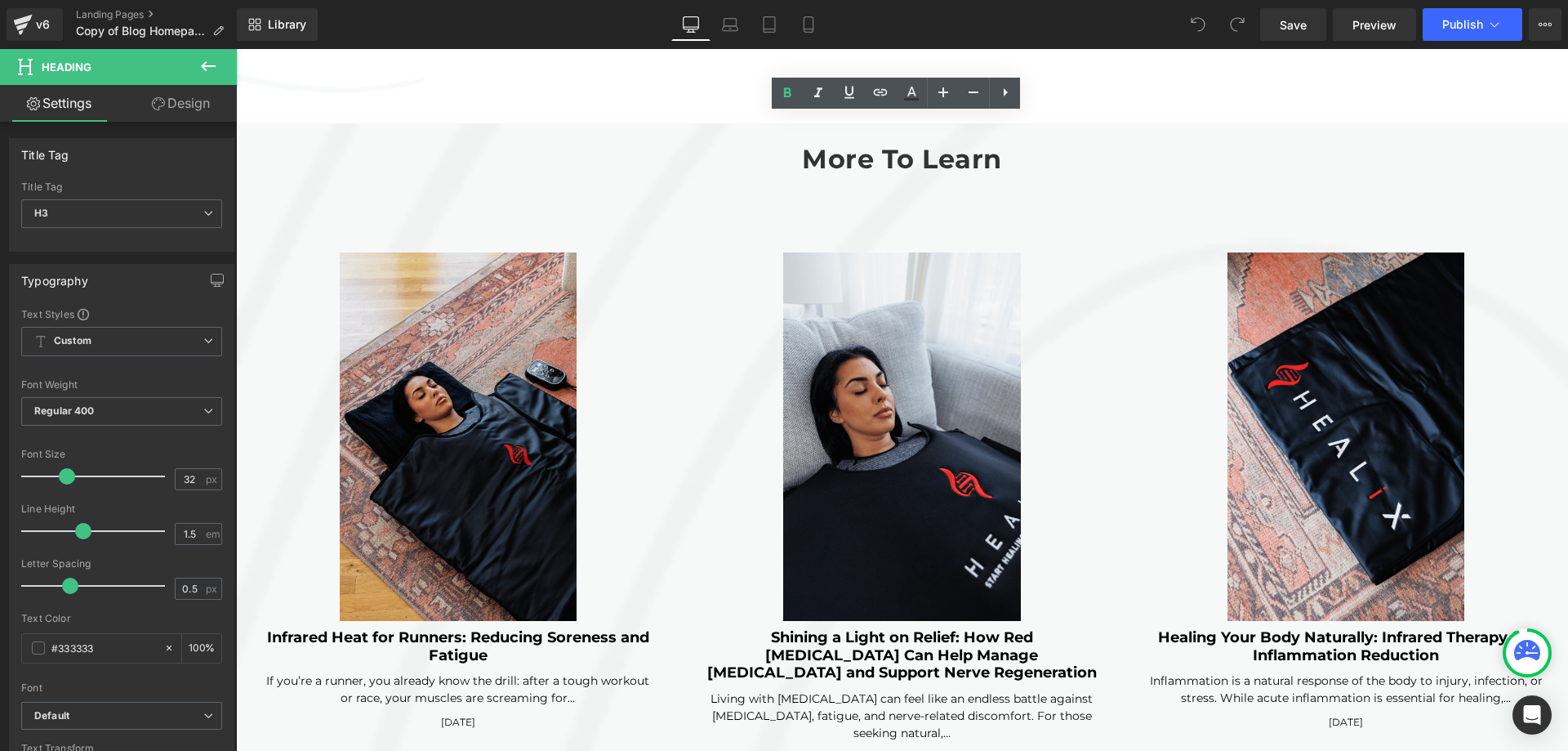
click div "(A) Image Infrared Heat for Runners: Reducing Soreness and Fatigue (A) Title If…"
click at [236, 49] on span "Article List" at bounding box center [236, 49] width 0 height 0
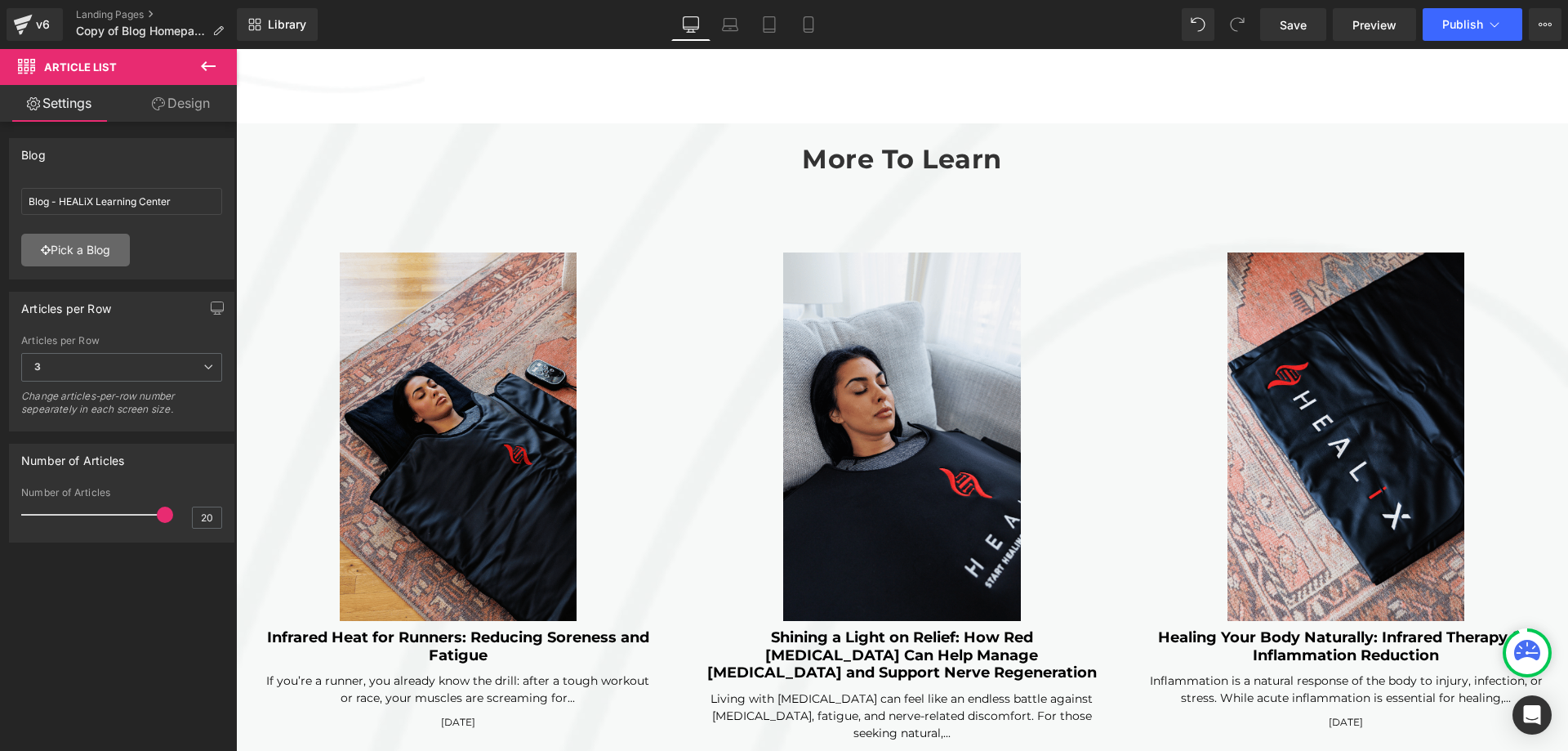
click at [117, 242] on link "Pick a Blog" at bounding box center [75, 250] width 109 height 33
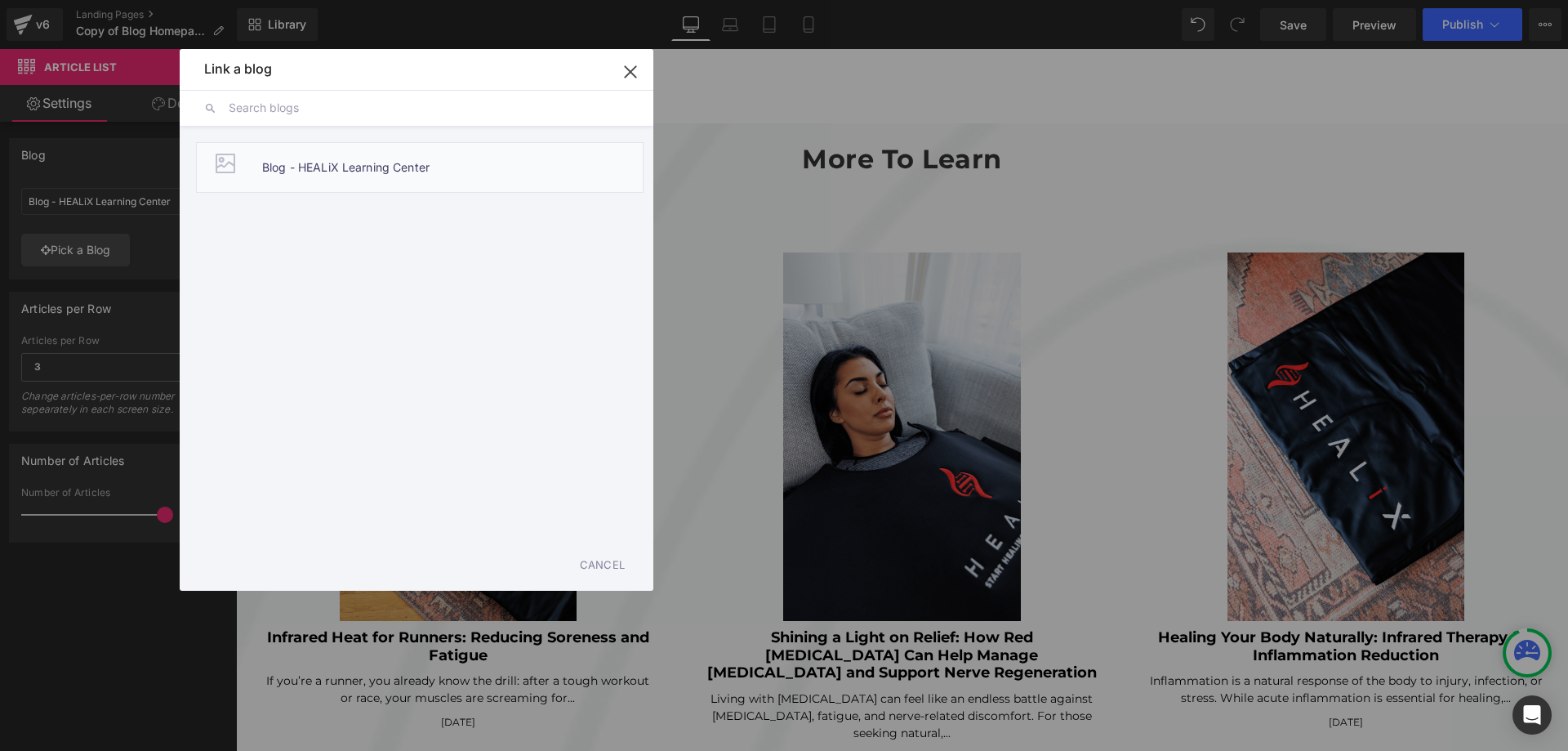
click at [423, 168] on span "Blog - HEALiX Learning Center" at bounding box center [346, 167] width 167 height 49
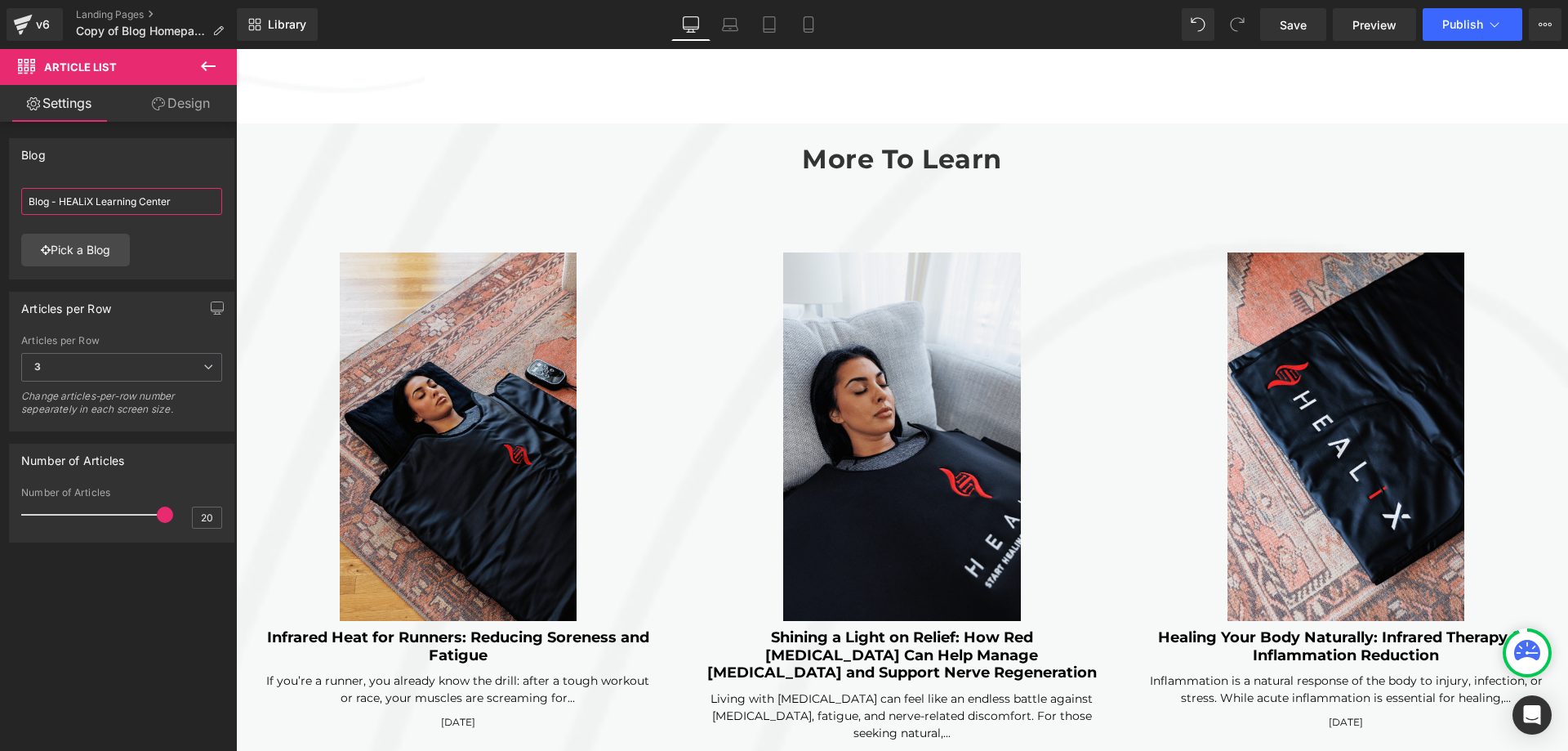
click at [88, 204] on input "Blog - HEALiX Learning Center" at bounding box center [121, 201] width 201 height 27
click at [187, 364] on span "3" at bounding box center [121, 367] width 201 height 29
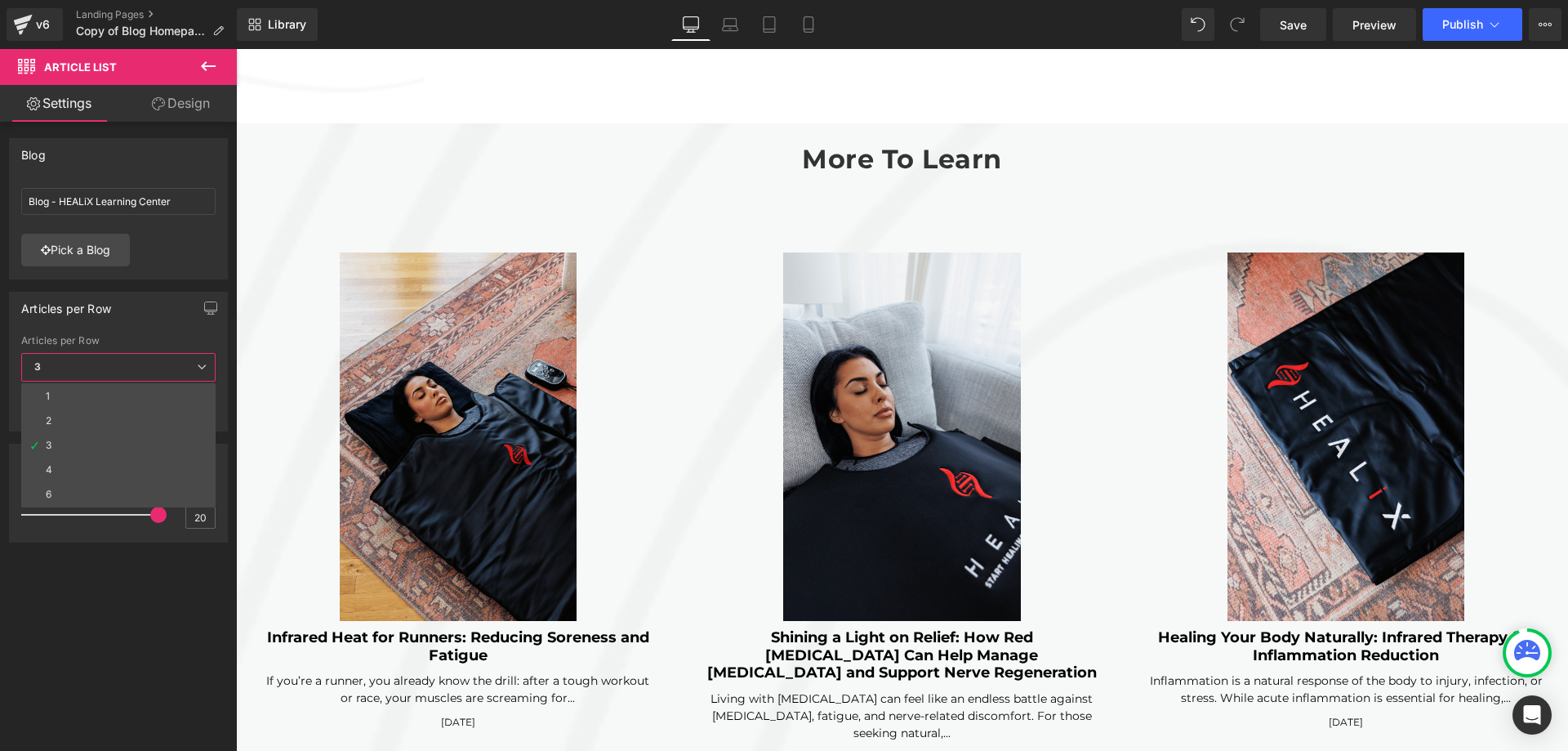
click at [187, 364] on span "3" at bounding box center [118, 367] width 194 height 29
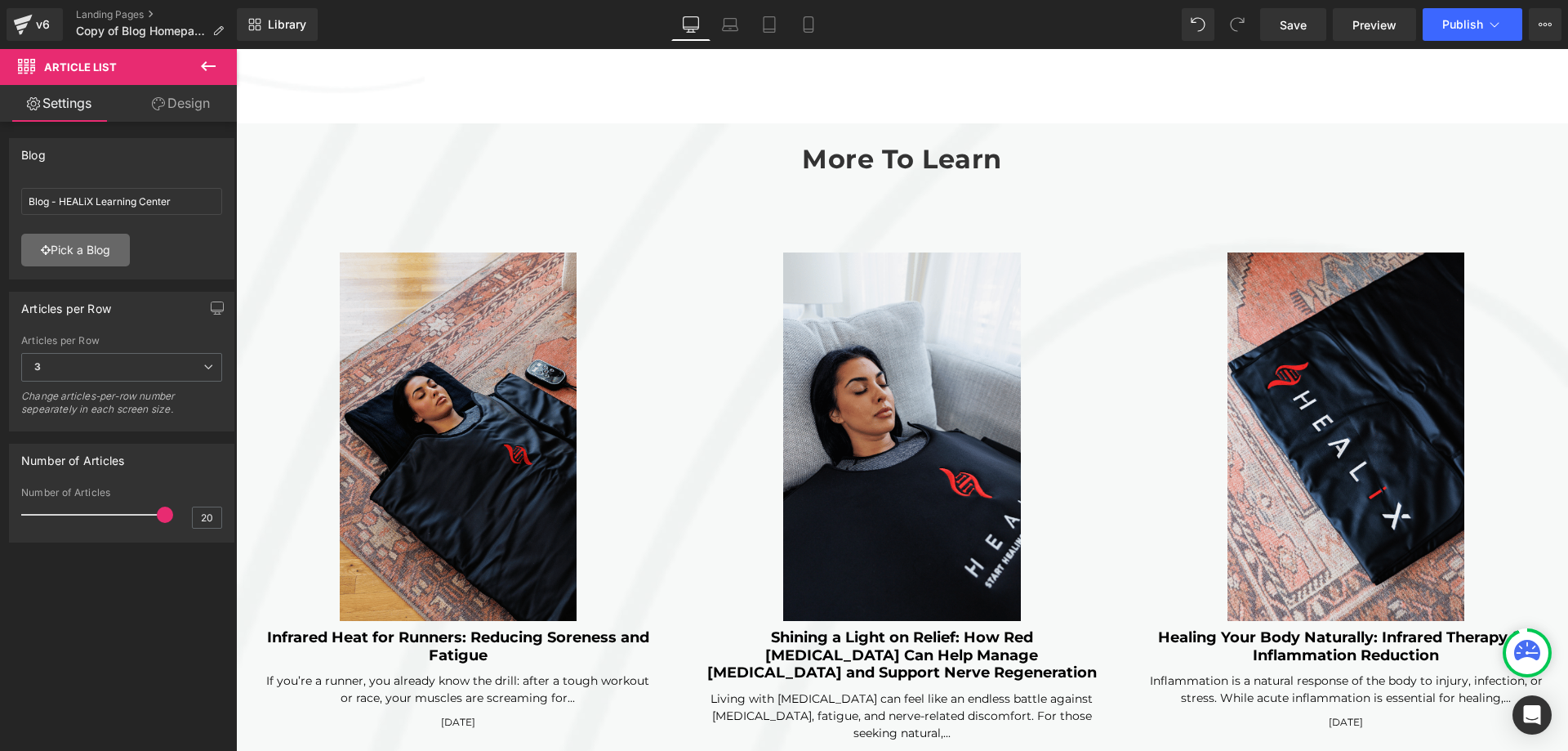
click at [73, 255] on link "Pick a Blog" at bounding box center [75, 250] width 109 height 33
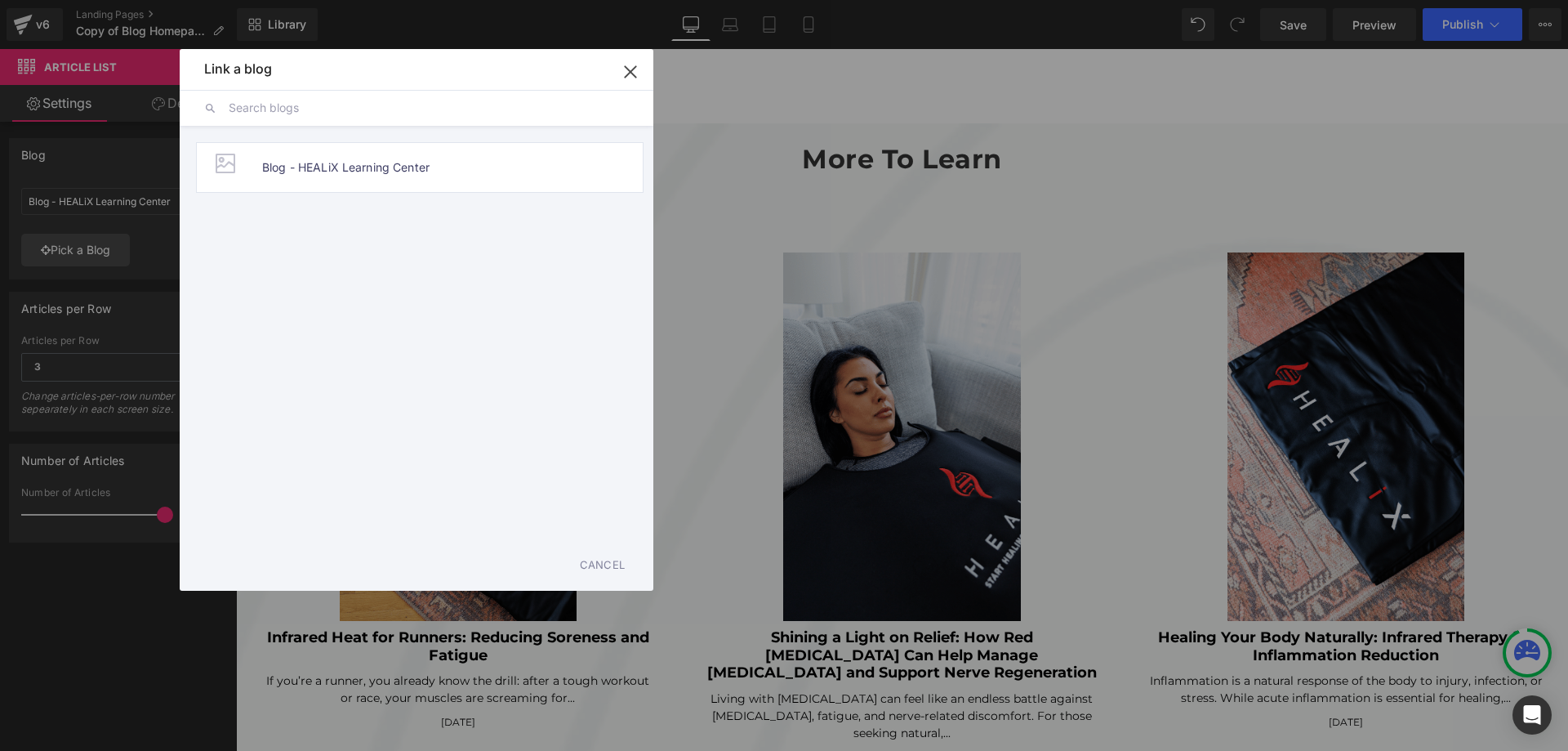
click at [629, 75] on icon "button" at bounding box center [630, 71] width 26 height 26
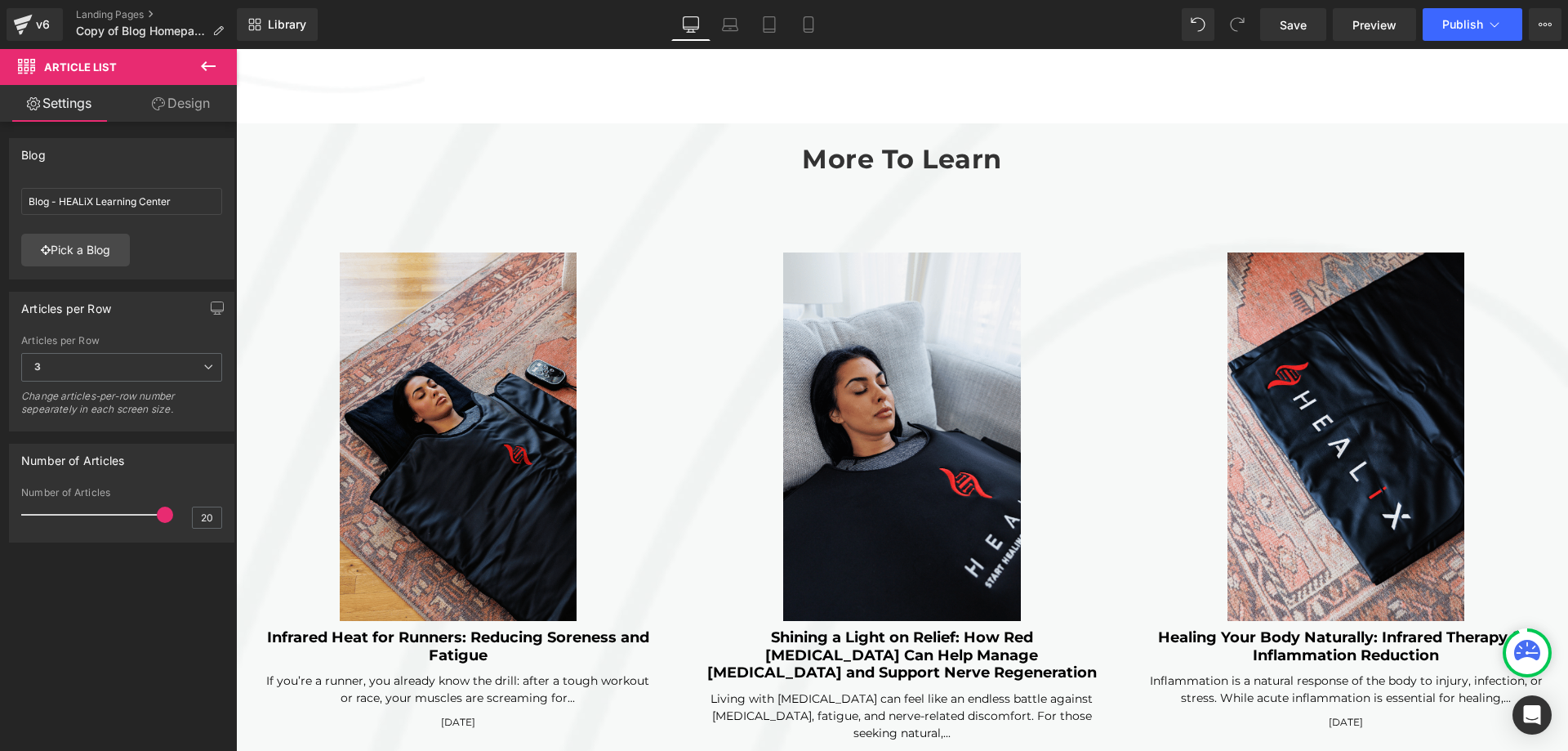
click at [206, 65] on icon at bounding box center [208, 66] width 14 height 10
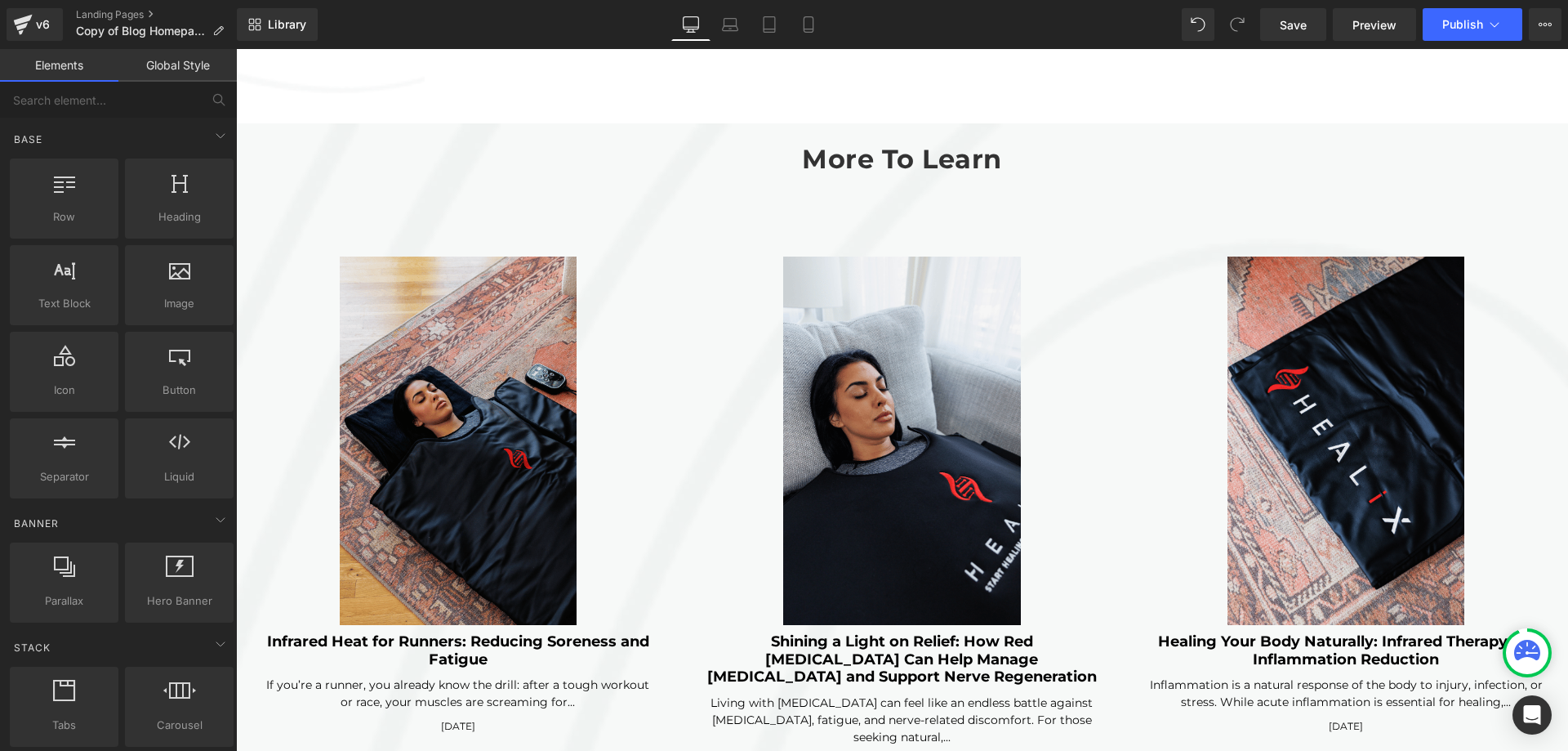
click at [236, 49] on icon at bounding box center [236, 49] width 0 height 0
click at [236, 49] on link at bounding box center [236, 49] width 0 height 0
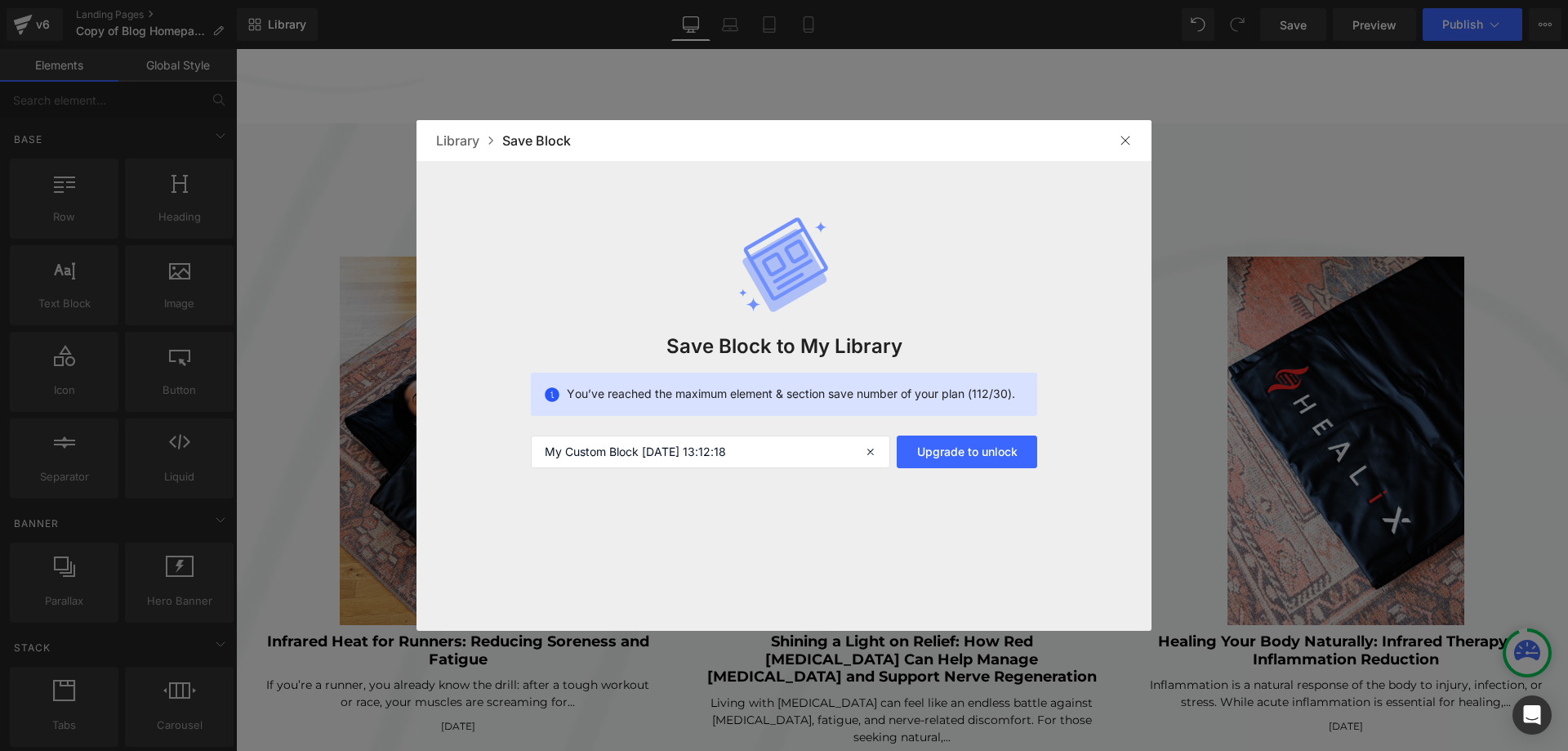
click at [1122, 144] on img at bounding box center [1126, 140] width 13 height 13
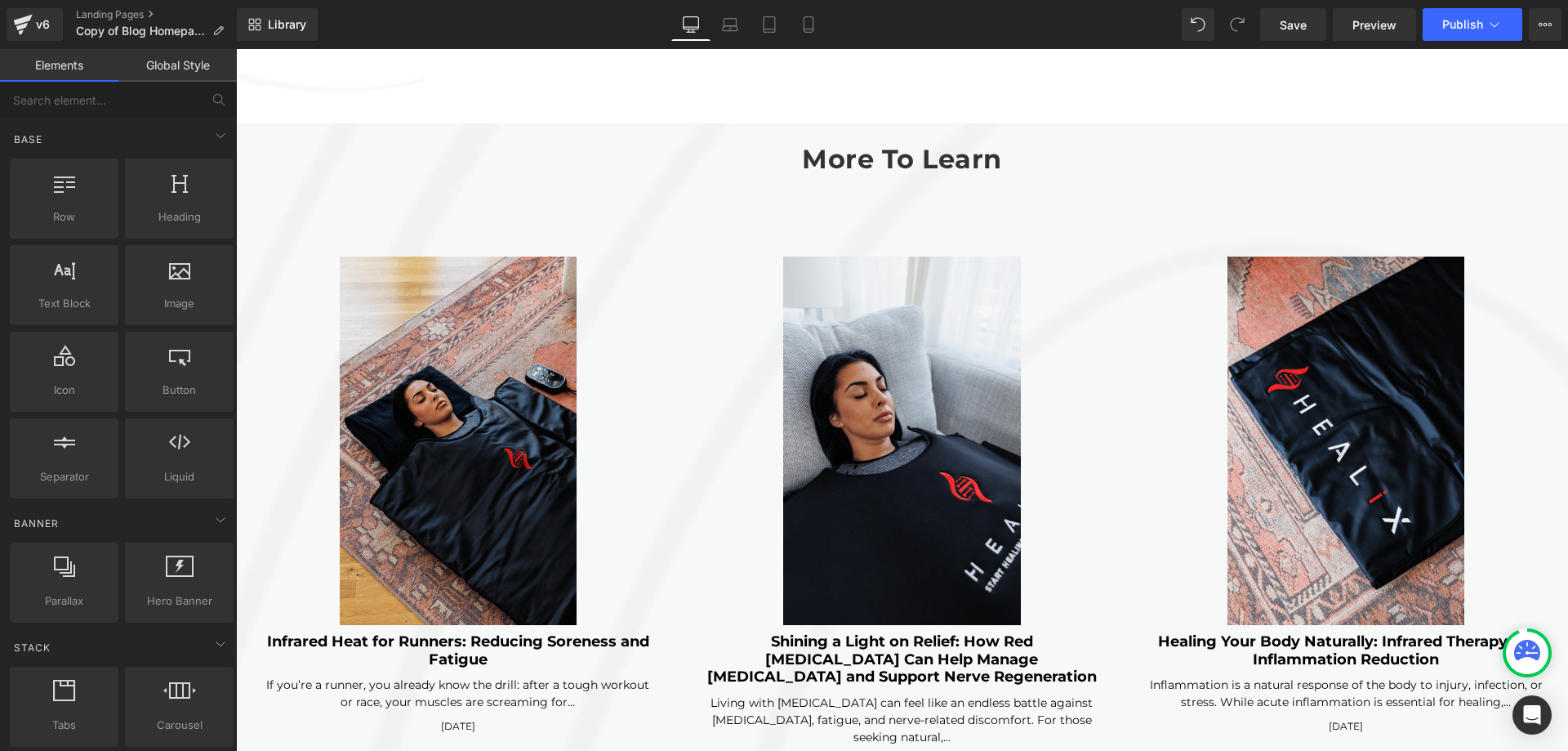
click at [236, 49] on span "Article List" at bounding box center [236, 49] width 0 height 0
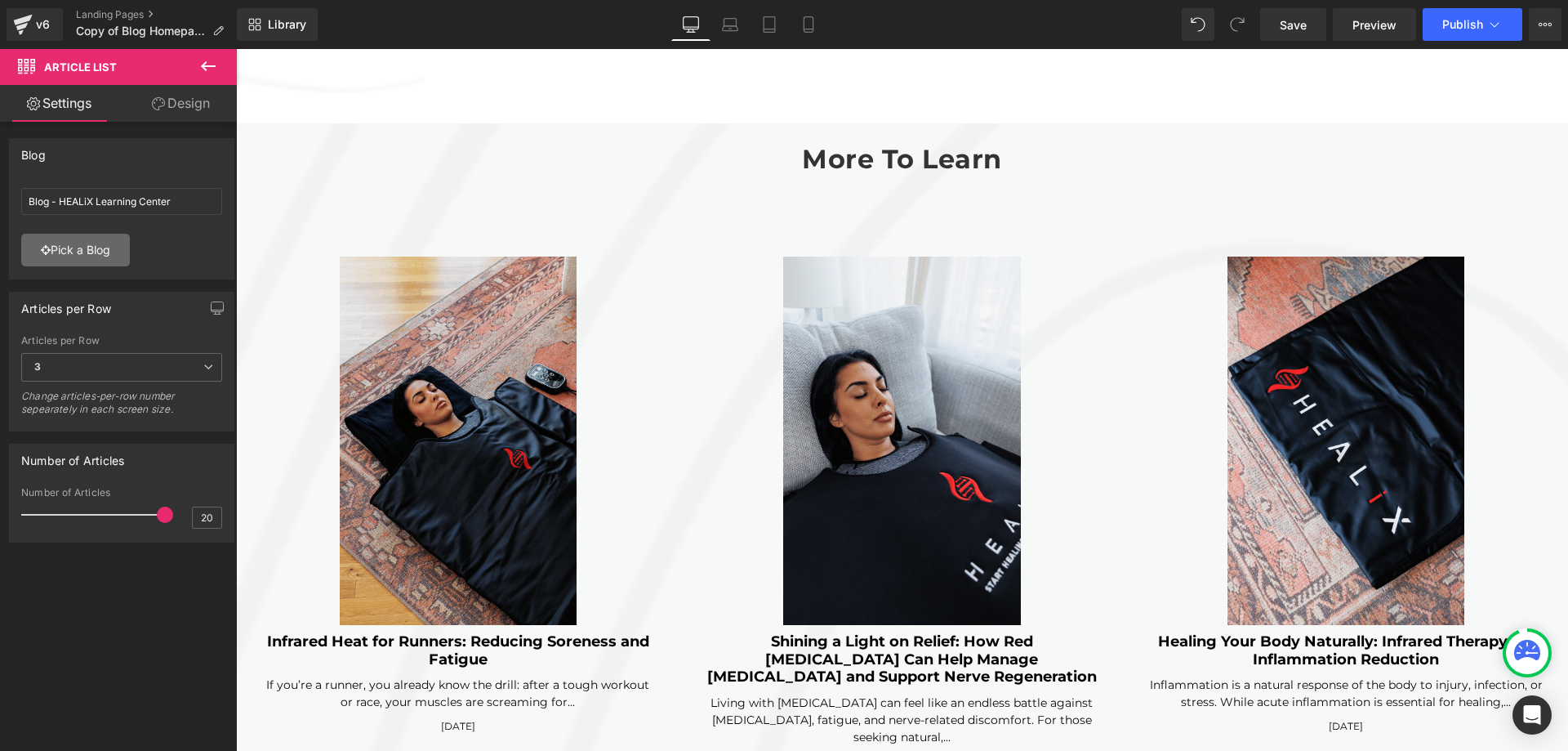
click at [93, 253] on link "Pick a Blog" at bounding box center [75, 250] width 109 height 33
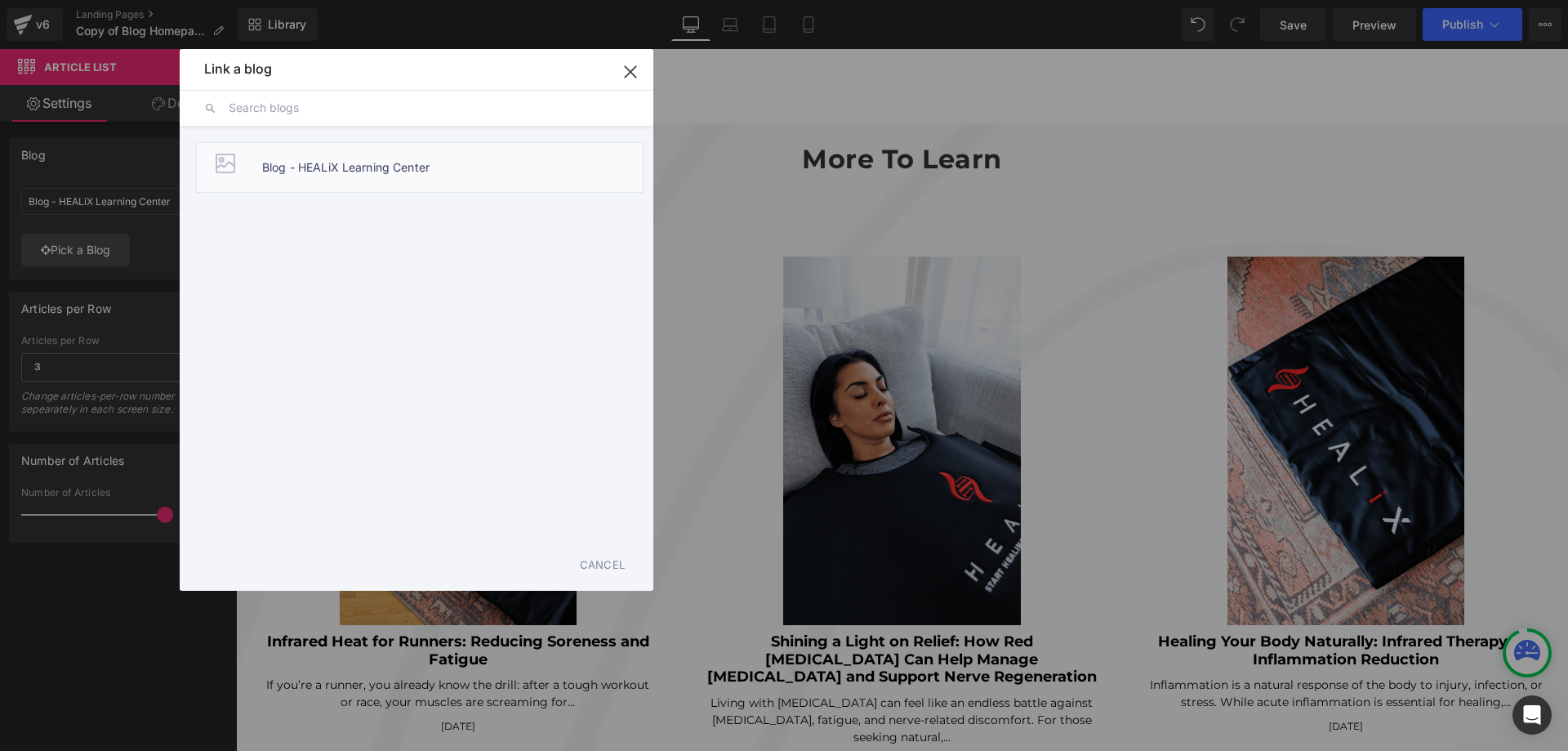
click at [262, 174] on span "Blog - HEALiX Learning Center" at bounding box center [346, 167] width 167 height 49
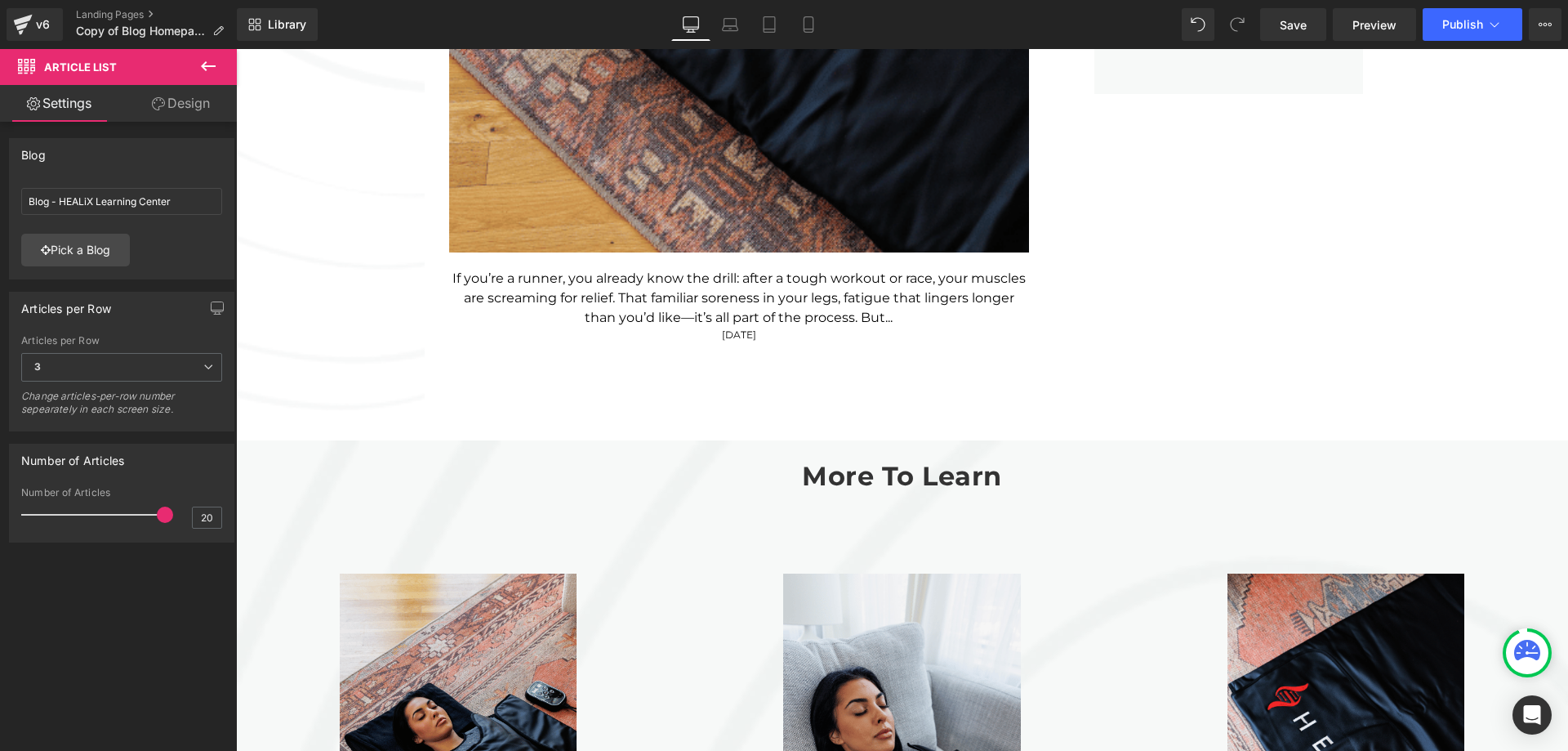
scroll to position [1470, 0]
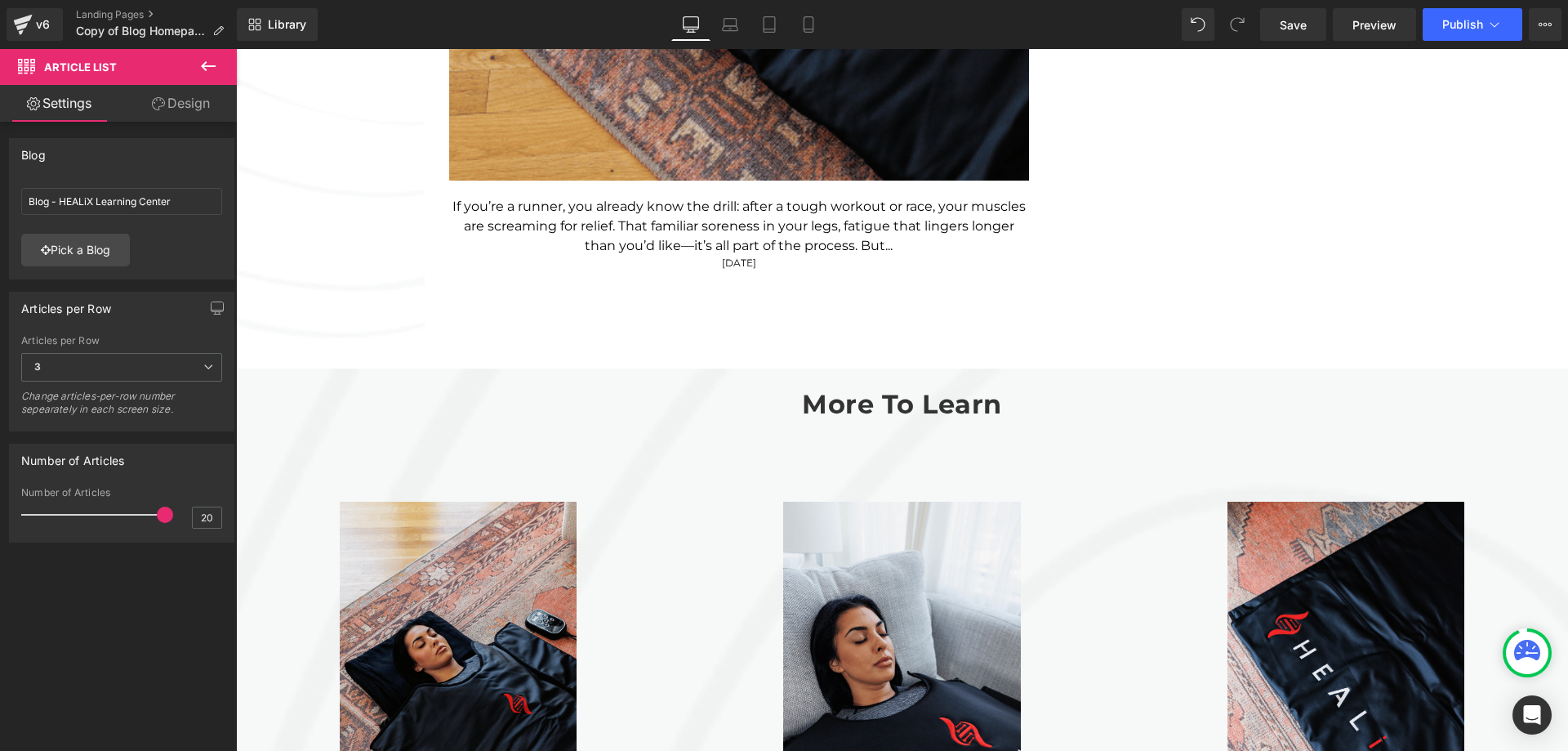
click at [236, 49] on span "Article List" at bounding box center [236, 49] width 0 height 0
click at [84, 262] on link "Pick a Blog" at bounding box center [75, 250] width 109 height 33
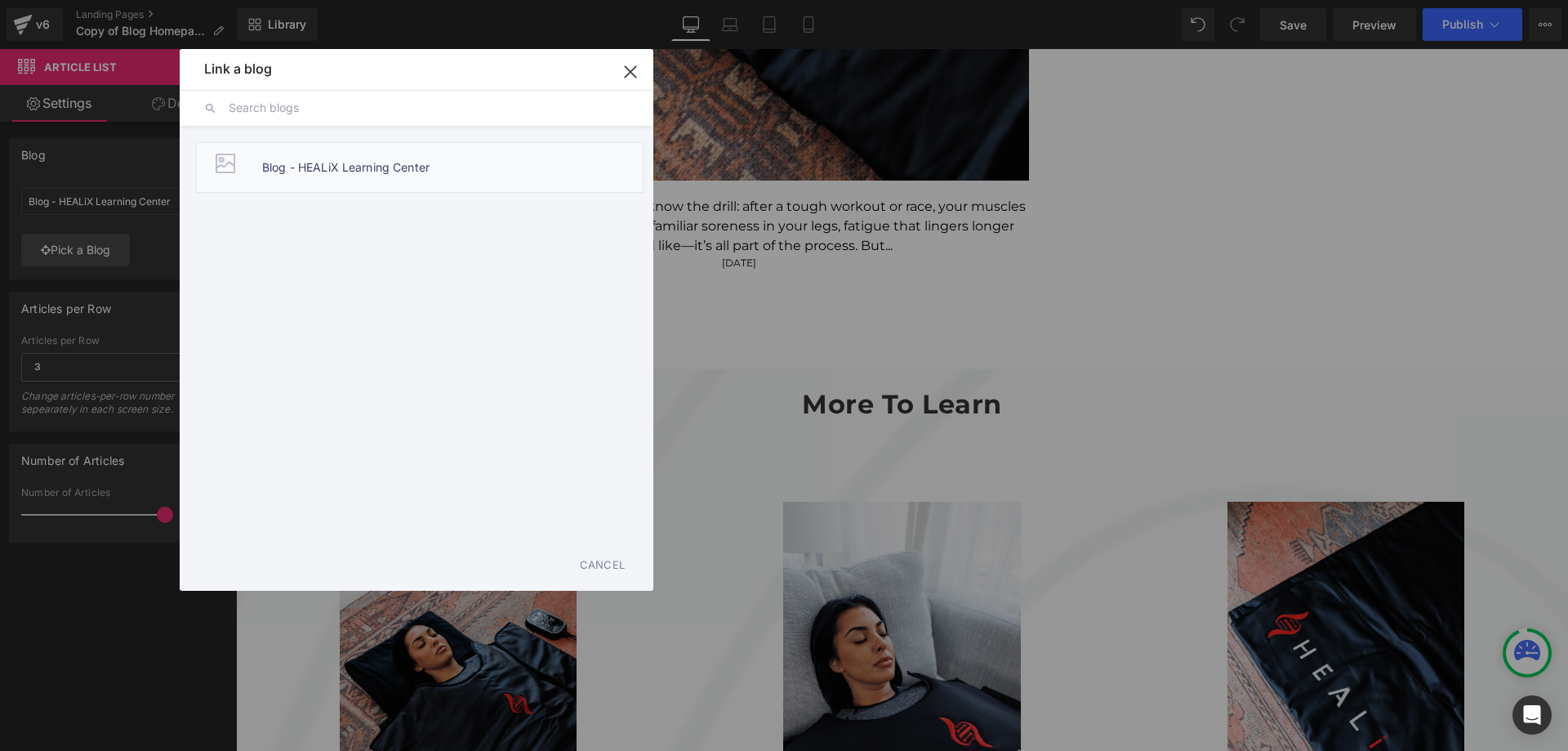
click at [263, 171] on span "Blog - HEALiX Learning Center" at bounding box center [346, 167] width 167 height 49
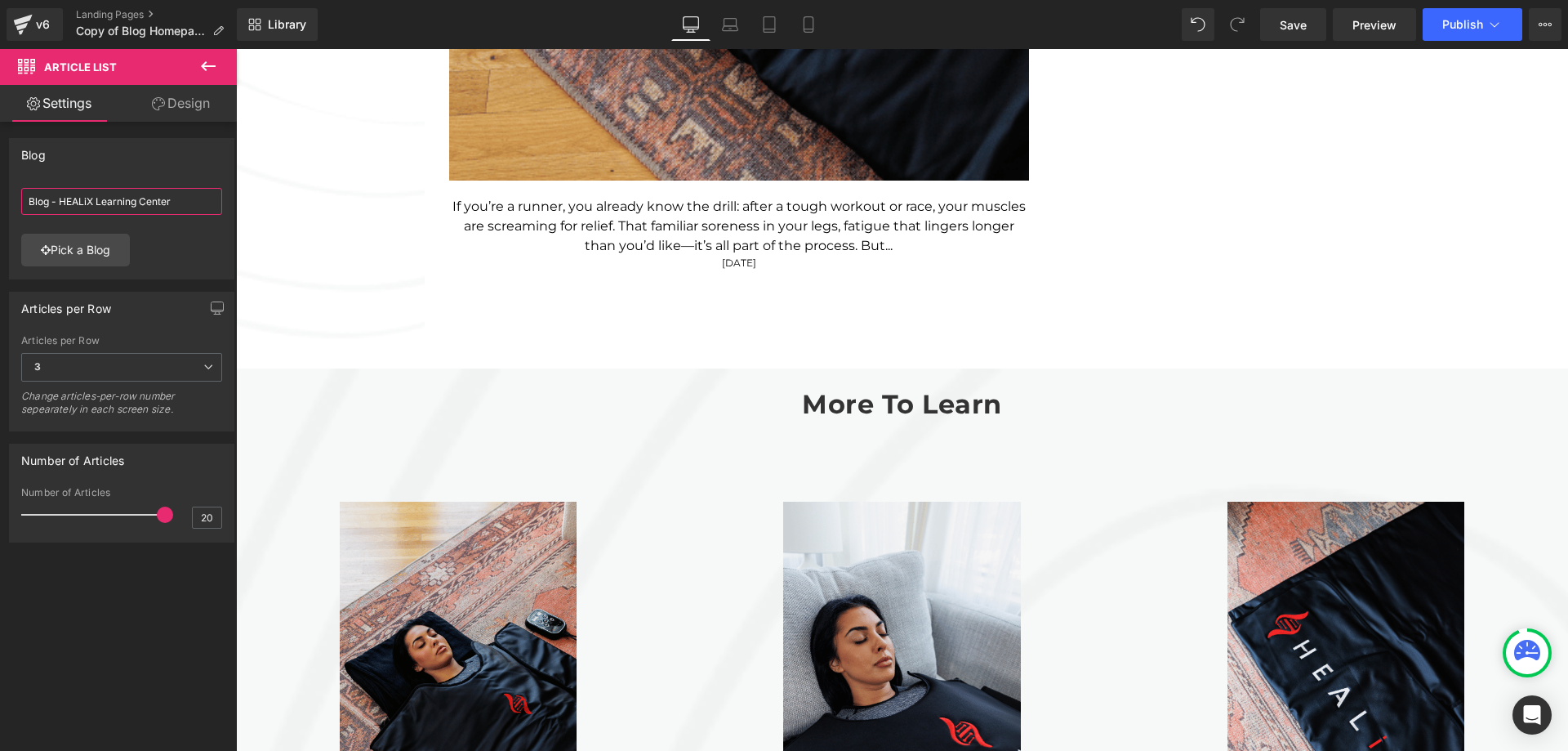
click at [148, 208] on input "Blog - HEALiX Learning Center" at bounding box center [121, 201] width 201 height 27
click at [236, 49] on span "Article List" at bounding box center [236, 49] width 0 height 0
click at [106, 254] on link "Pick a Blog" at bounding box center [75, 250] width 109 height 33
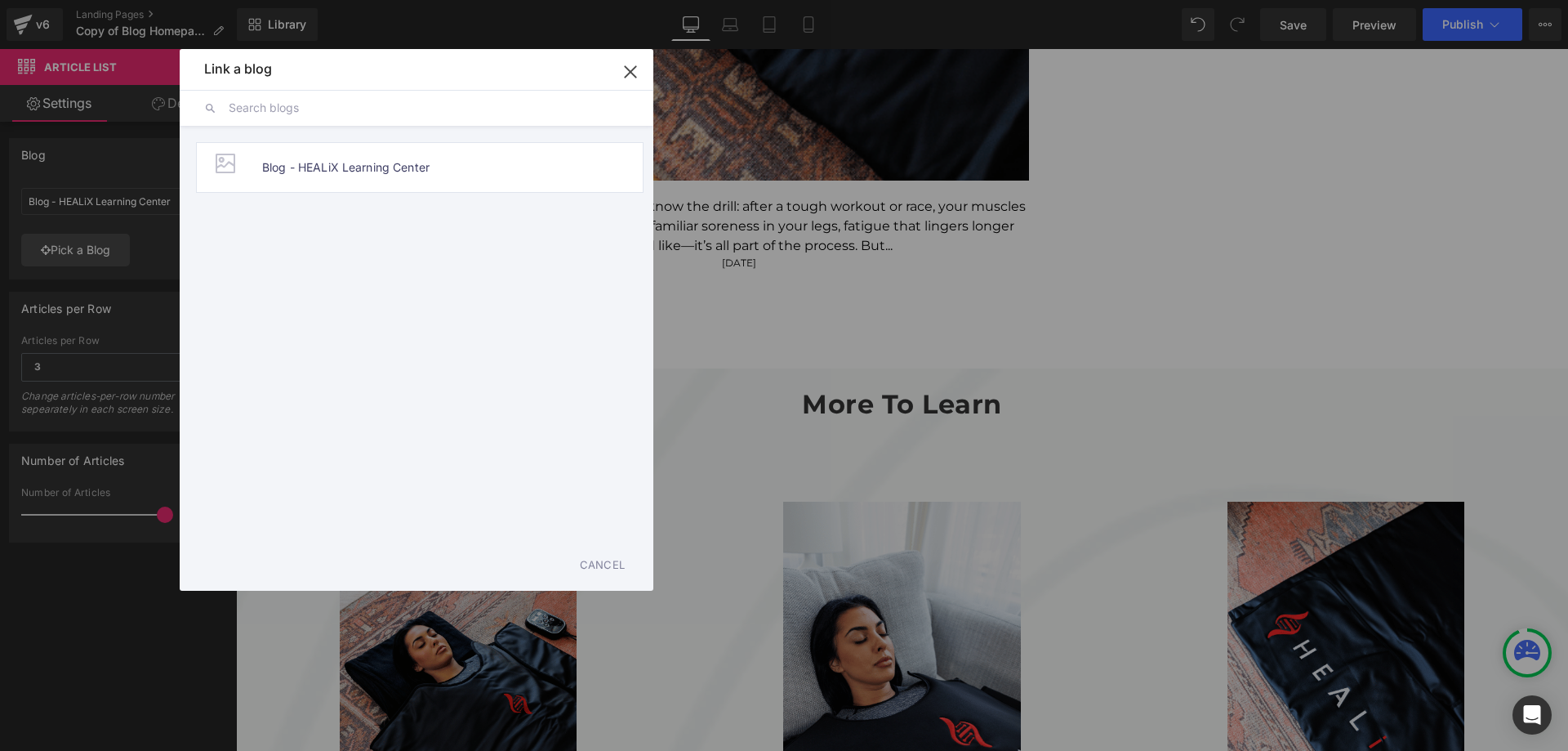
click at [638, 73] on icon "button" at bounding box center [630, 71] width 26 height 26
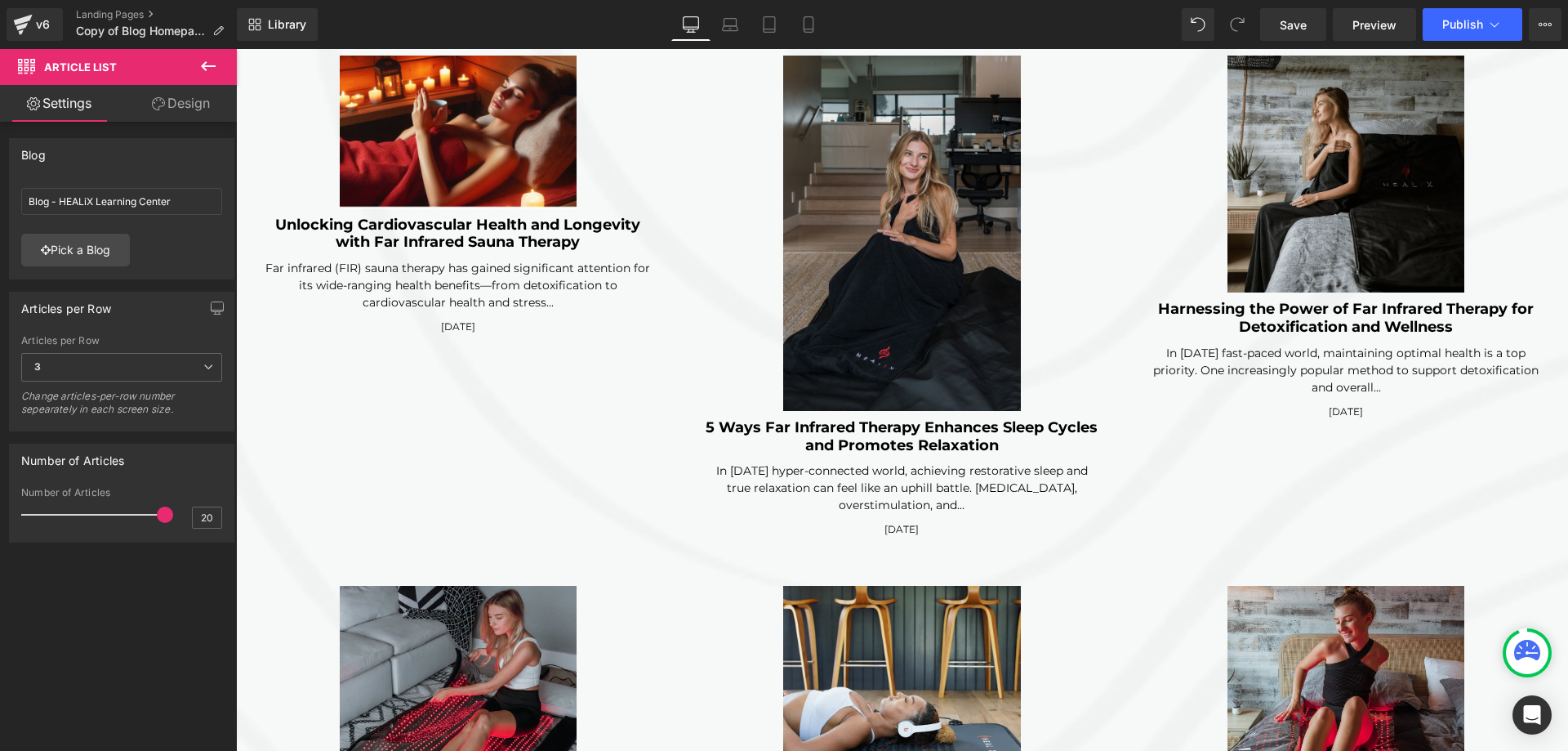
scroll to position [3267, 0]
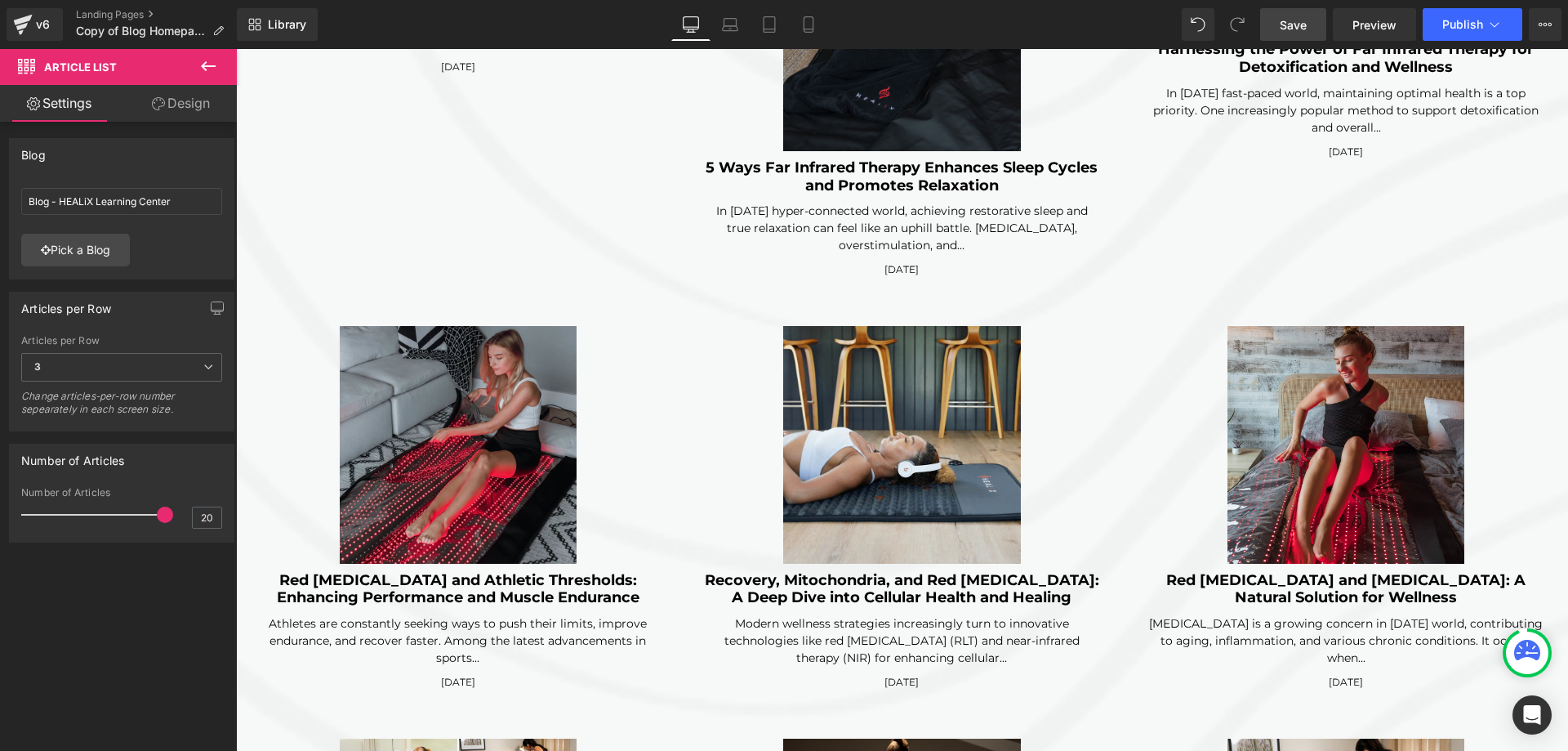
click at [1294, 31] on span "Save" at bounding box center [1293, 25] width 27 height 17
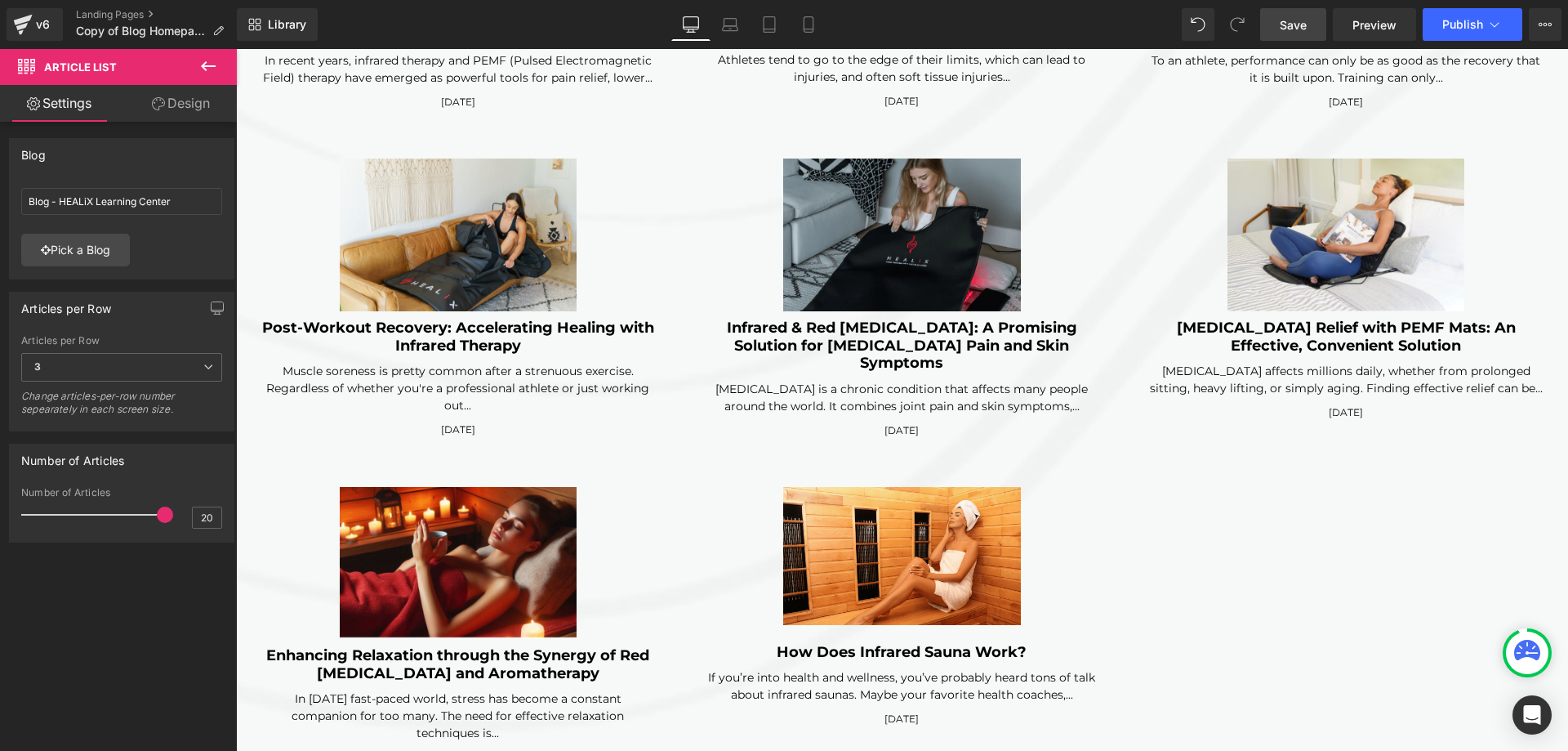
scroll to position [4247, 0]
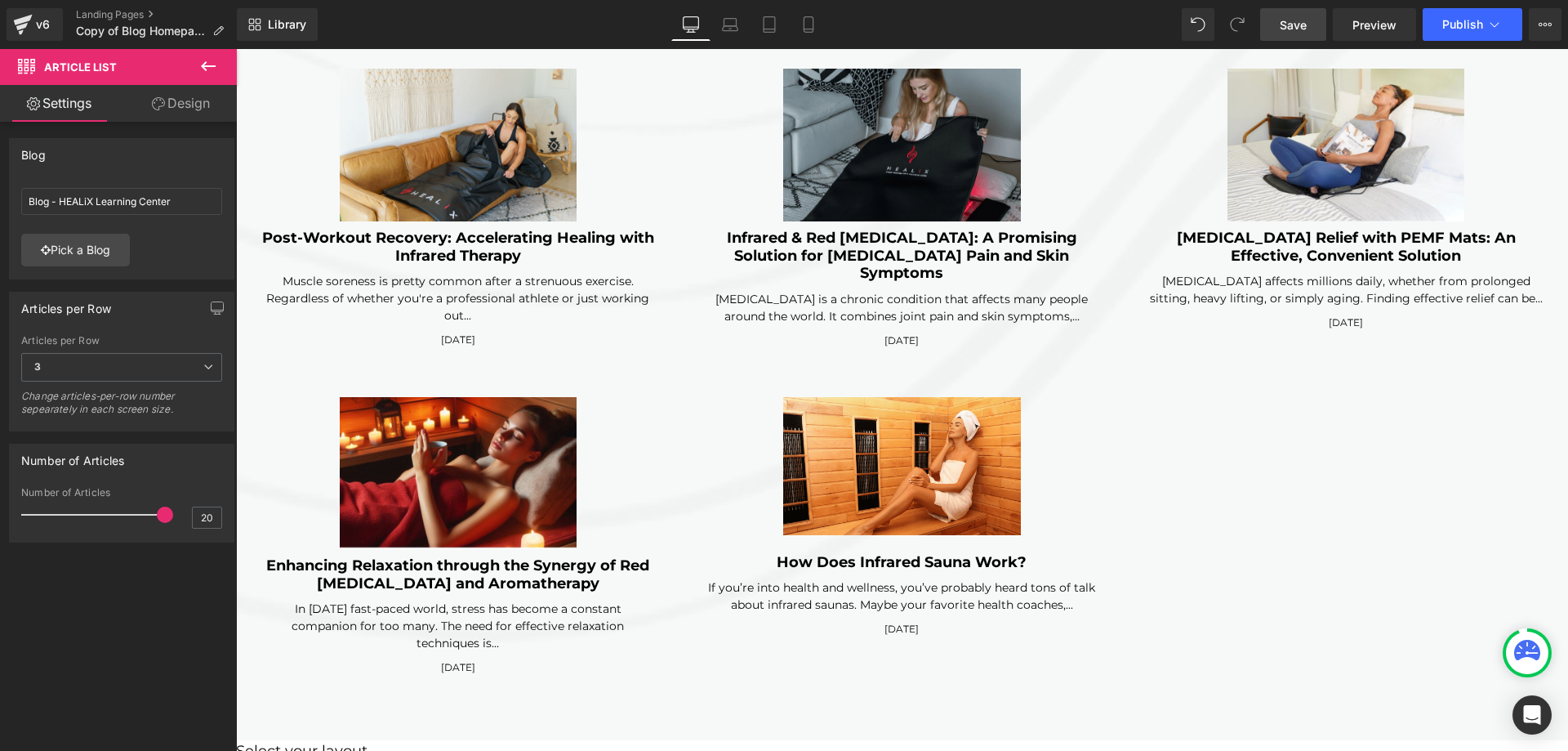
click img
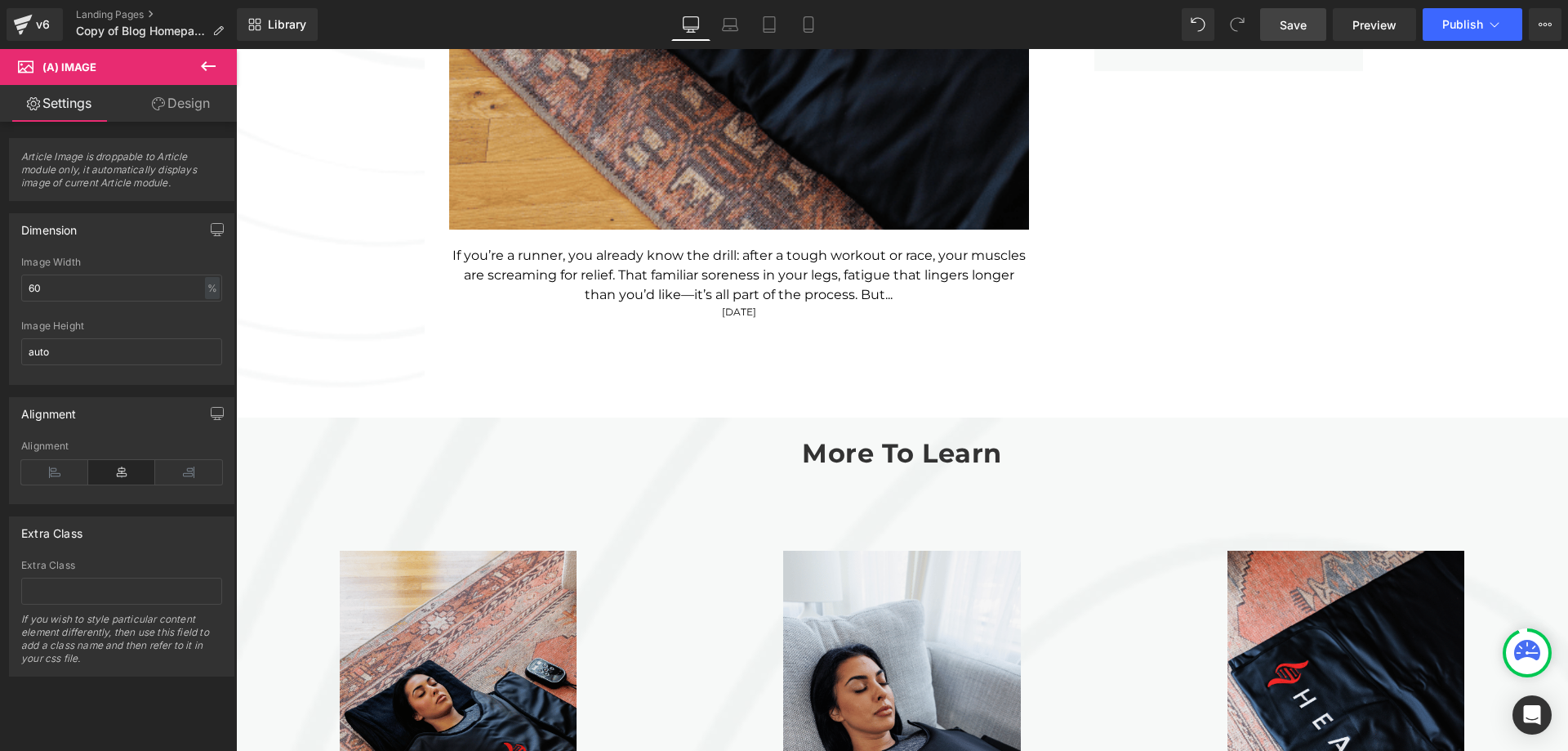
scroll to position [1552, 0]
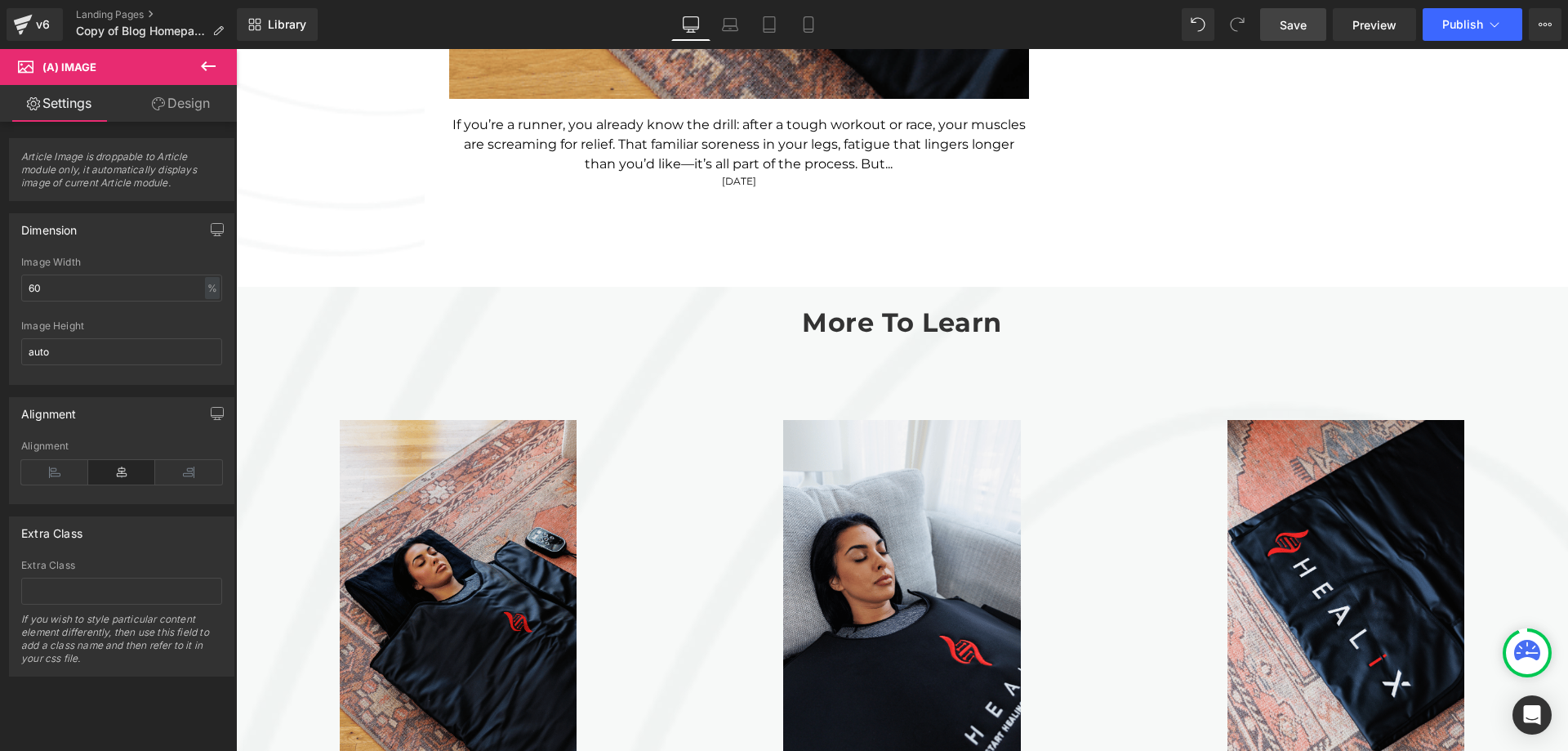
click at [236, 49] on span "Article List" at bounding box center [236, 49] width 0 height 0
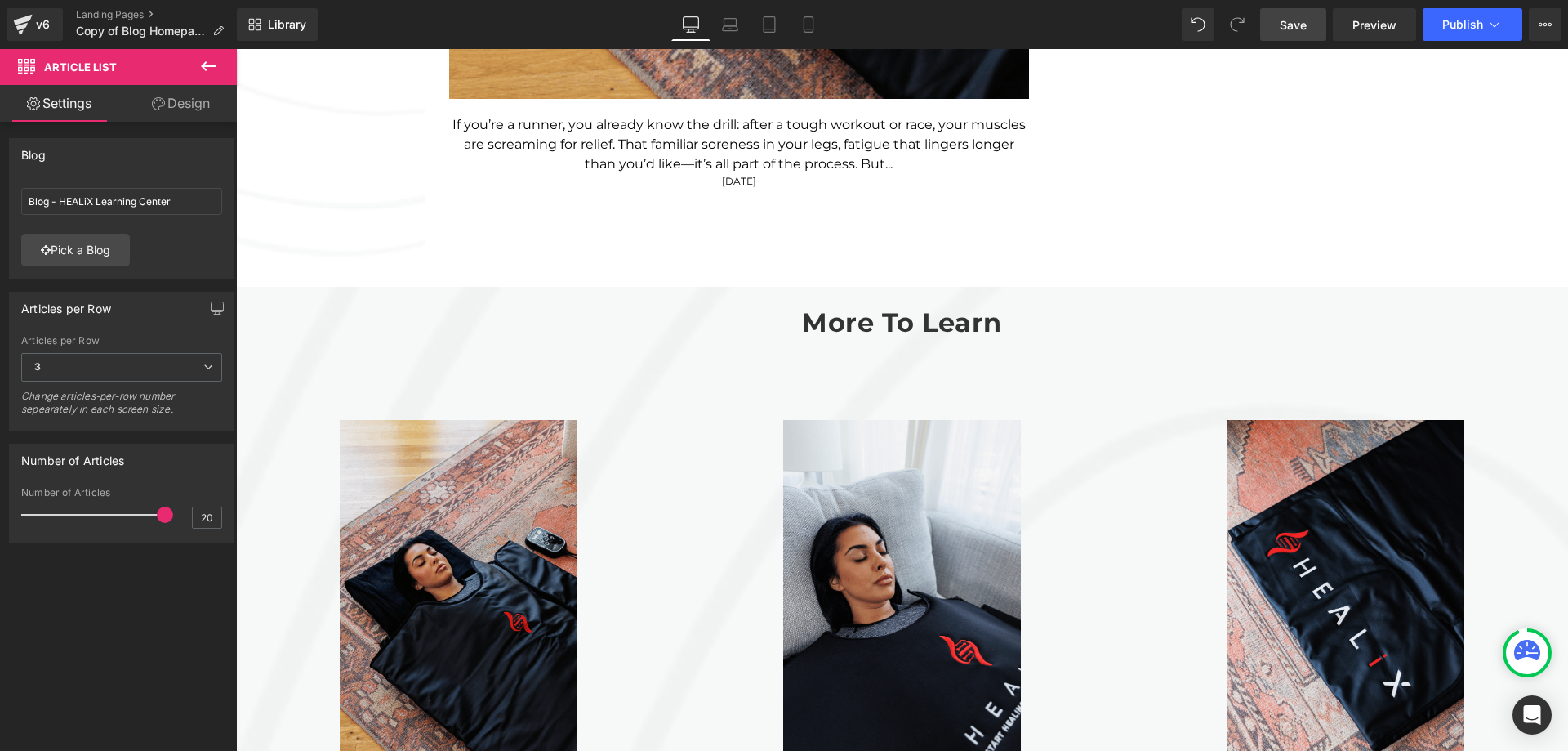
drag, startPoint x: 154, startPoint y: 513, endPoint x: 168, endPoint y: 515, distance: 14.1
click at [168, 515] on div "Number of Articles 20" at bounding box center [121, 513] width 201 height 55
